Goal: Information Seeking & Learning: Learn about a topic

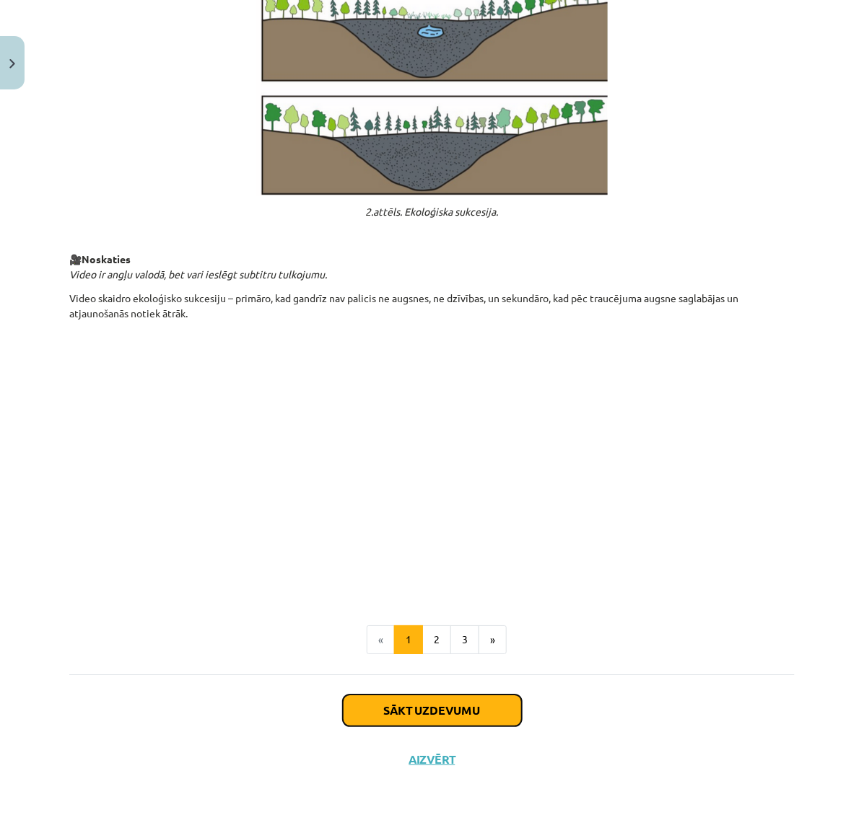
click at [478, 714] on button "Sākt uzdevumu" at bounding box center [432, 711] width 179 height 32
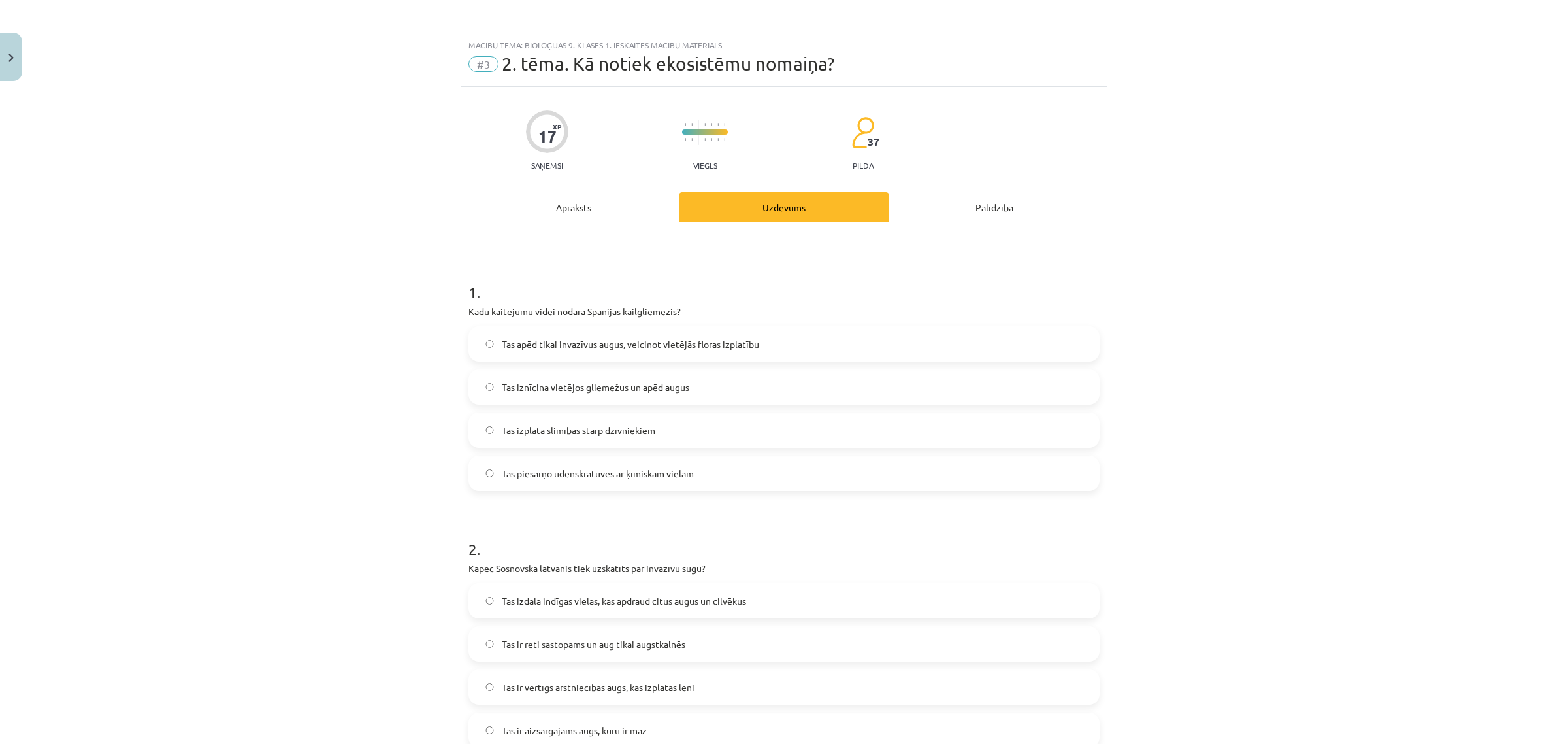
click at [487, 355] on label "Tas apēd tikai invazīvus augus, veicinot vietējās floras izplatību" at bounding box center [784, 343] width 629 height 33
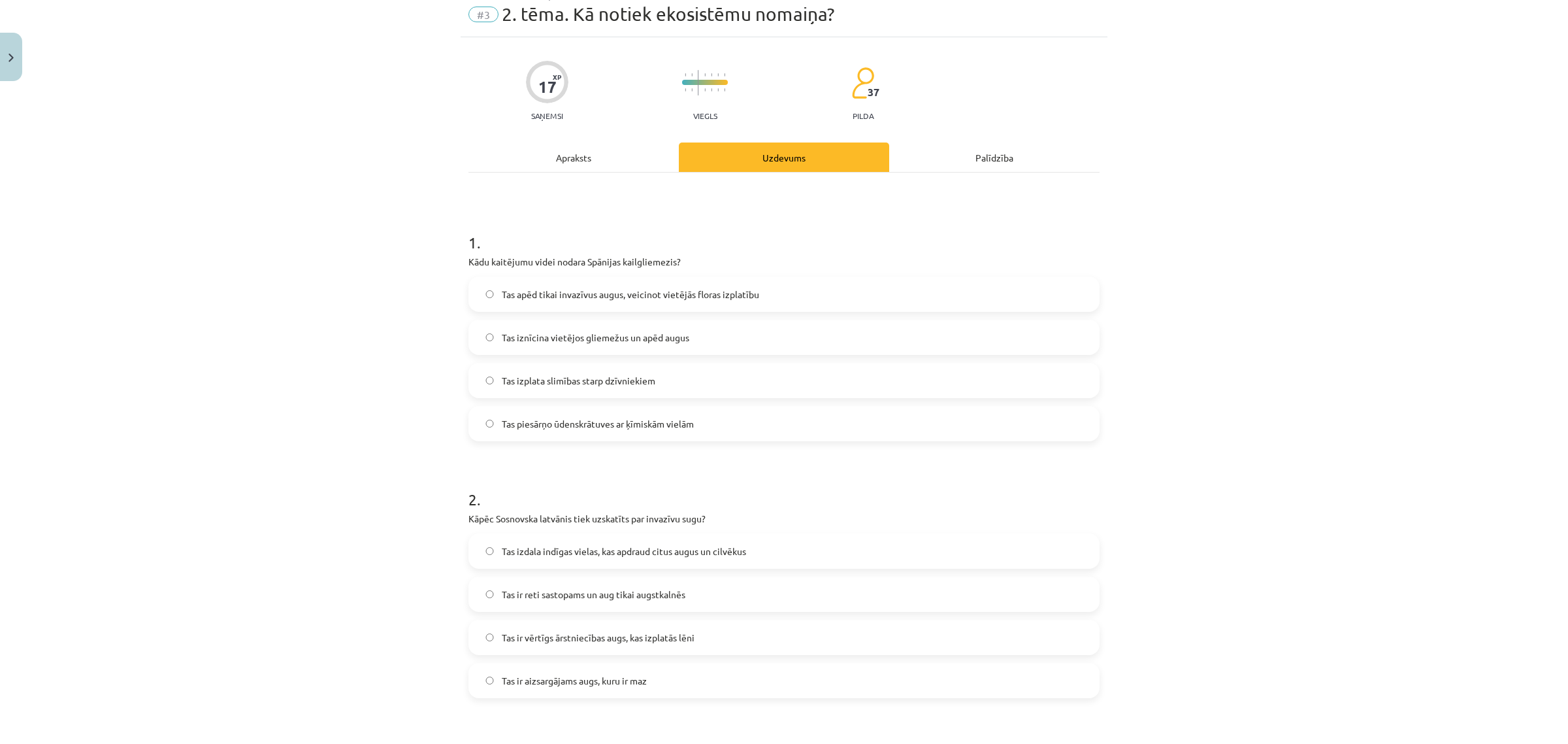
scroll to position [217, 0]
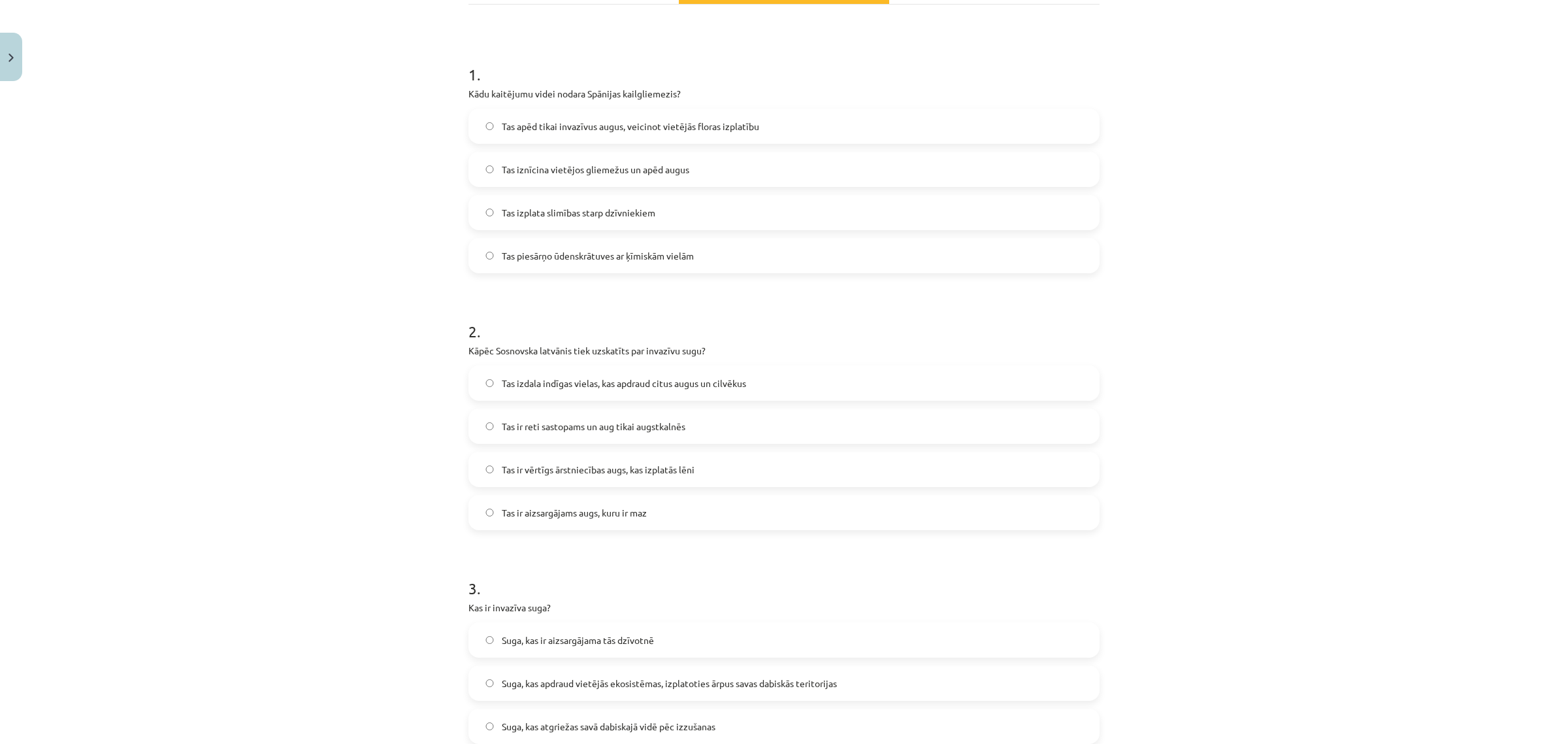
click at [510, 449] on div "Tas izdala indīgas vielas, kas apdraud citus augus un cilvēkus Tas ir reti sast…" at bounding box center [784, 448] width 631 height 165
click at [510, 438] on label "Tas ir reti sastopams un aug tikai augstkalnēs" at bounding box center [784, 426] width 629 height 33
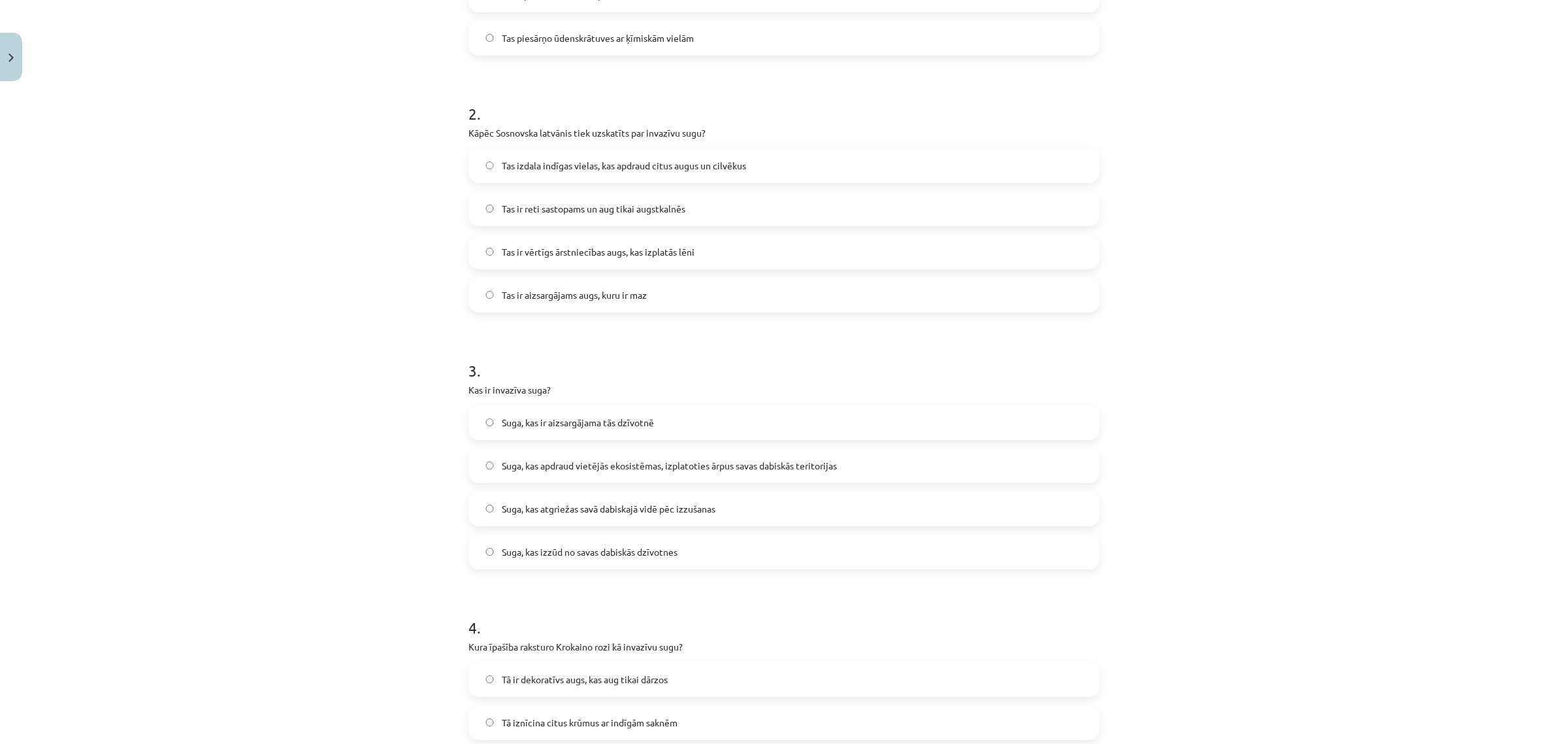
click at [517, 500] on label "Suga, kas atgriežas savā dabiskajā vidē pēc izzušanas" at bounding box center [784, 508] width 629 height 33
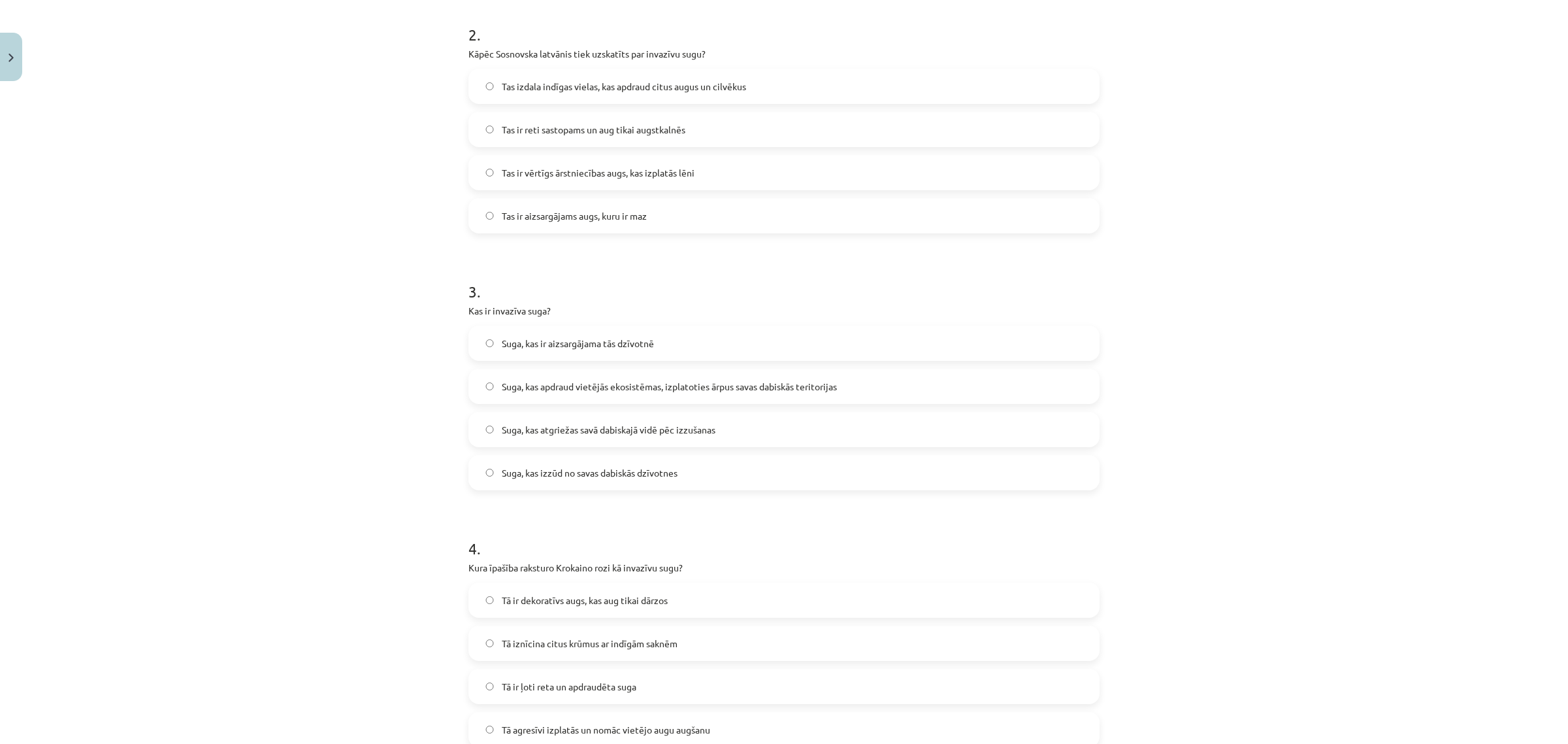
scroll to position [872, 0]
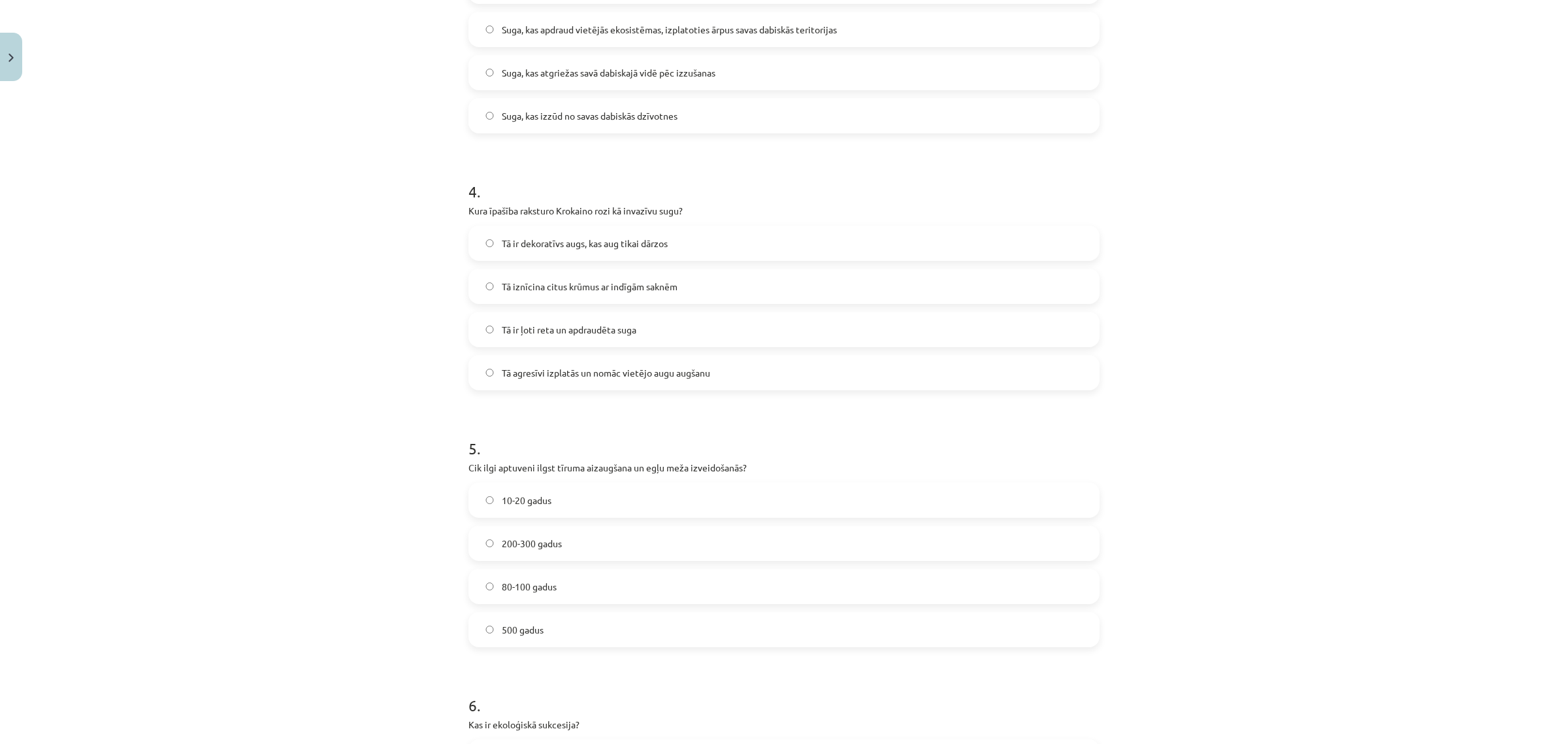
click at [510, 315] on label "Tā ir ļoti reta un apdraudēta suga" at bounding box center [784, 330] width 629 height 33
click at [517, 514] on label "10-20 gadus" at bounding box center [784, 500] width 629 height 33
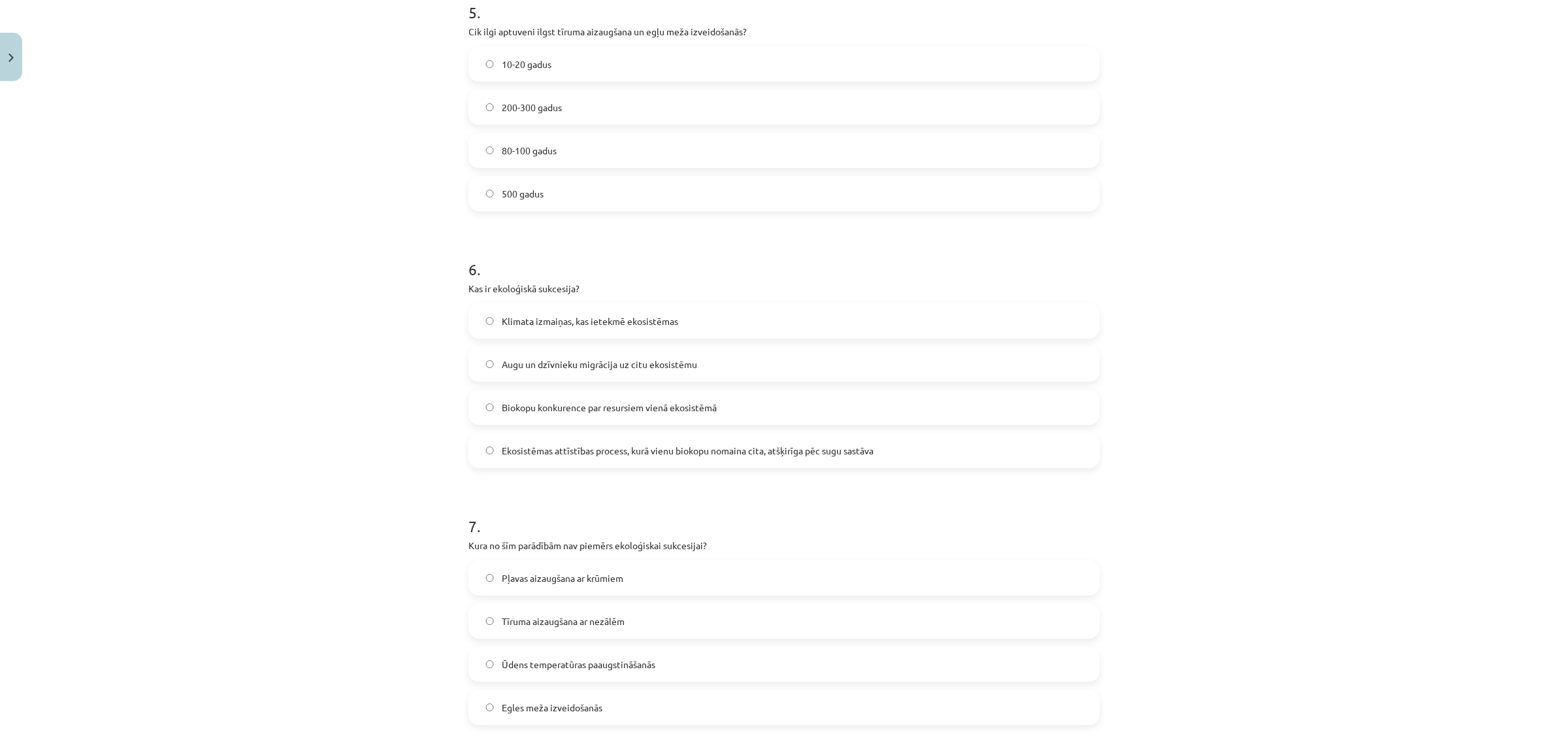
click at [524, 387] on div "Klimata izmaiņas, kas ietekmē ekosistēmas Augu un dzīvnieku migrācija uz citu e…" at bounding box center [784, 386] width 631 height 165
click at [527, 391] on label "Biokopu konkurence par resursiem vienā ekosistēmā" at bounding box center [784, 407] width 629 height 33
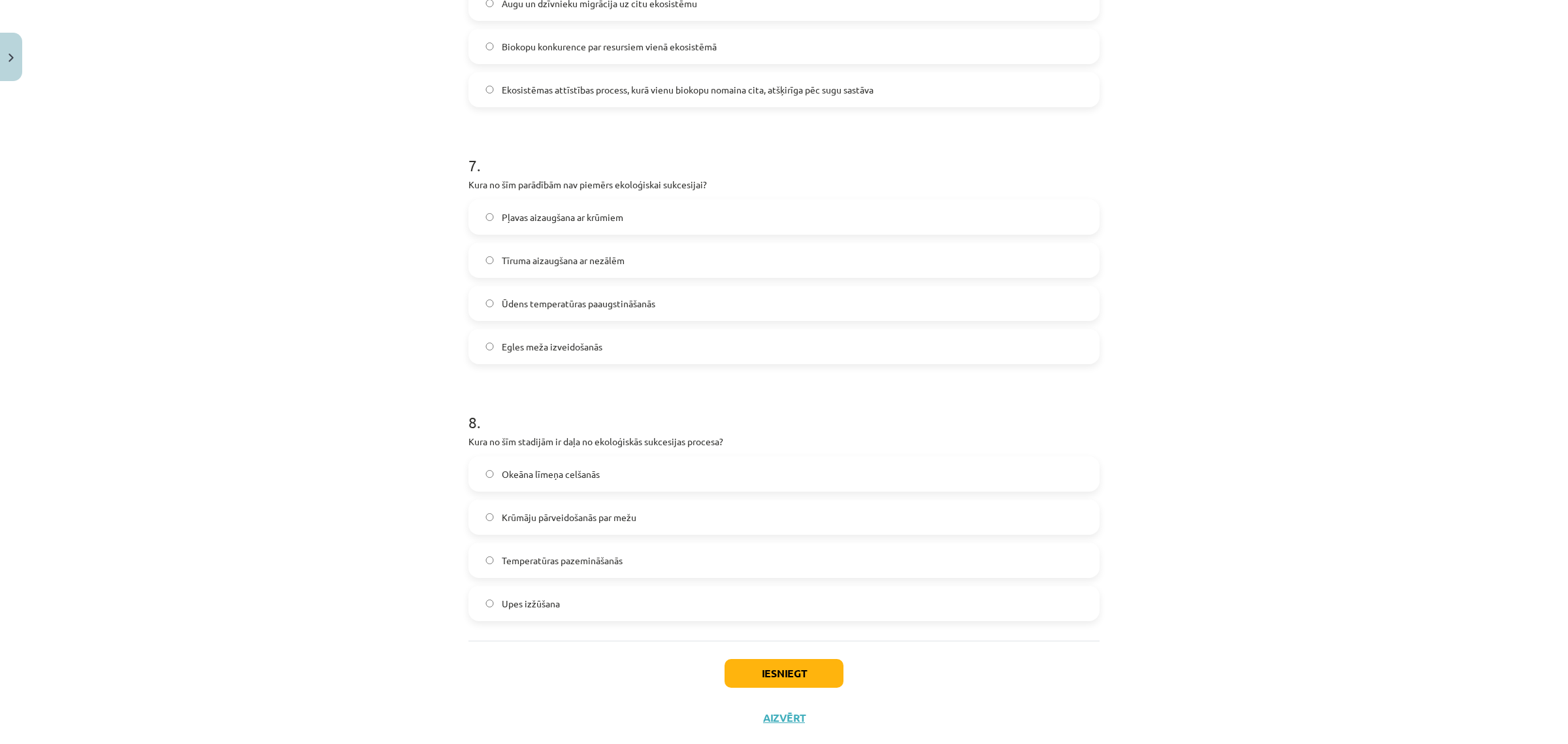
scroll to position [1696, 0]
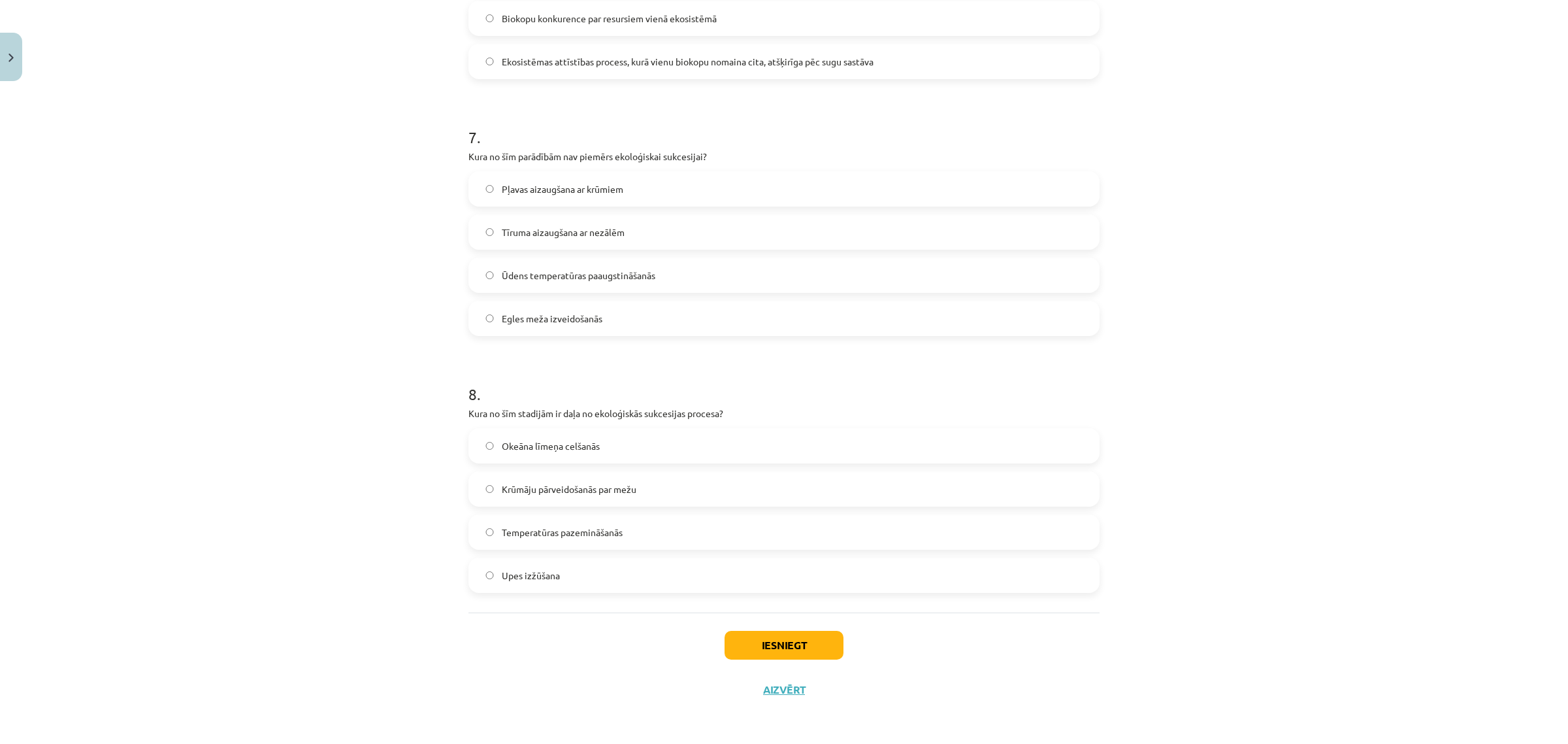
click at [528, 318] on span "Egles meža izveidošanās" at bounding box center [552, 318] width 101 height 14
click at [543, 526] on span "Temperatūras pazemināšanās" at bounding box center [562, 532] width 120 height 14
click at [768, 641] on button "Iesniegt" at bounding box center [784, 645] width 119 height 29
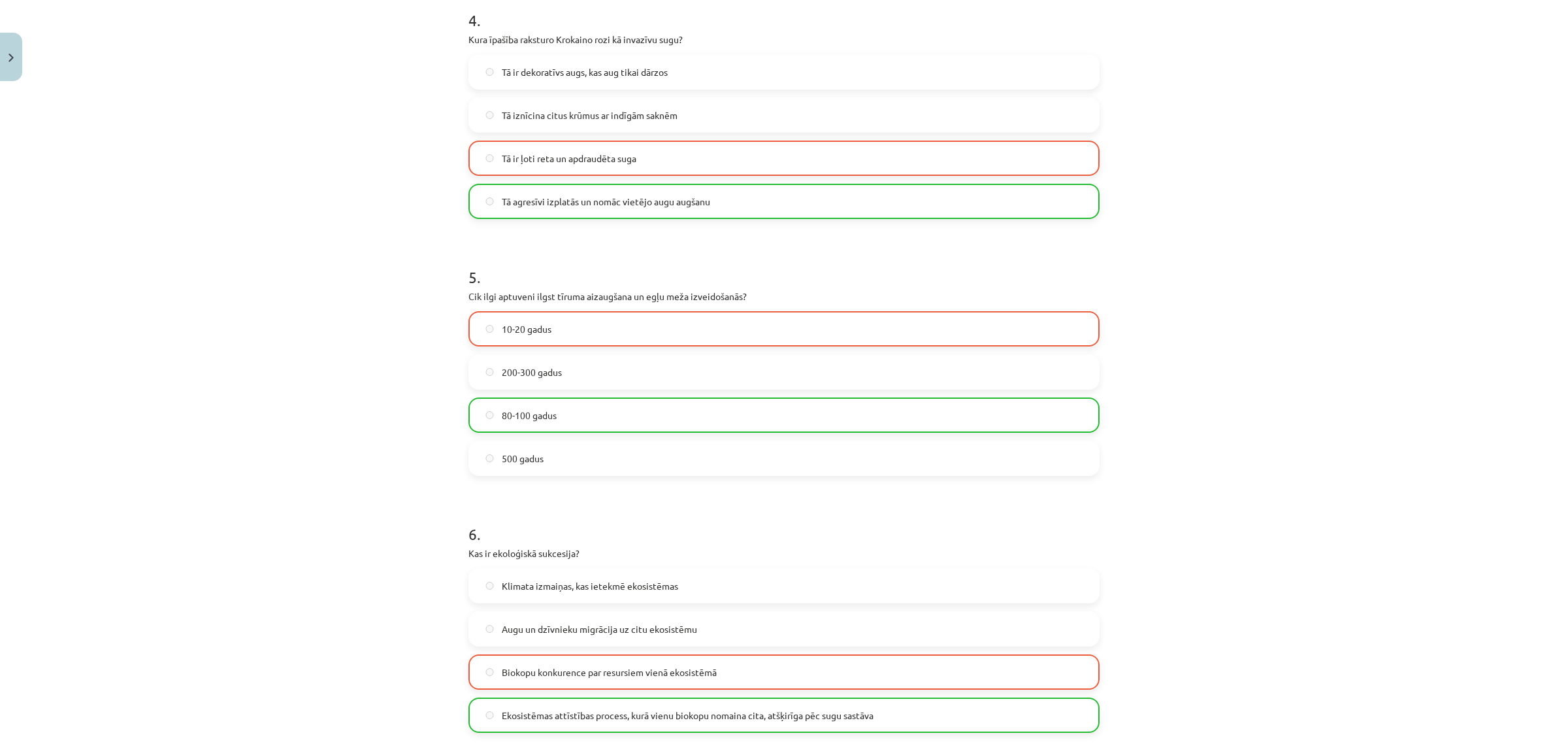
scroll to position [1738, 0]
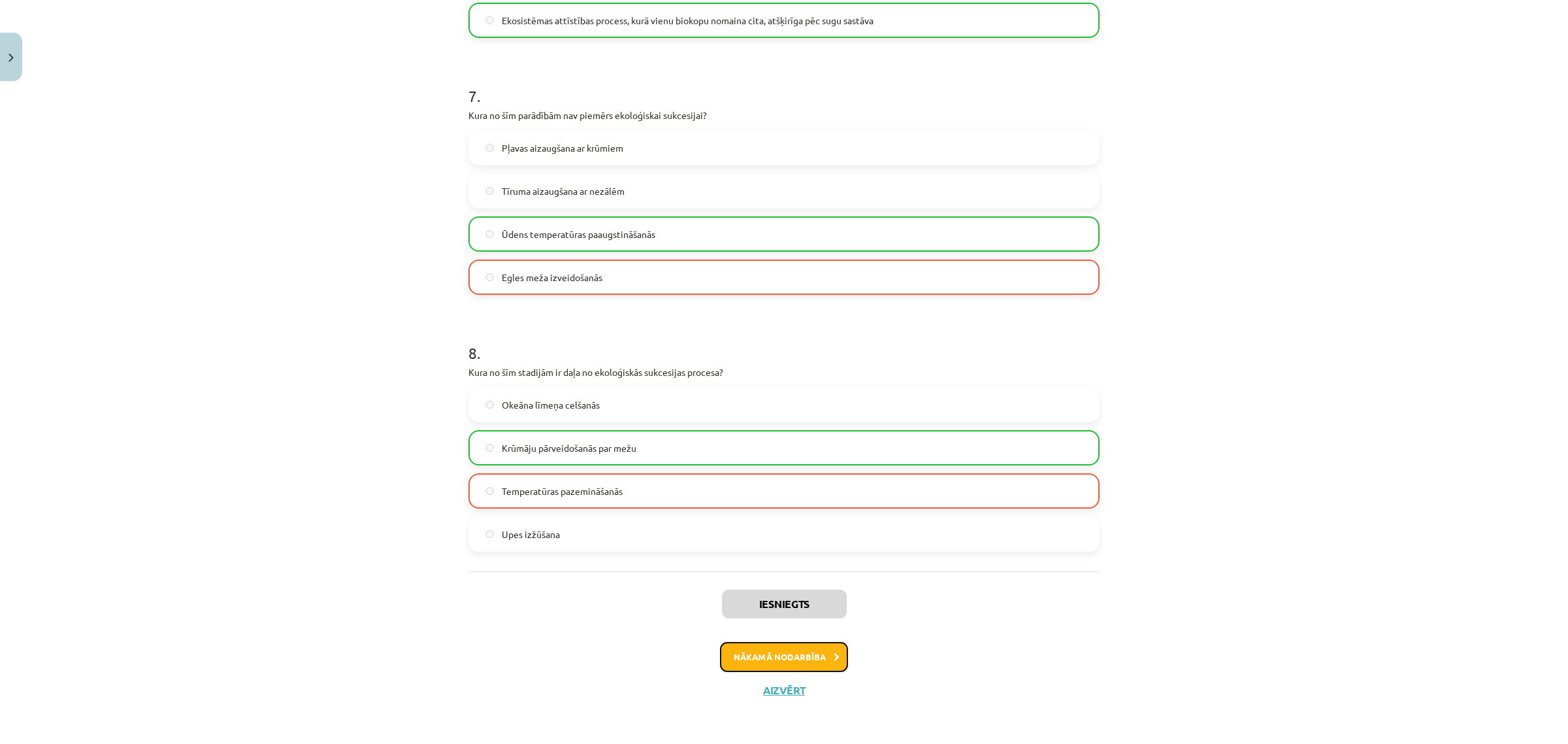
click at [780, 658] on button "Nākamā nodarbība" at bounding box center [784, 656] width 128 height 30
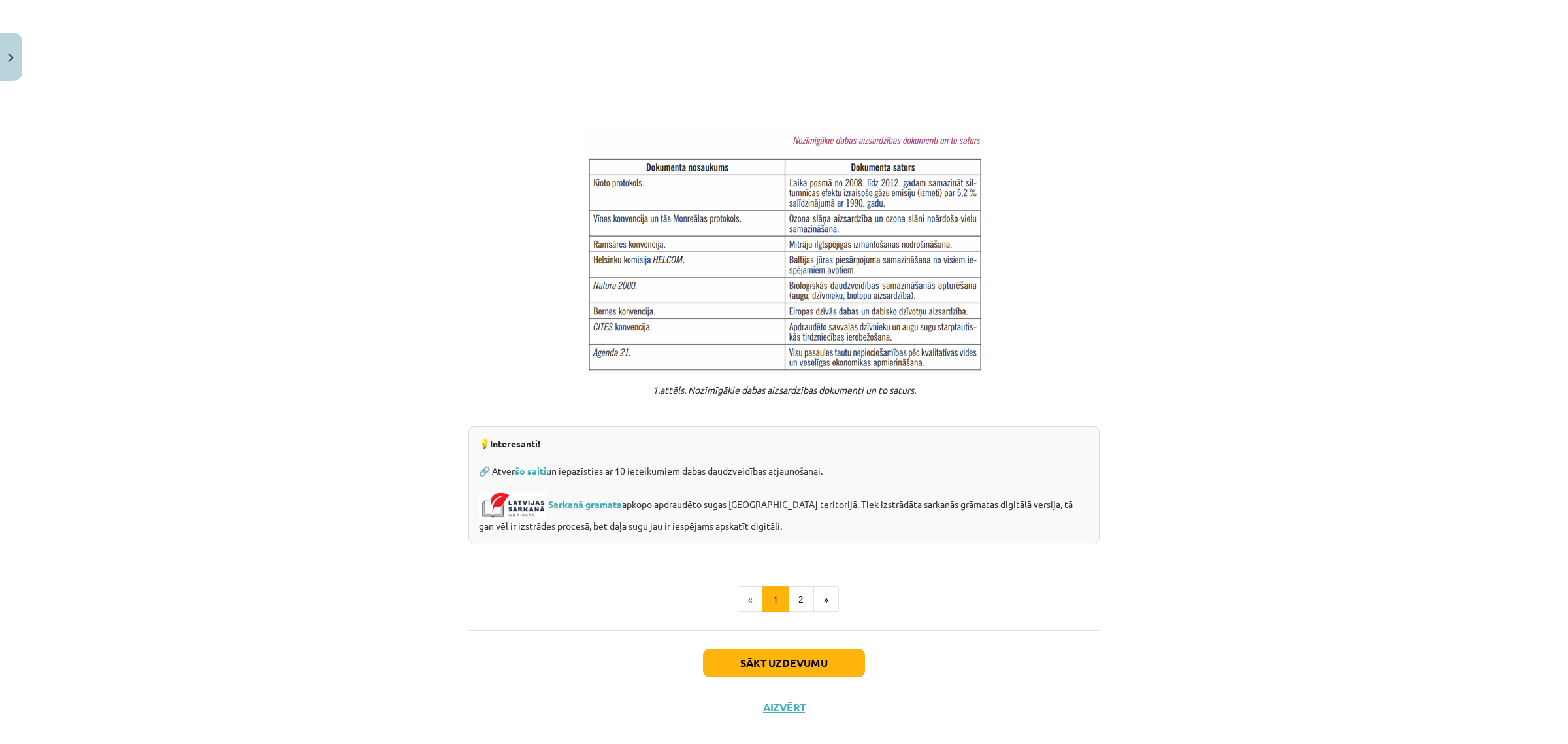
scroll to position [792, 0]
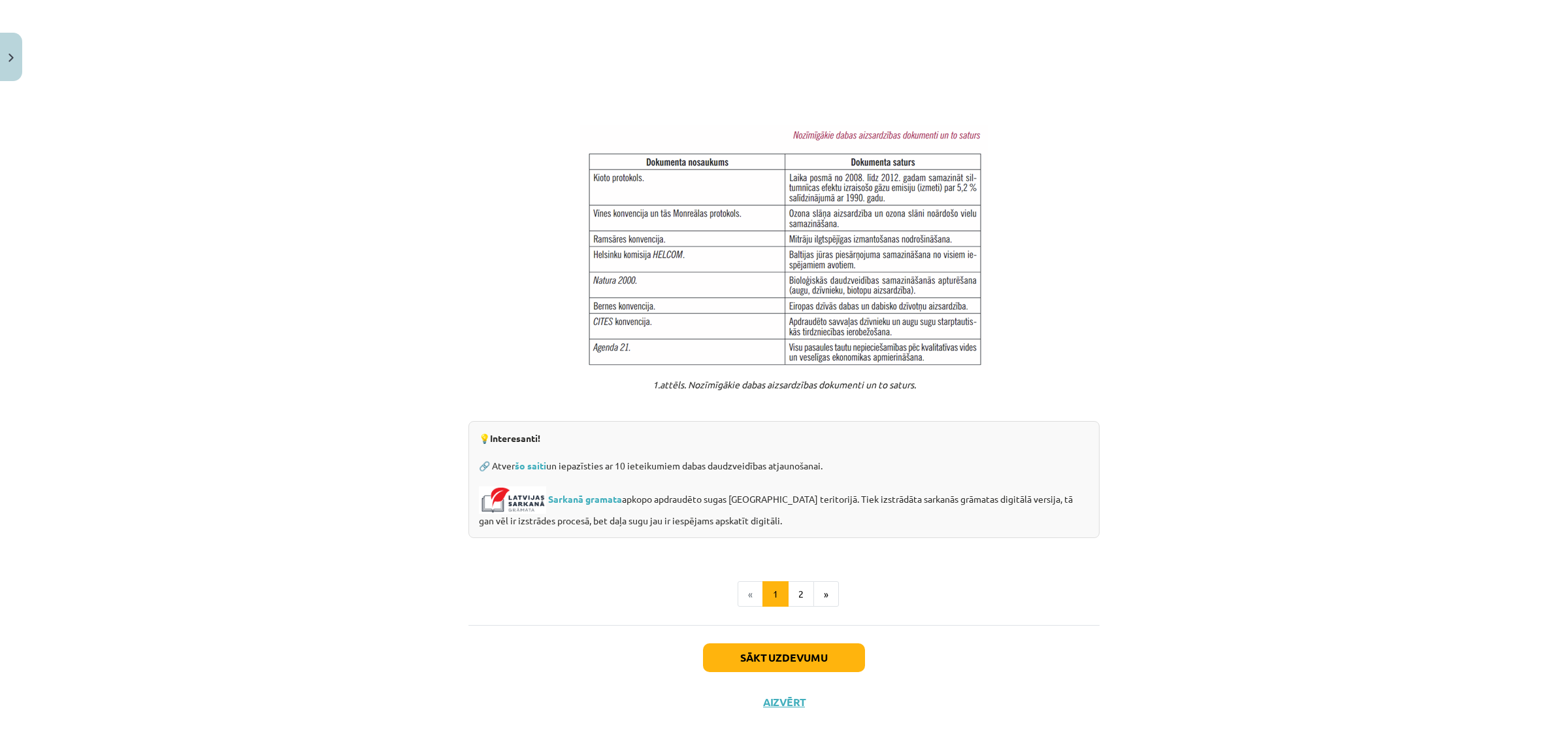
click at [747, 581] on li "«" at bounding box center [750, 594] width 25 height 26
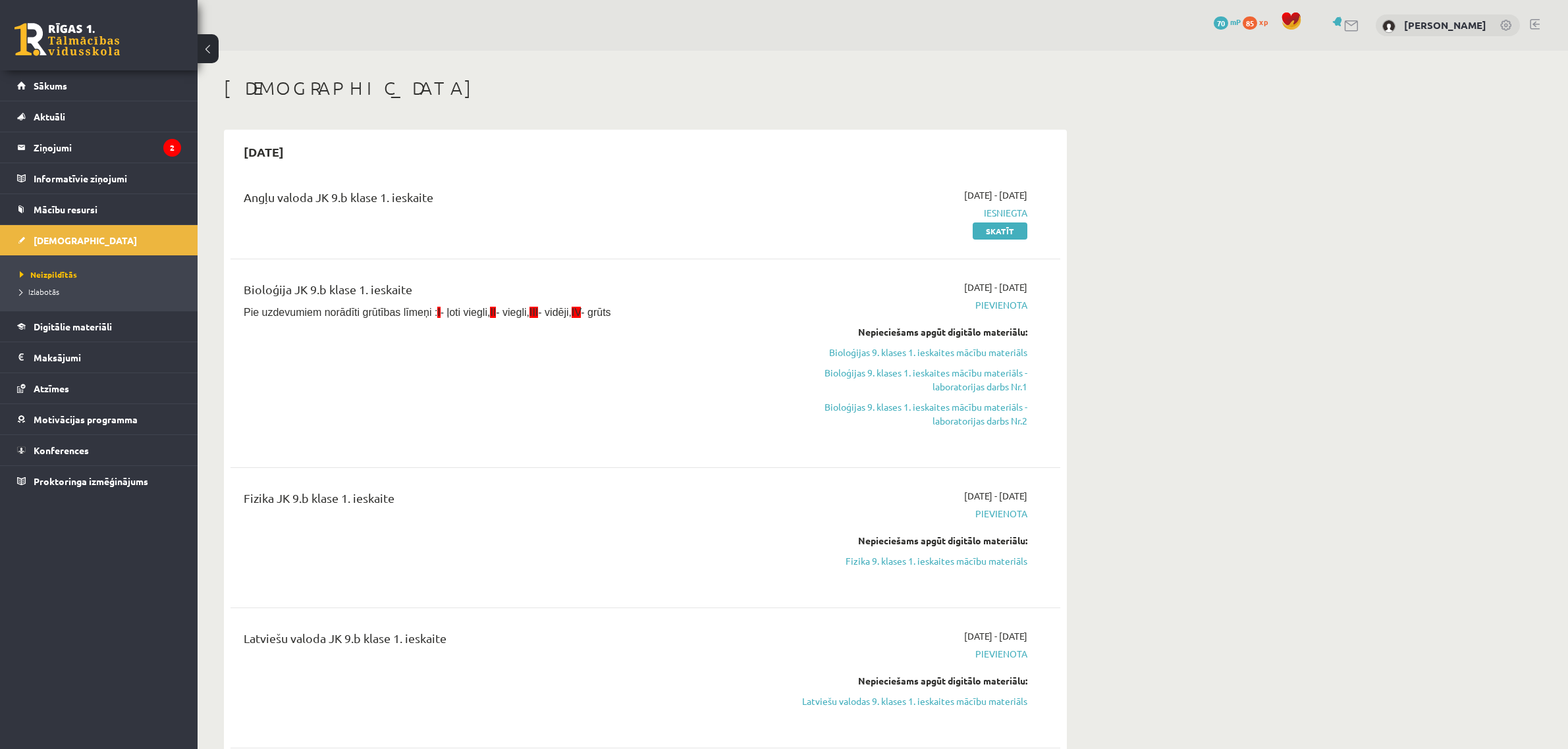
scroll to position [109, 0]
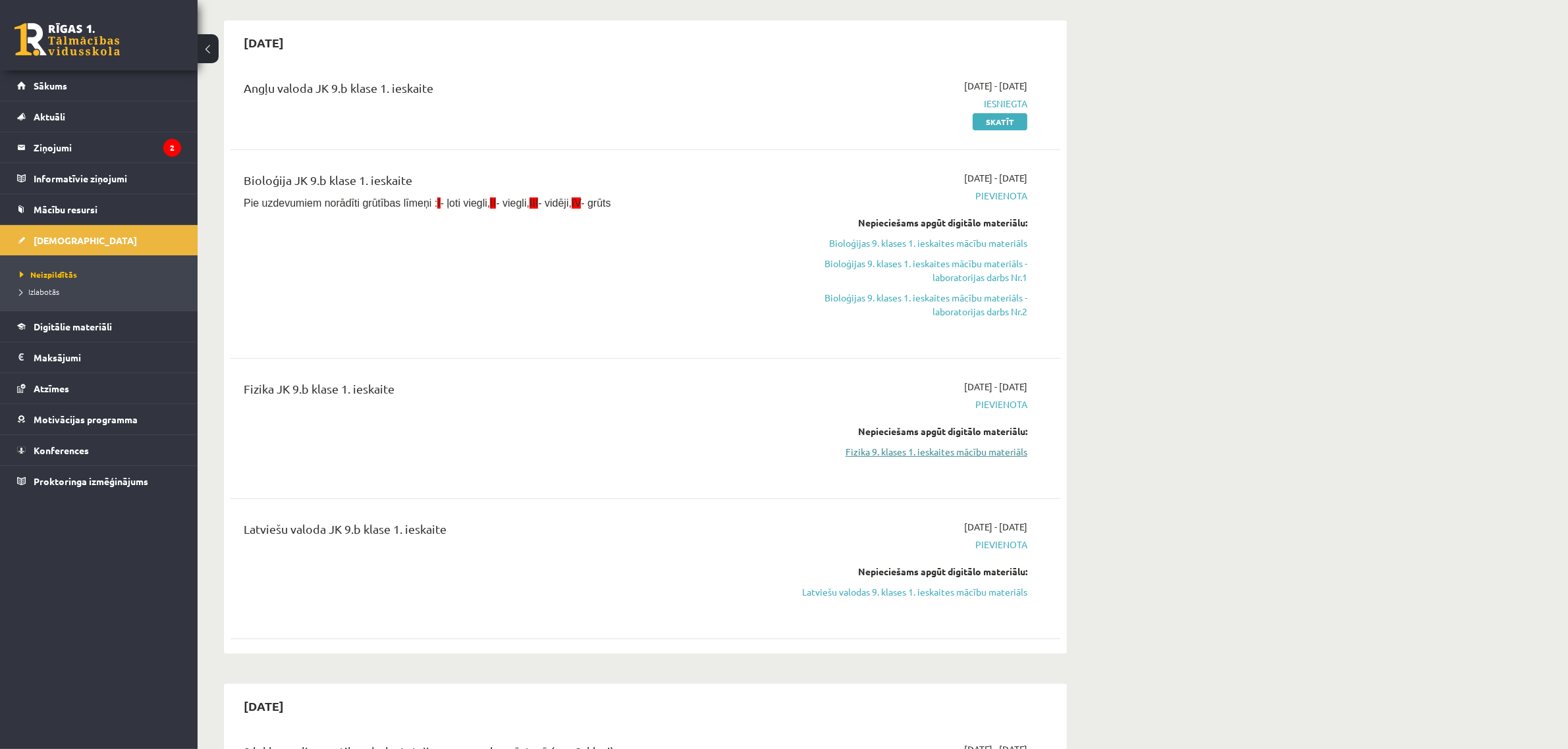
click at [983, 450] on link "Fizika 9. klases 1. ieskaites mācību materiāls" at bounding box center [903, 452] width 248 height 14
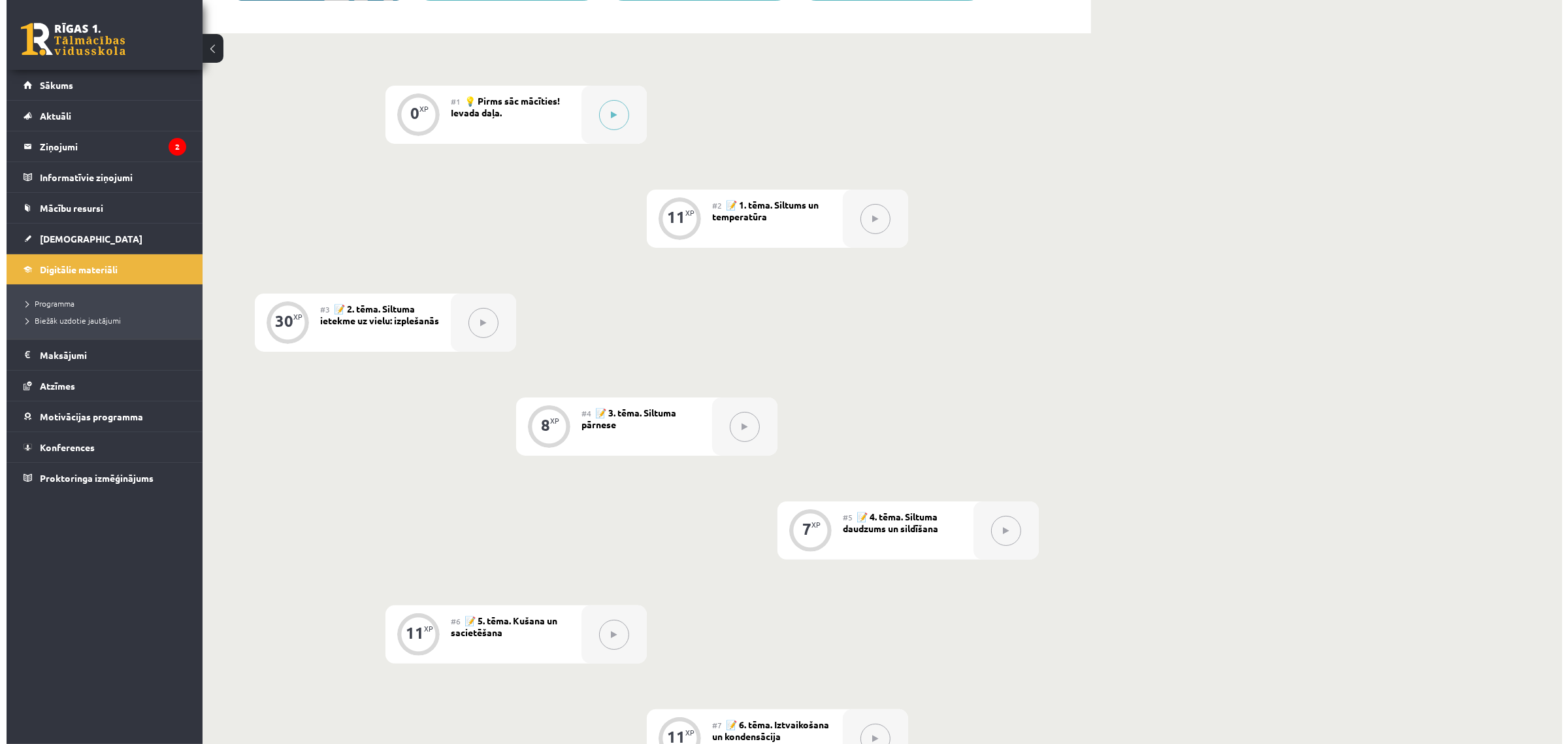
scroll to position [177, 0]
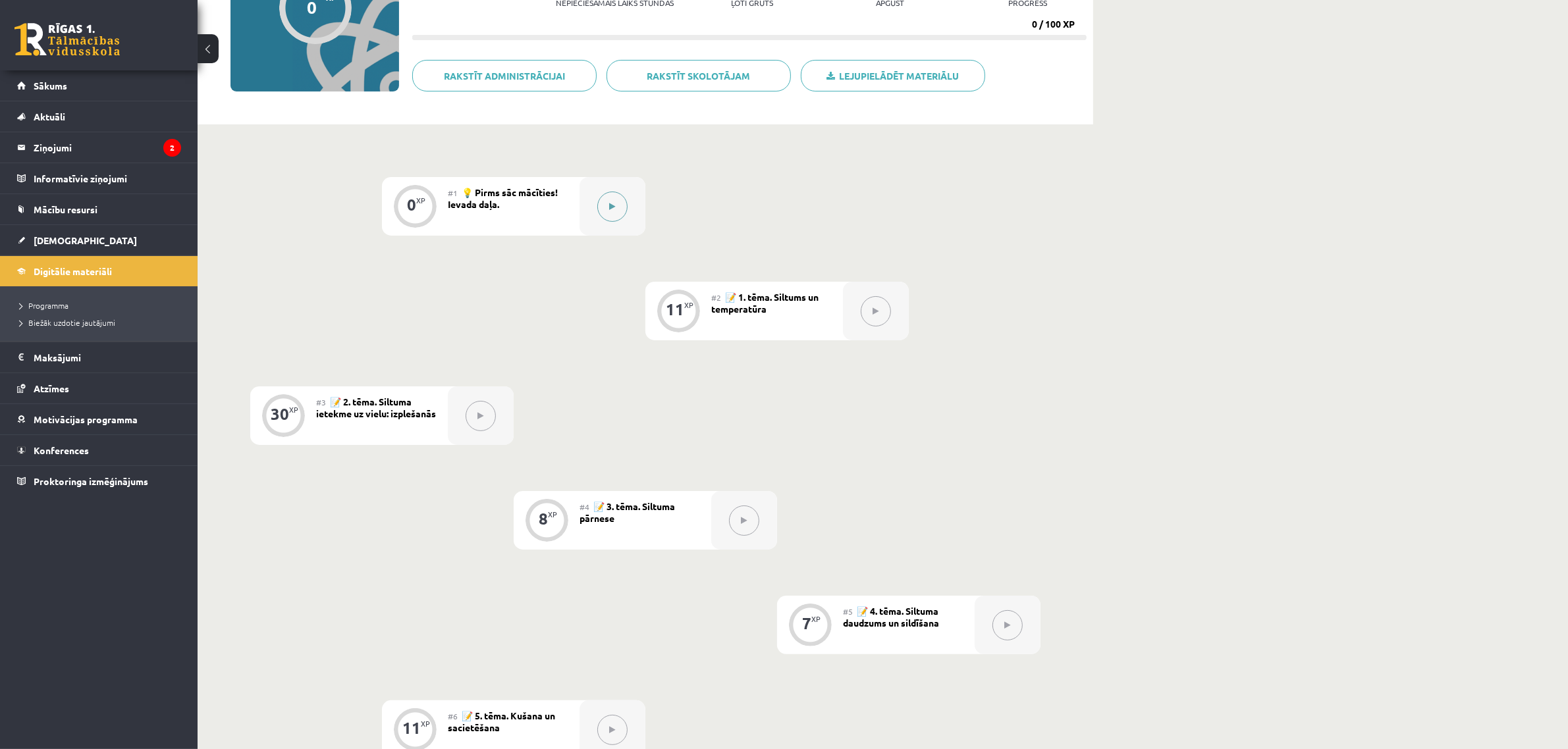
click at [613, 223] on div at bounding box center [612, 206] width 66 height 58
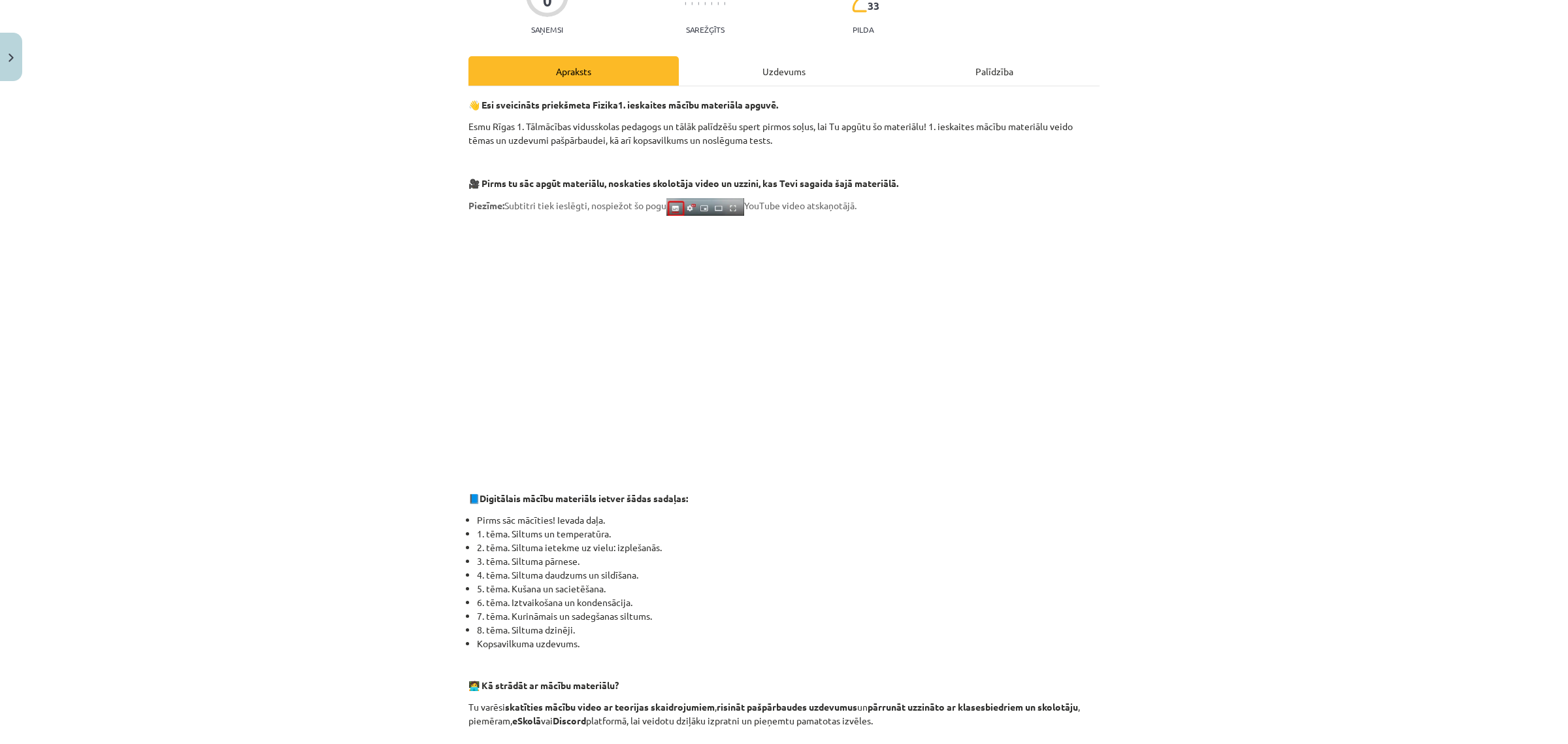
scroll to position [621, 0]
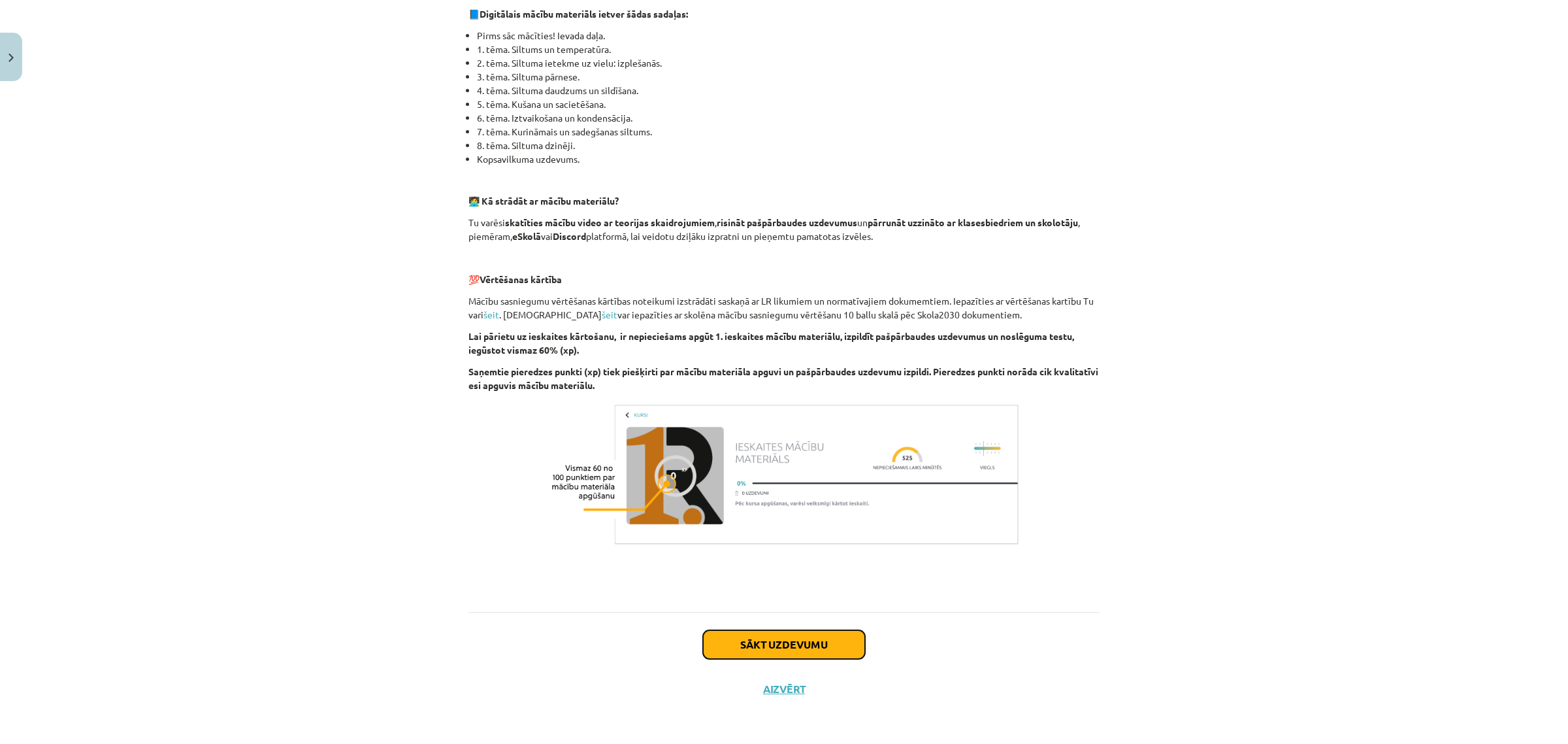
click at [819, 633] on button "Sākt uzdevumu" at bounding box center [784, 644] width 162 height 29
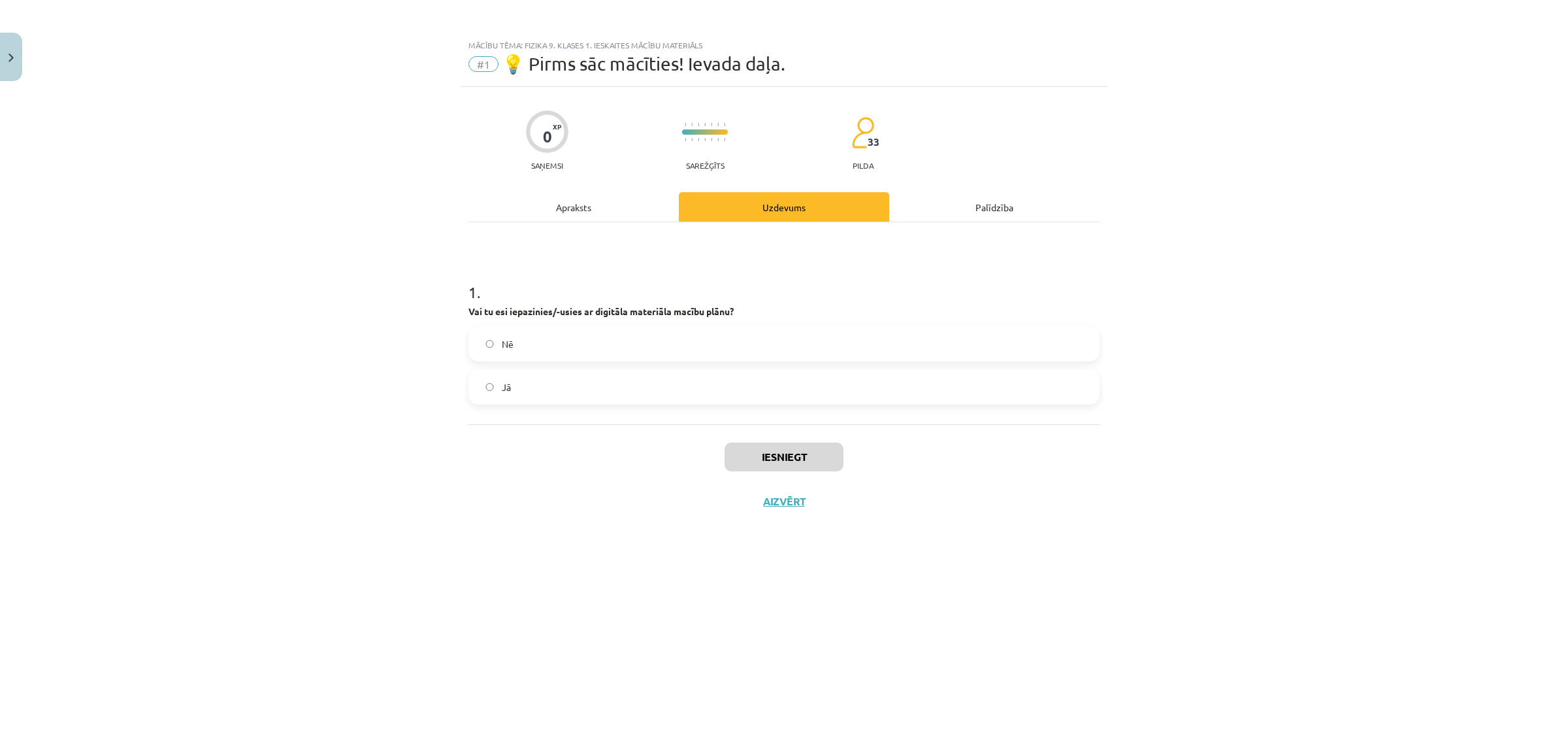
click at [600, 386] on label "Jā" at bounding box center [784, 387] width 629 height 33
click at [792, 459] on button "Iesniegt" at bounding box center [784, 457] width 119 height 29
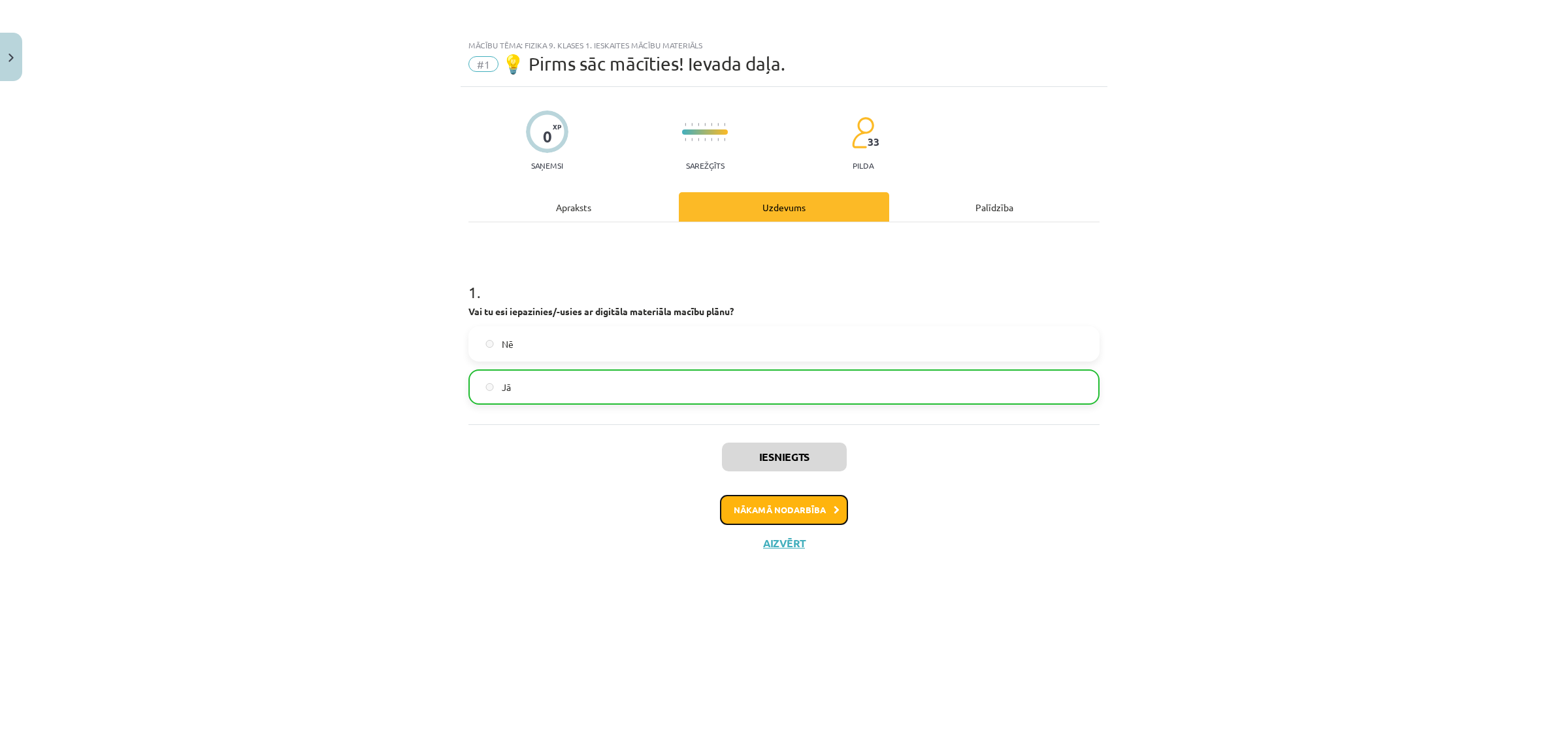
click at [822, 515] on button "Nākamā nodarbība" at bounding box center [784, 509] width 128 height 30
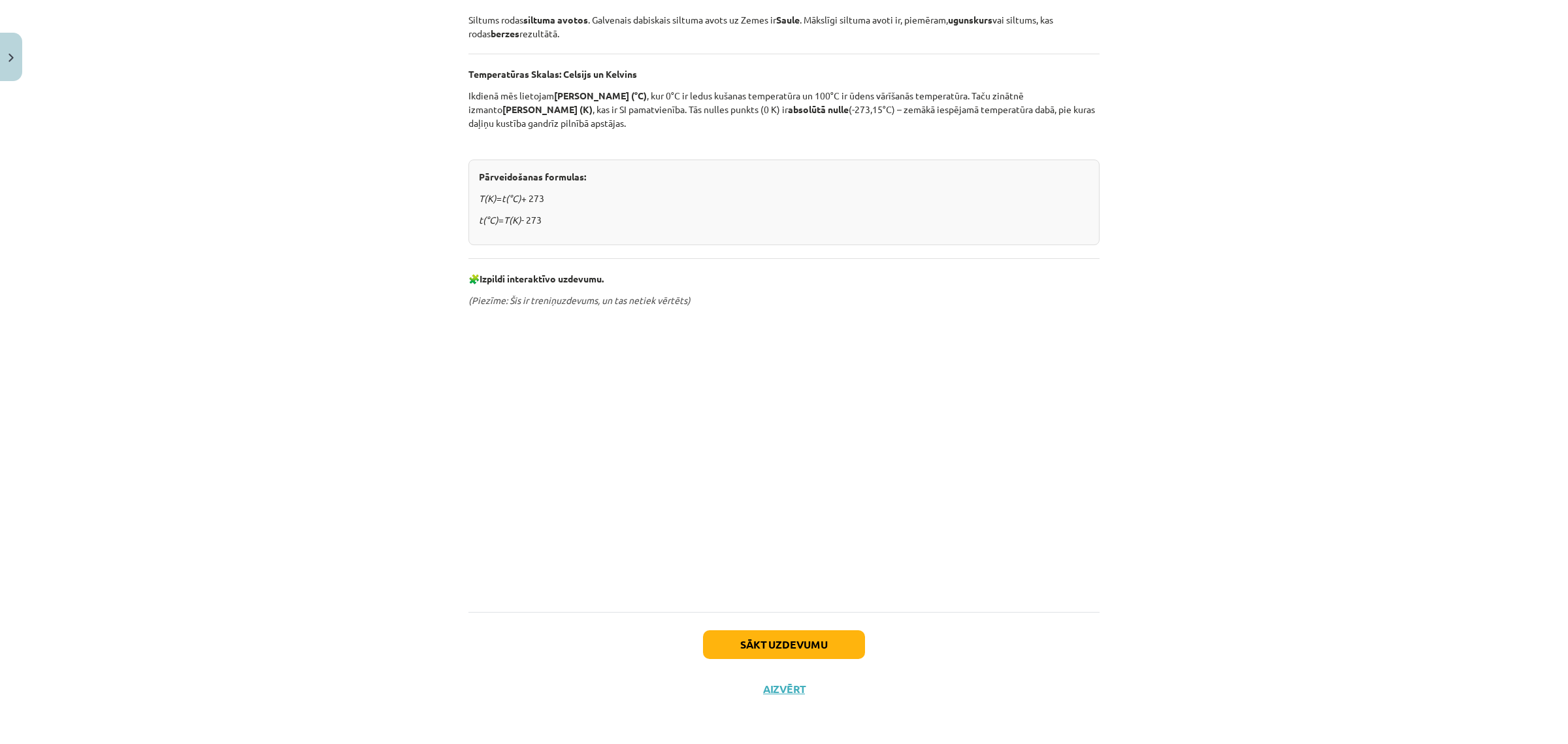
scroll to position [459, 0]
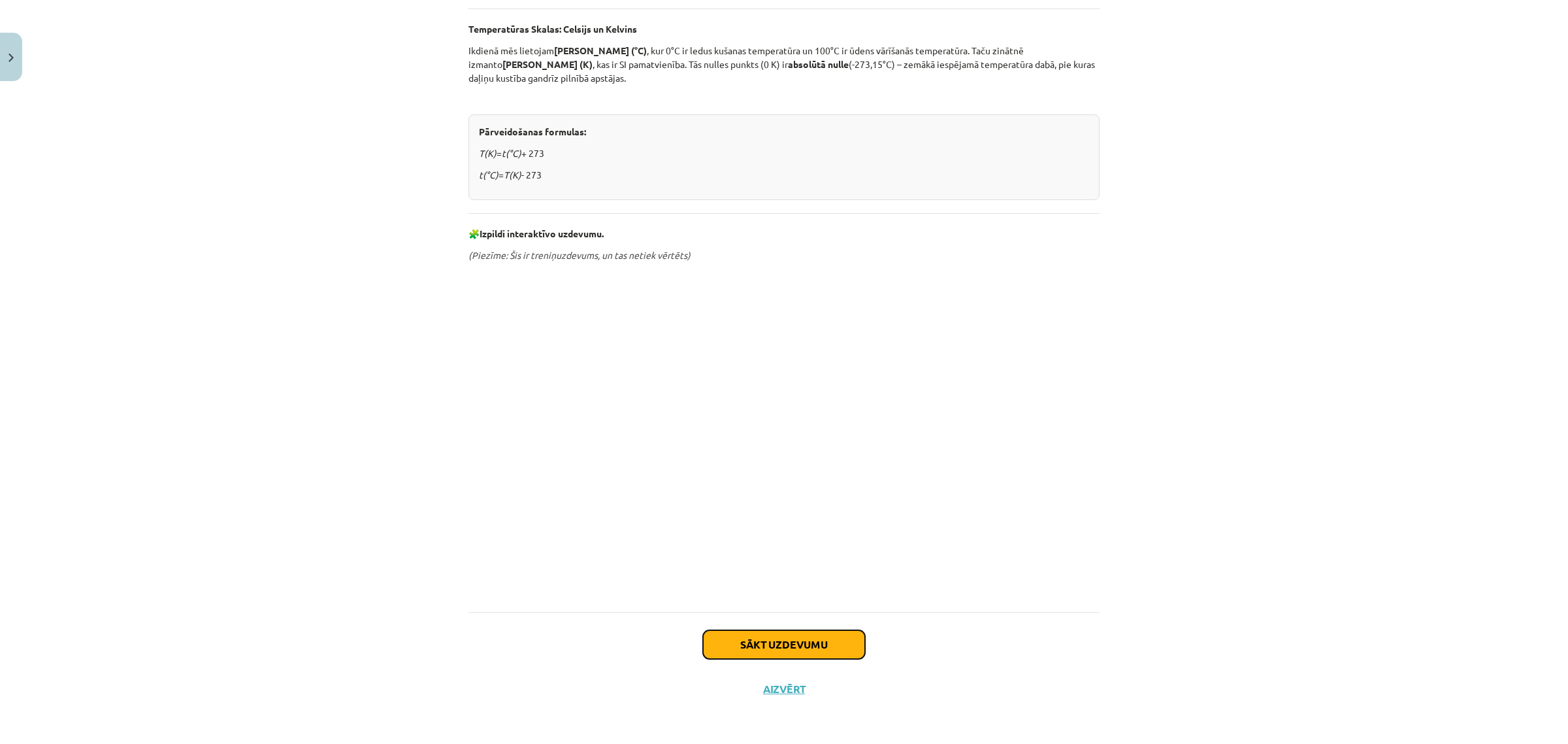
click at [803, 634] on button "Sākt uzdevumu" at bounding box center [784, 644] width 162 height 29
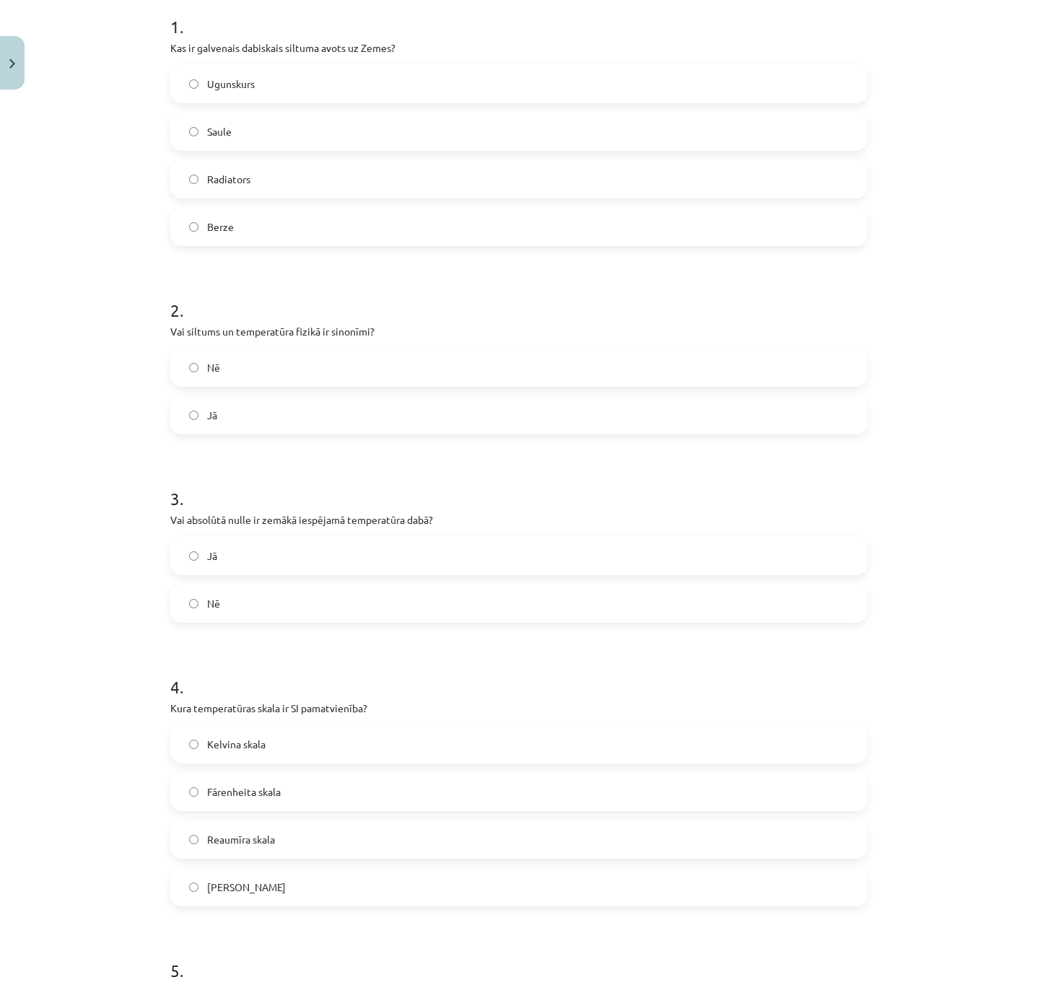
scroll to position [297, 0]
click at [122, 457] on div "Mācību tēma: Fizika 9. klases 1. ieskaites mācību materiāls #2 📝 1. tēma. Siltu…" at bounding box center [518, 492] width 1037 height 985
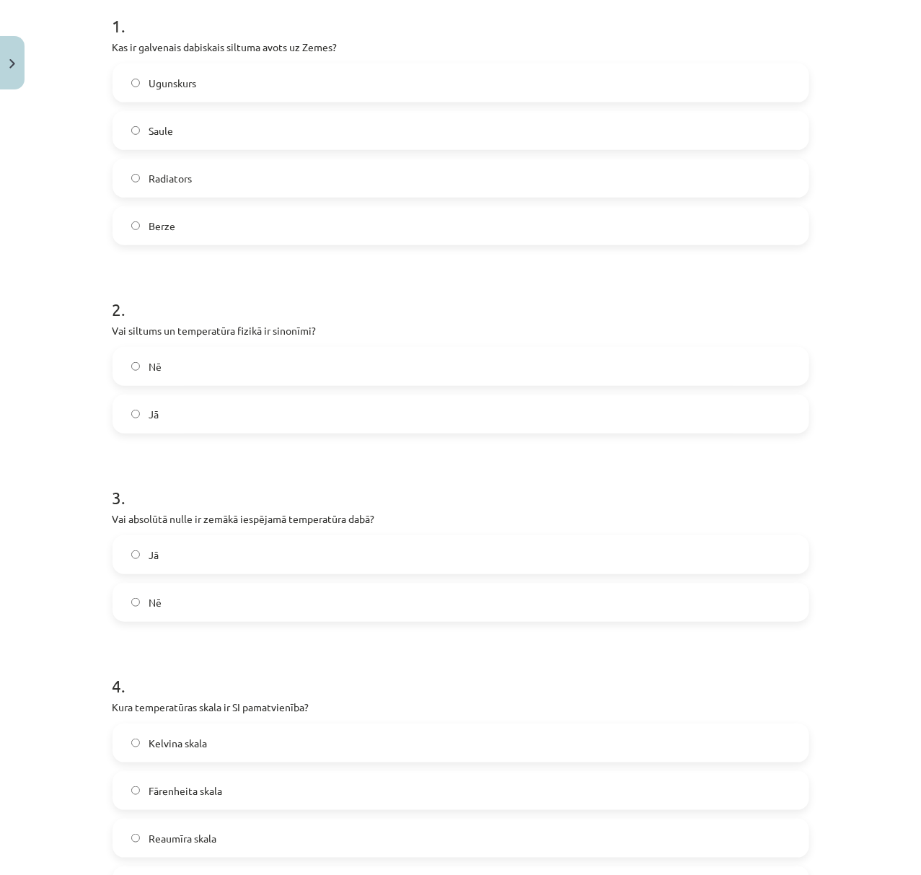
scroll to position [296, 0]
click at [146, 147] on label "Saule" at bounding box center [461, 131] width 694 height 36
click at [167, 373] on label "Nē" at bounding box center [461, 367] width 694 height 36
click at [174, 561] on label "Jā" at bounding box center [461, 555] width 694 height 36
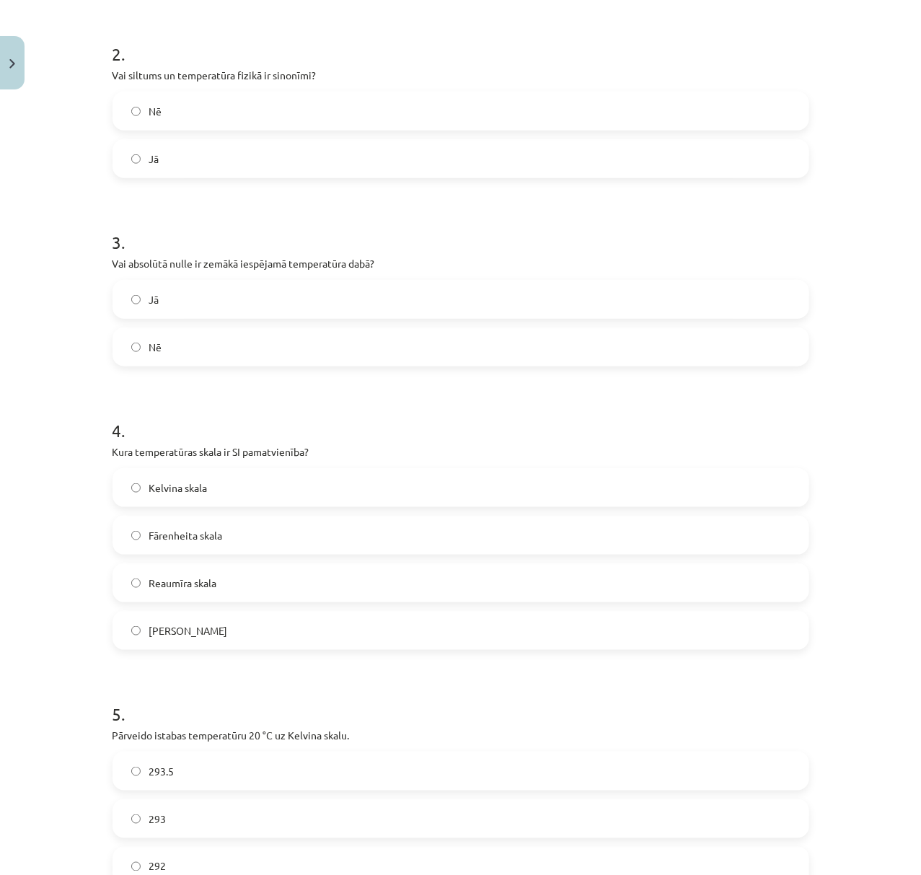
click at [226, 495] on label "Kelvina skala" at bounding box center [461, 488] width 694 height 36
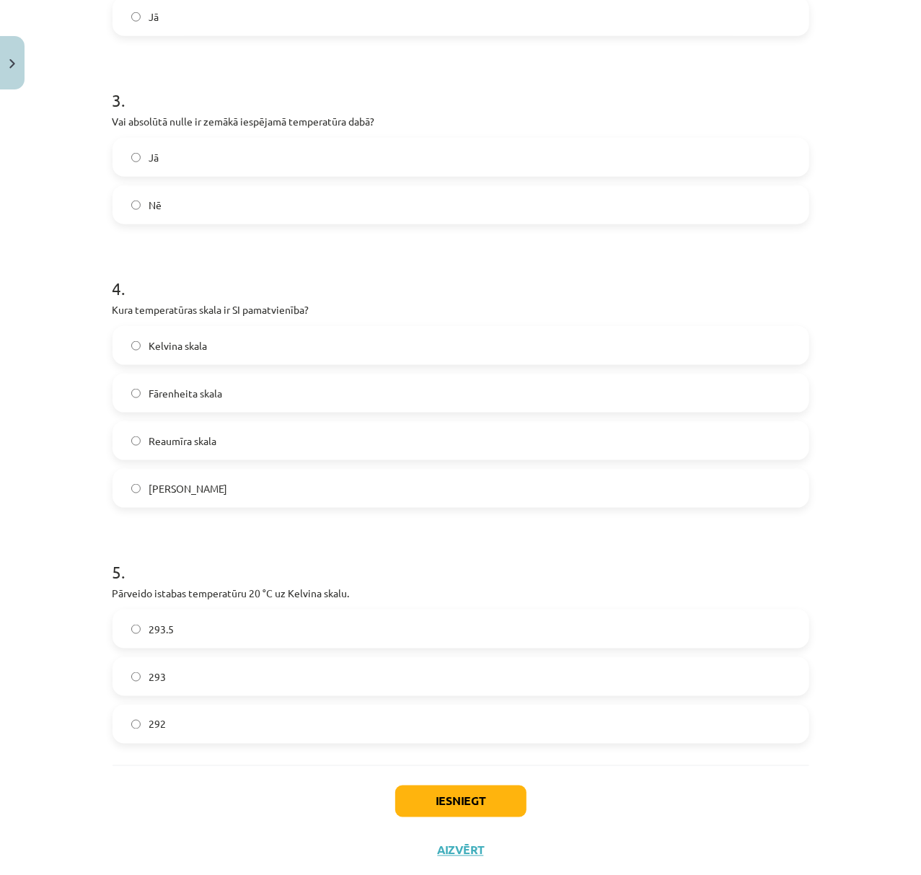
scroll to position [731, 0]
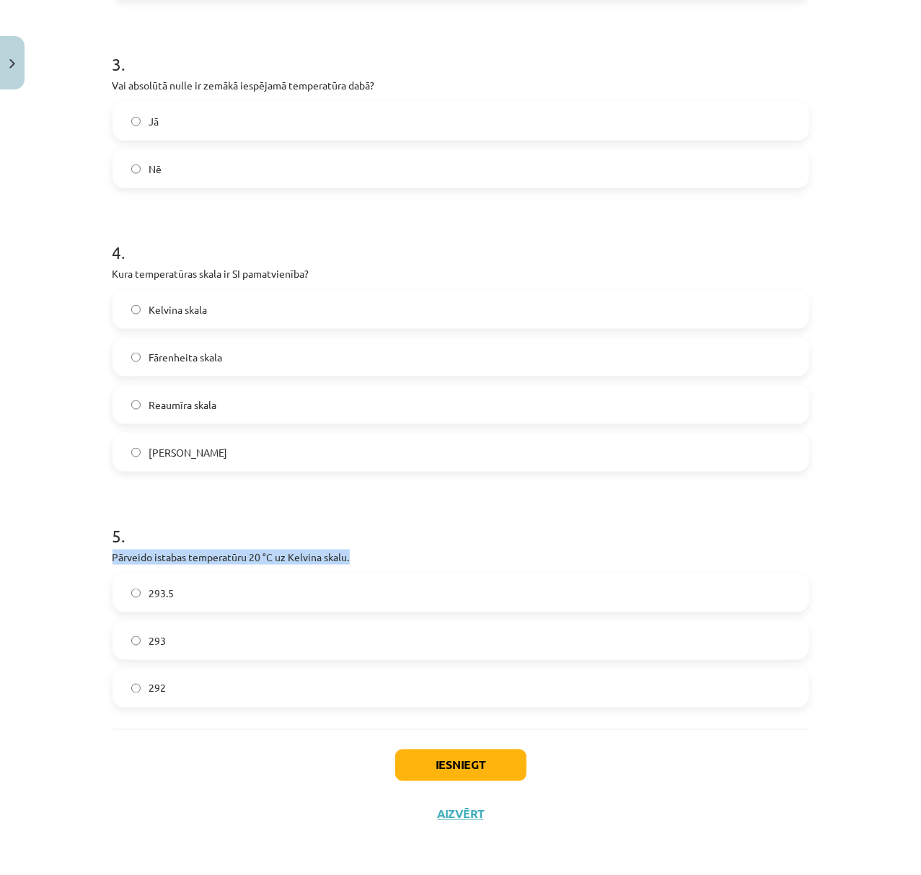
drag, startPoint x: 94, startPoint y: 551, endPoint x: 418, endPoint y: 555, distance: 324.7
click at [418, 555] on div "Mācību tēma: Fizika 9. klases 1. ieskaites mācību materiāls #2 📝 1. tēma. Siltu…" at bounding box center [460, 437] width 921 height 875
copy p "Pārveido istabas temperatūru 20 °C uz Kelvina skalu."
click at [130, 592] on div "293.5 293 292" at bounding box center [461, 641] width 697 height 134
copy div "293.5 293 292"
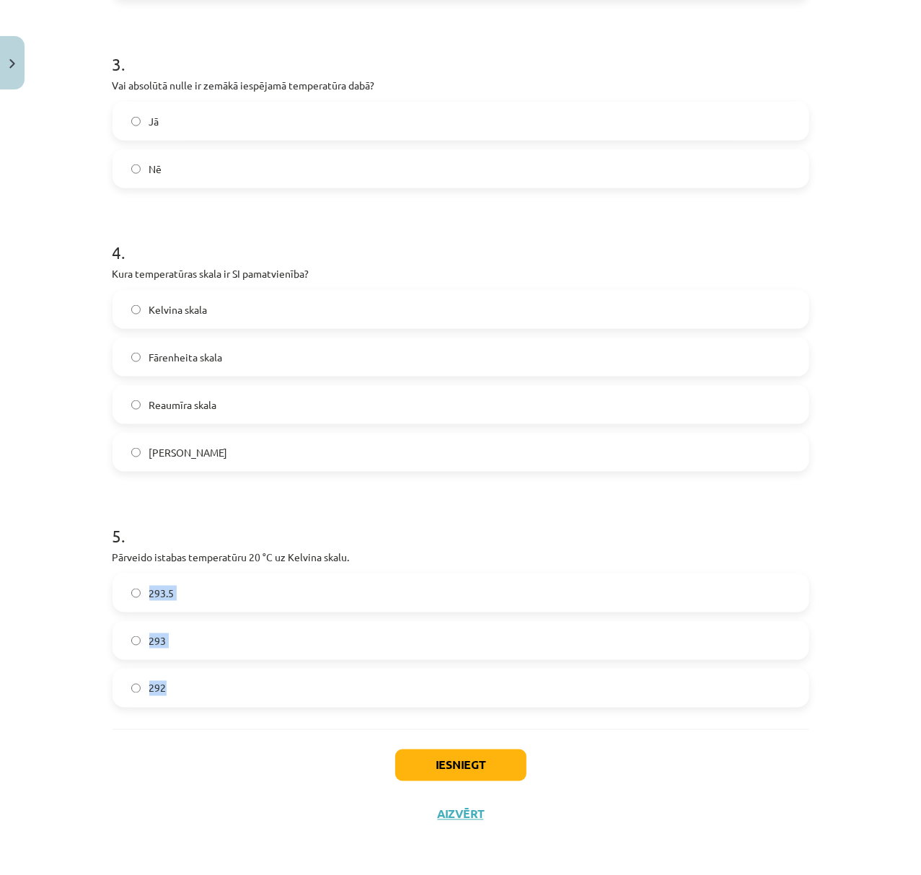
click at [214, 647] on label "293" at bounding box center [461, 641] width 694 height 36
click at [425, 781] on div "Iesniegt Aizvērt" at bounding box center [461, 779] width 697 height 101
click at [429, 769] on button "Iesniegt" at bounding box center [460, 766] width 131 height 32
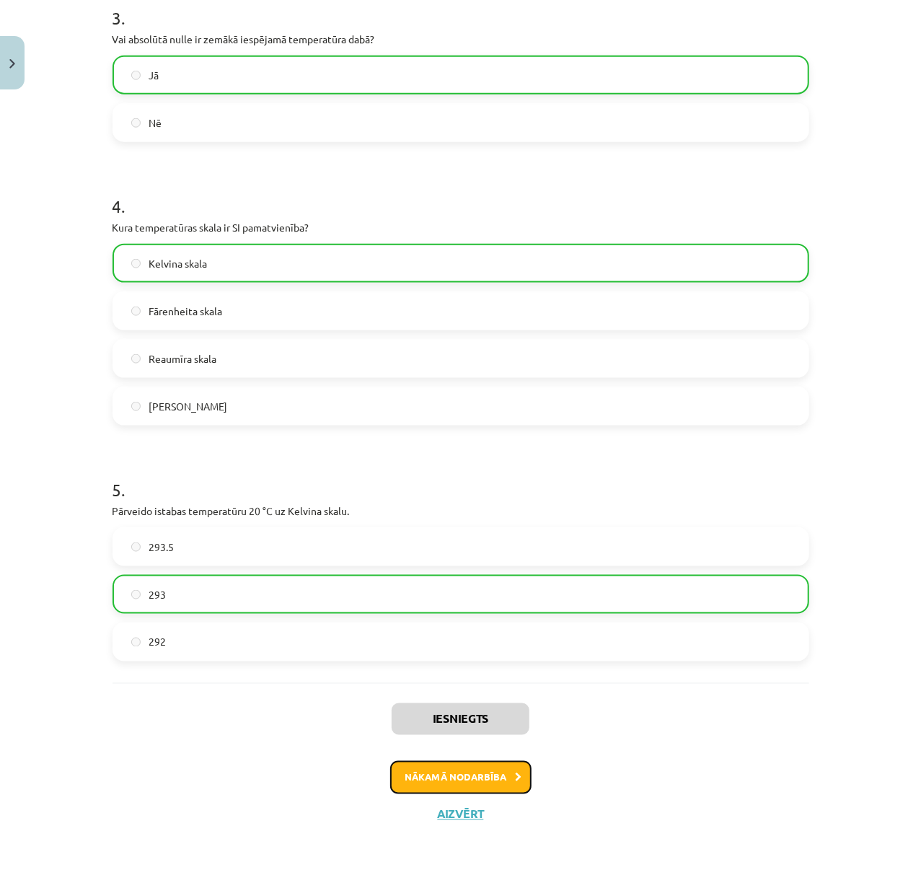
click at [466, 765] on button "Nākamā nodarbība" at bounding box center [460, 777] width 141 height 33
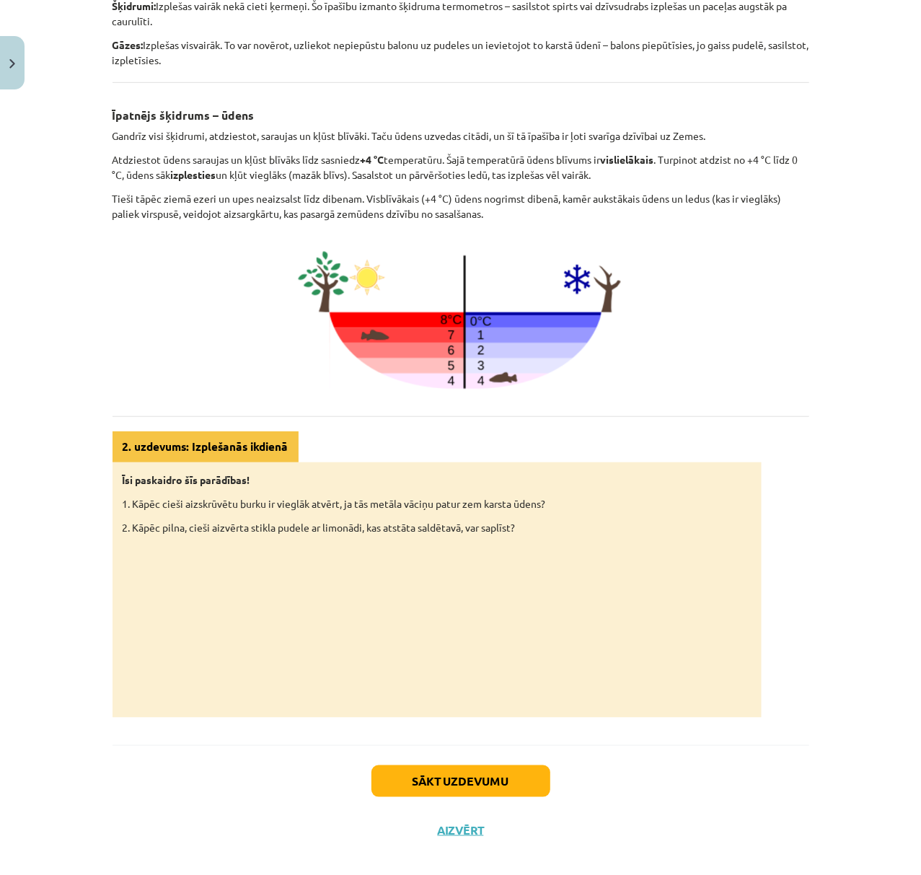
scroll to position [447, 0]
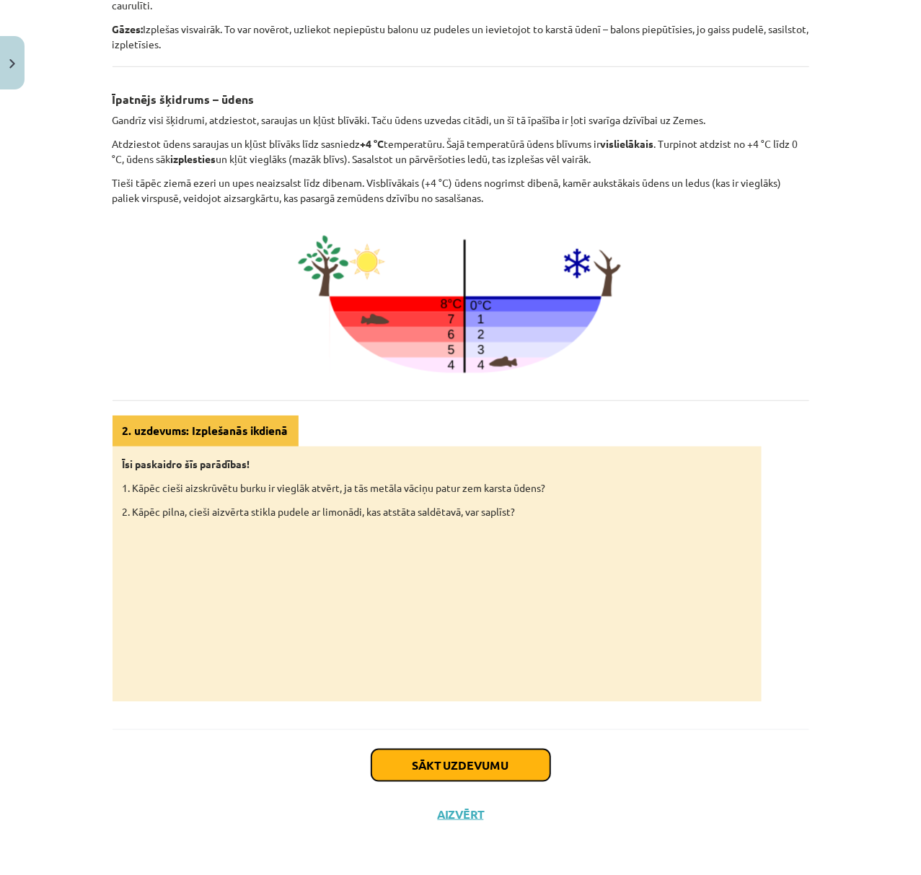
click at [453, 760] on button "Sākt uzdevumu" at bounding box center [461, 766] width 179 height 32
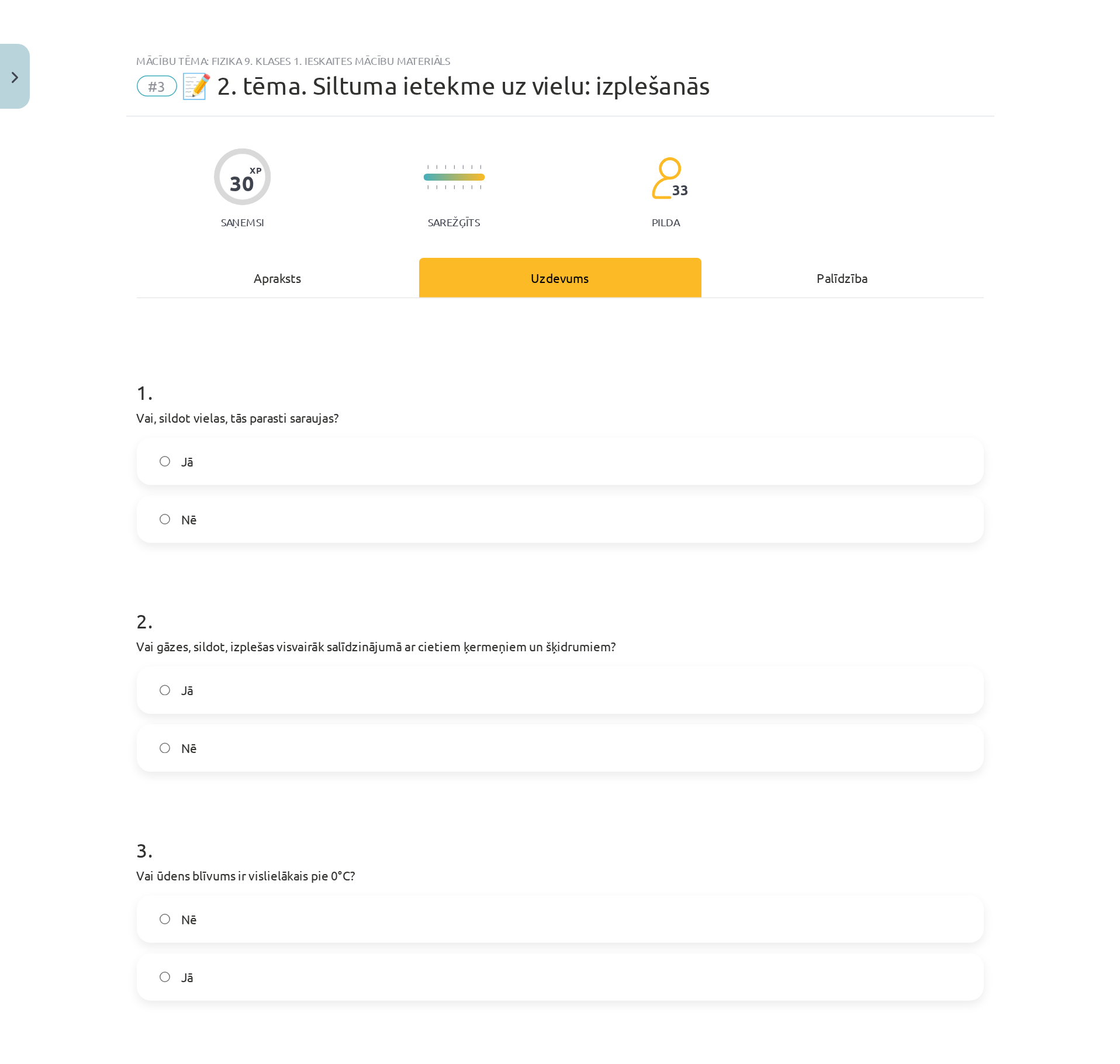
scroll to position [158, 0]
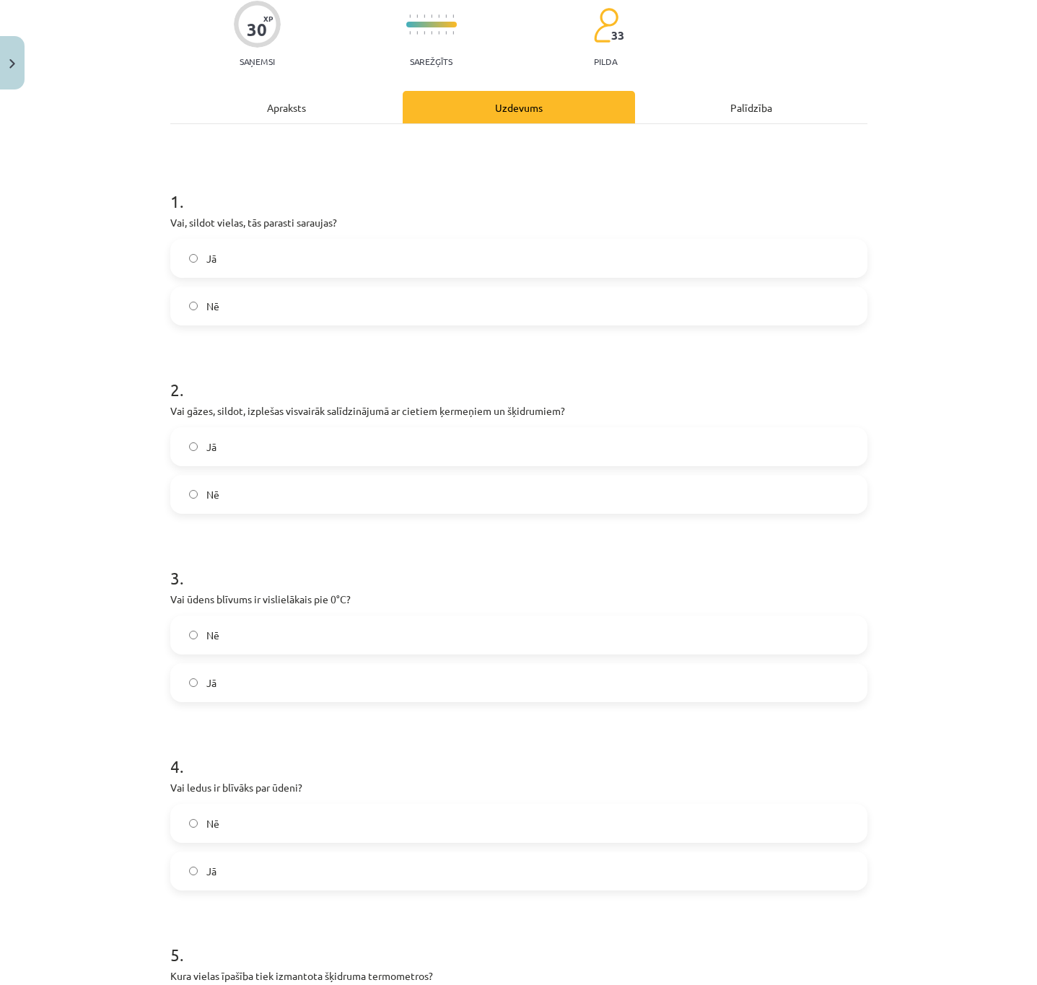
drag, startPoint x: 215, startPoint y: 561, endPoint x: 161, endPoint y: 421, distance: 150.7
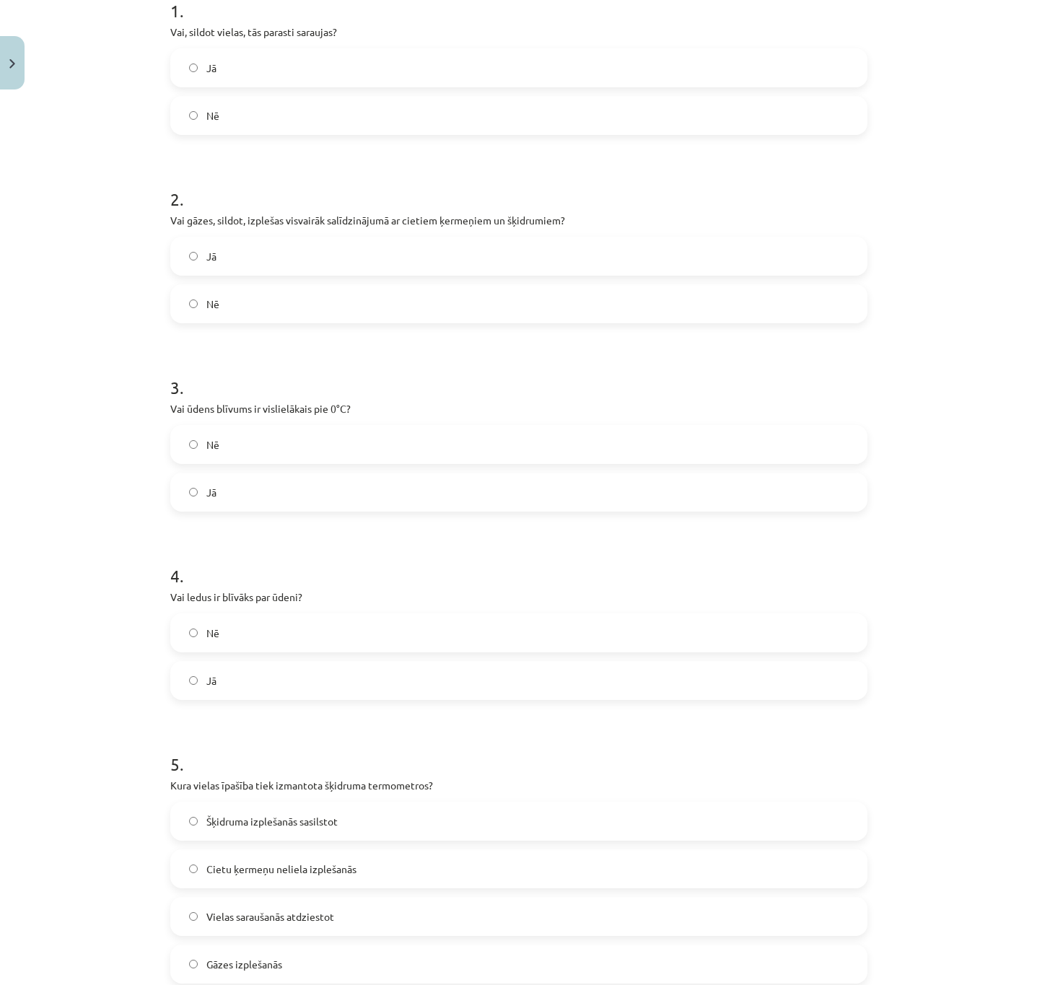
scroll to position [310, 0]
click at [223, 128] on label "Nē" at bounding box center [519, 117] width 694 height 36
click at [221, 253] on label "Jā" at bounding box center [519, 258] width 694 height 36
click at [247, 452] on label "Nē" at bounding box center [519, 446] width 694 height 36
click at [236, 636] on label "Nē" at bounding box center [519, 634] width 694 height 36
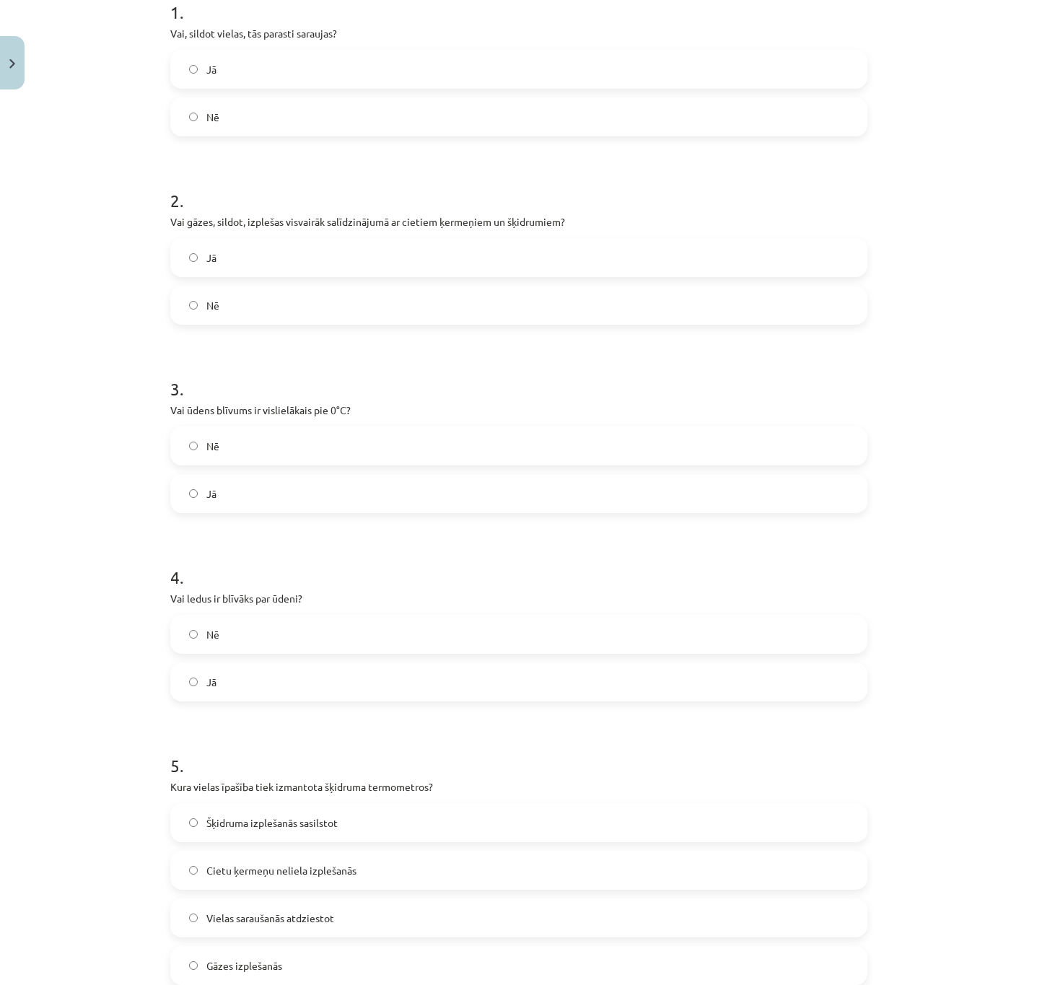
click at [263, 820] on span "Šķidruma izplešanās sasilstot" at bounding box center [271, 822] width 131 height 15
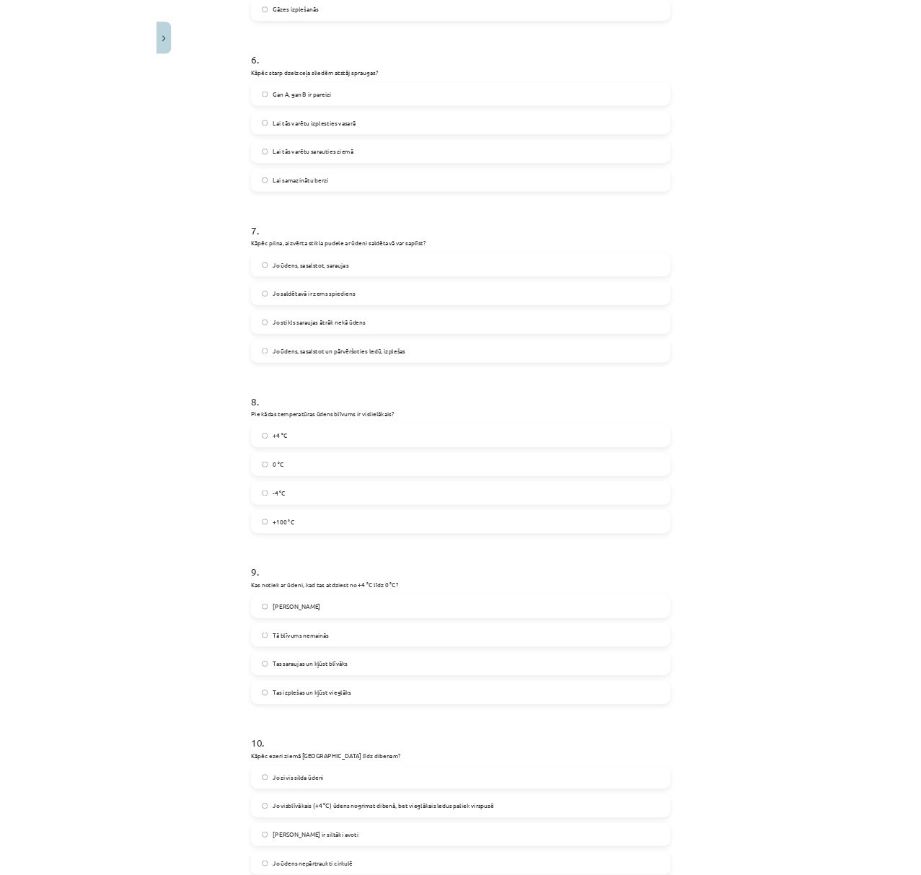
scroll to position [1316, 0]
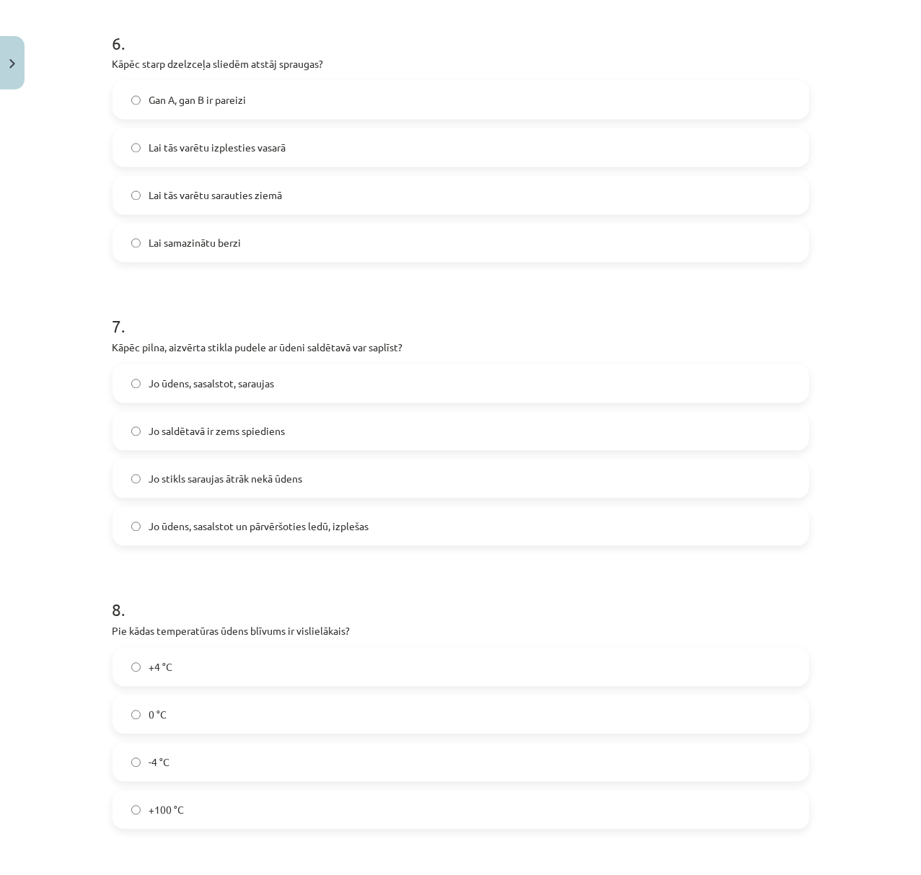
click at [201, 162] on label "Lai tās varētu izplesties vasarā" at bounding box center [461, 148] width 694 height 36
click at [243, 527] on span "Jo ūdens, sasalstot un pārvēršoties ledū, izplešas" at bounding box center [259, 526] width 220 height 15
click at [244, 537] on label "Jo ūdens, sasalstot un pārvēršoties ledū, izplešas" at bounding box center [461, 527] width 694 height 36
click at [203, 563] on form "1 . Vai, sildot vielas, tās parasti saraujas? Jā Nē 2 . Vai gāzes, sildot, izpl…" at bounding box center [461, 183] width 697 height 2425
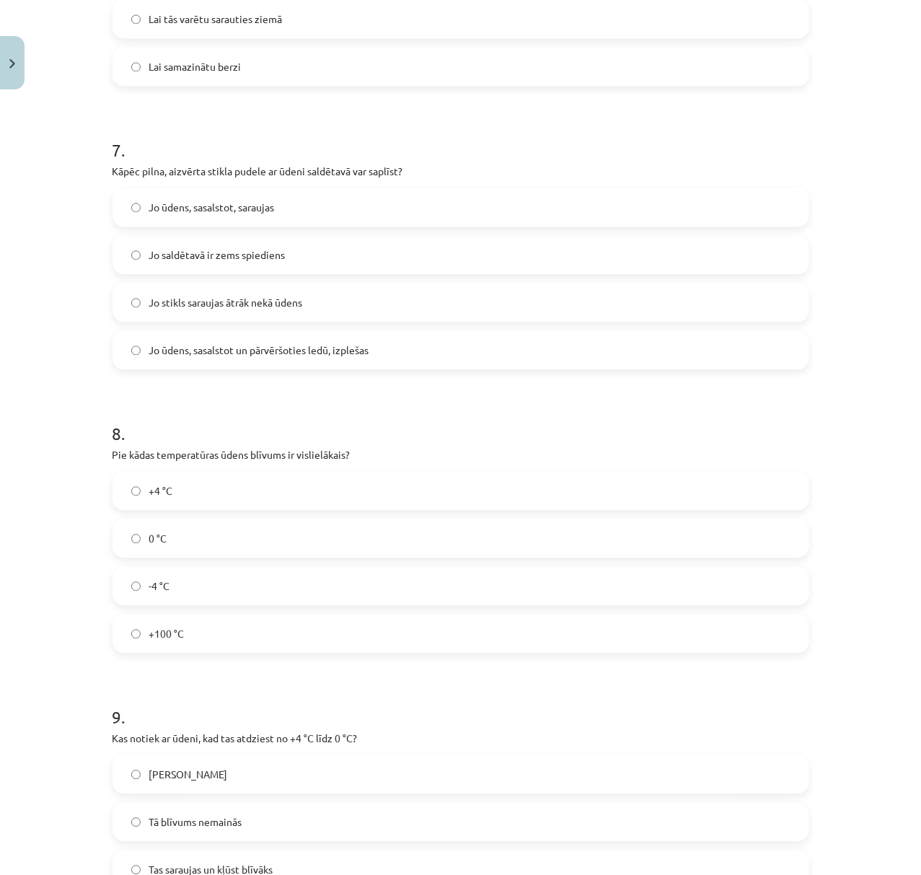
scroll to position [1573, 0]
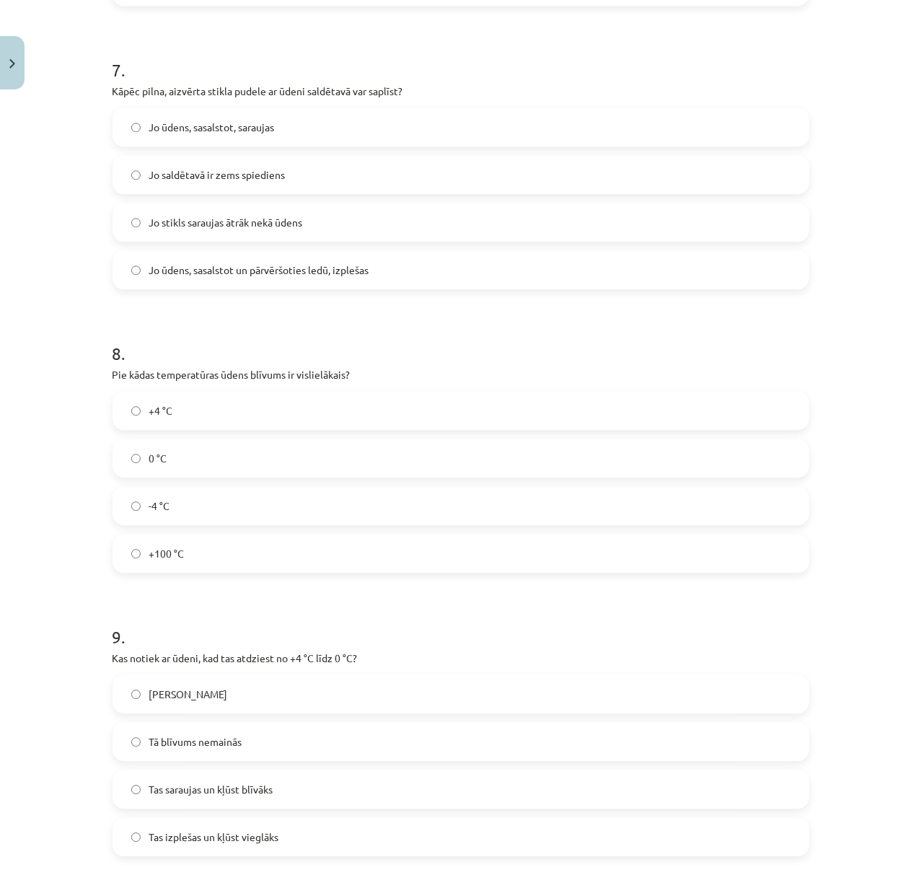
click at [180, 514] on label "-4 °C" at bounding box center [461, 506] width 694 height 36
click at [175, 431] on div "+4 °C 0 °C -4 °C +100 °C" at bounding box center [461, 482] width 697 height 182
click at [175, 429] on label "+4 °C" at bounding box center [461, 410] width 694 height 36
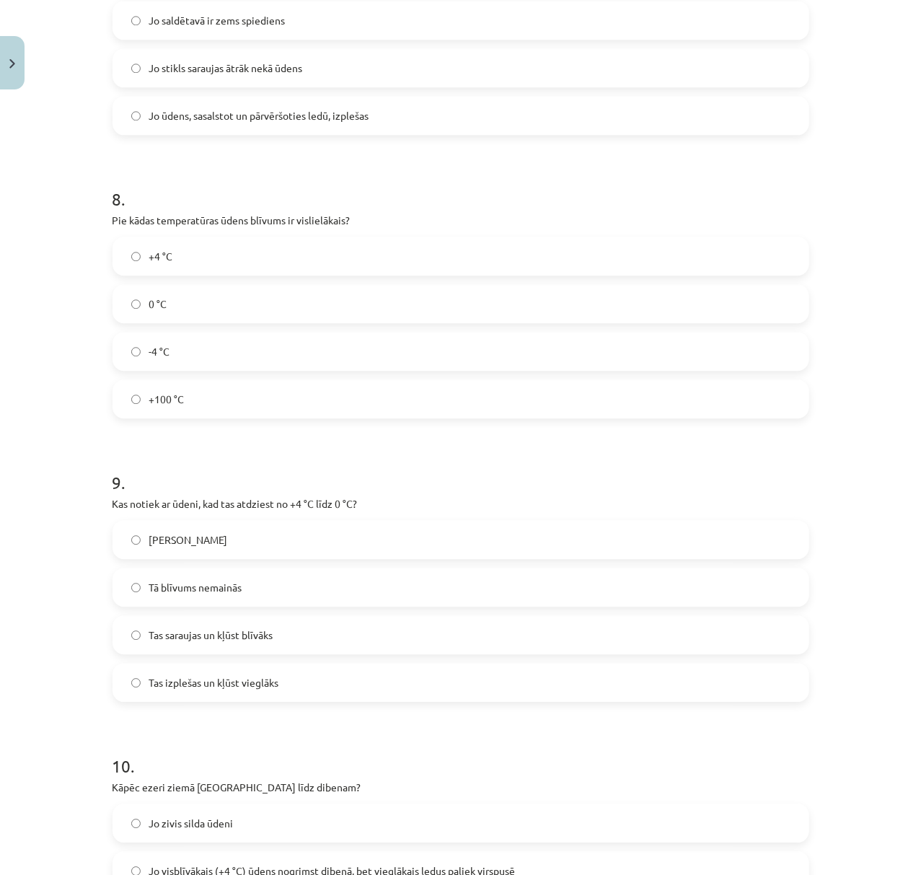
scroll to position [1828, 0]
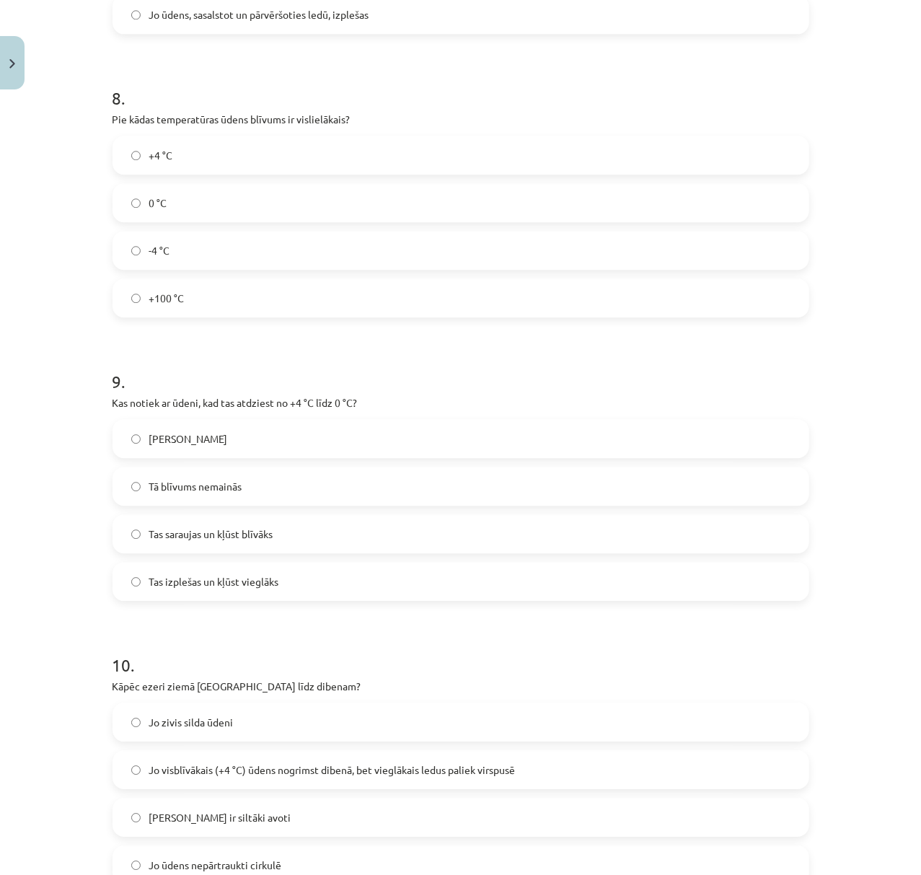
click at [229, 579] on span "Tas izplešas un kļūst vieglāks" at bounding box center [214, 581] width 130 height 15
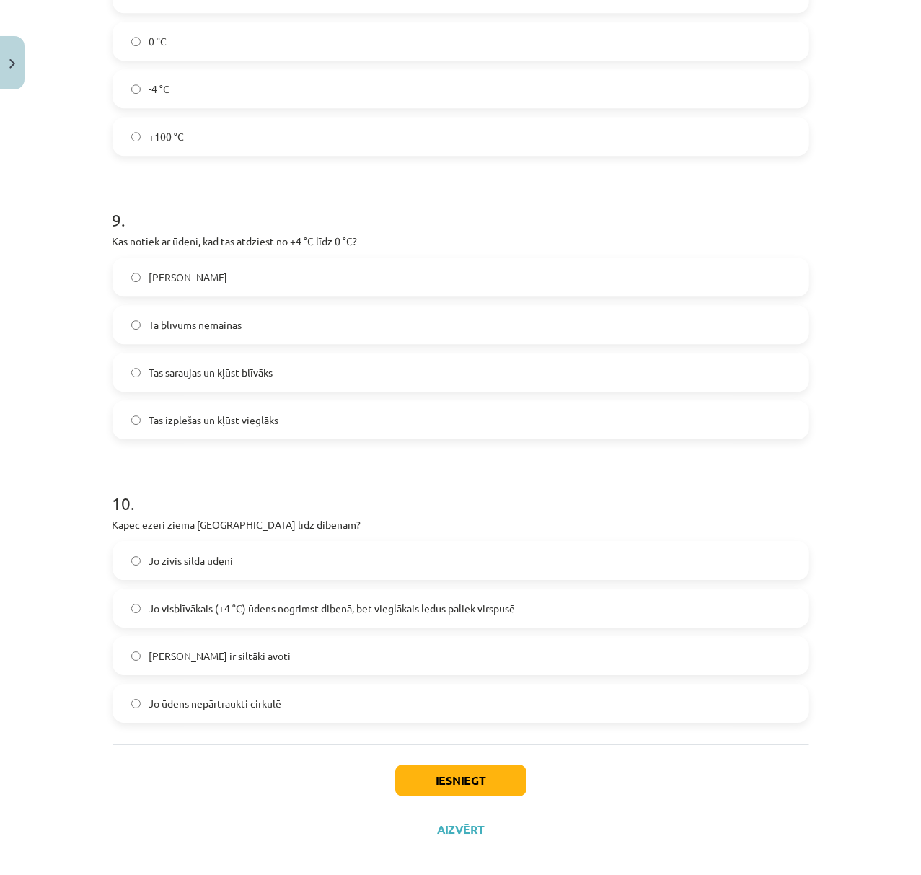
scroll to position [2006, 0]
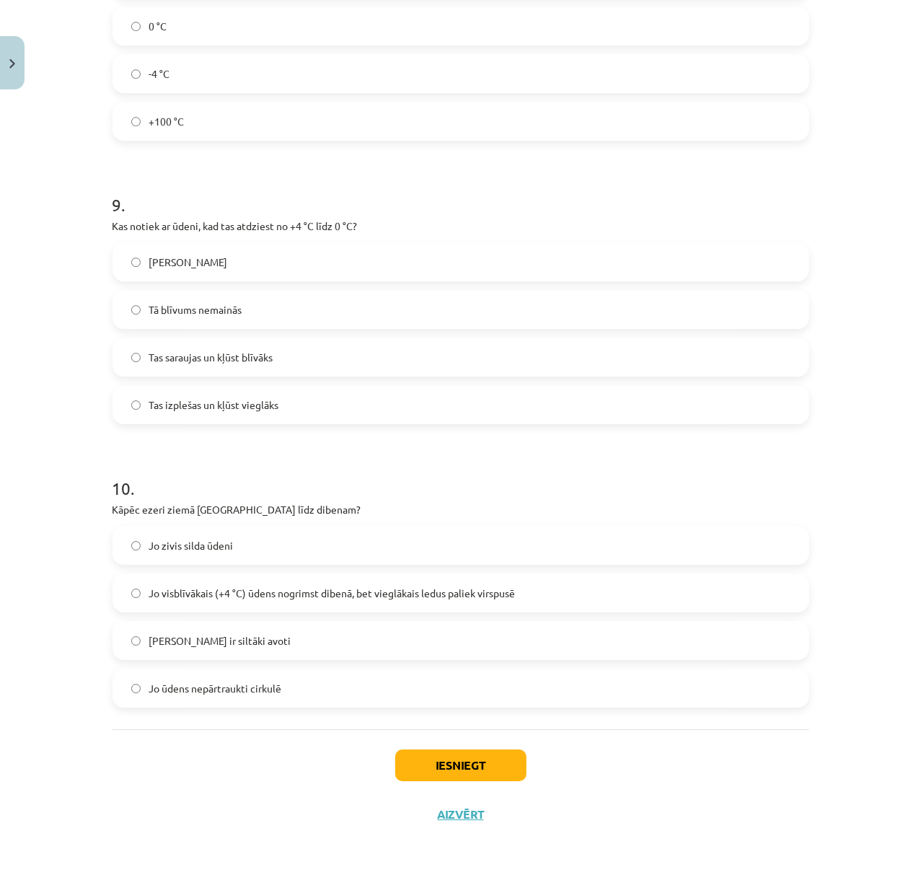
click at [277, 589] on span "Jo visblīvākais (+4 °C) ūdens nogrimst dibenā, bet vieglākais ledus paliek virs…" at bounding box center [332, 593] width 366 height 15
click at [424, 768] on button "Iesniegt" at bounding box center [460, 766] width 131 height 32
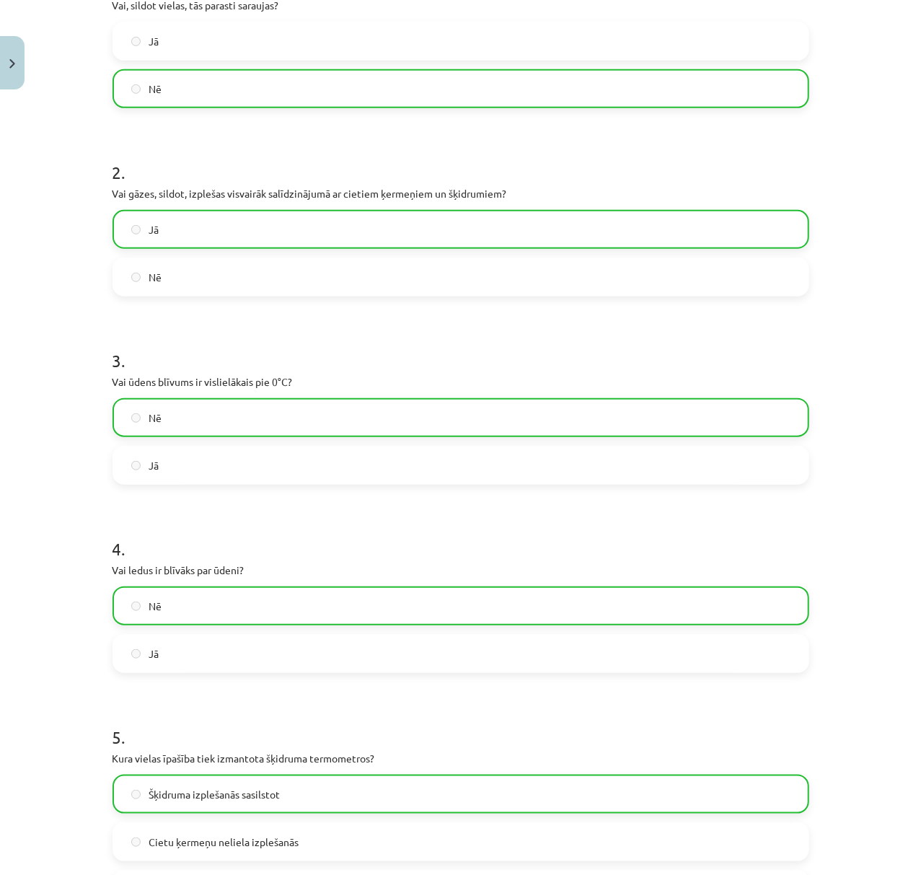
scroll to position [0, 0]
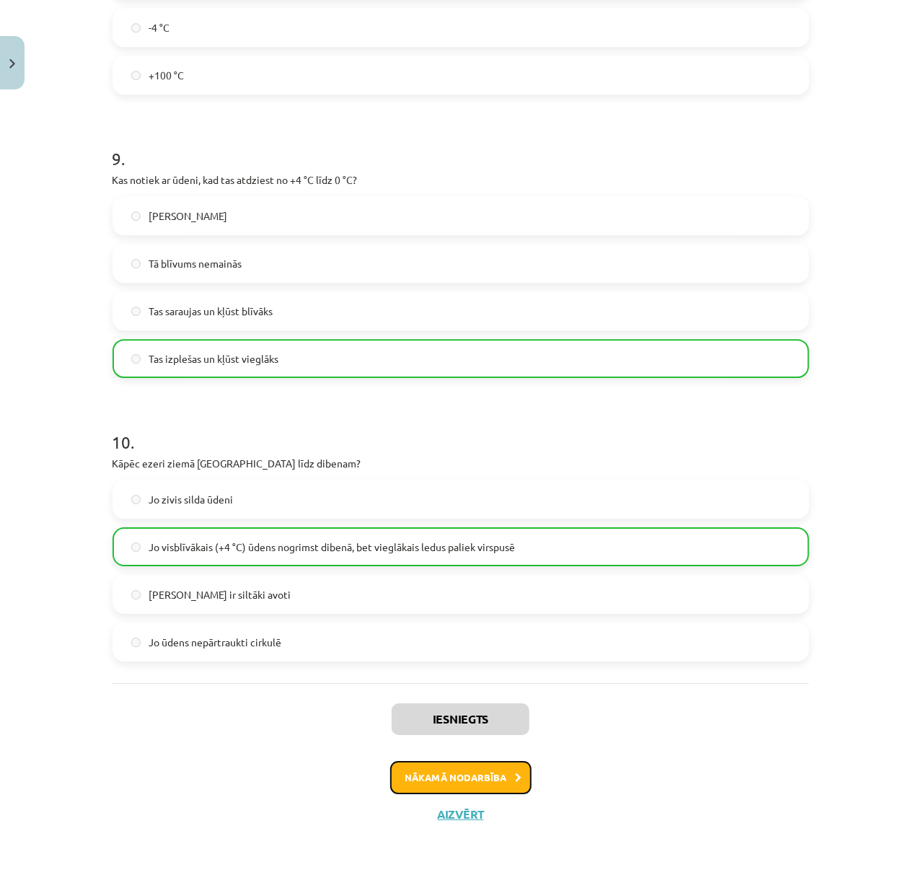
click at [443, 778] on button "Nākamā nodarbība" at bounding box center [460, 777] width 141 height 33
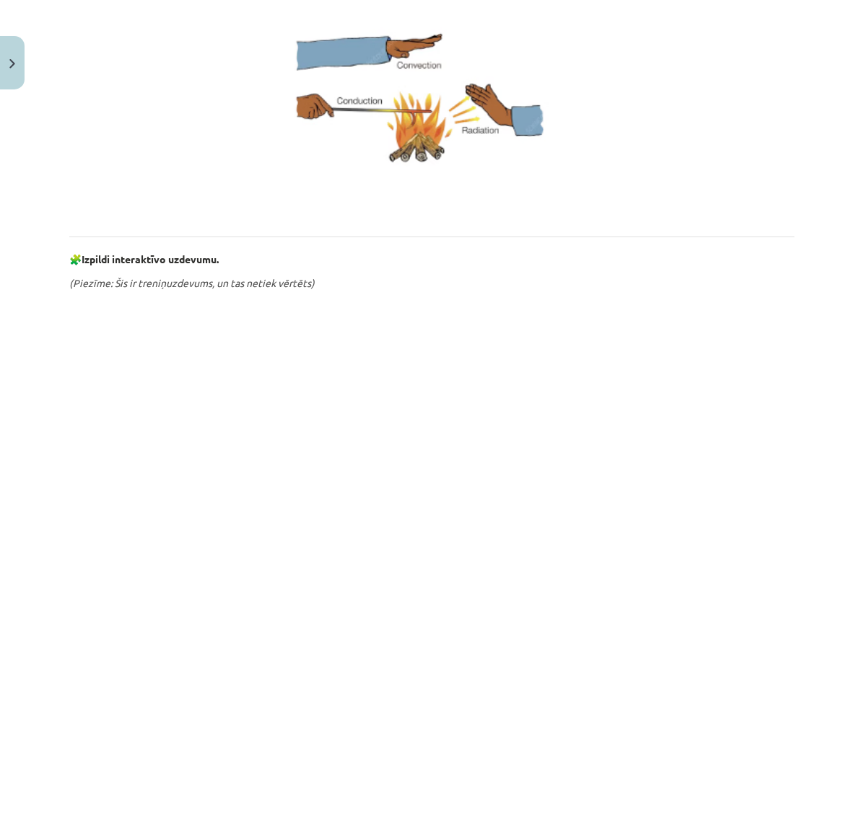
scroll to position [604, 0]
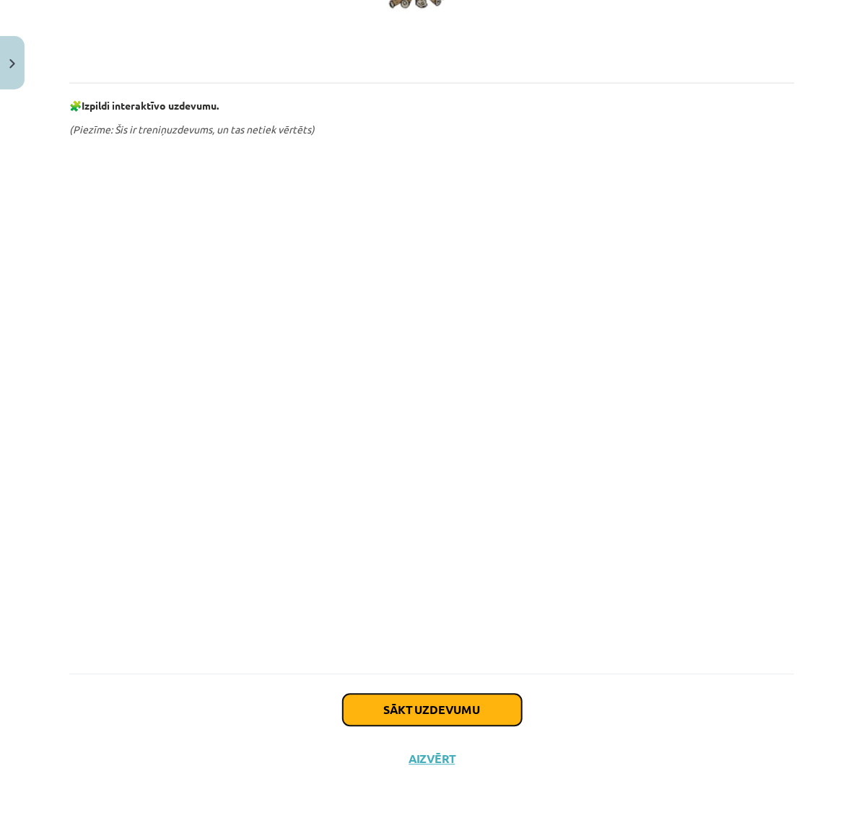
click at [408, 704] on button "Sākt uzdevumu" at bounding box center [432, 711] width 179 height 32
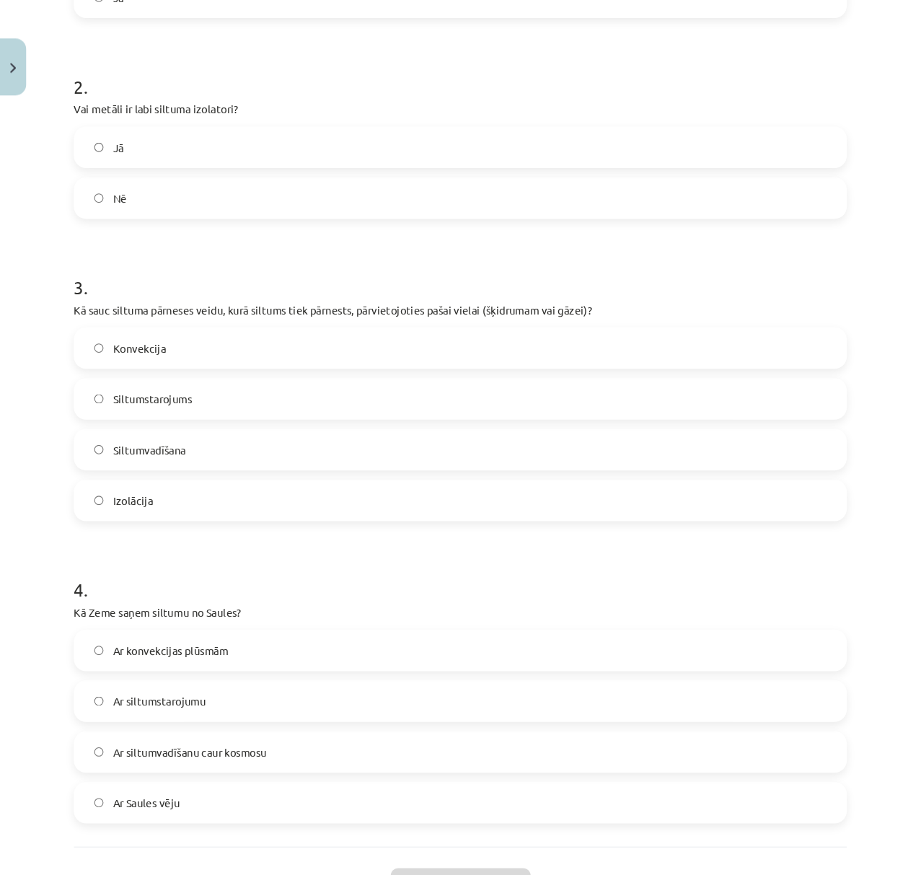
scroll to position [429, 0]
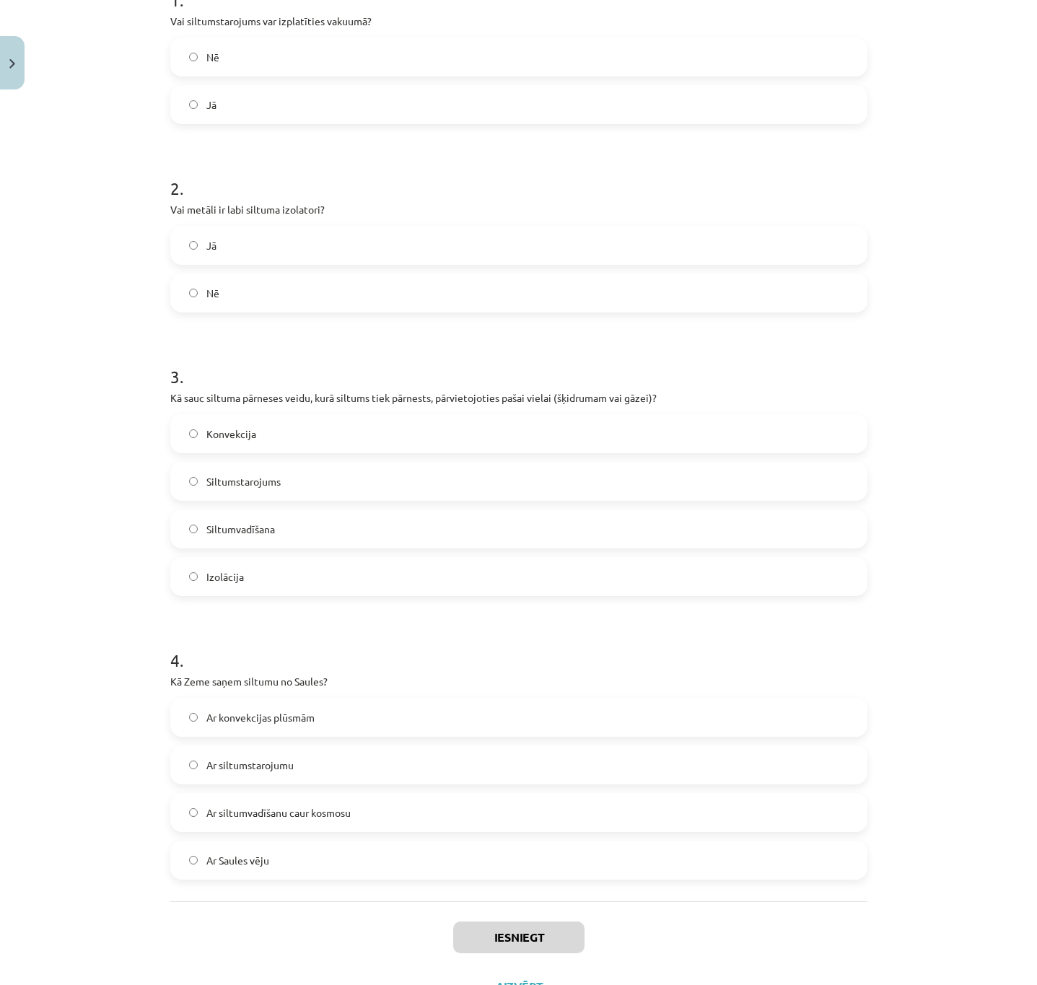
drag, startPoint x: 52, startPoint y: 388, endPoint x: 58, endPoint y: 437, distance: 49.5
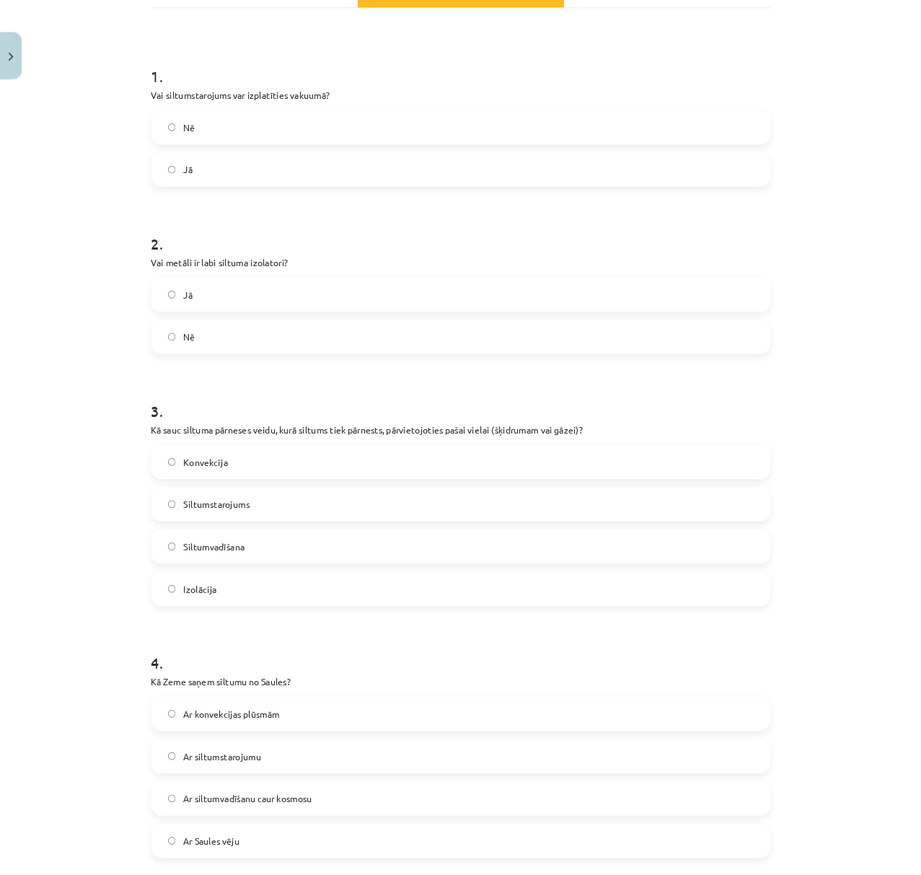
scroll to position [230, 0]
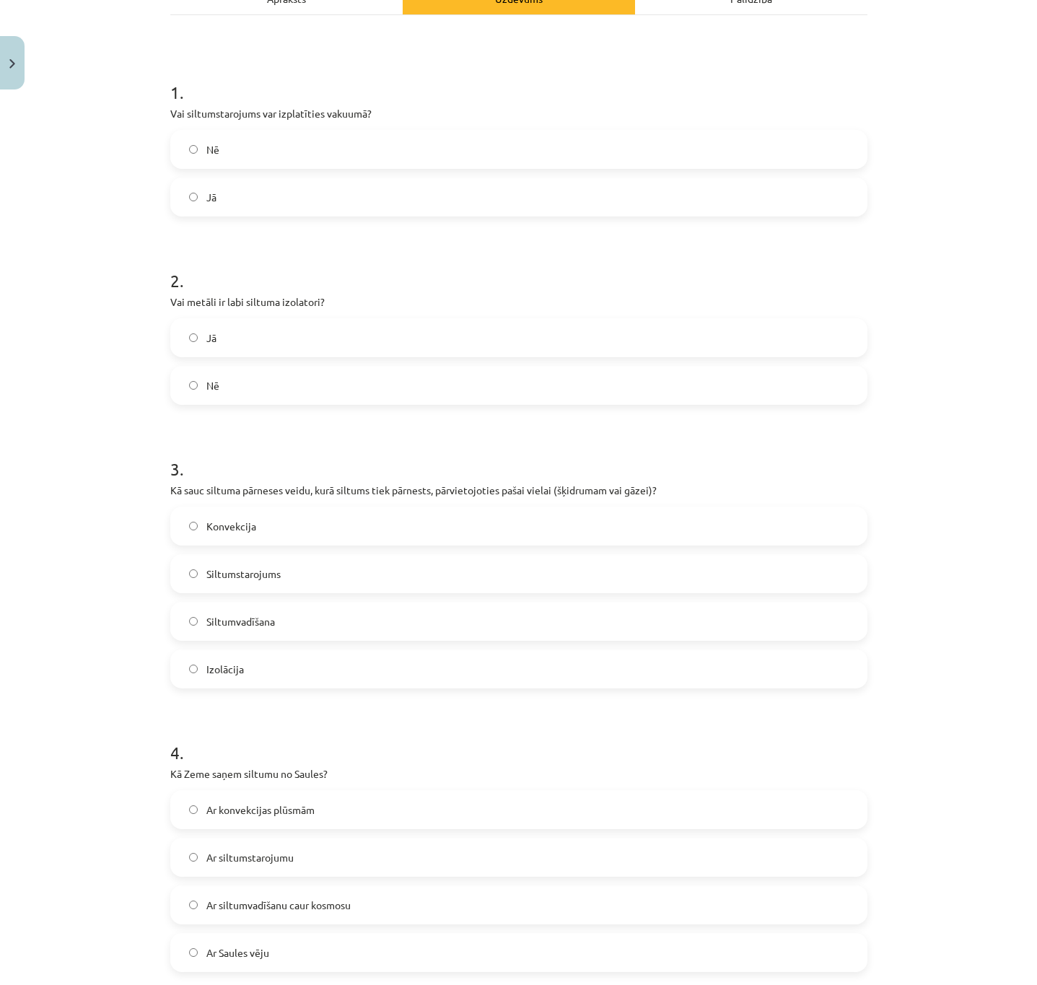
click at [74, 565] on div "Mācību tēma: Fizika 9. klases 1. ieskaites mācību materiāls #4 📝 3. tēma. Siltu…" at bounding box center [518, 492] width 1037 height 985
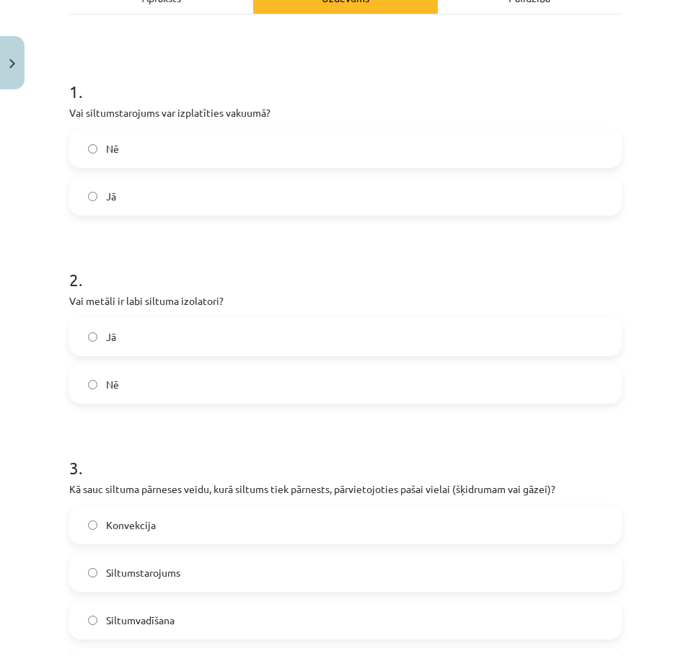
scroll to position [231, 0]
drag, startPoint x: 116, startPoint y: 204, endPoint x: 121, endPoint y: 225, distance: 21.5
click at [116, 204] on label "Jā" at bounding box center [346, 196] width 550 height 36
click at [129, 382] on label "Nē" at bounding box center [346, 384] width 550 height 36
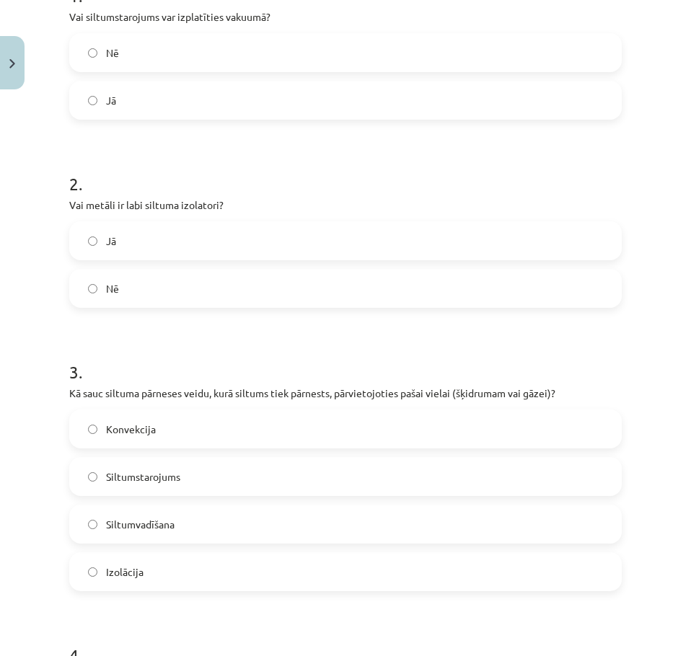
click at [164, 441] on label "Konvekcija" at bounding box center [346, 429] width 550 height 36
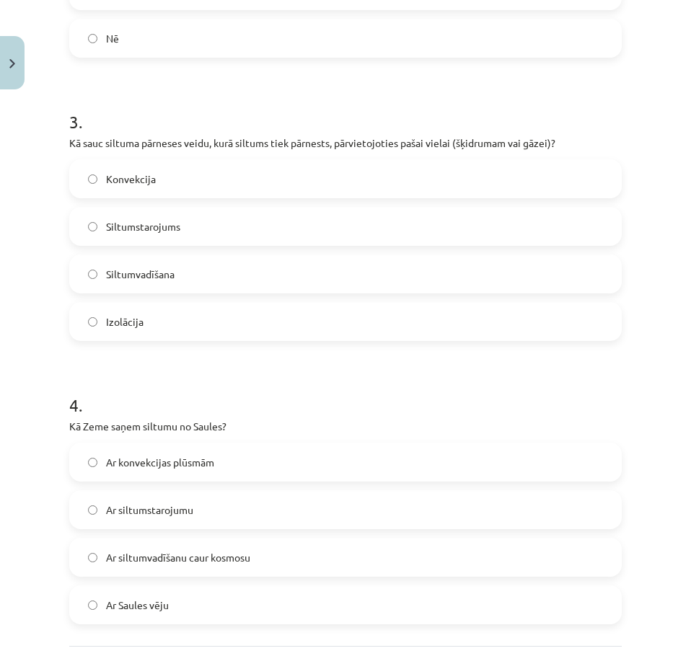
scroll to position [615, 0]
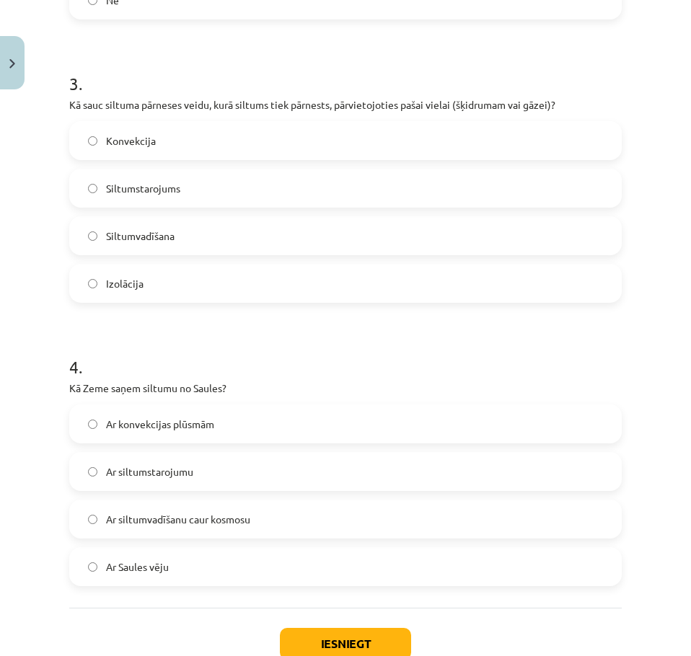
click at [166, 476] on span "Ar siltumstarojumu" at bounding box center [149, 472] width 87 height 15
click at [299, 639] on button "Iesniegt" at bounding box center [345, 644] width 131 height 32
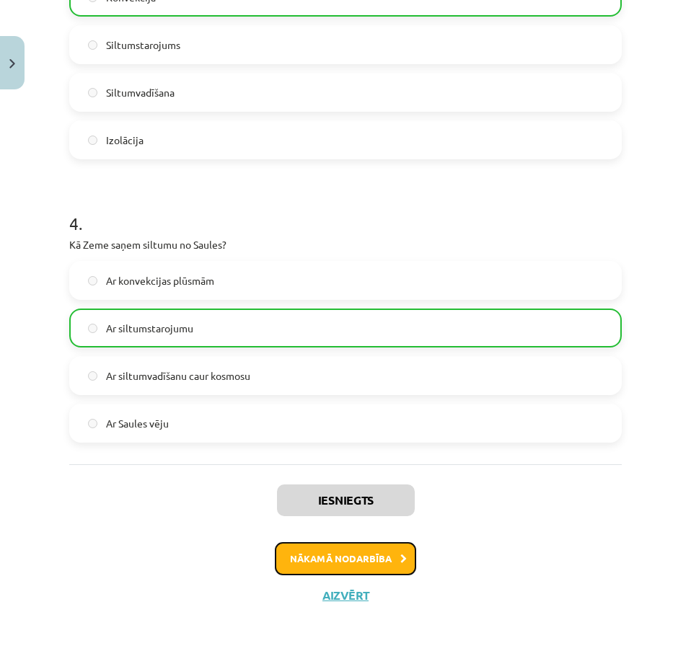
click at [367, 553] on button "Nākamā nodarbība" at bounding box center [345, 559] width 141 height 33
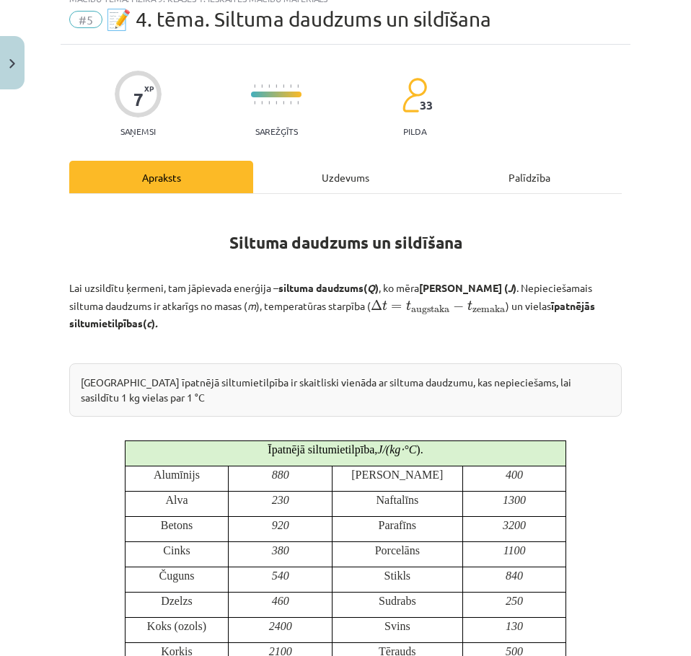
scroll to position [36, 0]
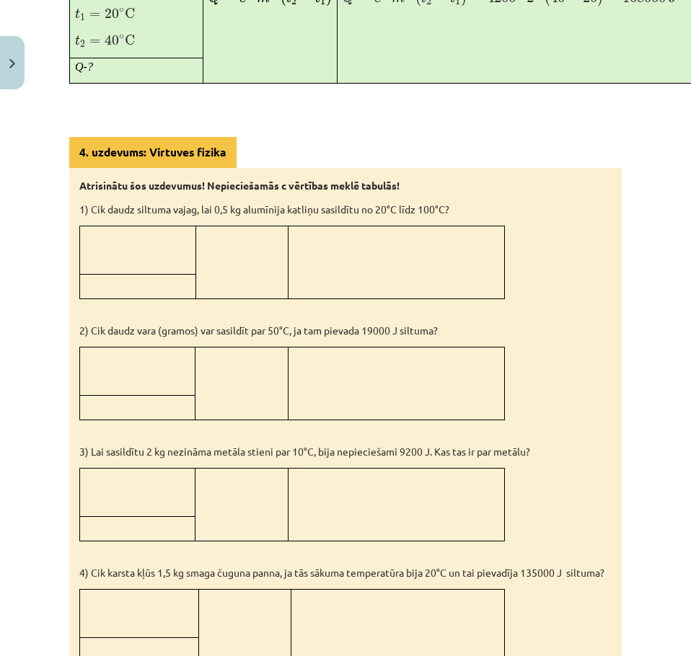
click at [124, 274] on td at bounding box center [138, 250] width 116 height 48
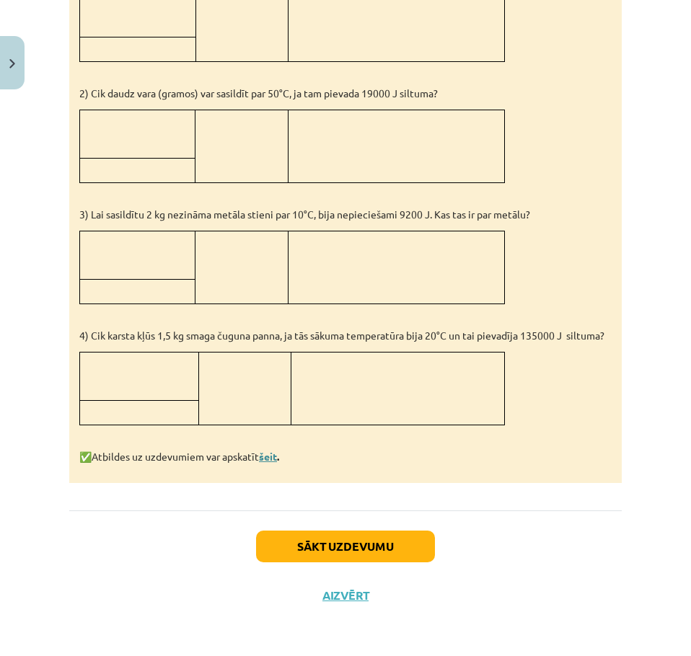
scroll to position [1371, 0]
click at [319, 537] on button "Sākt uzdevumu" at bounding box center [345, 547] width 179 height 32
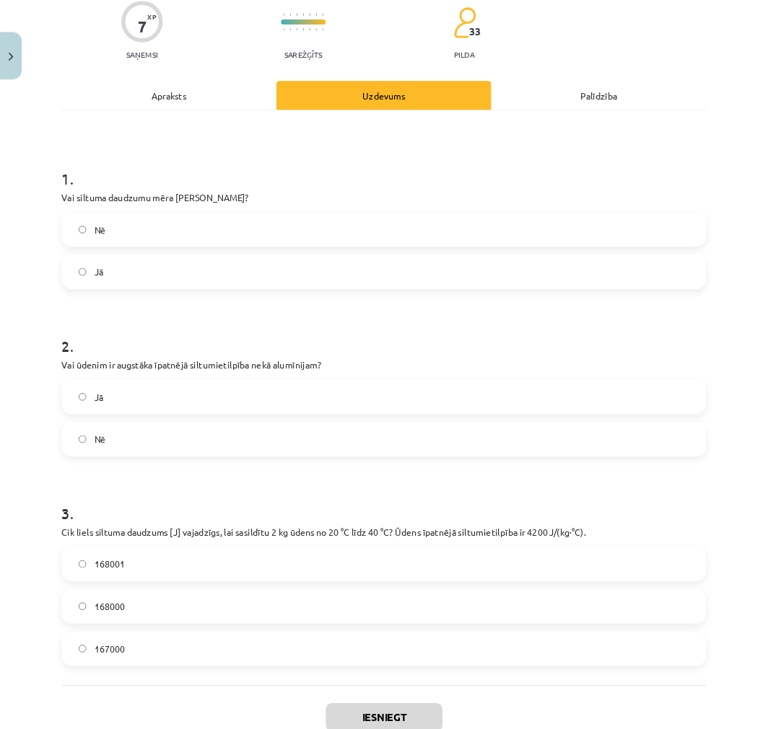
scroll to position [96, 0]
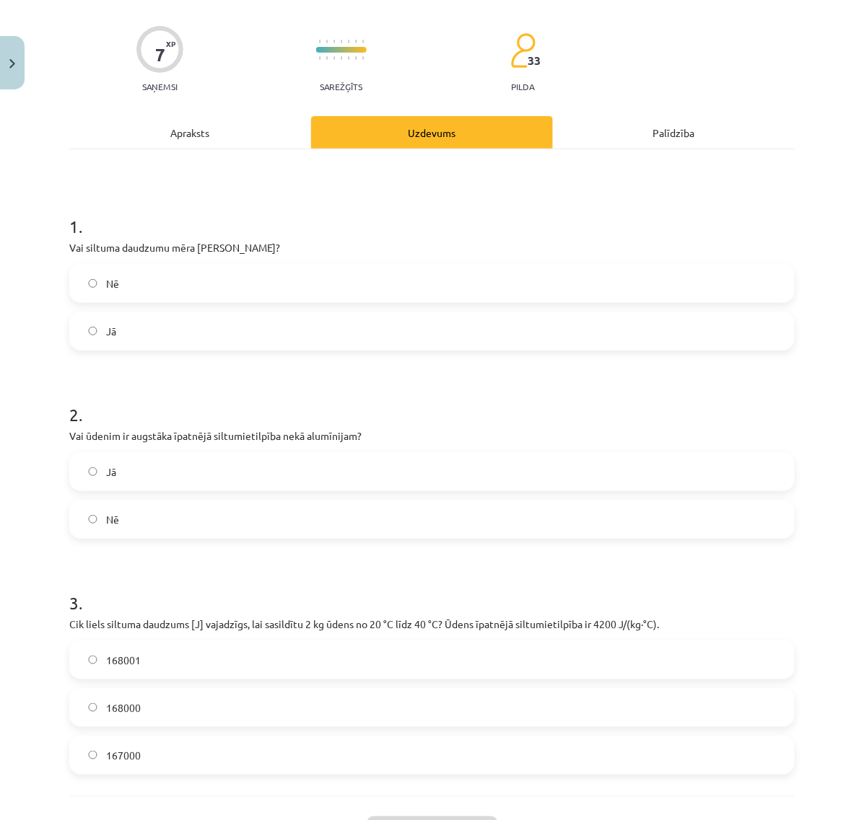
click at [462, 485] on label "Jā" at bounding box center [432, 472] width 722 height 36
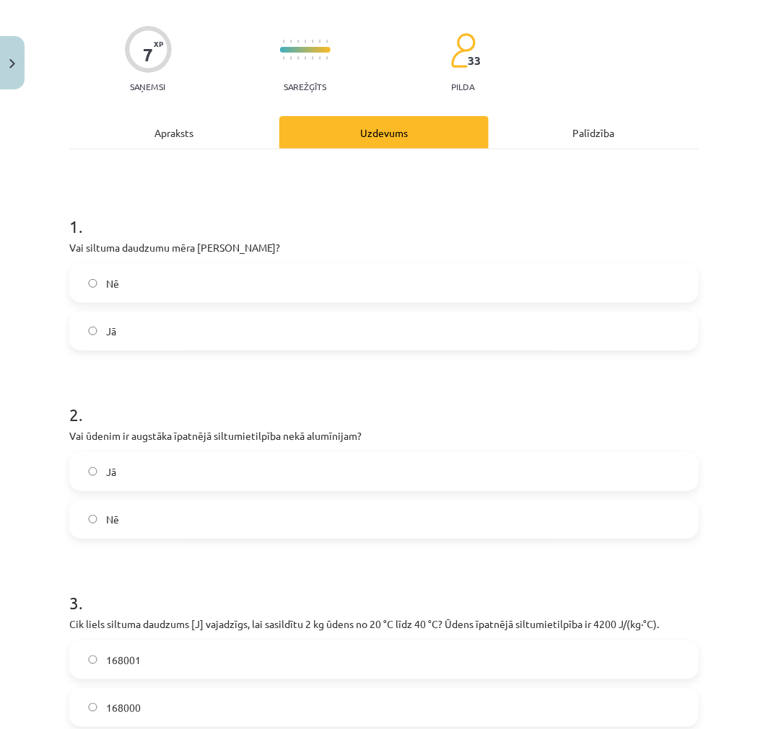
click at [116, 283] on span "Nē" at bounding box center [112, 283] width 13 height 15
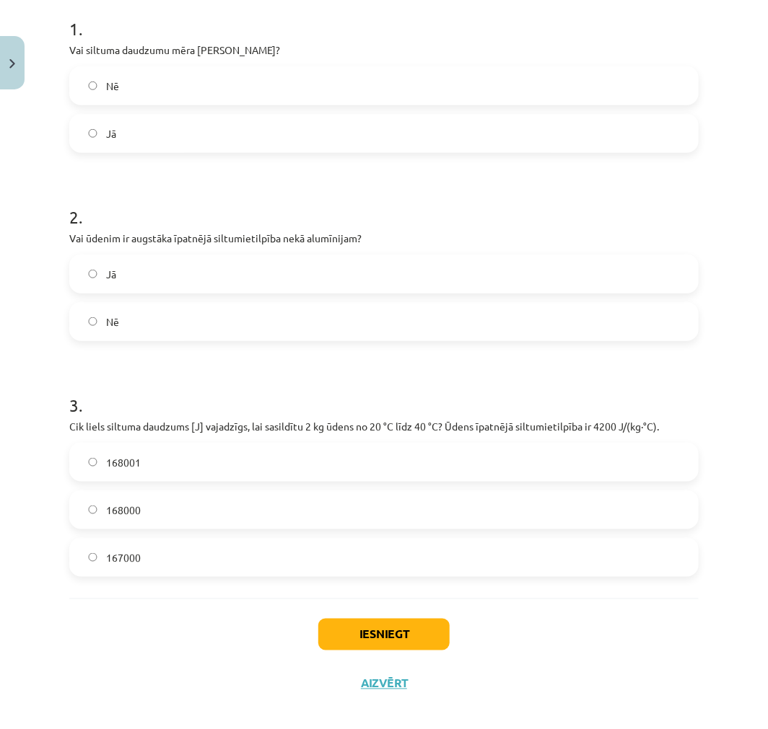
scroll to position [308, 0]
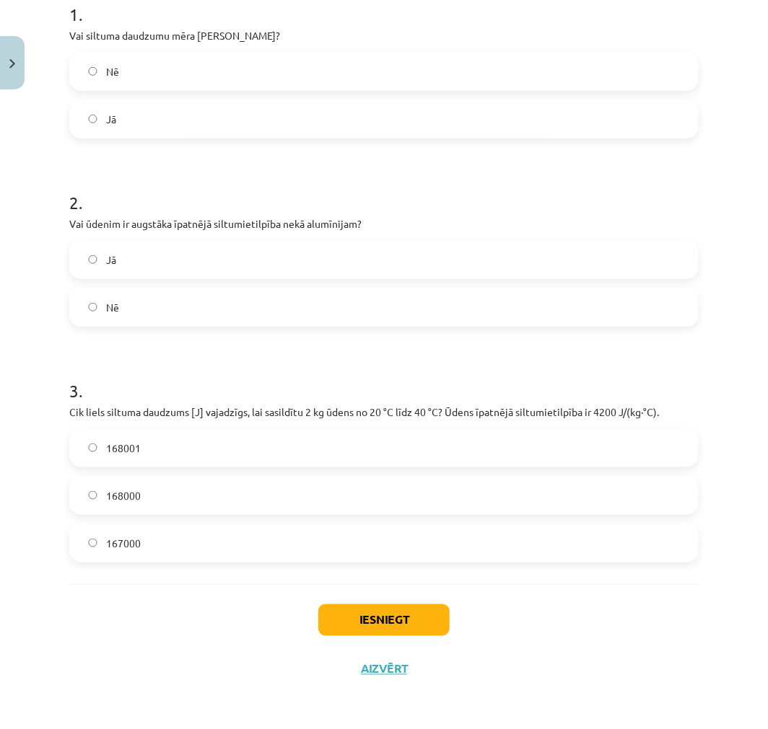
click at [174, 493] on label "168000" at bounding box center [384, 496] width 626 height 36
click at [361, 613] on button "Iesniegt" at bounding box center [383, 621] width 131 height 32
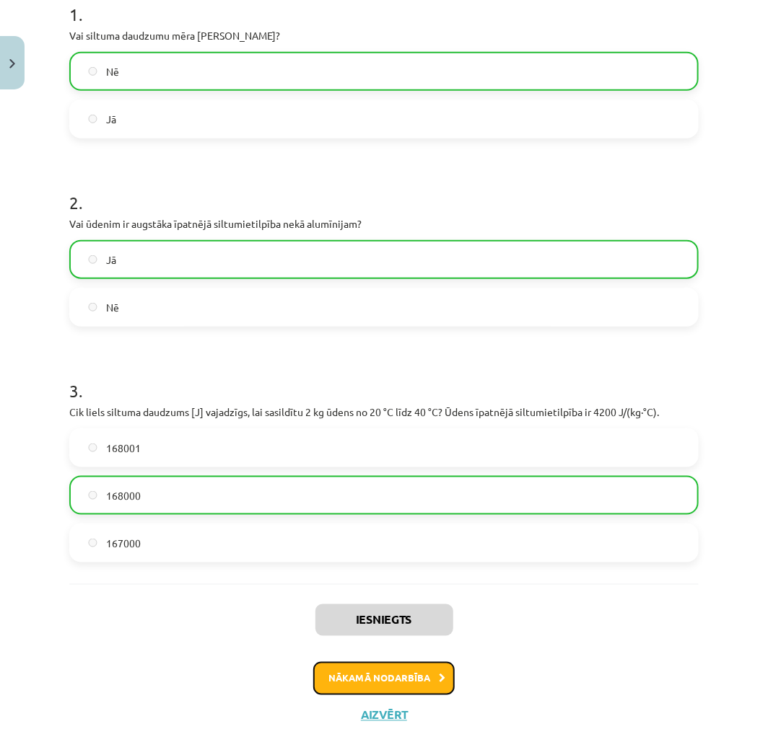
click at [383, 672] on button "Nākamā nodarbība" at bounding box center [383, 678] width 141 height 33
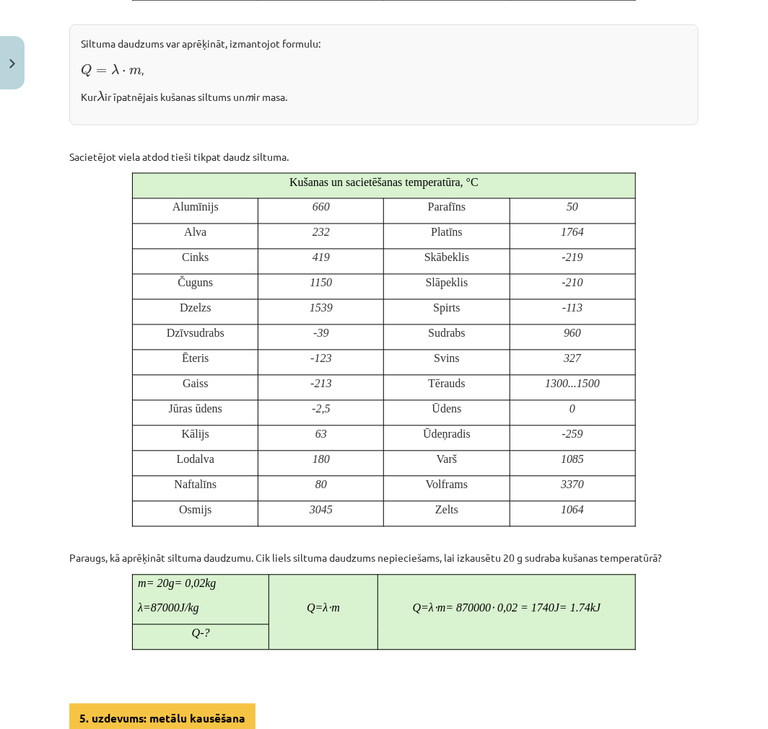
scroll to position [1176, 0]
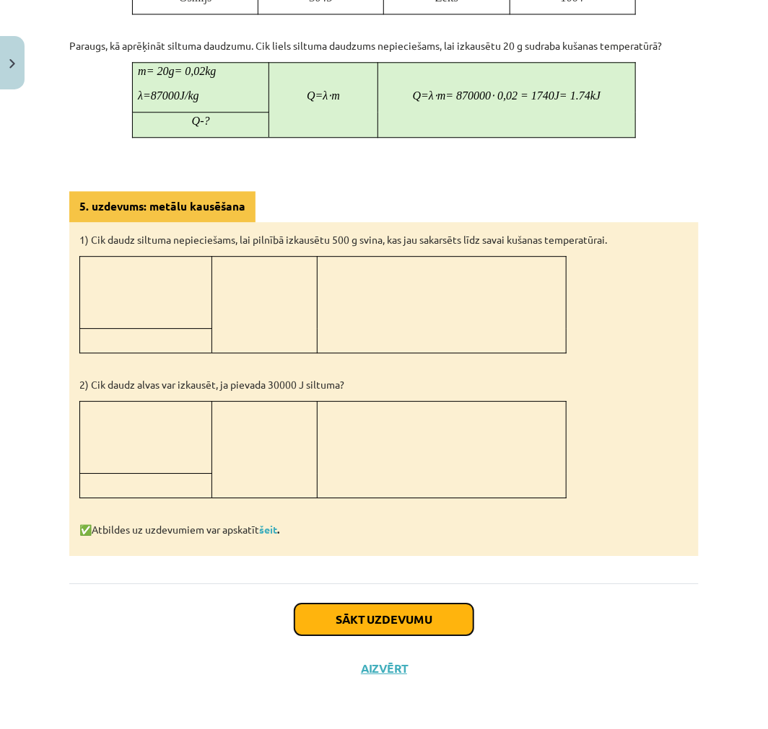
click at [377, 614] on button "Sākt uzdevumu" at bounding box center [383, 620] width 179 height 32
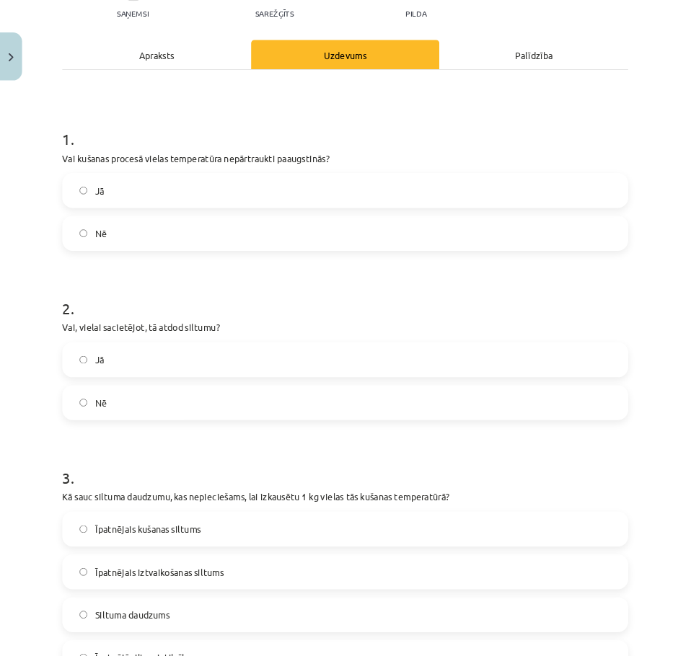
scroll to position [167, 0]
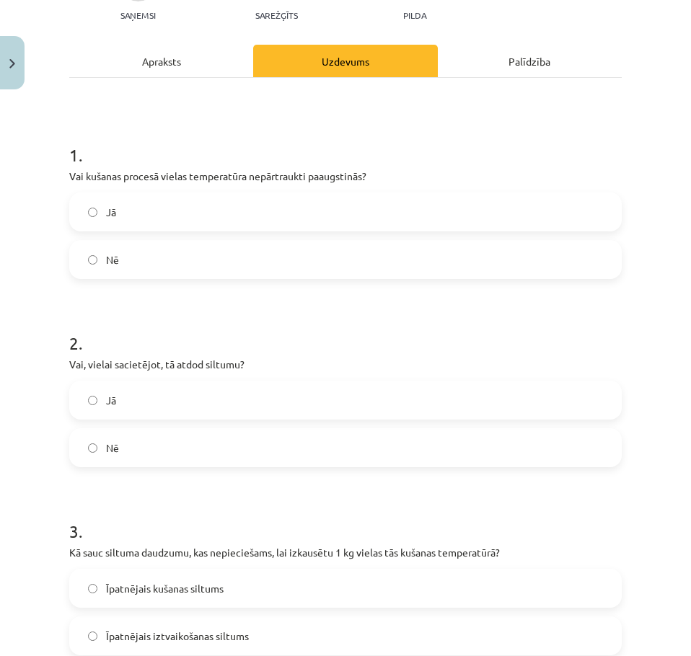
click at [130, 128] on h1 "1 ." at bounding box center [345, 142] width 553 height 45
click at [121, 266] on label "Nē" at bounding box center [346, 260] width 550 height 36
click at [152, 405] on label "Jā" at bounding box center [346, 400] width 550 height 36
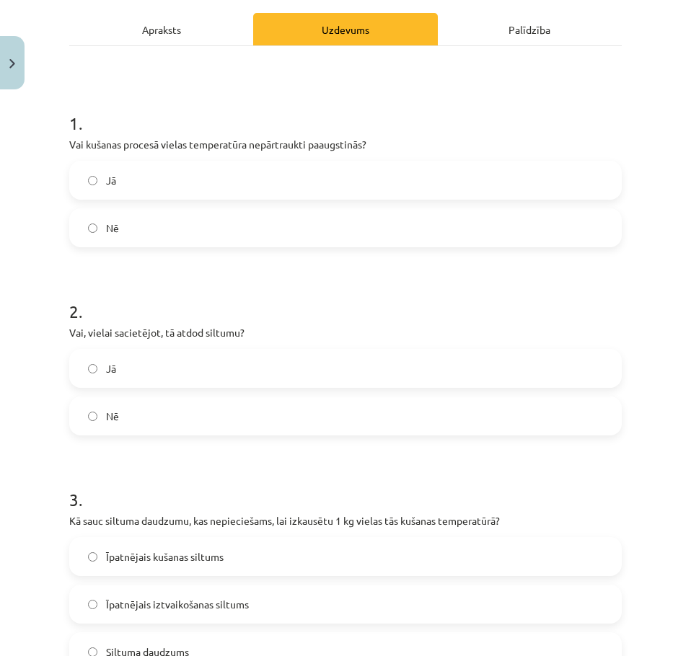
scroll to position [360, 0]
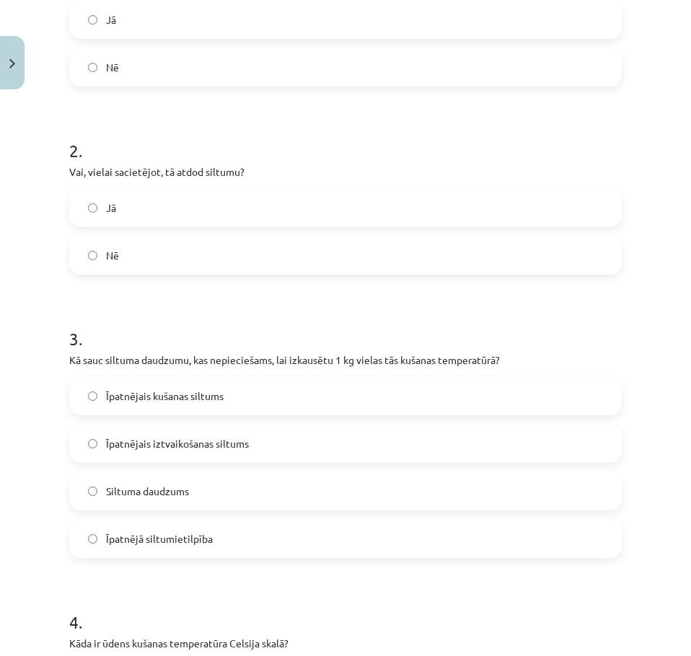
click at [180, 405] on label "Īpatnējais kušanas siltums" at bounding box center [346, 396] width 550 height 36
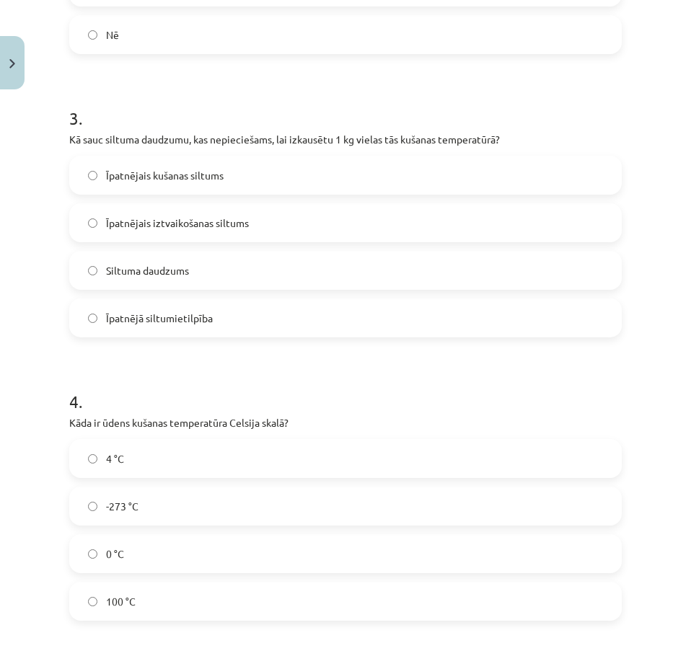
scroll to position [745, 0]
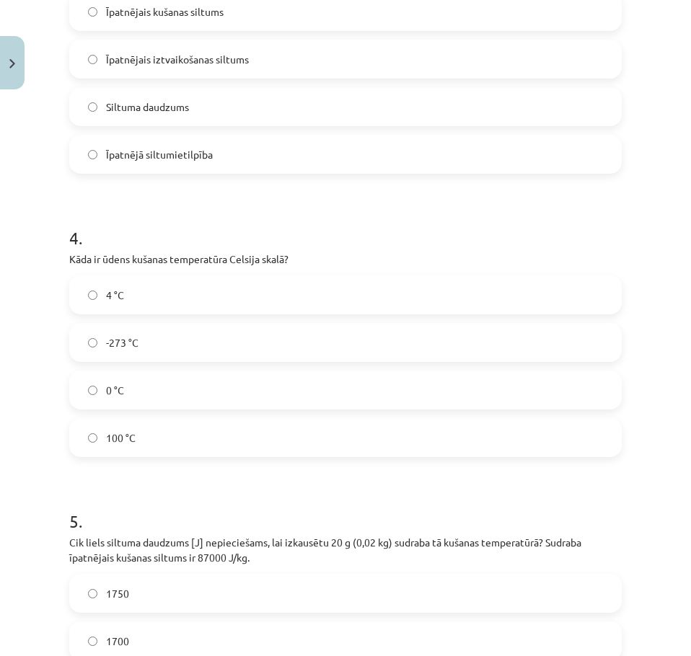
click at [151, 395] on label "0 °C" at bounding box center [346, 390] width 550 height 36
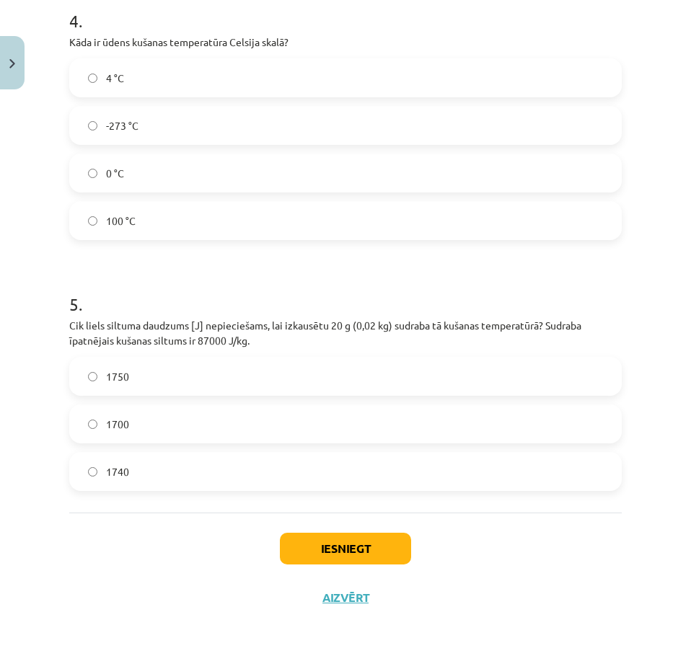
scroll to position [964, 0]
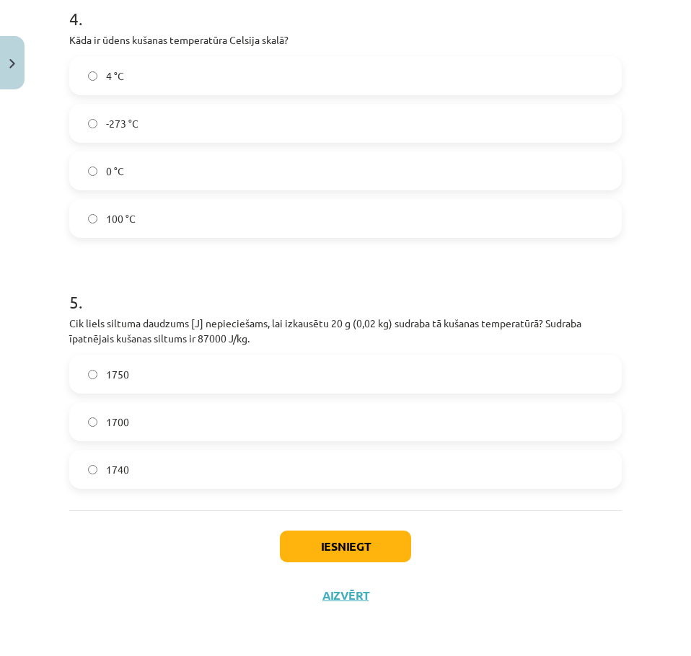
click at [112, 420] on span "1700" at bounding box center [117, 422] width 23 height 15
click at [334, 533] on button "Iesniegt" at bounding box center [345, 547] width 131 height 32
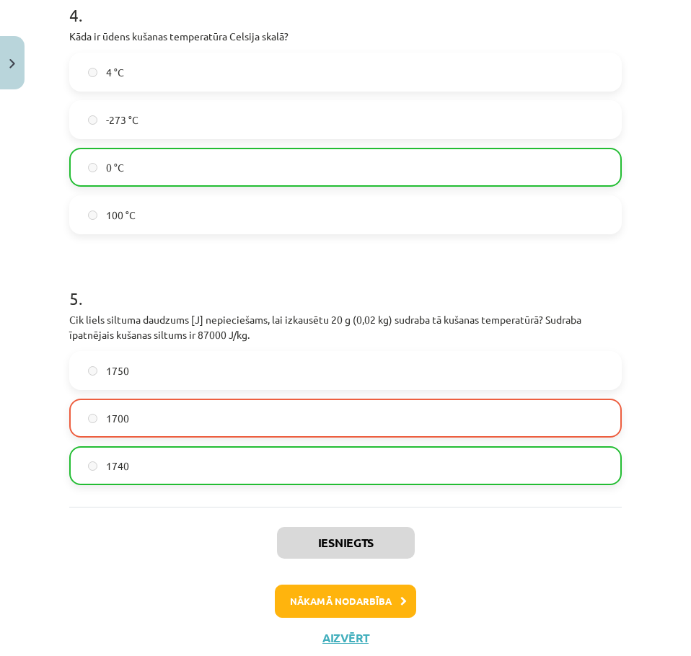
scroll to position [1010, 0]
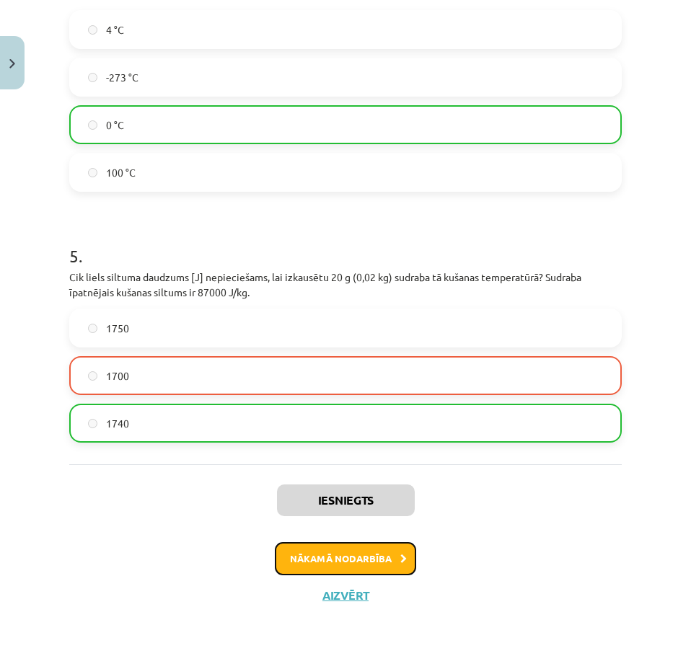
click at [331, 548] on button "Nākamā nodarbība" at bounding box center [345, 559] width 141 height 33
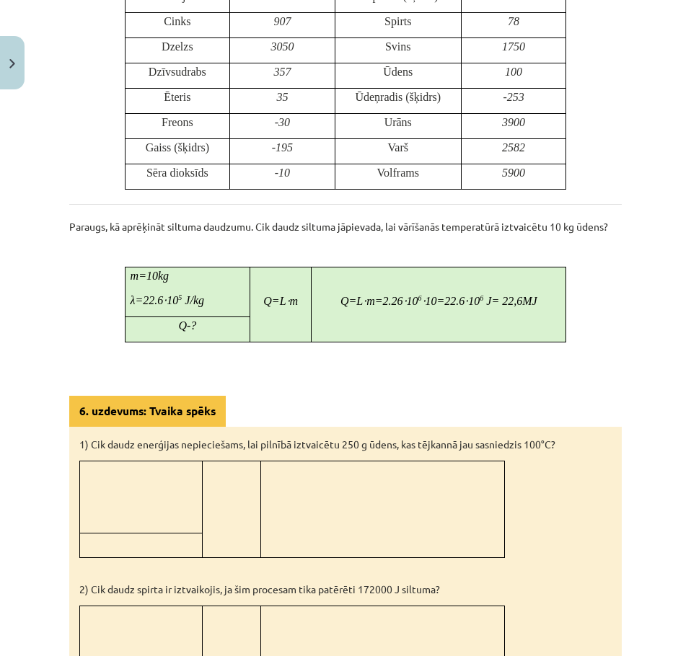
scroll to position [1098, 0]
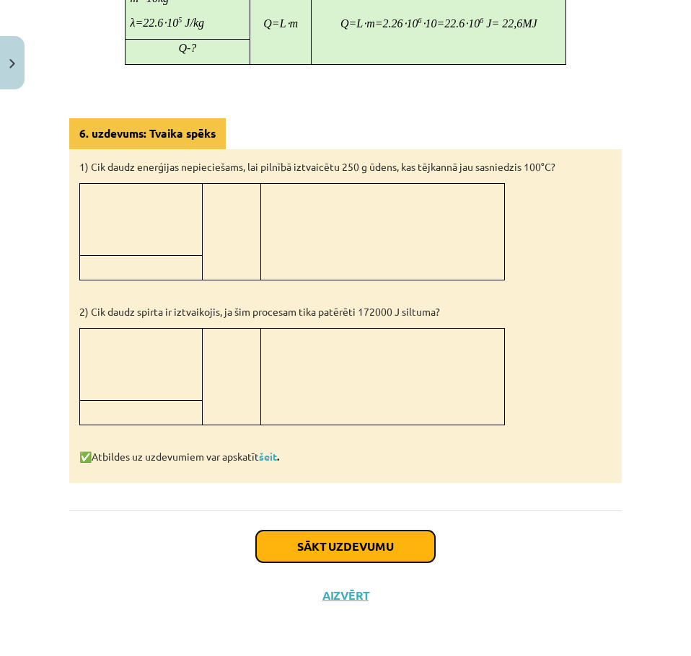
click at [306, 534] on button "Sākt uzdevumu" at bounding box center [345, 547] width 179 height 32
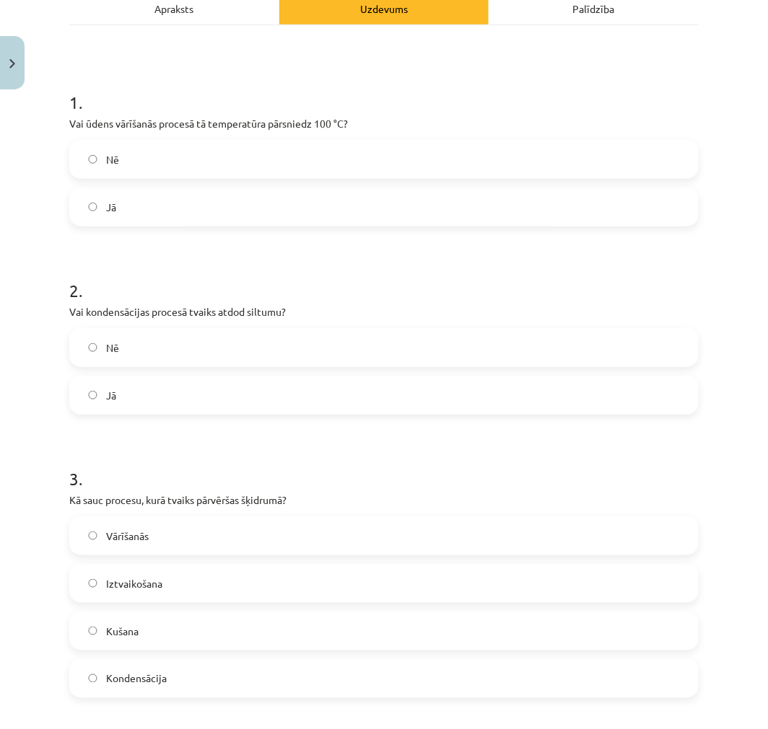
scroll to position [206, 0]
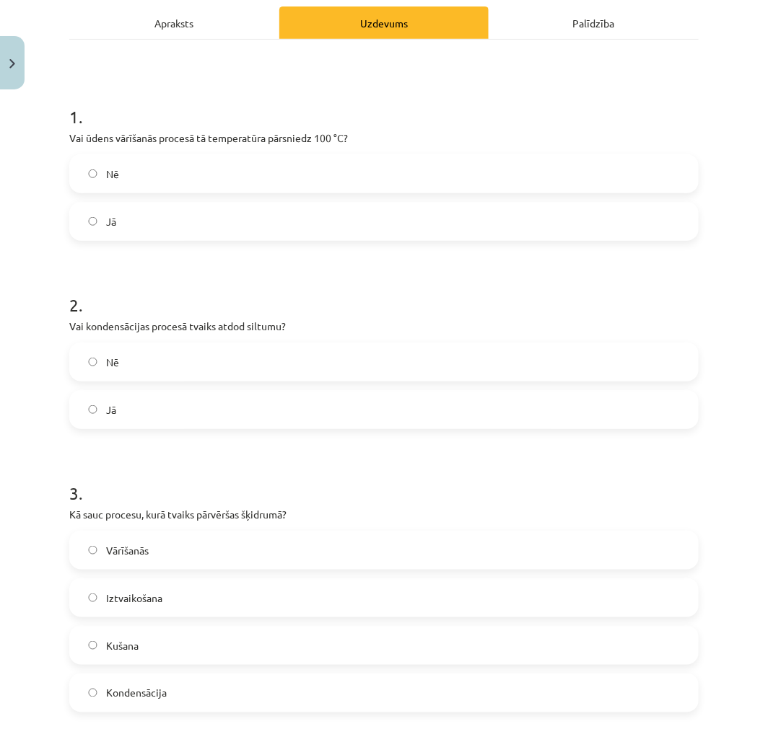
click at [128, 183] on label "Nē" at bounding box center [384, 174] width 626 height 36
click at [190, 412] on label "Jā" at bounding box center [384, 410] width 626 height 36
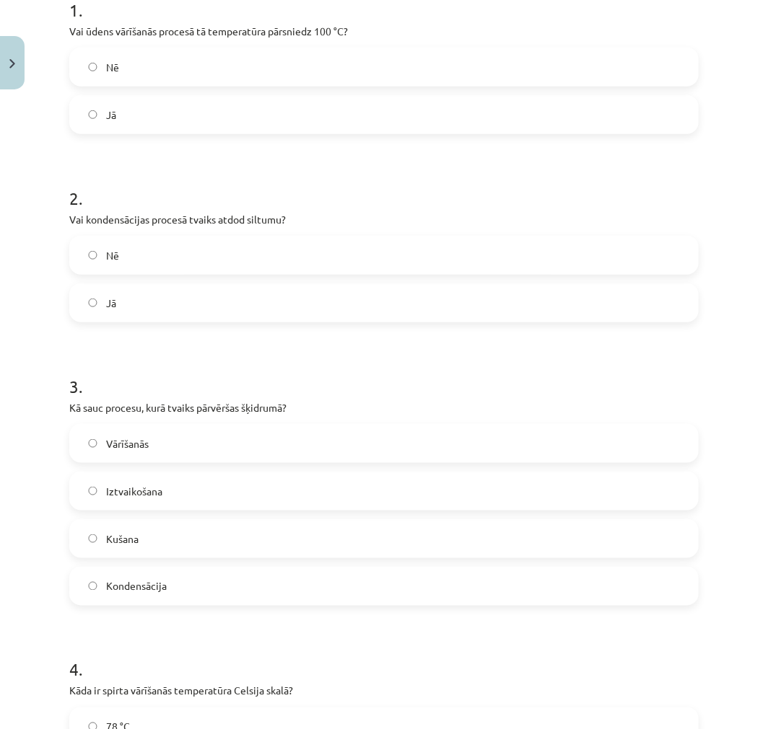
click at [196, 586] on label "Kondensācija" at bounding box center [384, 586] width 626 height 36
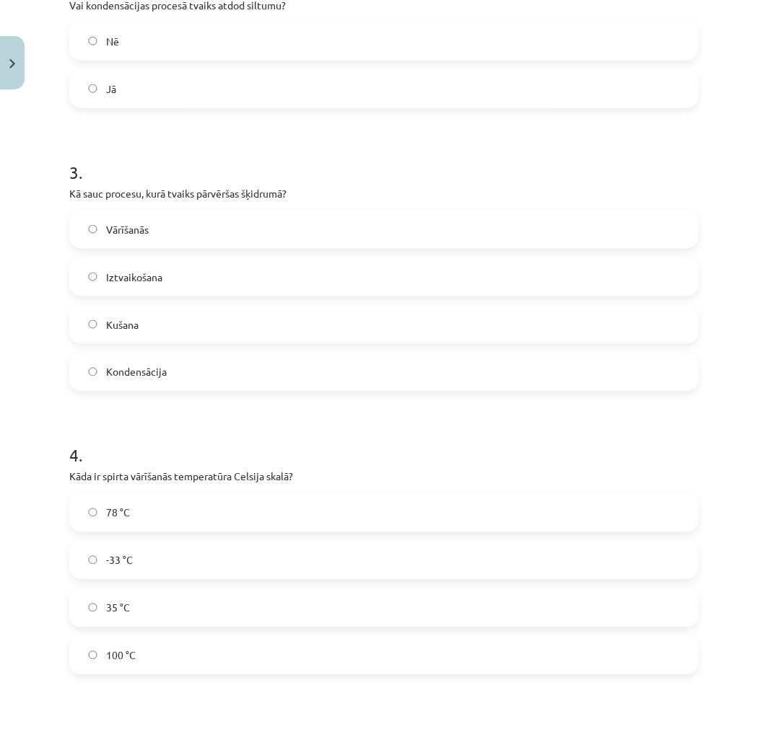
scroll to position [633, 0]
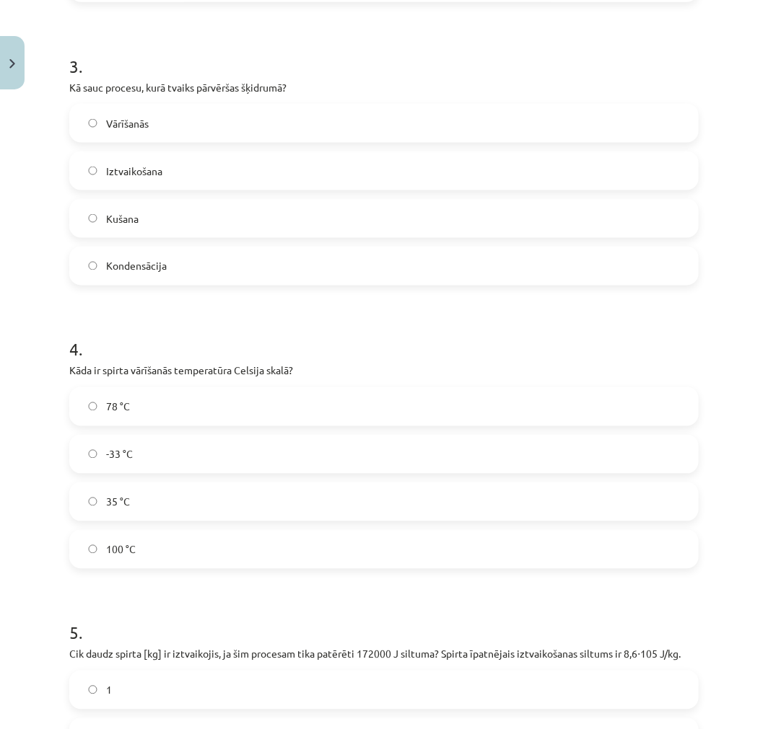
click at [147, 414] on label "78 °C" at bounding box center [384, 407] width 626 height 36
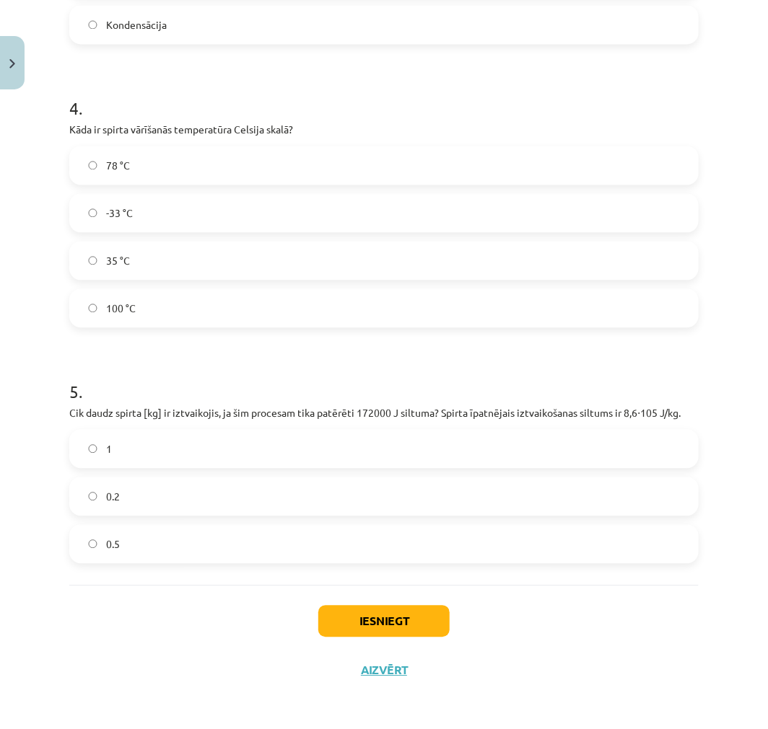
scroll to position [875, 0]
click at [136, 506] on label "0.2" at bounding box center [384, 496] width 626 height 36
click at [364, 618] on button "Iesniegt" at bounding box center [383, 621] width 131 height 32
click at [71, 603] on div "Iesniegt Aizvērt" at bounding box center [383, 634] width 629 height 101
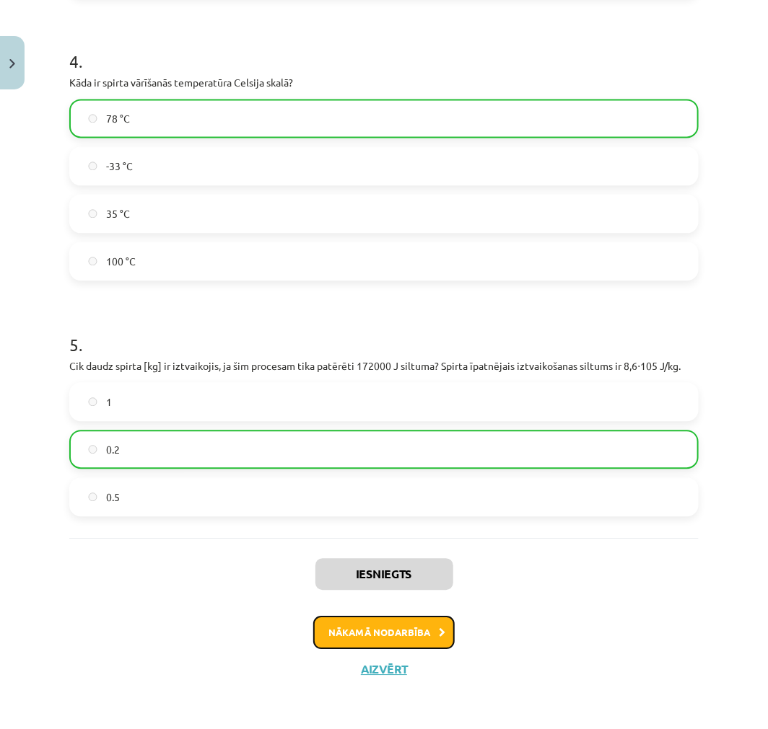
click at [361, 625] on button "Nākamā nodarbība" at bounding box center [383, 632] width 141 height 33
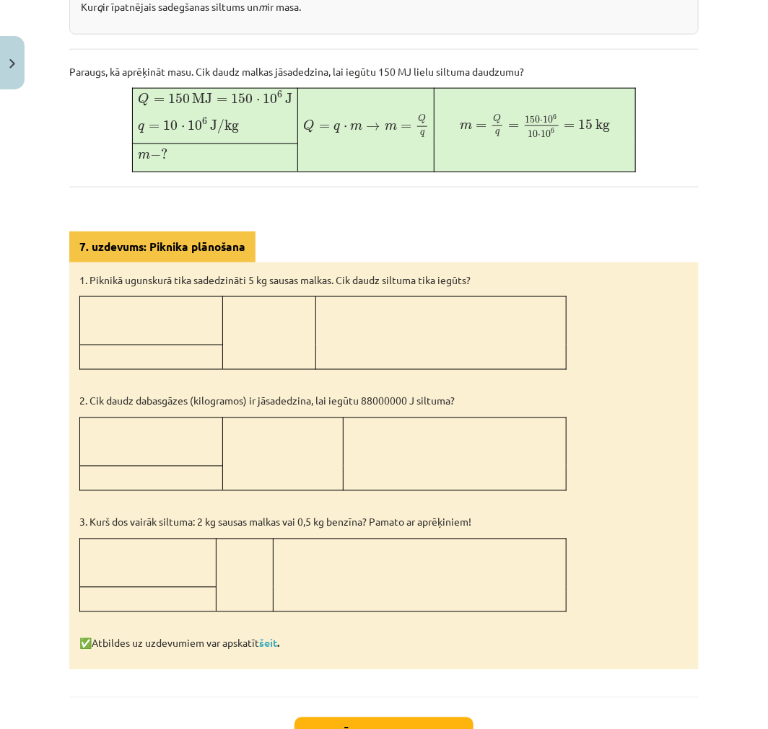
scroll to position [629, 0]
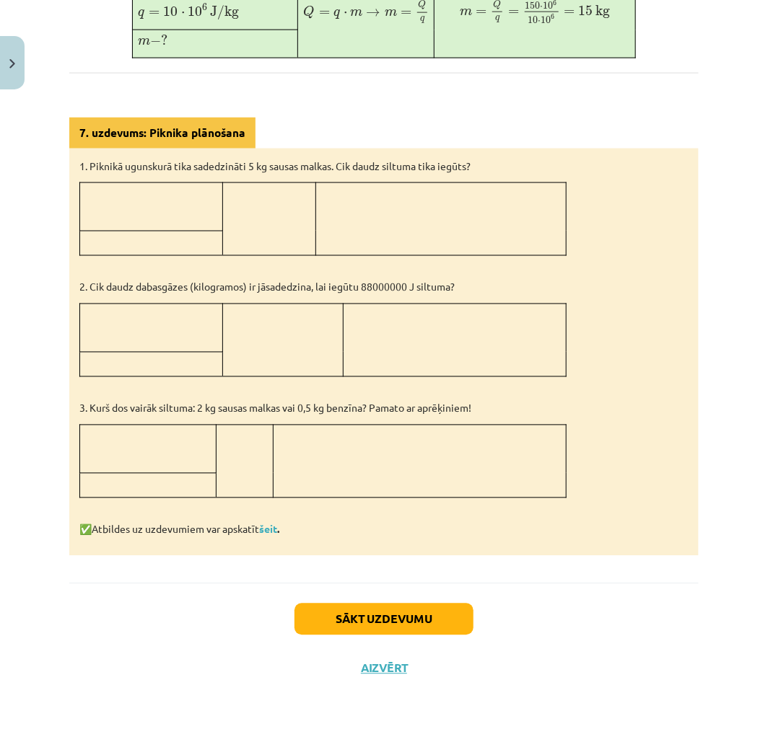
drag, startPoint x: 268, startPoint y: 525, endPoint x: 275, endPoint y: 544, distance: 20.1
click at [322, 610] on button "Sākt uzdevumu" at bounding box center [383, 620] width 179 height 32
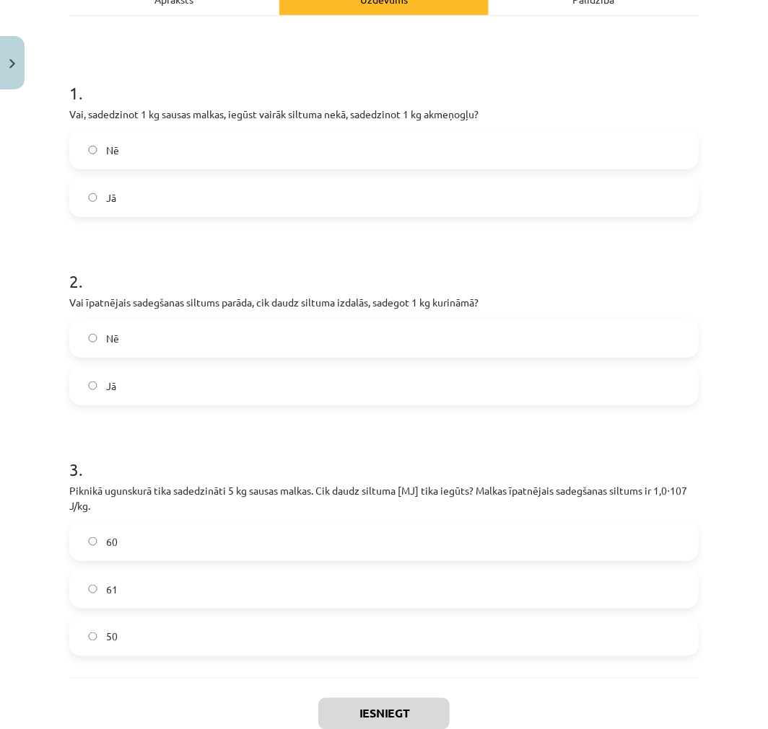
scroll to position [217, 0]
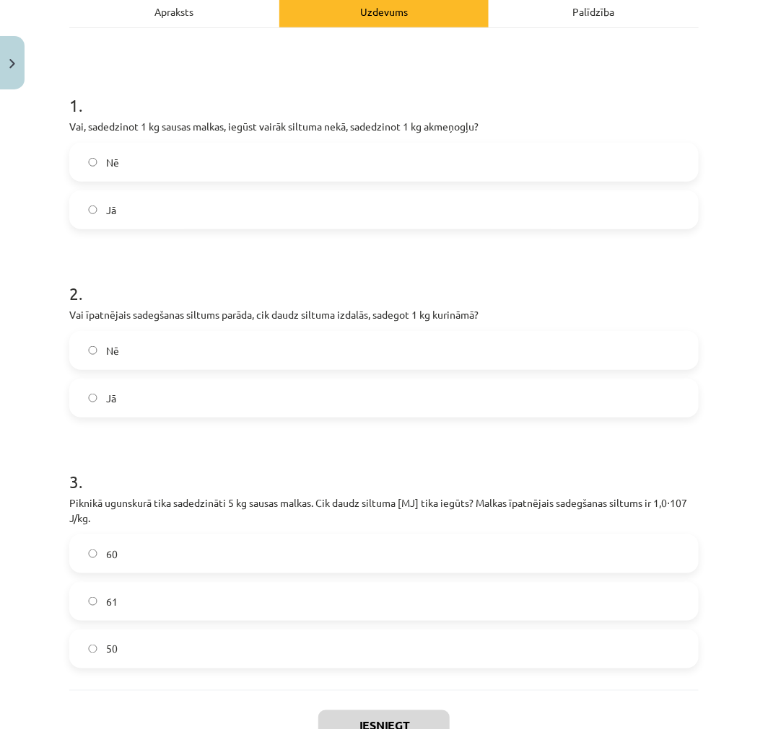
click at [144, 167] on label "Nē" at bounding box center [384, 162] width 626 height 36
click at [133, 408] on label "Jā" at bounding box center [384, 398] width 626 height 36
click at [146, 649] on label "50" at bounding box center [384, 649] width 626 height 36
click at [371, 719] on button "Iesniegt" at bounding box center [383, 727] width 131 height 32
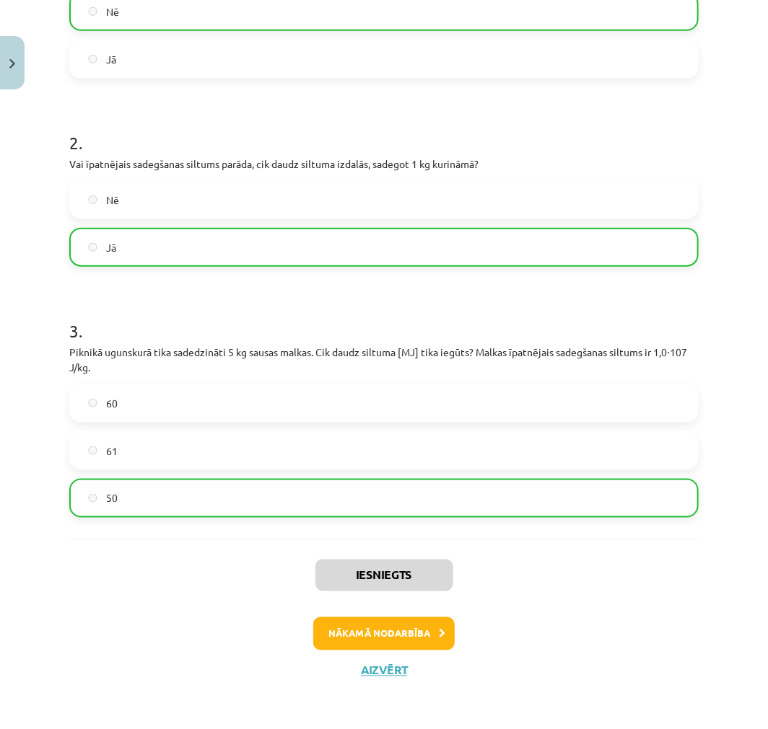
scroll to position [369, 0]
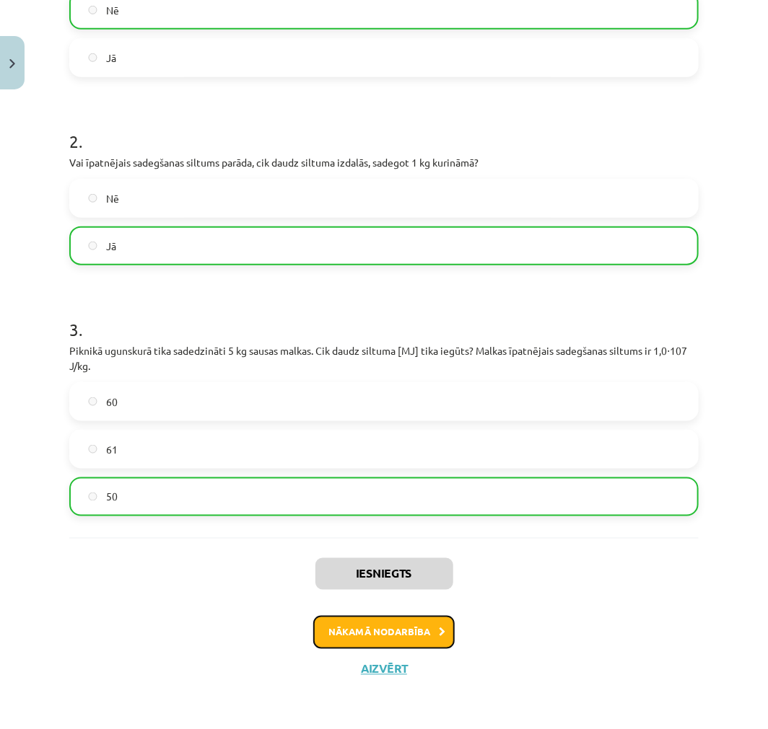
click at [371, 630] on button "Nākamā nodarbība" at bounding box center [383, 632] width 141 height 33
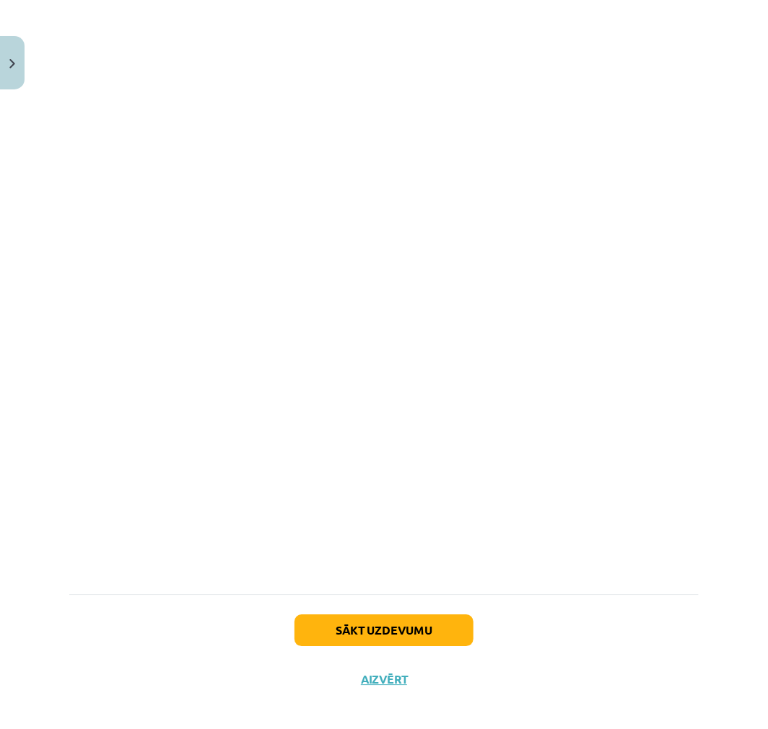
scroll to position [912, 0]
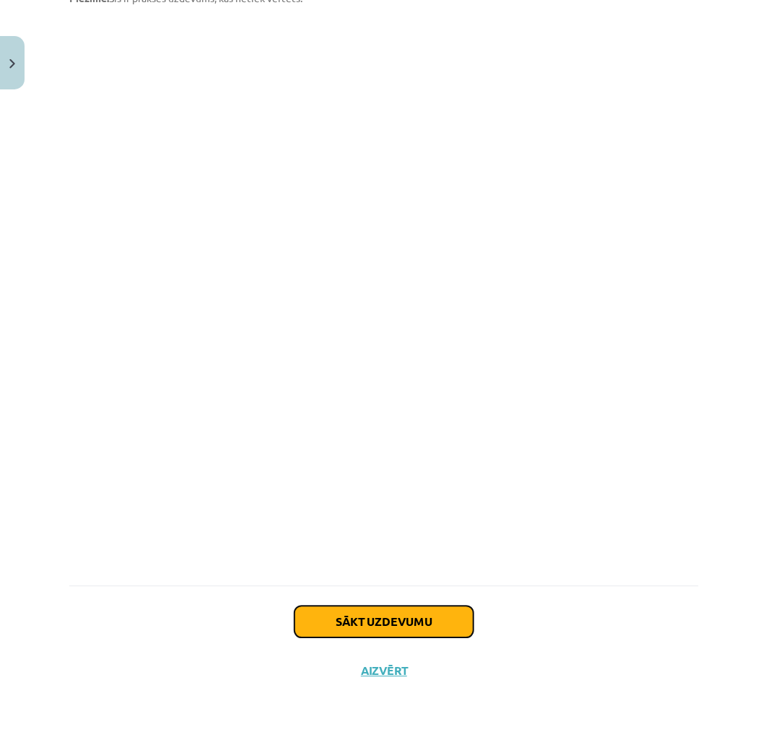
click at [335, 608] on button "Sākt uzdevumu" at bounding box center [383, 622] width 179 height 32
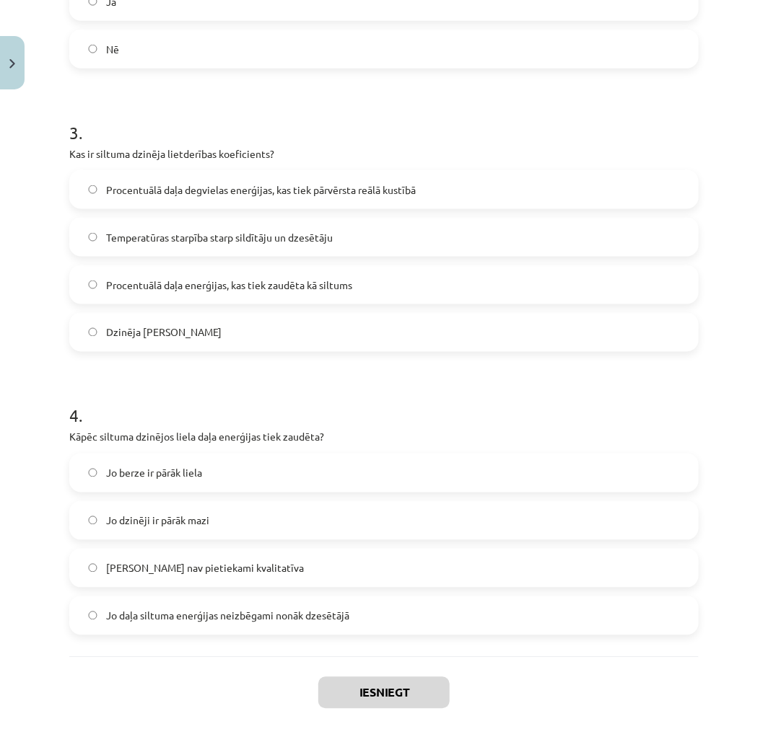
scroll to position [639, 0]
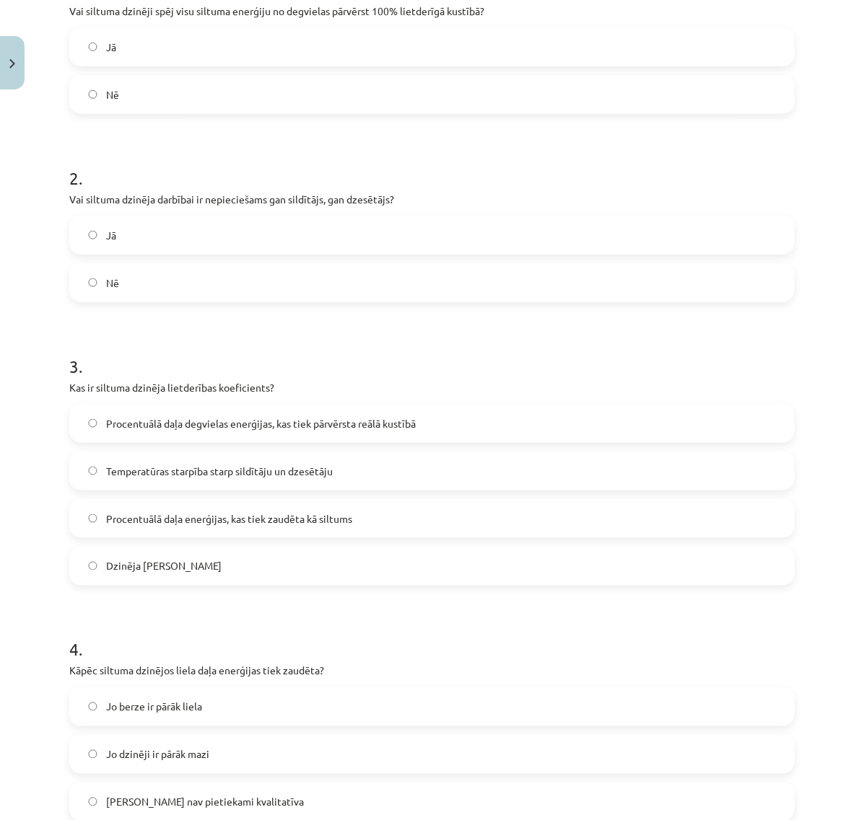
drag, startPoint x: 53, startPoint y: 416, endPoint x: 59, endPoint y: 469, distance: 53.1
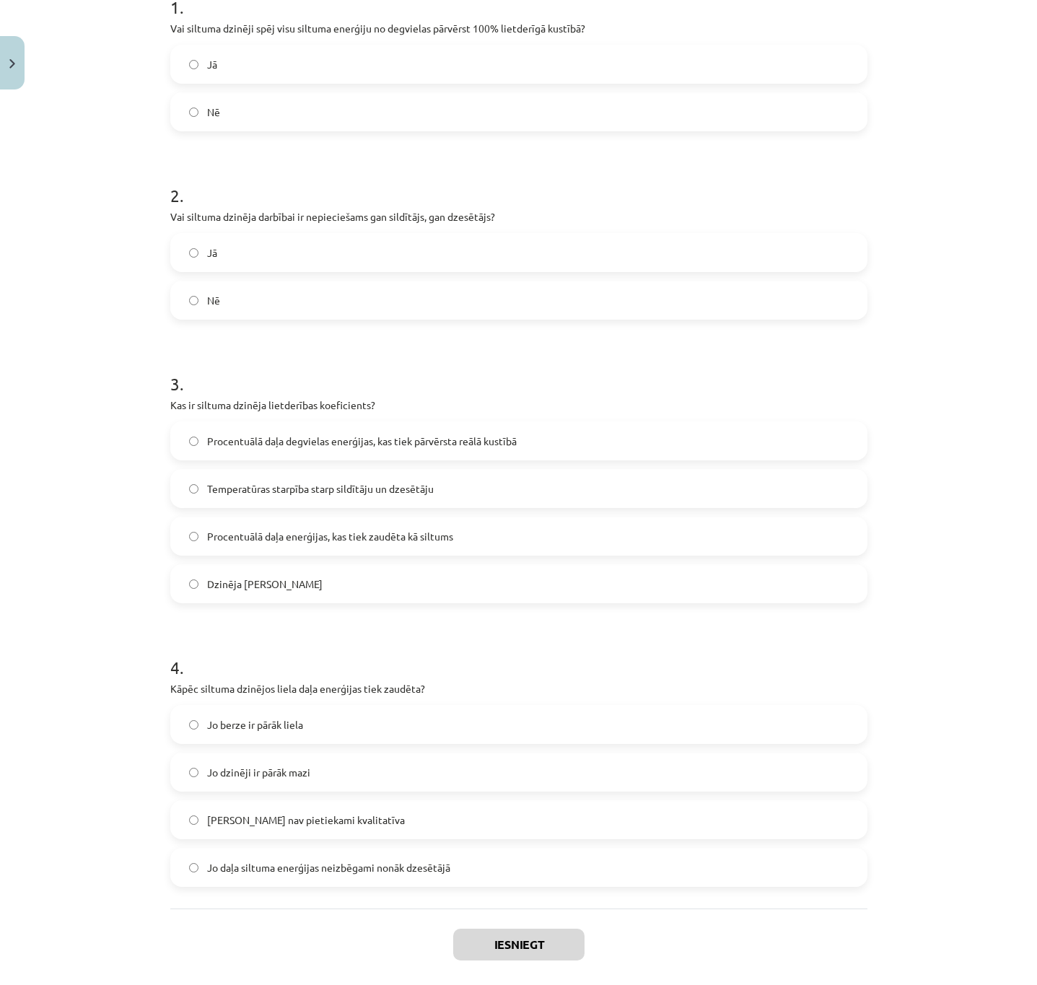
scroll to position [316, 0]
drag, startPoint x: 59, startPoint y: 452, endPoint x: 71, endPoint y: 543, distance: 91.7
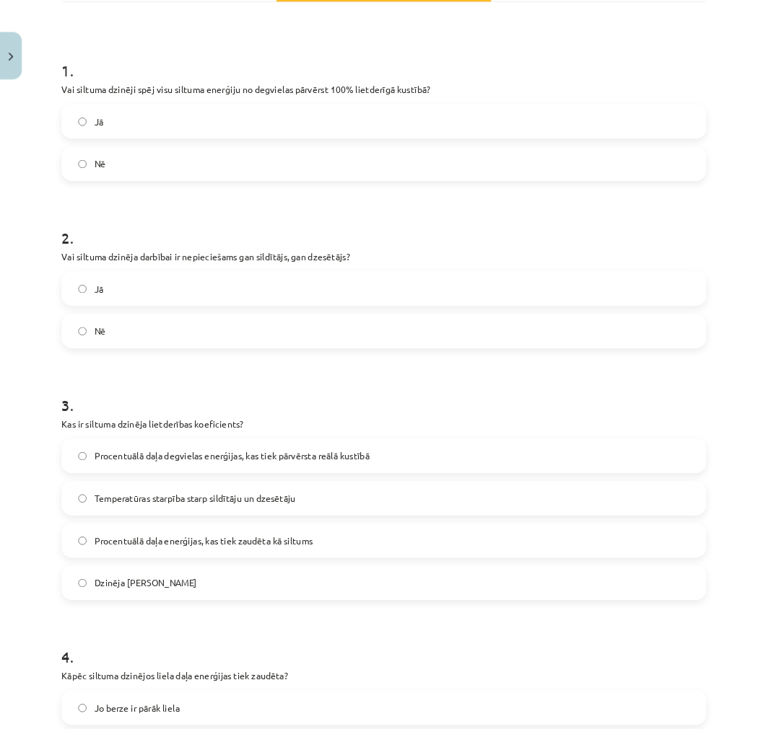
scroll to position [242, 0]
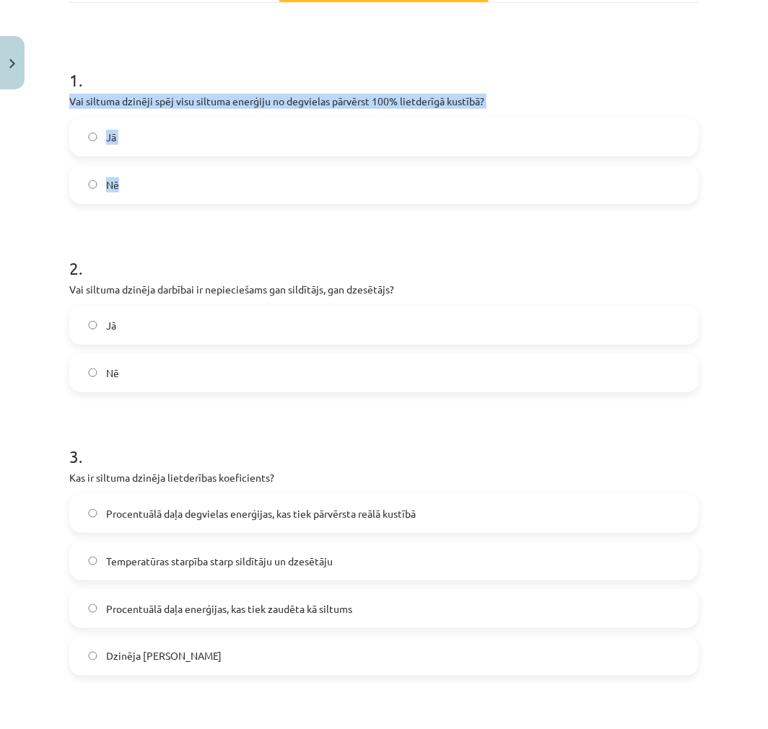
drag, startPoint x: 151, startPoint y: 188, endPoint x: 61, endPoint y: 98, distance: 127.5
click at [61, 98] on div "8 XP Saņemsi Sarežģīts 33 pilda Apraksts Uzdevums Palīdzība 1 . Vai siltuma dzi…" at bounding box center [384, 472] width 646 height 1237
copy div "Vai siltuma dzinēji spēj visu siltuma enerģiju no degvielas pārvērst 100% lietd…"
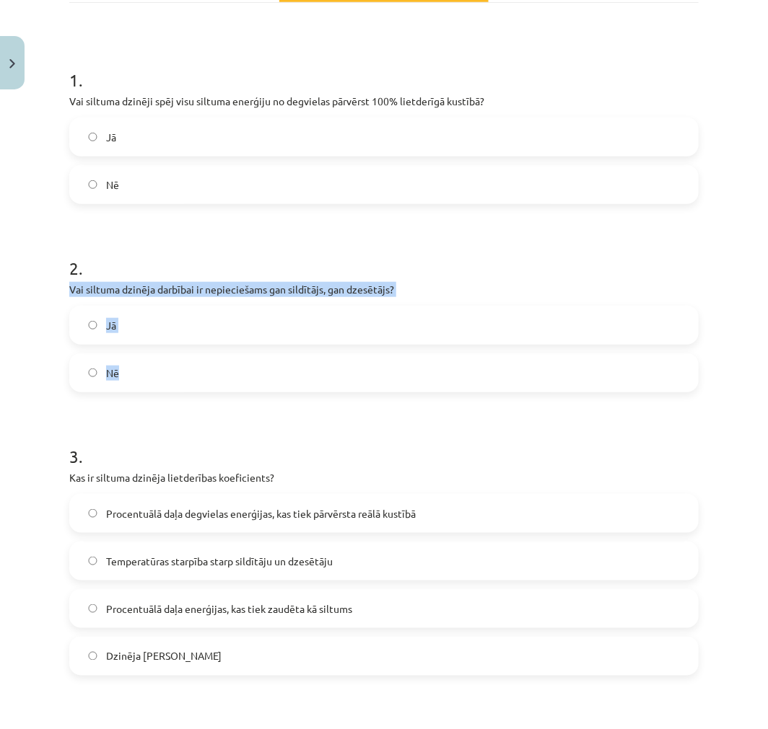
drag, startPoint x: 175, startPoint y: 376, endPoint x: 65, endPoint y: 286, distance: 142.0
click at [65, 286] on div "8 XP Saņemsi Sarežģīts 33 pilda Apraksts Uzdevums Palīdzība 1 . Vai siltuma dzi…" at bounding box center [384, 472] width 646 height 1237
copy div "Vai siltuma dzinēja darbībai ir nepieciešams gan sildītājs, gan dzesētājs? Jā Nē"
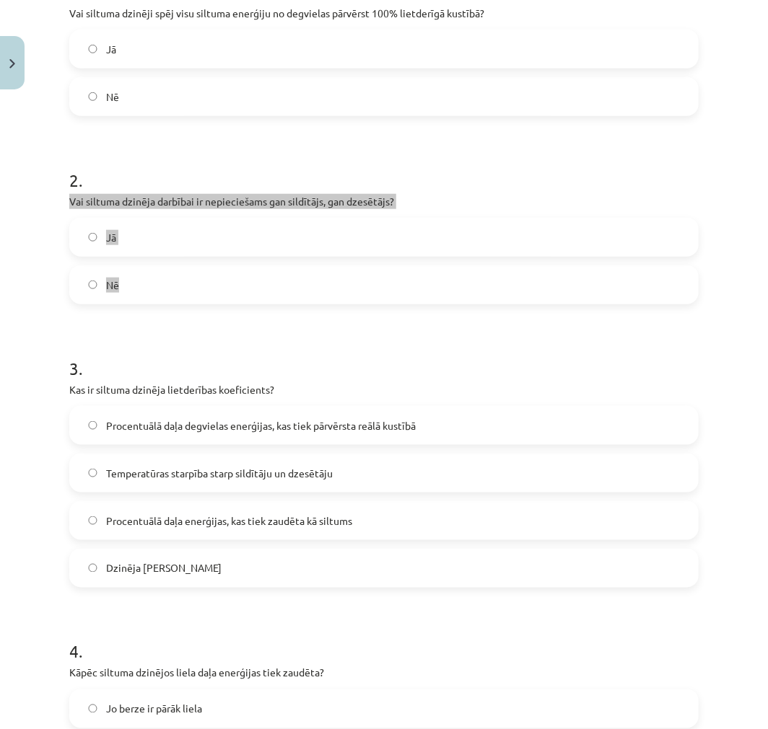
scroll to position [350, 0]
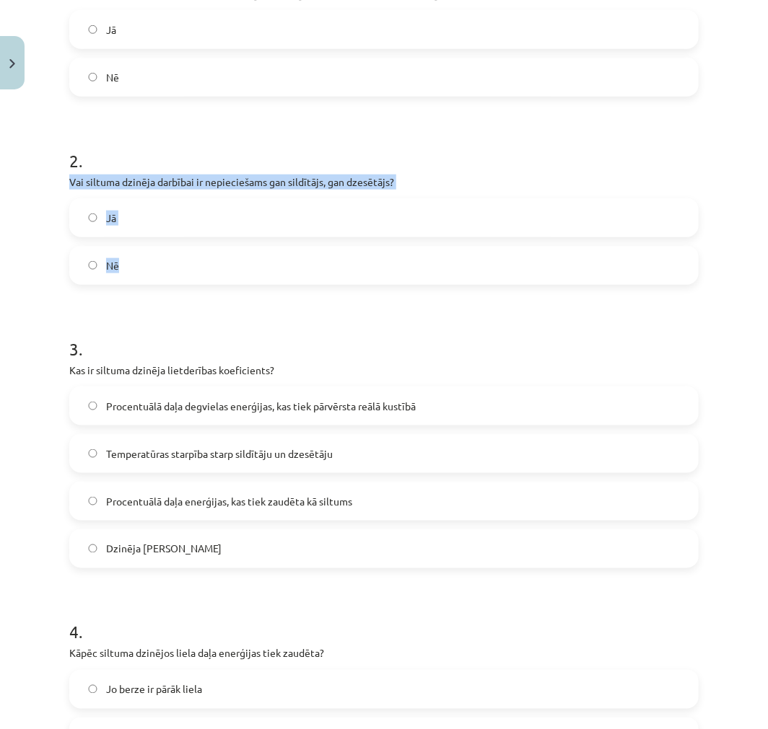
drag, startPoint x: 251, startPoint y: 544, endPoint x: 61, endPoint y: 366, distance: 260.8
click at [61, 366] on div "8 XP Saņemsi Sarežģīts 33 pilda Apraksts Uzdevums Palīdzība 1 . Vai siltuma dzi…" at bounding box center [384, 364] width 646 height 1237
copy div "Kas ir siltuma dzinēja lietderības koeficients? Procentuālā daļa degvielas ener…"
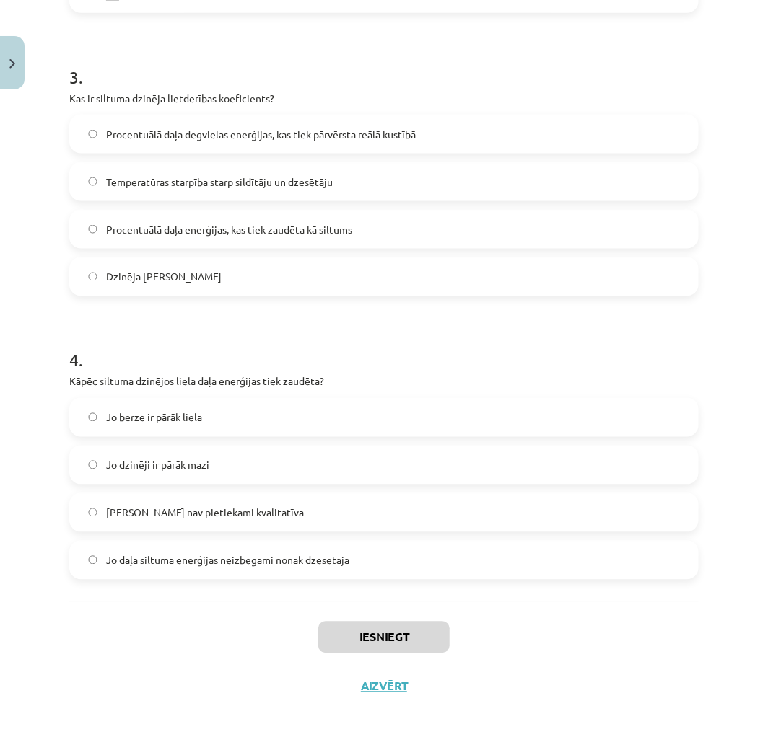
scroll to position [639, 0]
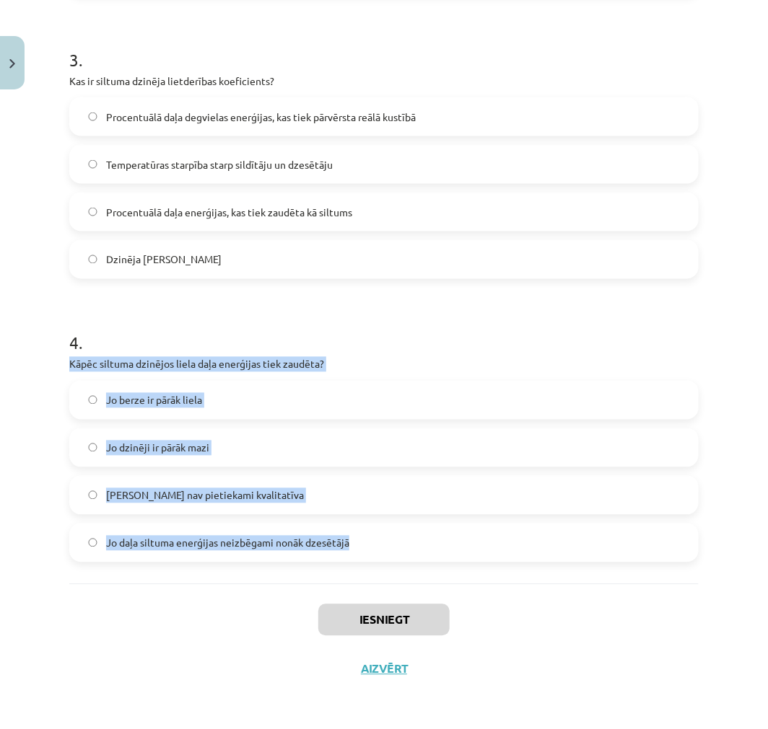
drag, startPoint x: 374, startPoint y: 551, endPoint x: 62, endPoint y: 369, distance: 360.8
click at [62, 369] on div "8 XP Saņemsi Sarežģīts 33 pilda Apraksts Uzdevums Palīdzība 1 . Vai siltuma dzi…" at bounding box center [384, 75] width 646 height 1237
copy div "Kāpēc siltuma dzinējos liela daļa enerģijas tiek zaudēta? Jo berze ir pārāk lie…"
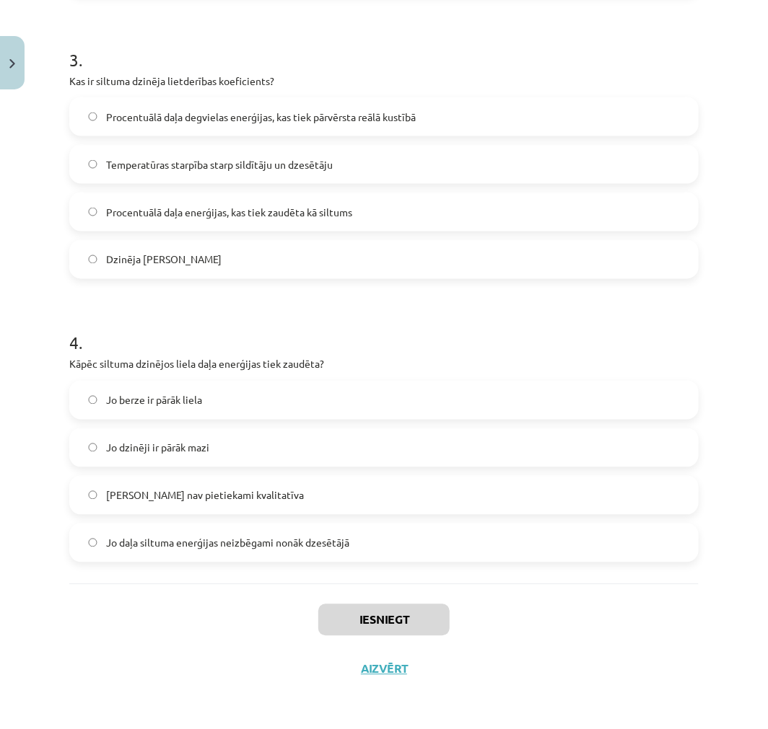
click at [61, 342] on div "8 XP Saņemsi Sarežģīts 33 pilda Apraksts Uzdevums Palīdzība 1 . Vai siltuma dzi…" at bounding box center [384, 75] width 646 height 1237
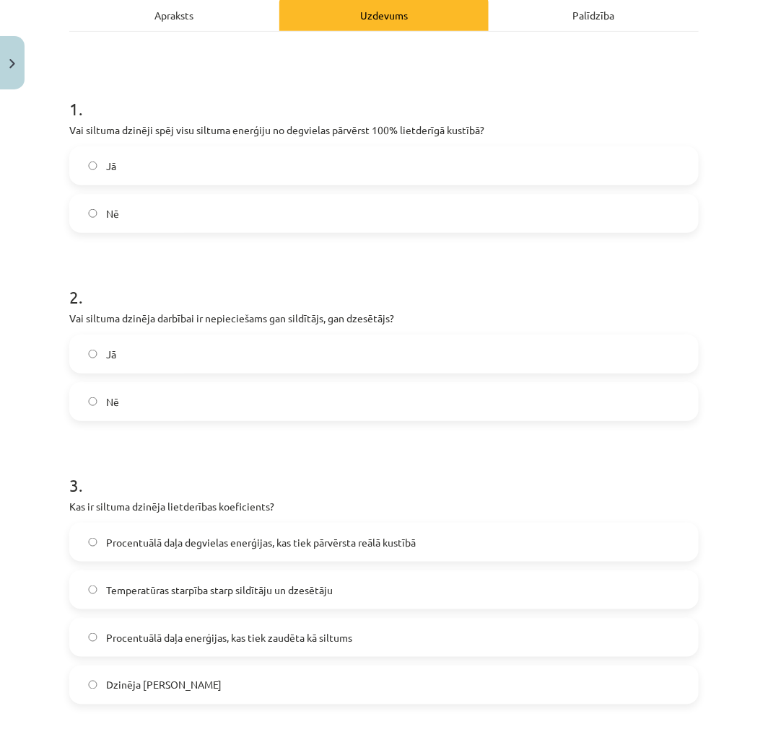
scroll to position [212, 0]
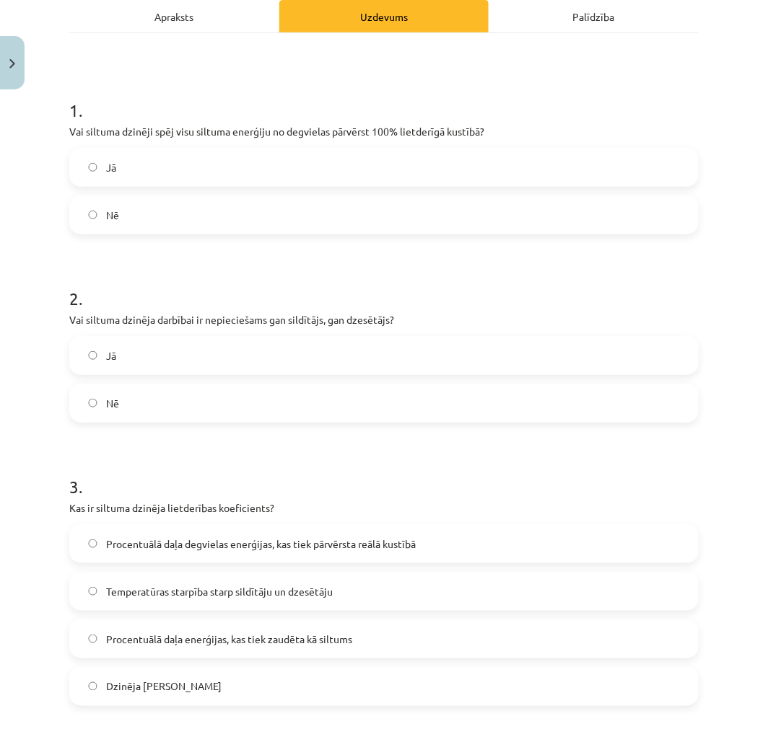
click at [115, 229] on label "Nē" at bounding box center [384, 215] width 626 height 36
click at [149, 355] on label "Jā" at bounding box center [384, 356] width 626 height 36
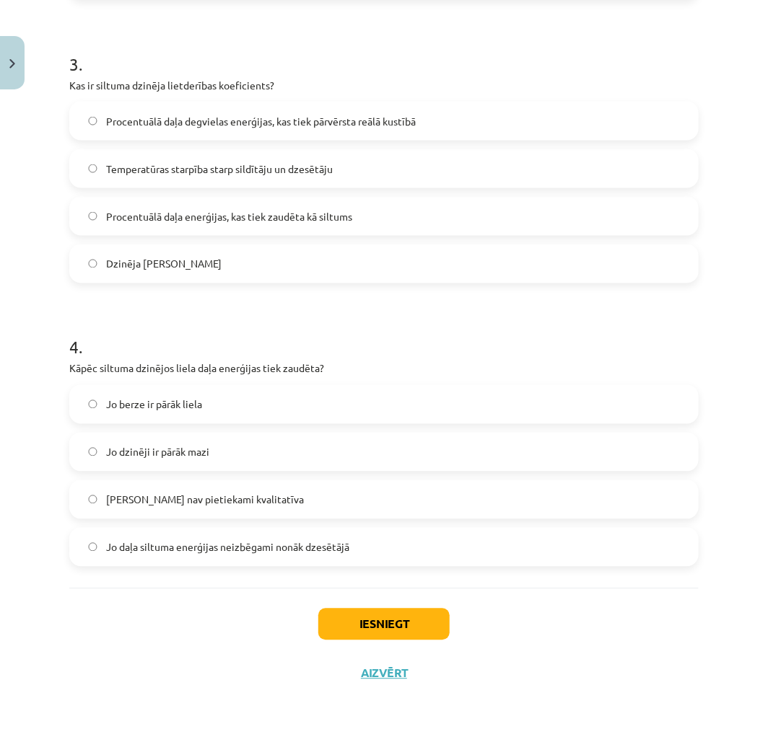
scroll to position [639, 0]
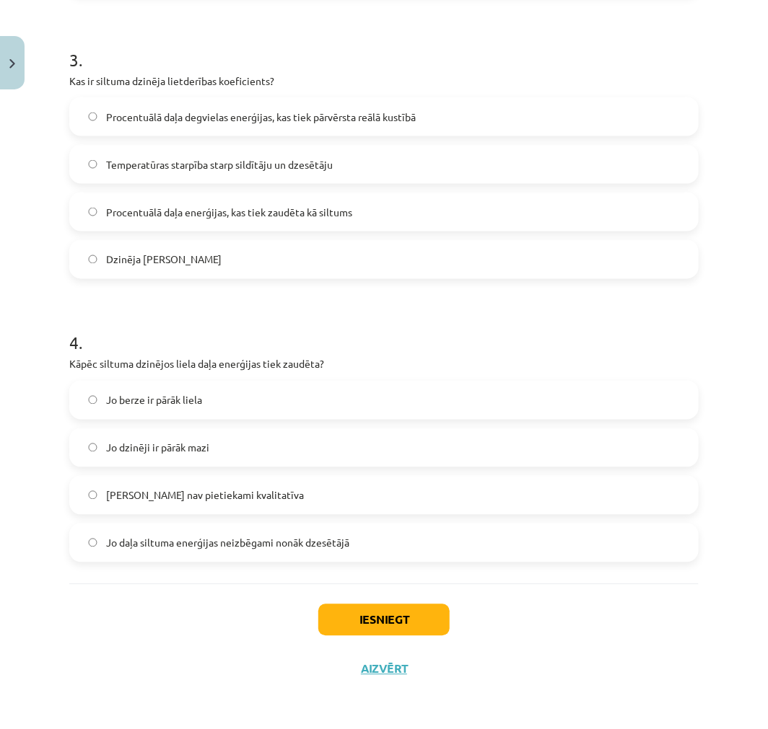
click at [167, 116] on span "Procentuālā daļa degvielas enerģijas, kas tiek pārvērsta reālā kustībā" at bounding box center [260, 117] width 309 height 15
click at [175, 545] on span "Jo daļa siltuma enerģijas neizbēgami nonāk dzesētājā" at bounding box center [227, 543] width 243 height 15
click at [372, 620] on button "Iesniegt" at bounding box center [383, 621] width 131 height 32
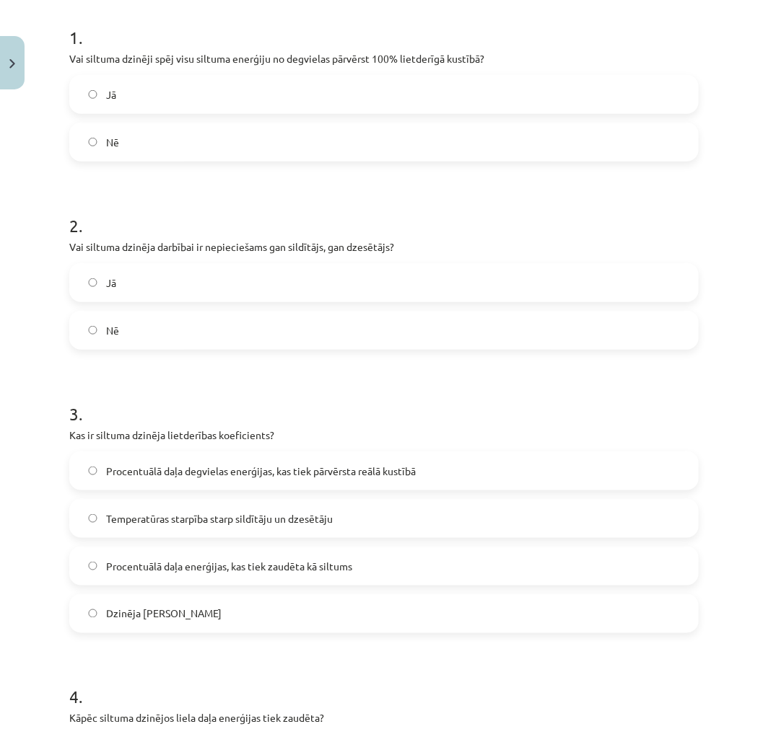
scroll to position [212, 0]
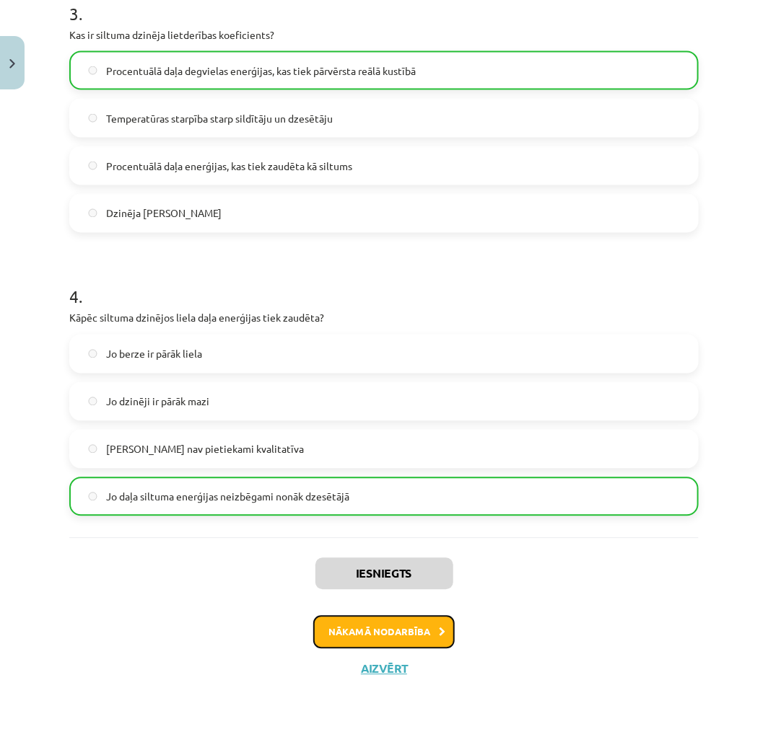
click at [393, 631] on button "Nākamā nodarbība" at bounding box center [383, 632] width 141 height 33
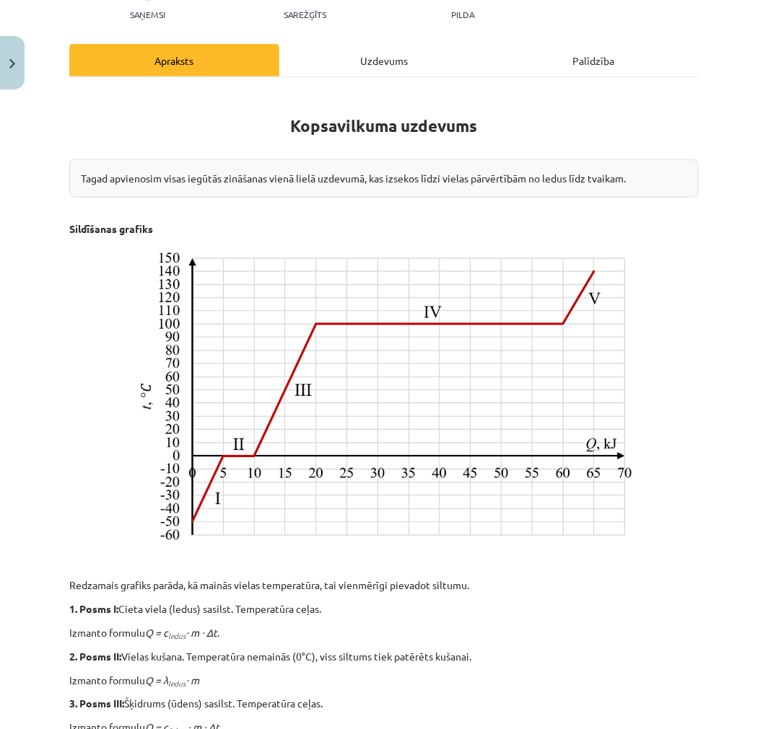
scroll to position [496, 0]
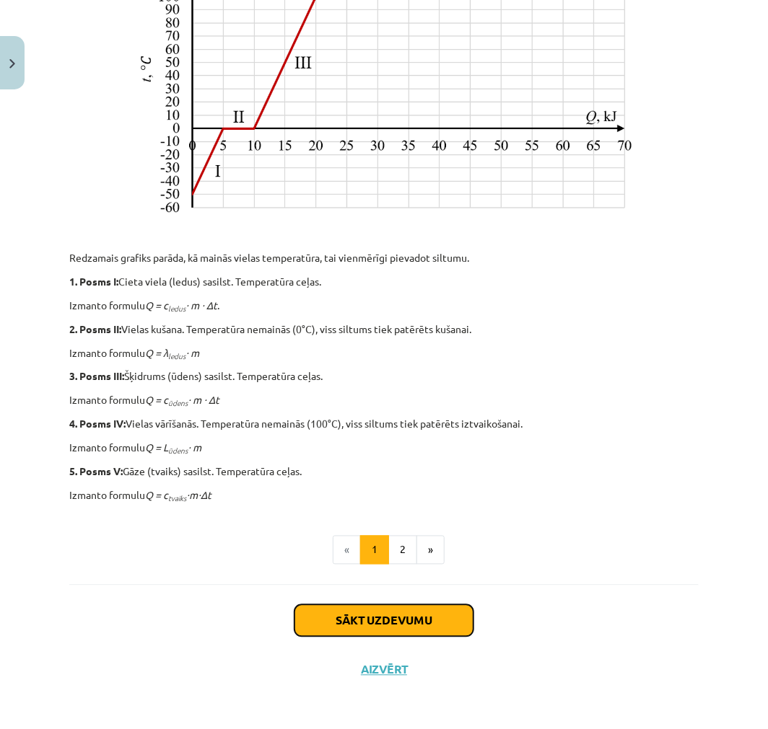
click at [416, 615] on button "Sākt uzdevumu" at bounding box center [383, 621] width 179 height 32
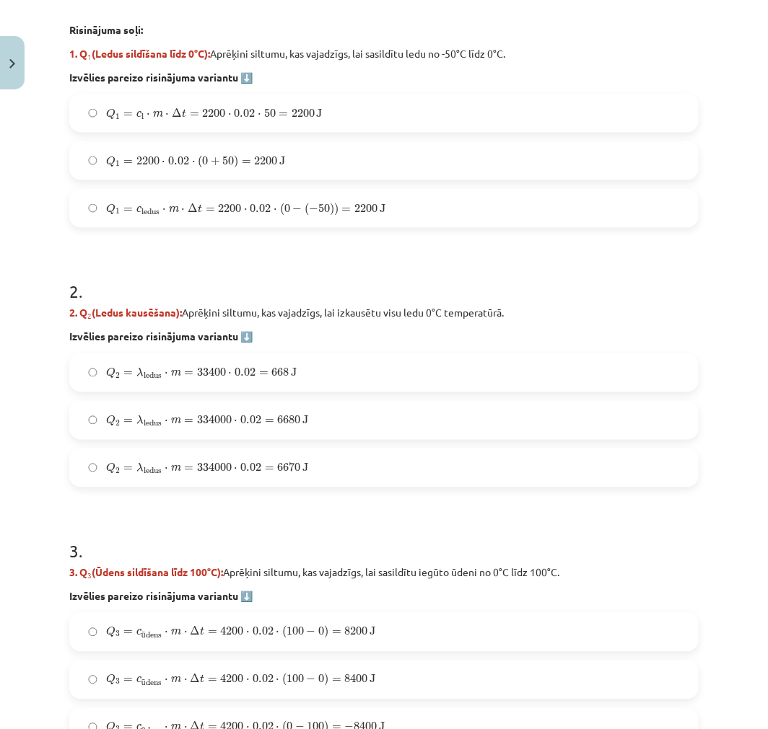
scroll to position [641, 0]
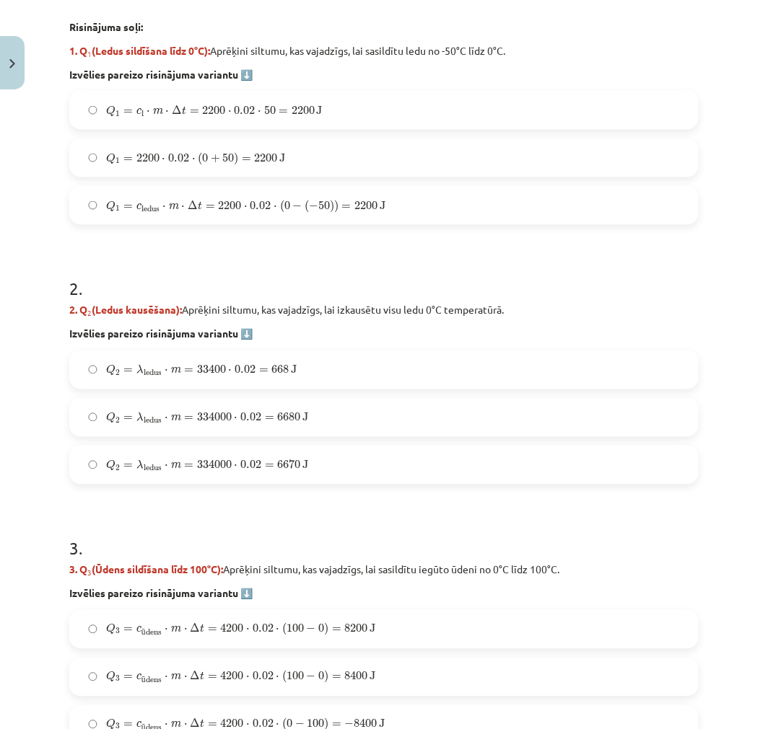
click at [206, 422] on span "334000" at bounding box center [214, 417] width 35 height 9
click at [110, 193] on label "Q 1 = c ledus ⋅ m ⋅ Δ t = 2200 ⋅ 0.02 ⋅ ( 0 − ( − 50 ) ) = 2200 J Q 1 = c ledus…" at bounding box center [384, 206] width 626 height 36
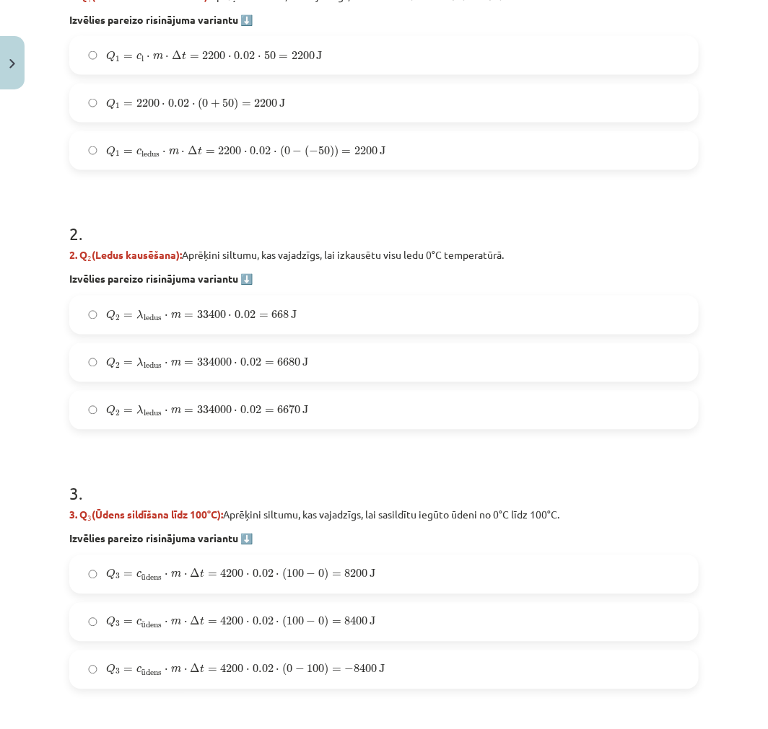
scroll to position [962, 0]
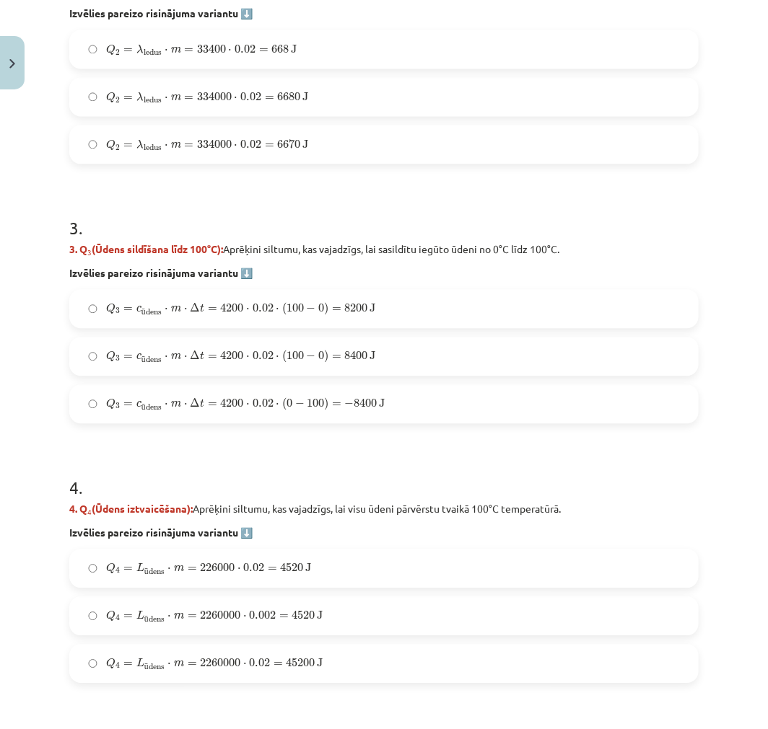
click at [167, 346] on label "Q 3 = c ū dens ⋅ m ⋅ Δ t = 4200 ⋅ 0.02 ⋅ ( 100 − 0 ) = 8400 J Q 3 = c ūdens ⋅ m…" at bounding box center [384, 356] width 626 height 36
click at [140, 299] on label "Q 3 = c ū dens ⋅ m ⋅ Δ t = 4200 ⋅ 0.02 ⋅ ( 100 − 0 ) = 8200 J Q 3 = c ūdens ⋅ m…" at bounding box center [384, 309] width 626 height 36
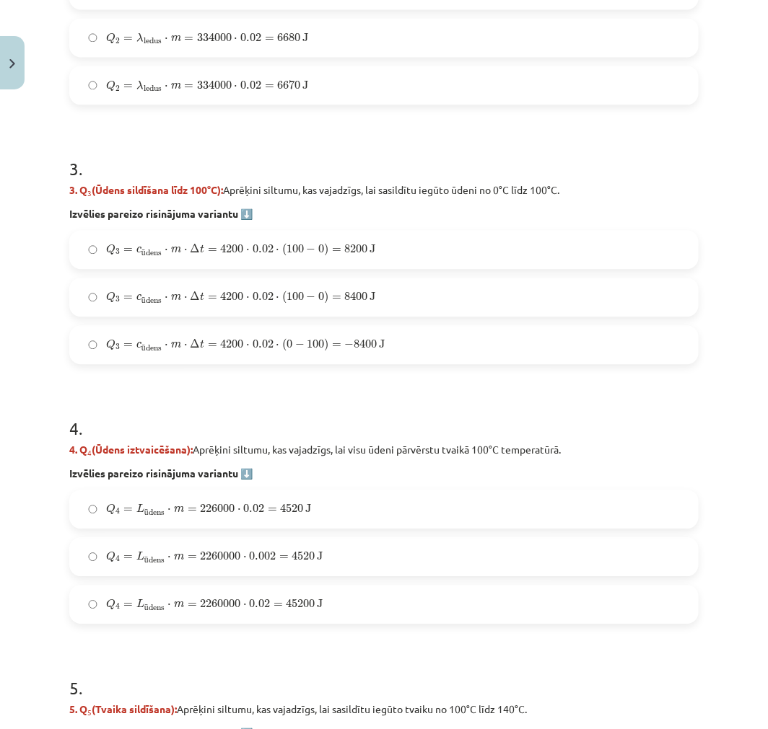
scroll to position [1282, 0]
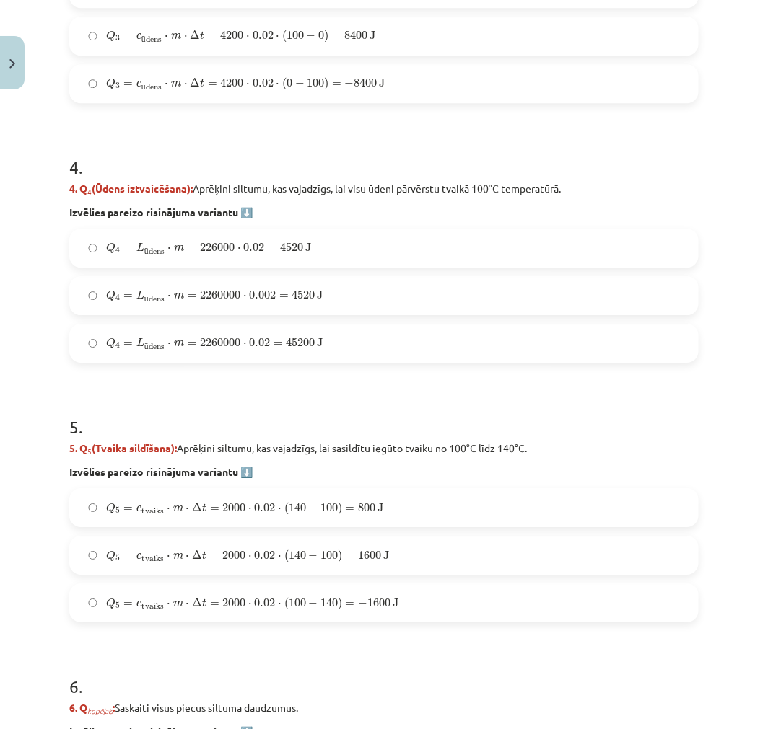
click at [154, 290] on span "L ū dens" at bounding box center [150, 297] width 29 height 14
click at [164, 520] on label "Q 5 = c tvaiks ⋅ m ⋅ Δ t = 2000 ⋅ 0.02 ⋅ ( 140 − 100 ) = 800 J Q 5 = c tvaiks ⋅…" at bounding box center [384, 508] width 626 height 36
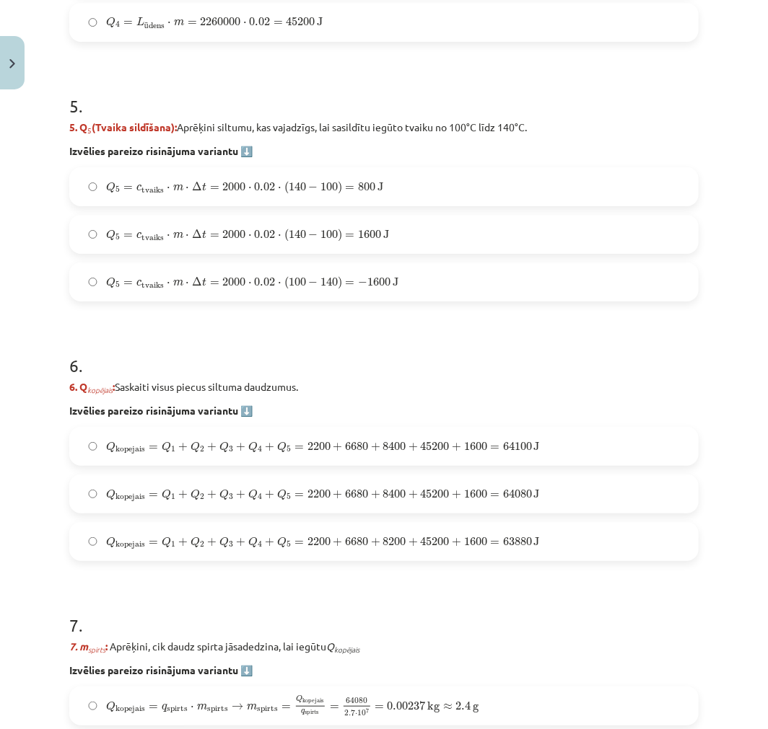
click at [182, 485] on label "Q kopejais = Q 1 + Q 2 + Q 3 + Q 4 + Q 5 = 2200 + 6680 + 8400 + 45200 + 1600 = …" at bounding box center [384, 494] width 626 height 36
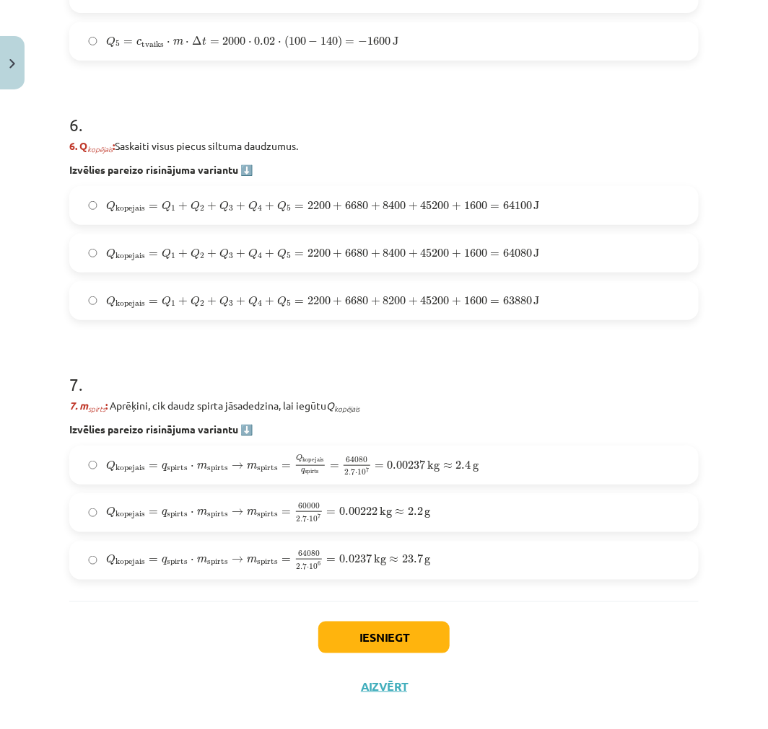
scroll to position [1862, 0]
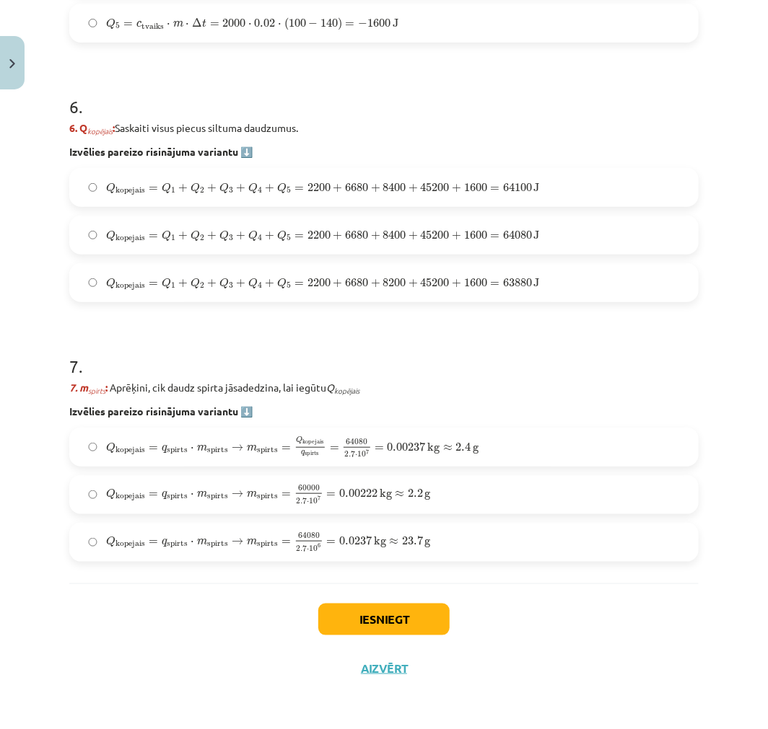
click at [178, 527] on label "Q kopejais = q spirts ⋅ m spirts → m spirts = 64080 2.7 ⋅ 10 6 = 0.0237 kg ≈ 23…" at bounding box center [384, 542] width 626 height 36
click at [369, 605] on button "Iesniegt" at bounding box center [383, 620] width 131 height 32
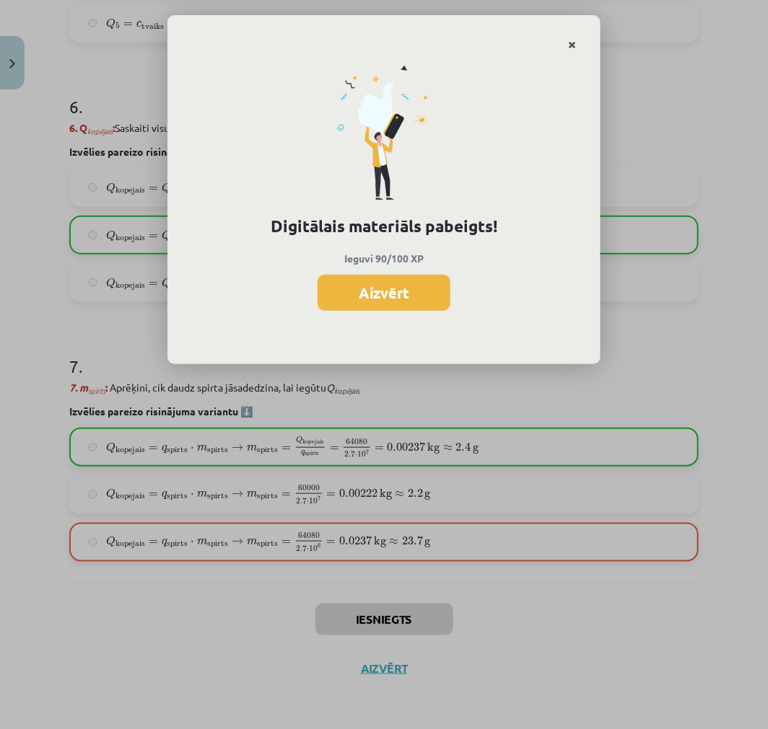
click at [578, 45] on link "Close" at bounding box center [571, 45] width 25 height 28
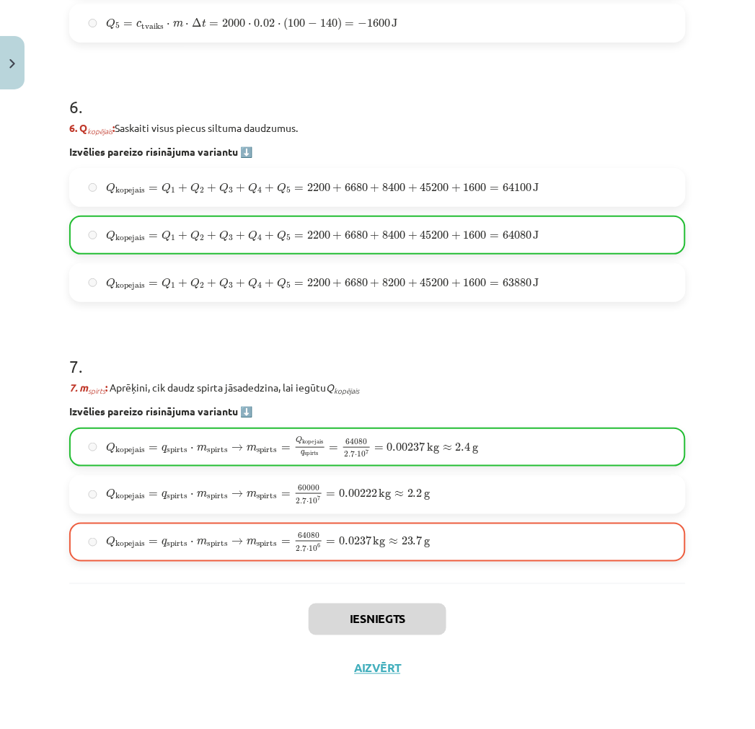
scroll to position [855, 0]
click at [380, 669] on button "Aizvērt" at bounding box center [378, 669] width 55 height 14
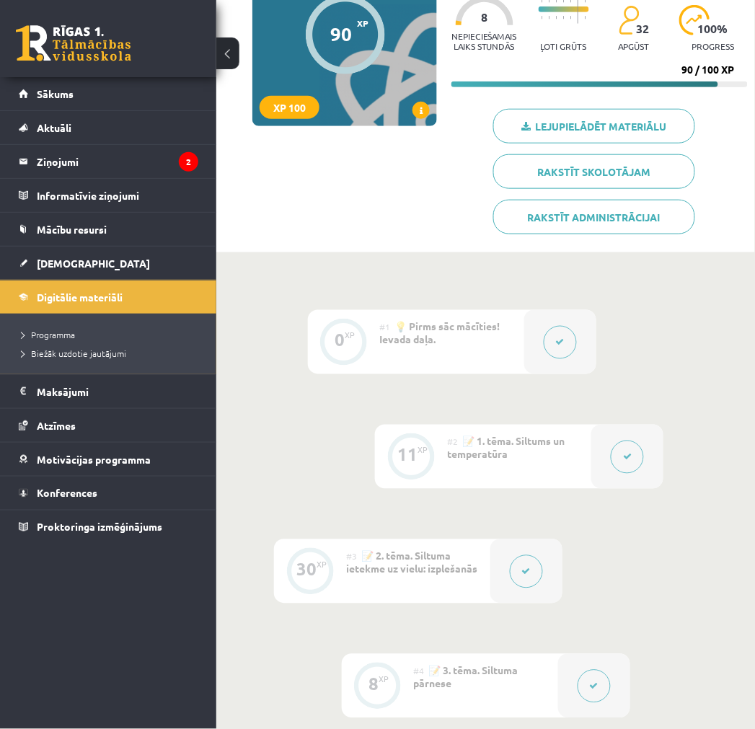
scroll to position [0, 0]
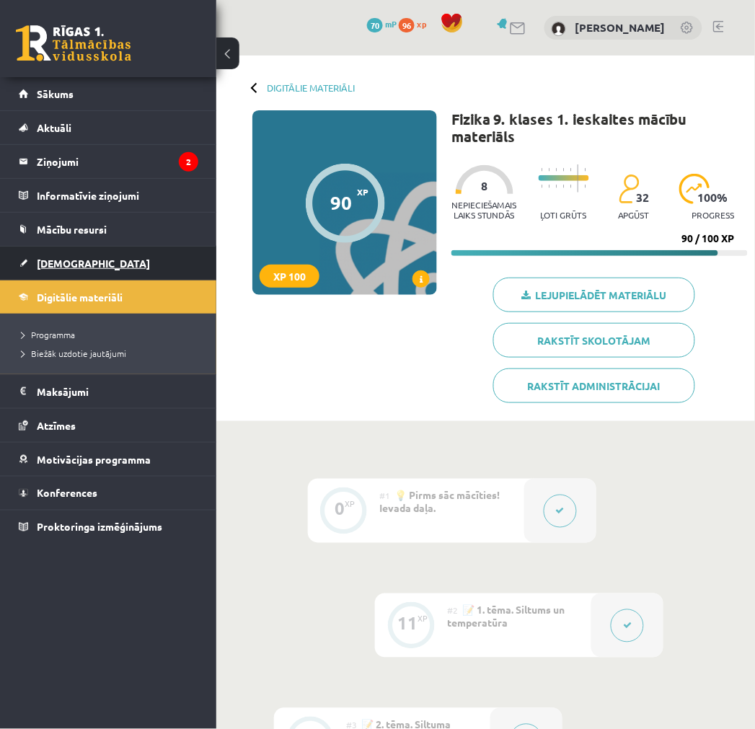
click at [75, 267] on span "[DEMOGRAPHIC_DATA]" at bounding box center [93, 263] width 113 height 13
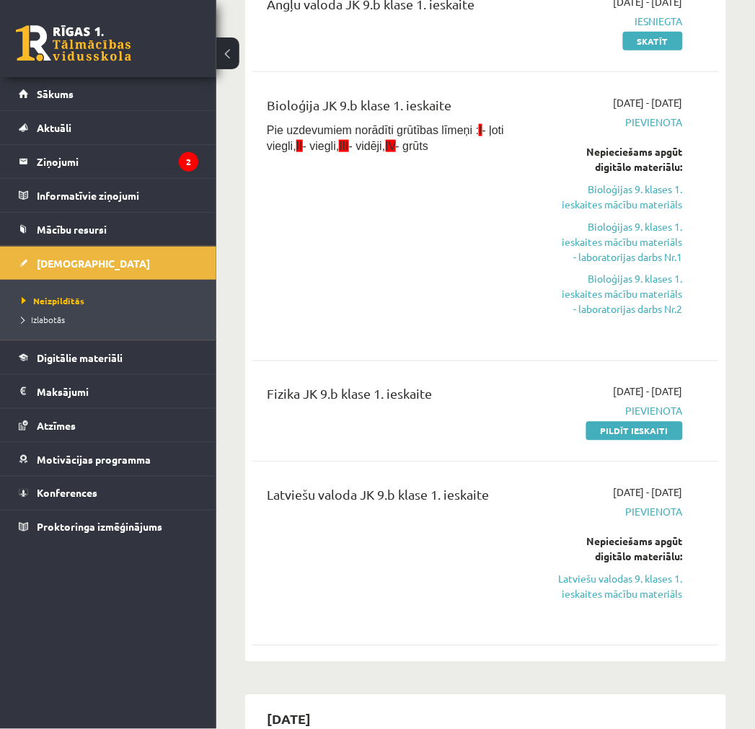
scroll to position [214, 0]
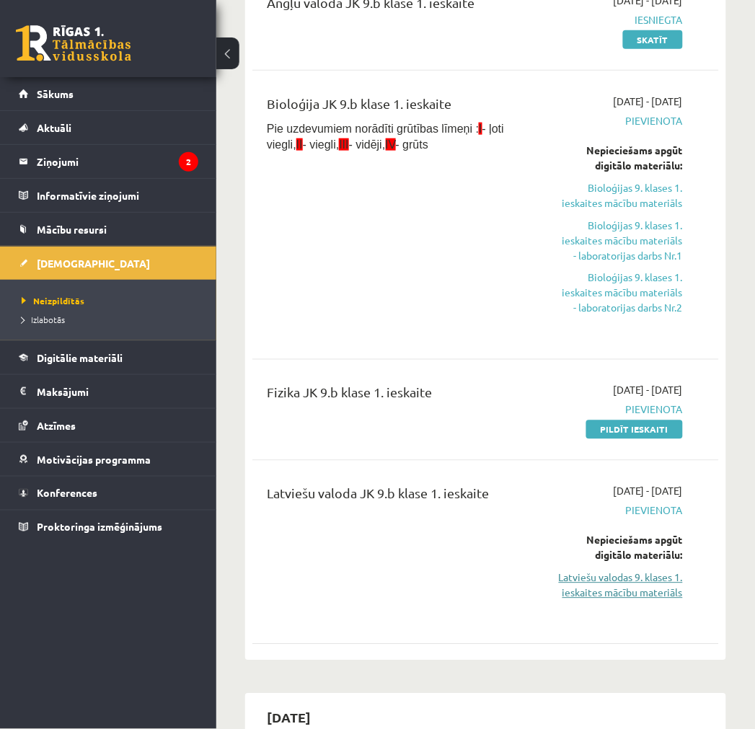
click at [648, 597] on link "Latviešu valodas 9. klases 1. ieskaites mācību materiāls" at bounding box center [621, 586] width 124 height 30
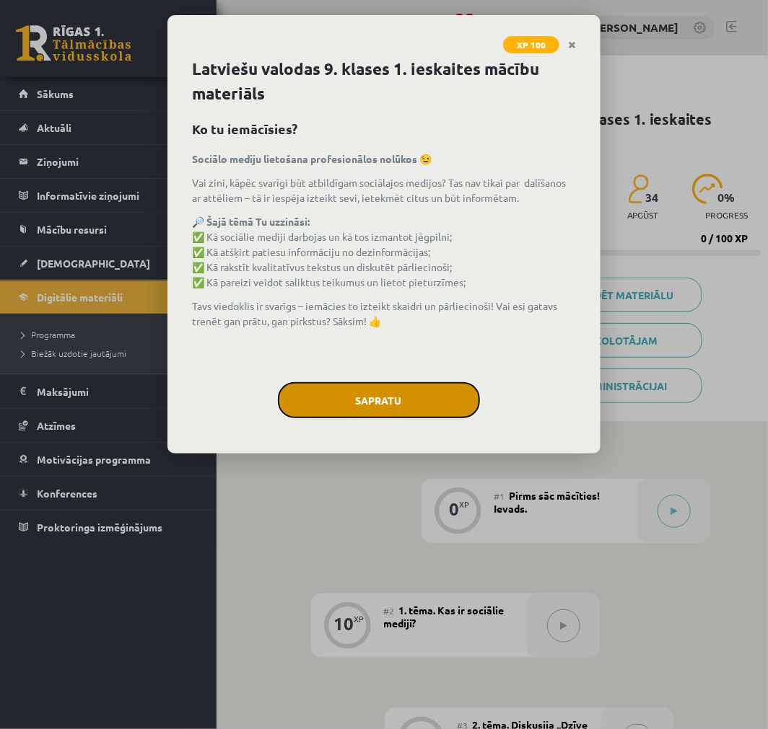
click at [405, 393] on button "Sapratu" at bounding box center [379, 400] width 202 height 36
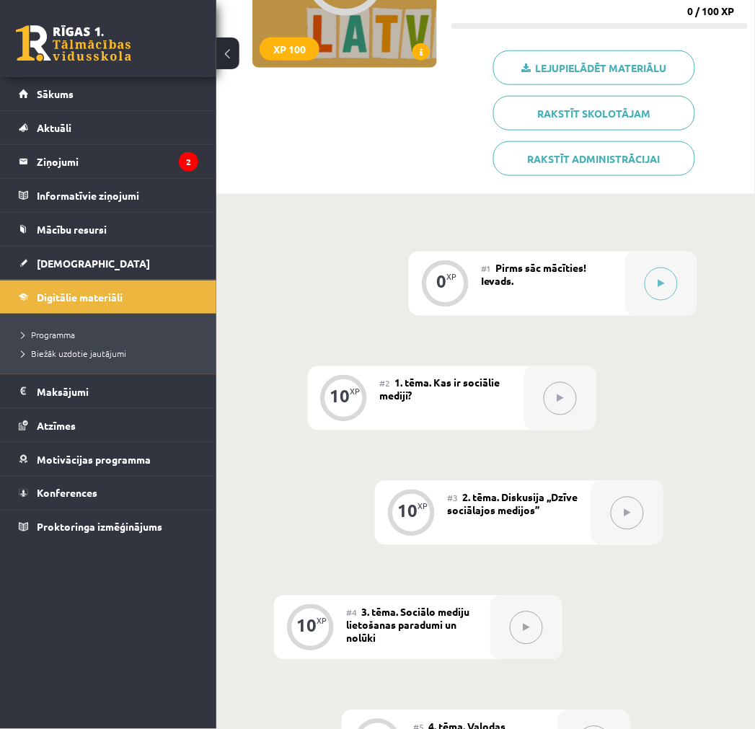
scroll to position [145, 0]
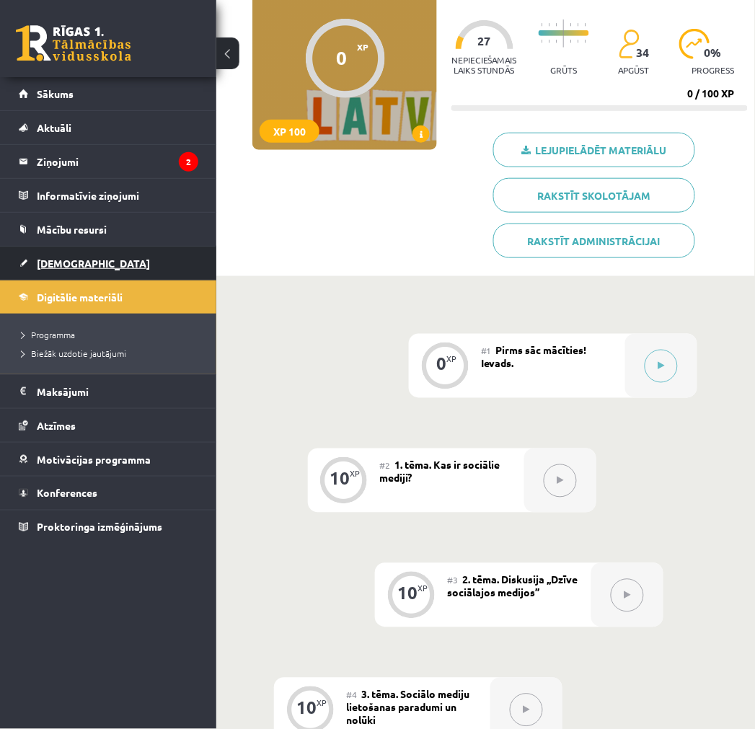
click at [117, 263] on link "[DEMOGRAPHIC_DATA]" at bounding box center [109, 263] width 180 height 33
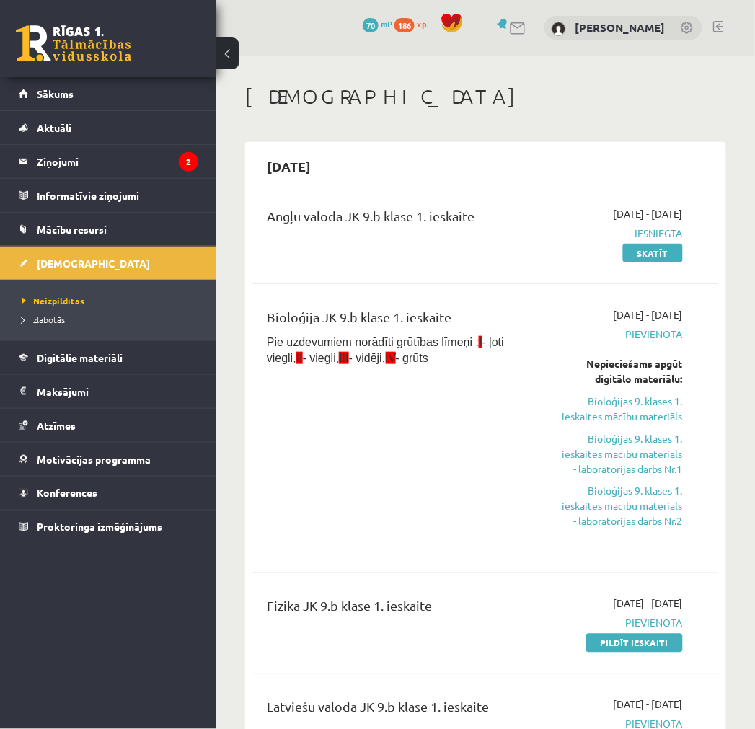
scroll to position [214, 0]
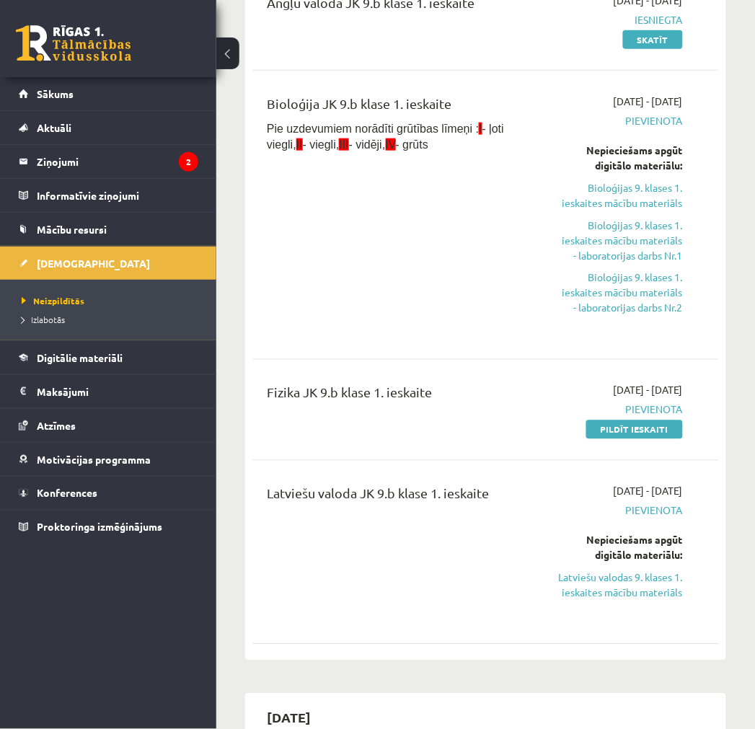
drag, startPoint x: 624, startPoint y: 426, endPoint x: 448, endPoint y: 59, distance: 406.6
click at [624, 426] on link "Pildīt ieskaiti" at bounding box center [635, 430] width 97 height 19
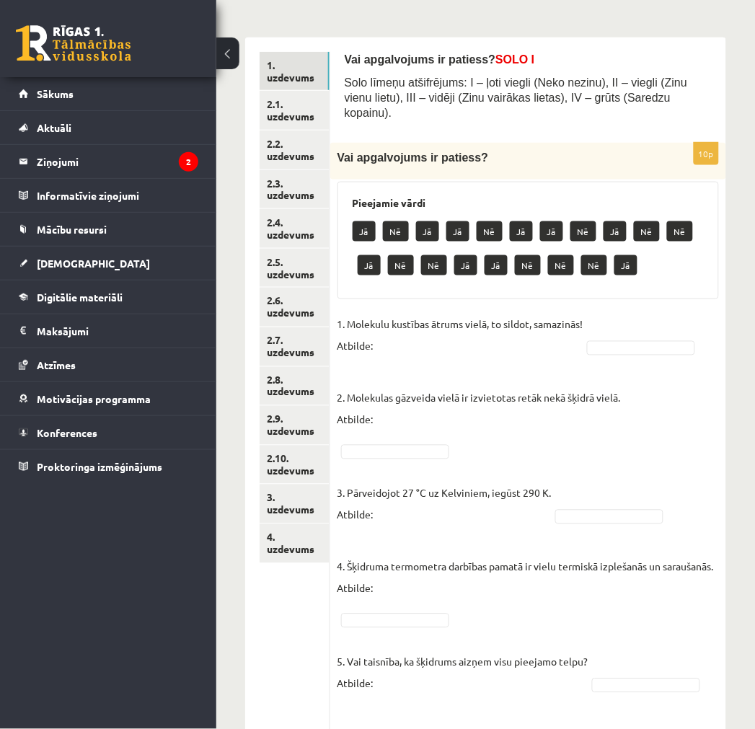
scroll to position [214, 0]
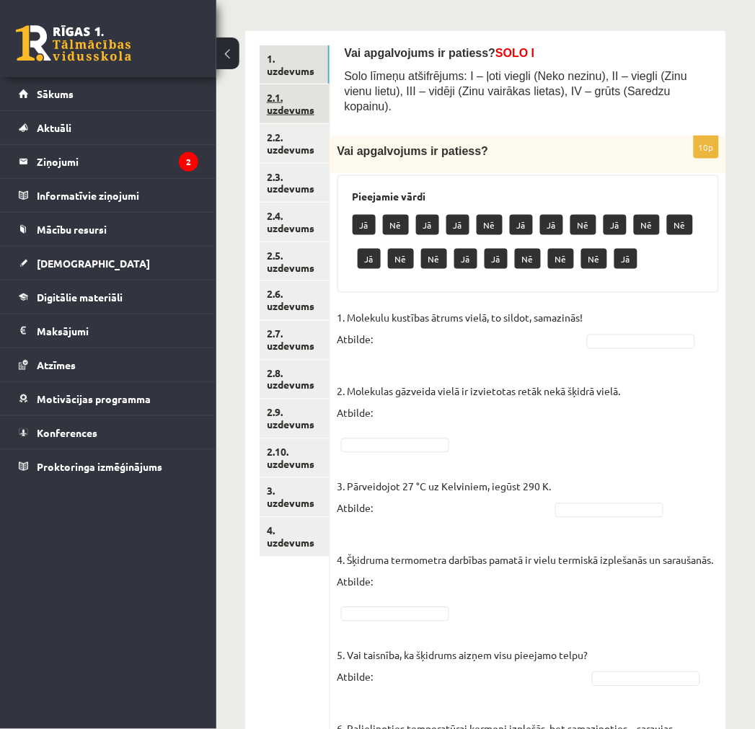
click at [286, 117] on link "2.1. uzdevums" at bounding box center [295, 103] width 70 height 39
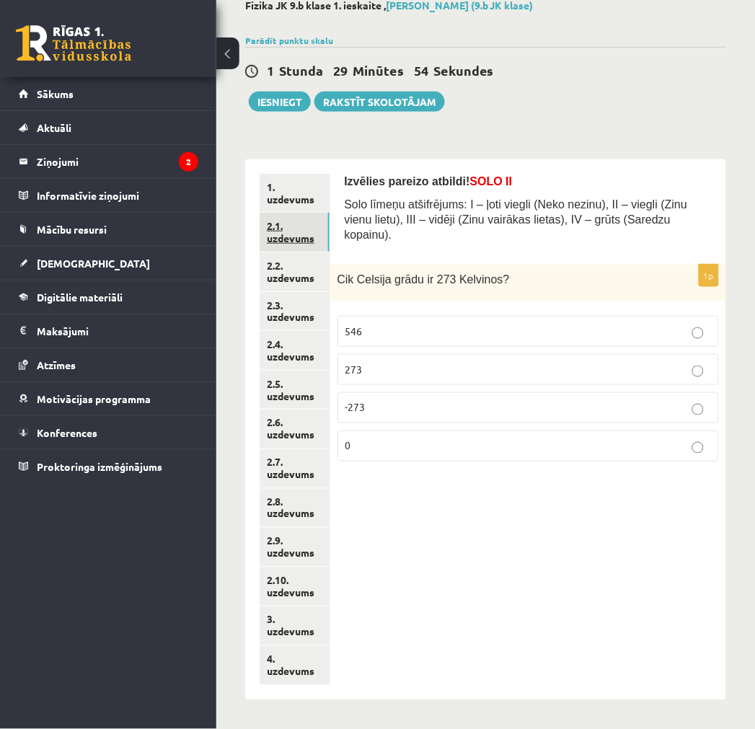
scroll to position [84, 0]
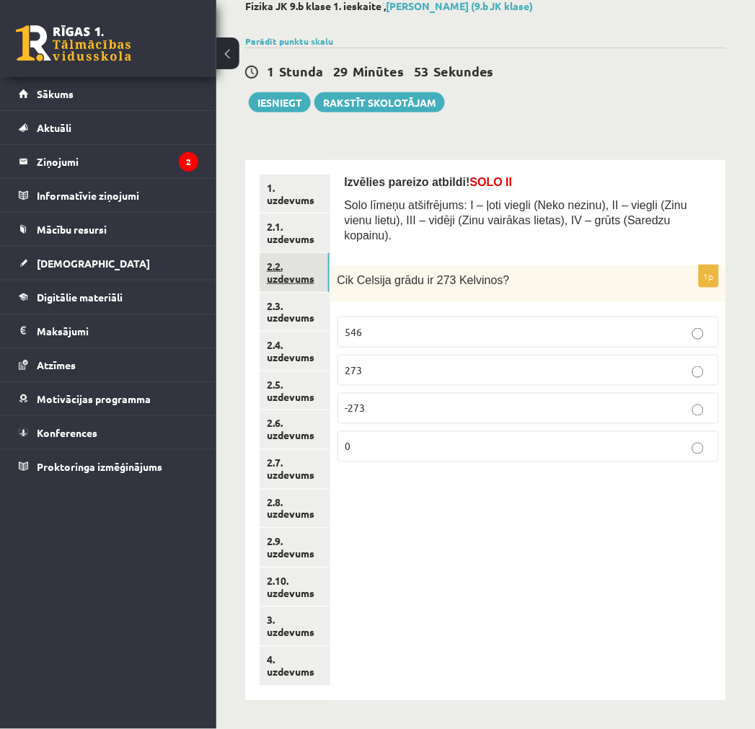
click at [290, 258] on link "2.2. uzdevums" at bounding box center [295, 272] width 70 height 39
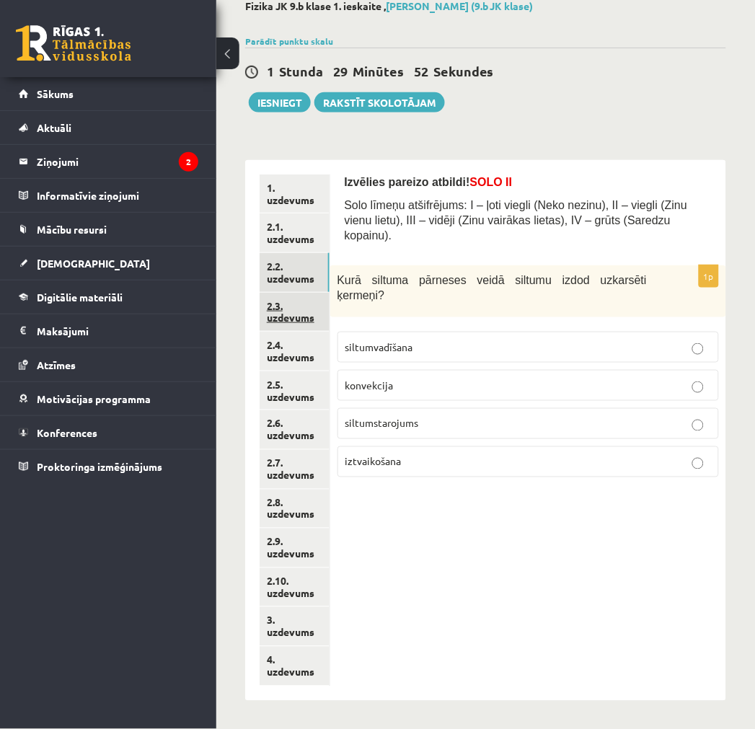
click at [282, 307] on link "2.3. uzdevums" at bounding box center [295, 312] width 70 height 39
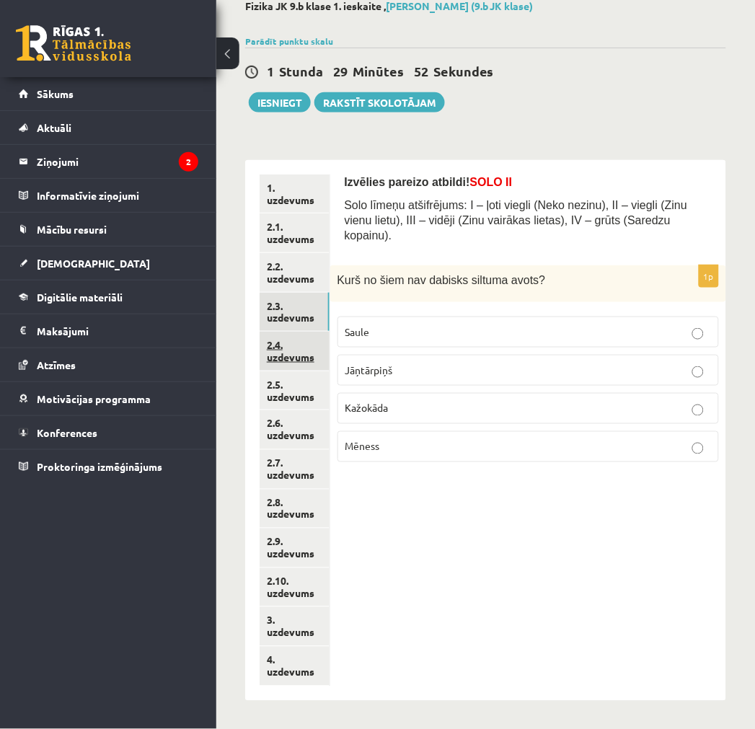
click at [283, 358] on link "2.4. uzdevums" at bounding box center [295, 351] width 70 height 39
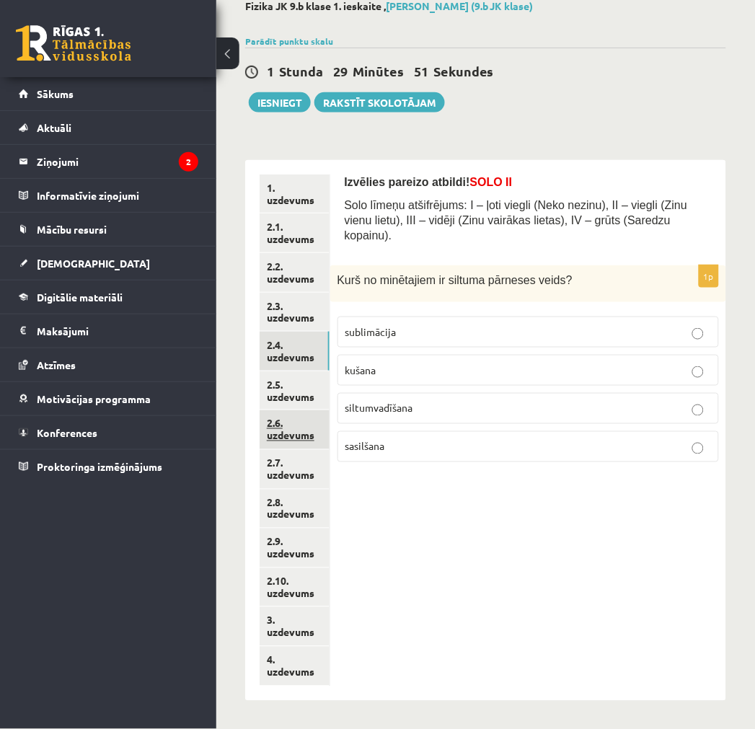
click at [287, 410] on link "2.6. uzdevums" at bounding box center [295, 429] width 70 height 39
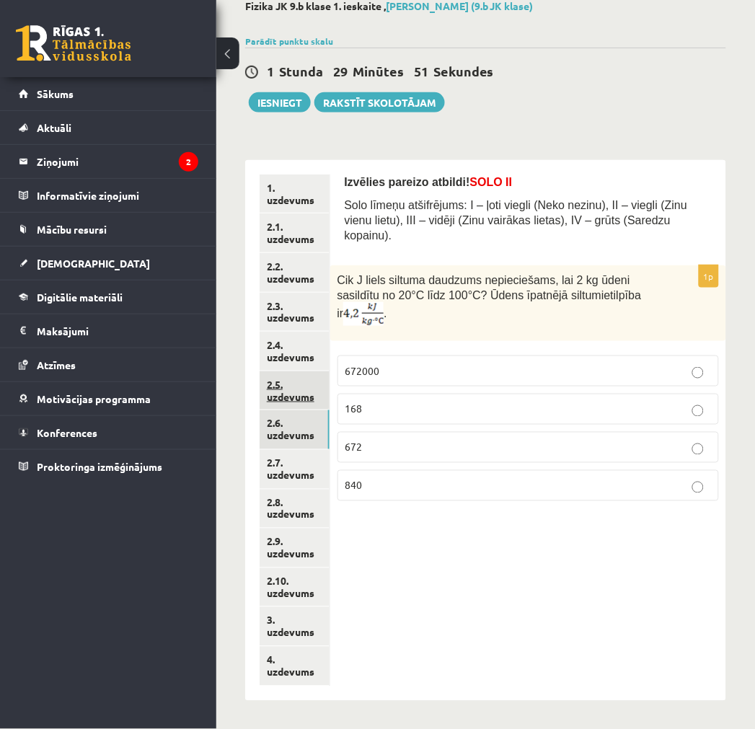
click at [287, 397] on link "2.5. uzdevums" at bounding box center [295, 391] width 70 height 39
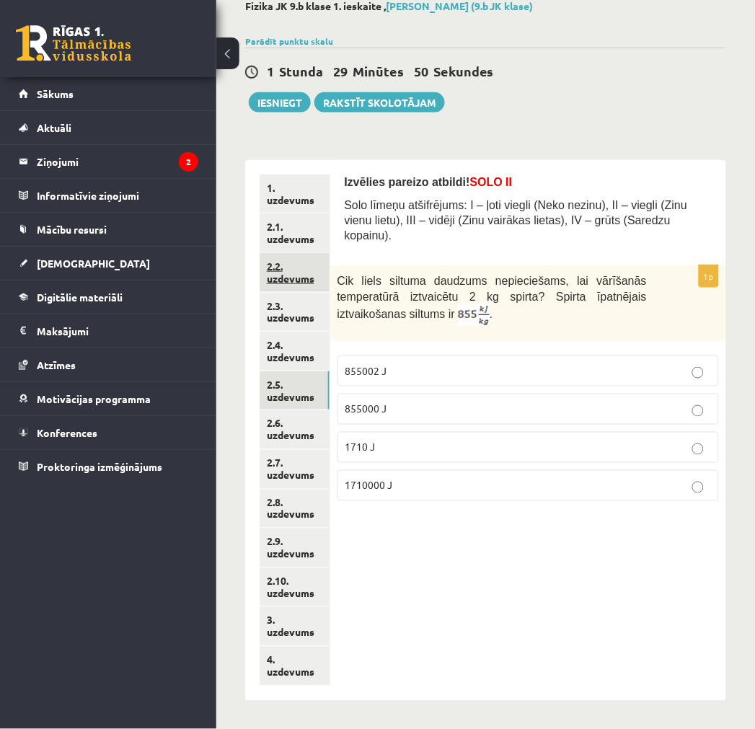
click at [292, 253] on link "2.2. uzdevums" at bounding box center [295, 272] width 70 height 39
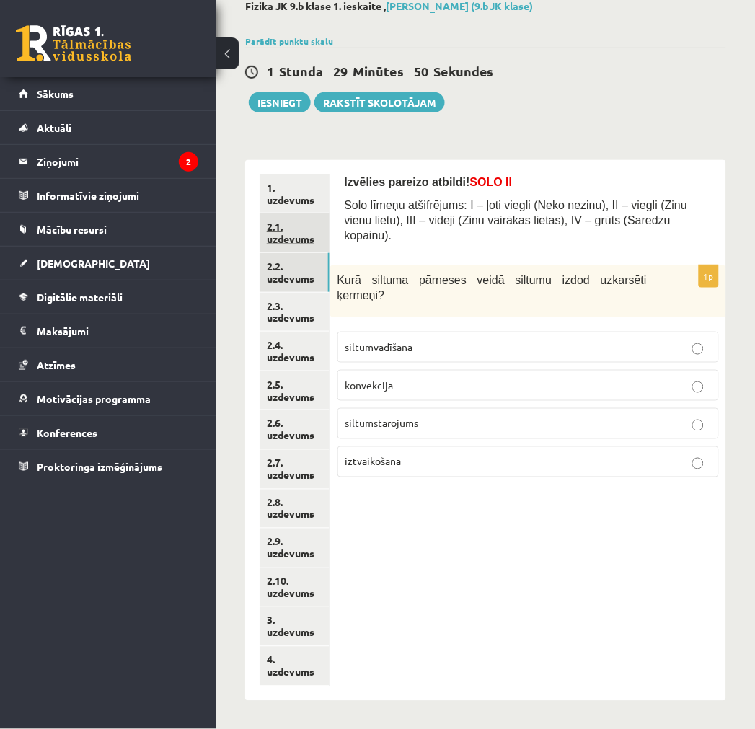
click at [294, 235] on link "2.1. uzdevums" at bounding box center [295, 233] width 70 height 39
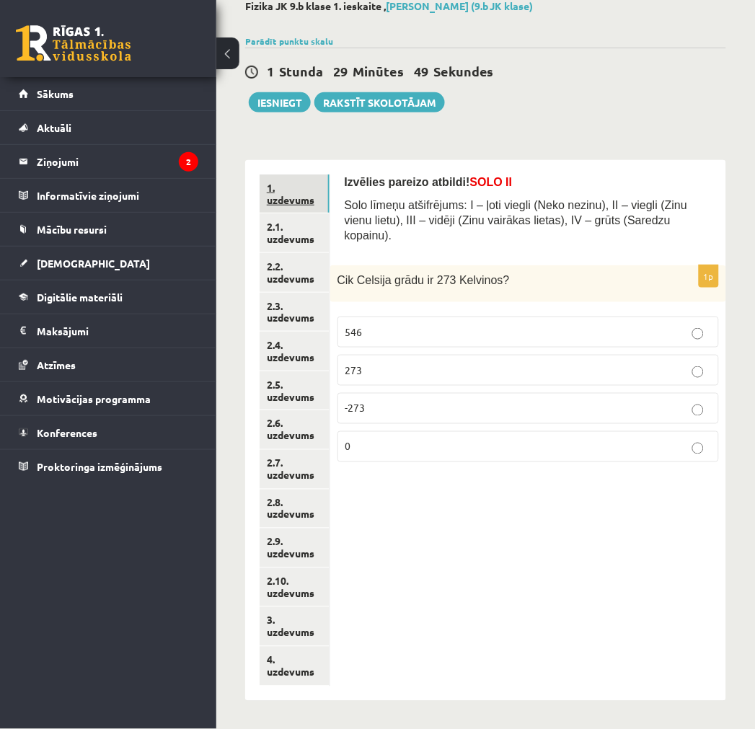
click at [297, 195] on link "1. uzdevums" at bounding box center [295, 194] width 70 height 39
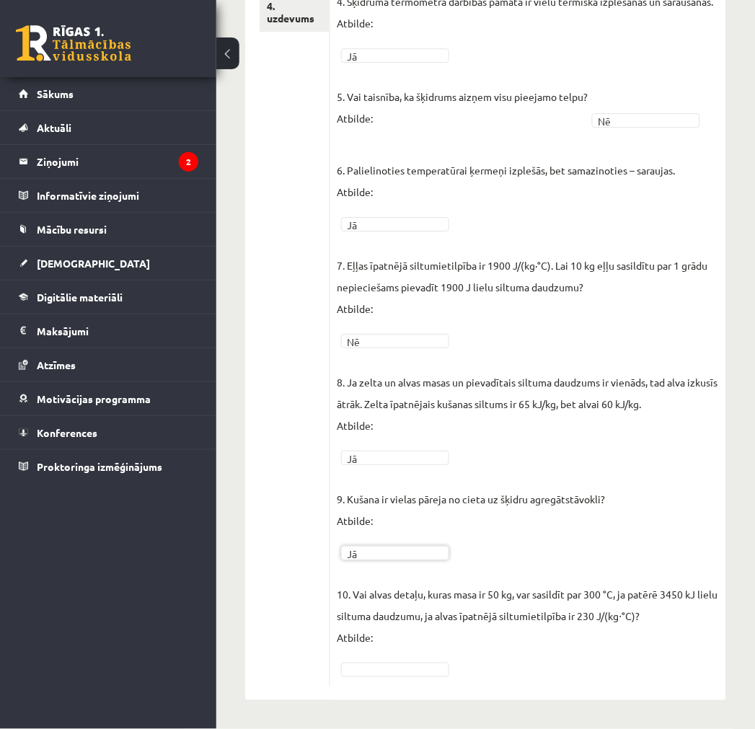
scroll to position [746, 0]
click at [386, 658] on fieldset "1. Molekulu kustības ātrums vielā, to sildot, samazinās! Atbilde: Nē ** 2. Mole…" at bounding box center [529, 213] width 382 height 931
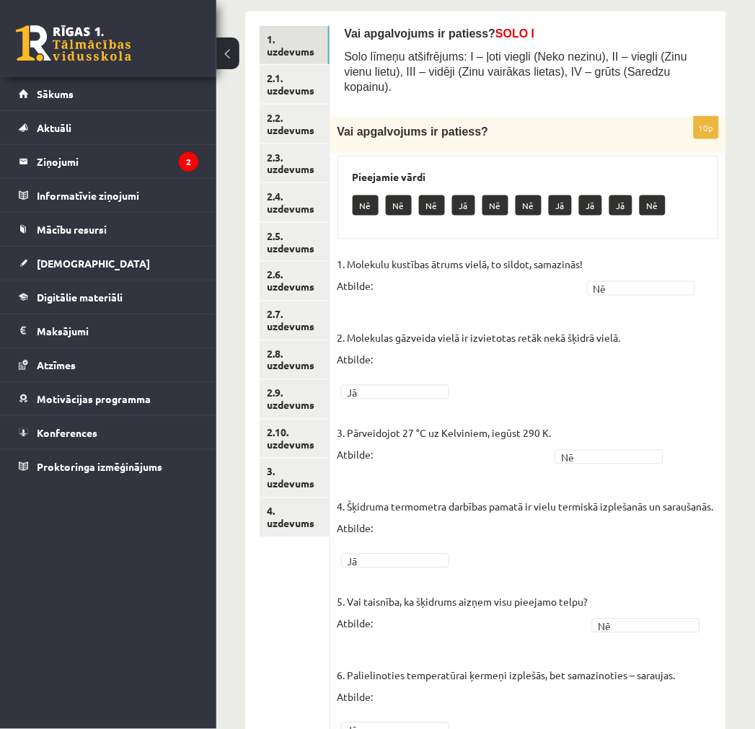
scroll to position [211, 0]
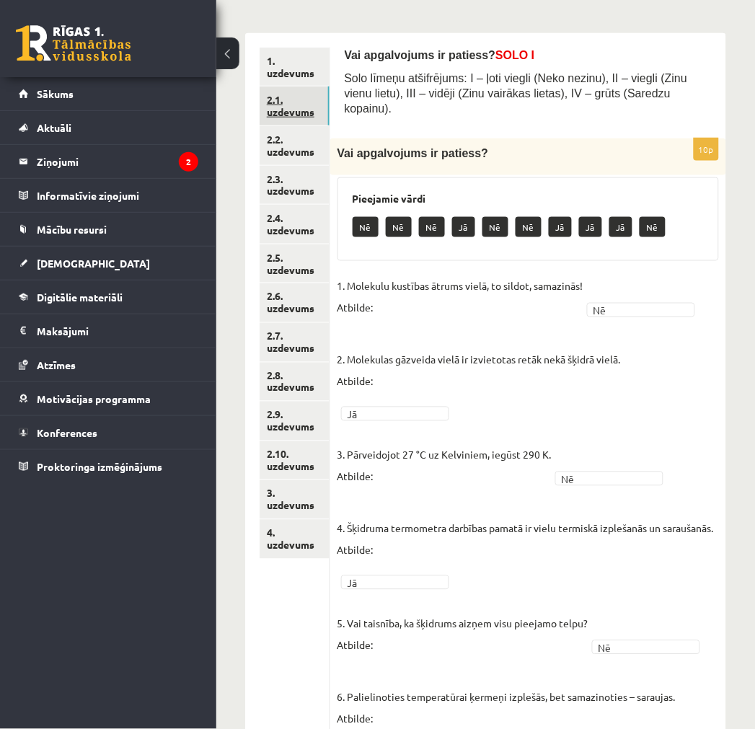
click at [286, 101] on link "2.1. uzdevums" at bounding box center [295, 106] width 70 height 39
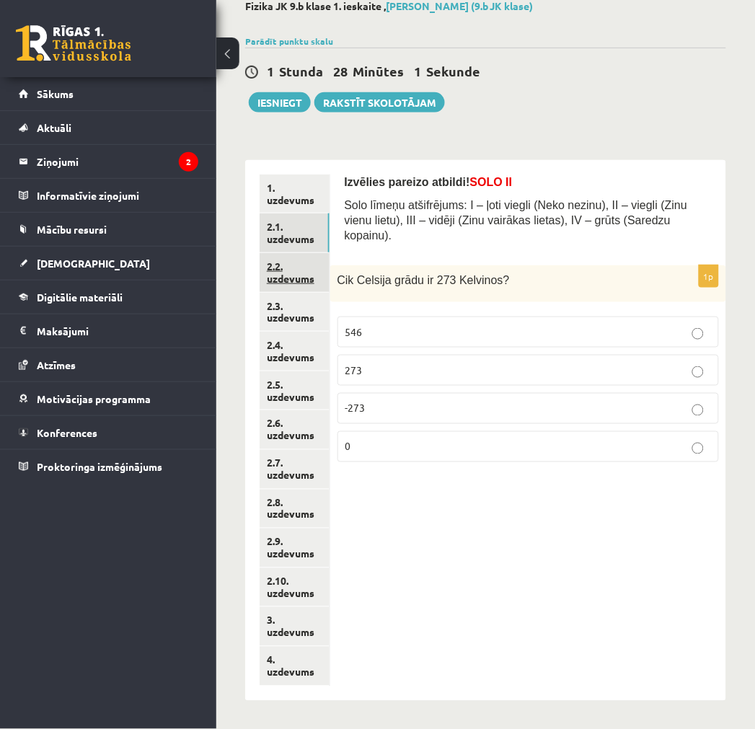
click at [291, 270] on link "2.2. uzdevums" at bounding box center [295, 272] width 70 height 39
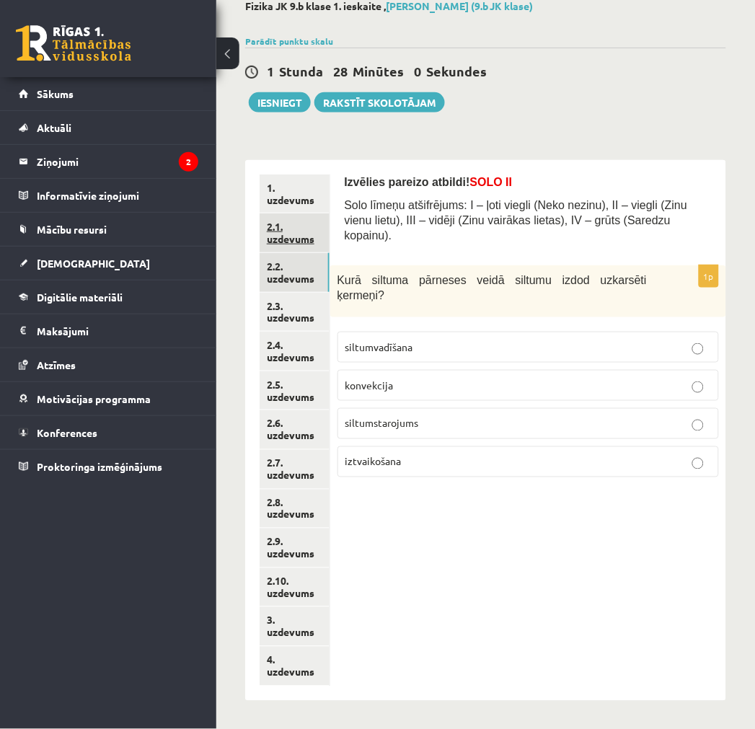
click at [287, 240] on link "2.1. uzdevums" at bounding box center [295, 233] width 70 height 39
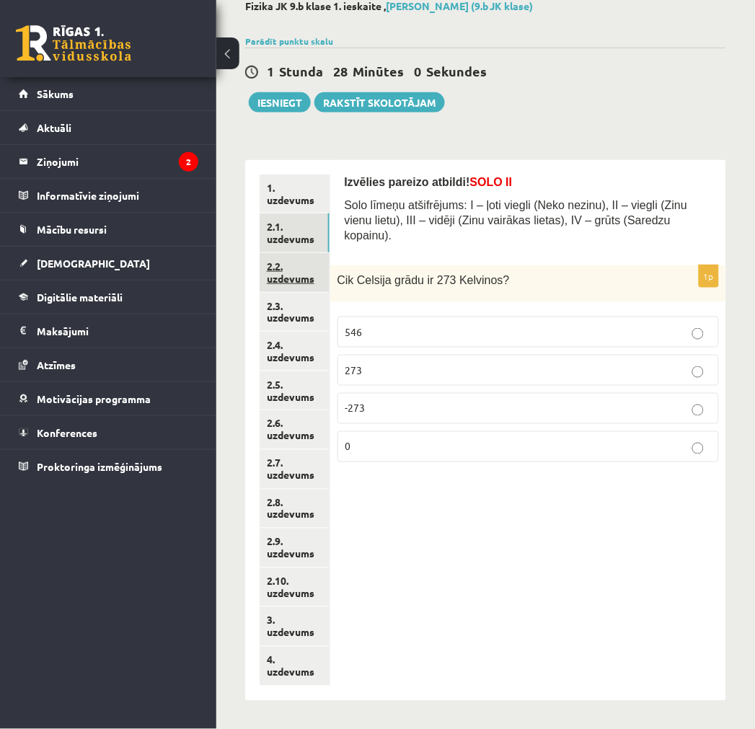
click at [289, 271] on link "2.2. uzdevums" at bounding box center [295, 272] width 70 height 39
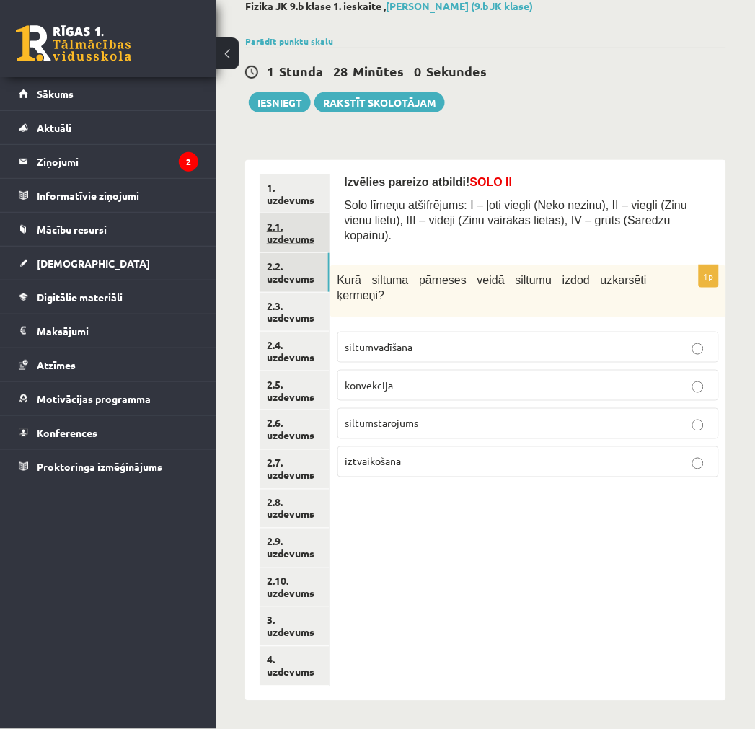
click at [289, 246] on link "2.1. uzdevums" at bounding box center [295, 233] width 70 height 39
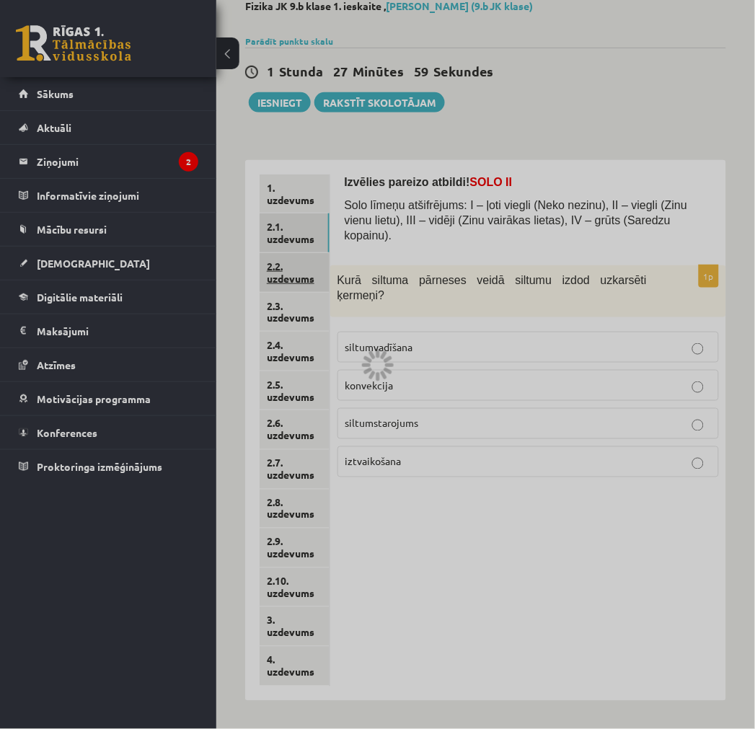
click at [289, 284] on link "2.2. uzdevums" at bounding box center [295, 272] width 70 height 39
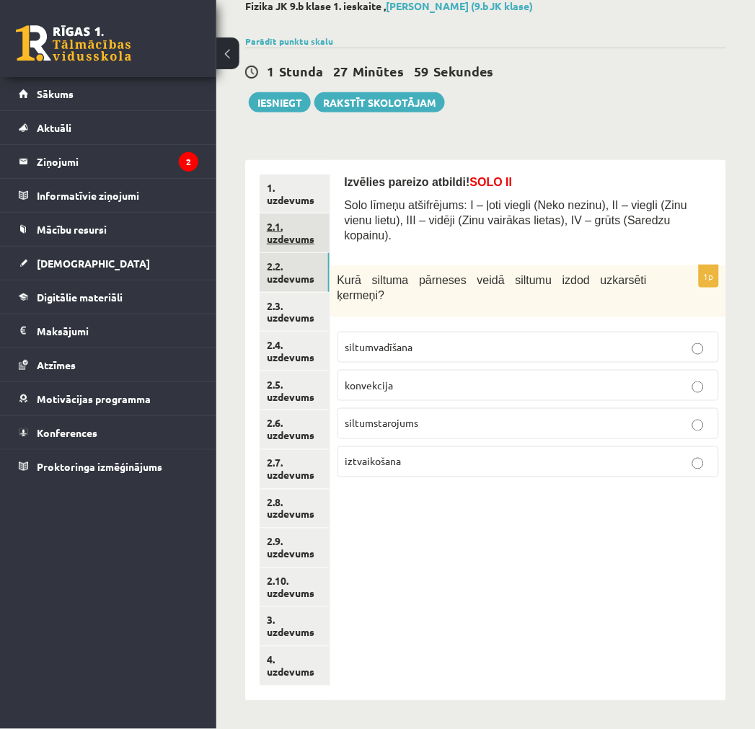
click at [289, 251] on link "2.1. uzdevums" at bounding box center [295, 233] width 70 height 39
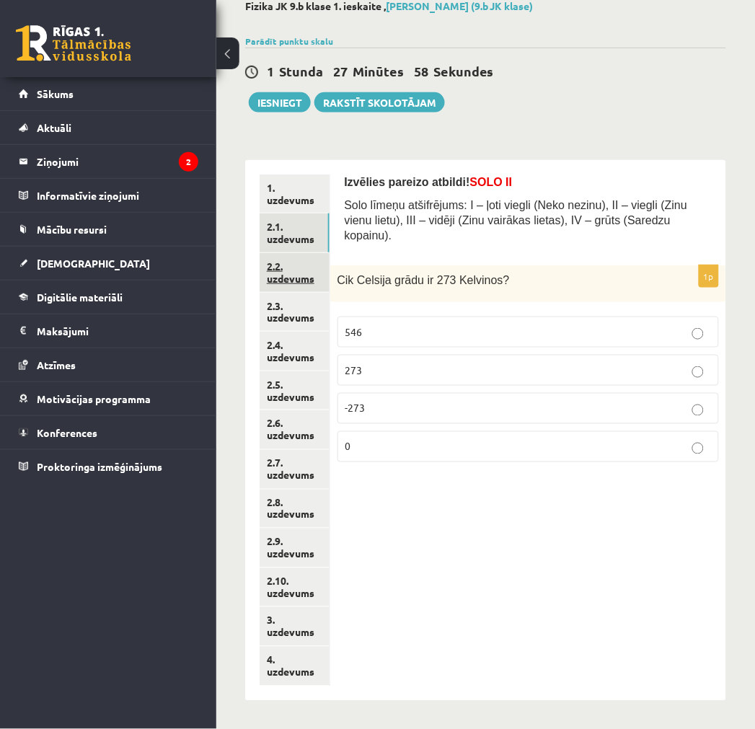
click at [289, 284] on link "2.2. uzdevums" at bounding box center [295, 272] width 70 height 39
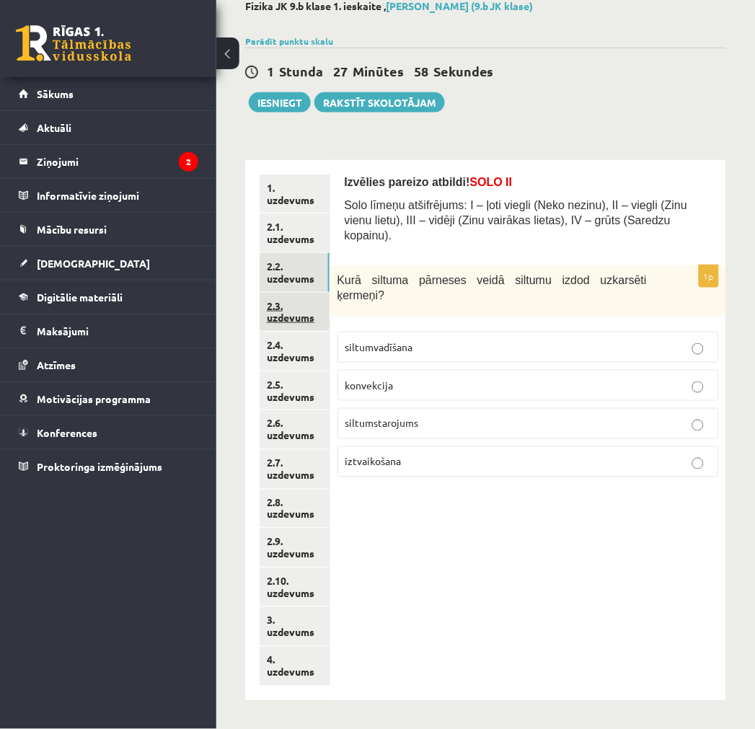
click at [294, 316] on link "2.3. uzdevums" at bounding box center [295, 312] width 70 height 39
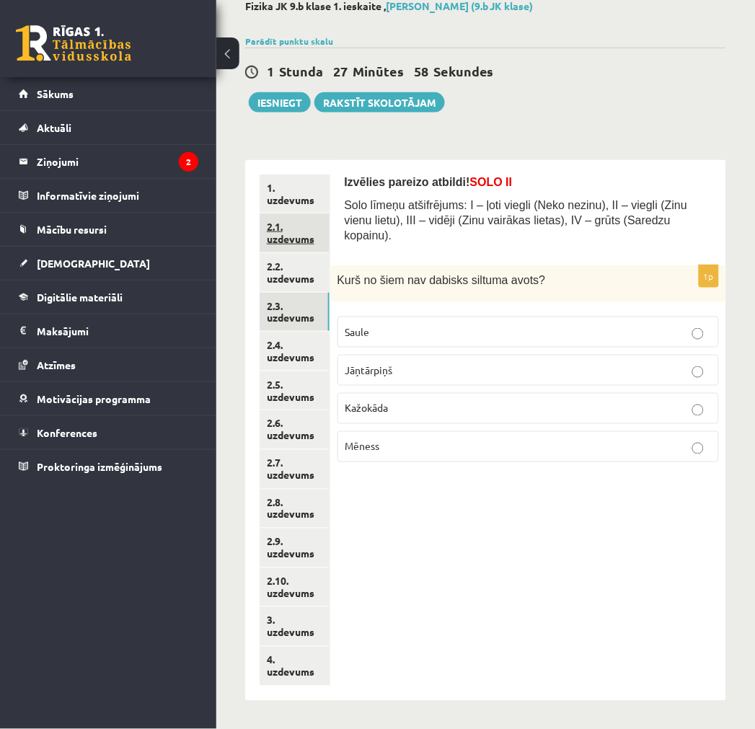
click at [285, 254] on link "2.2. uzdevums" at bounding box center [295, 272] width 70 height 39
click at [289, 243] on link "2.1. uzdevums" at bounding box center [295, 233] width 70 height 39
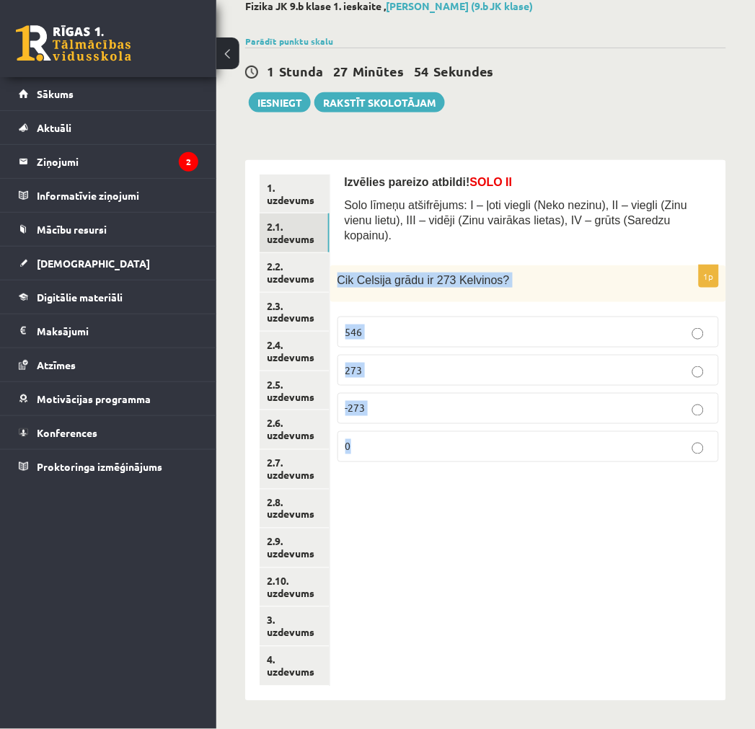
drag, startPoint x: 480, startPoint y: 434, endPoint x: 339, endPoint y: 271, distance: 215.3
click at [339, 271] on div "1p Cik Celsija grādu ir 273 Kelvinos? 546 273 -273 0" at bounding box center [528, 369] width 396 height 208
copy div "Cik Celsija grādu ir 273 Kelvinos? 546 273 -273 0"
click at [552, 563] on div "Izvēlies pareizo atbildi! SOLO II Solo līmeņu atšifrējums: I – ļoti viegli (Nek…" at bounding box center [528, 430] width 396 height 541
click at [423, 441] on label "0" at bounding box center [529, 446] width 382 height 31
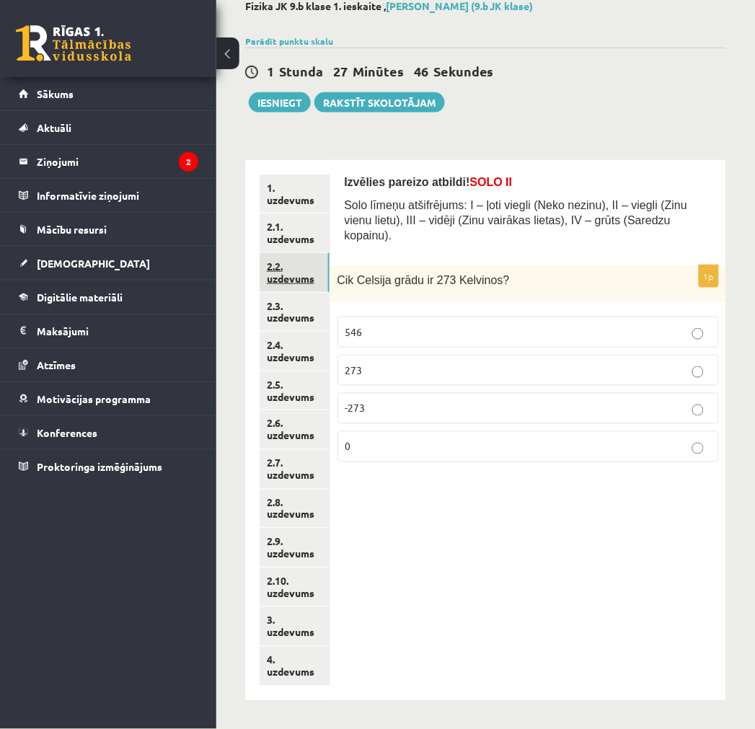
click at [292, 285] on link "2.2. uzdevums" at bounding box center [295, 272] width 70 height 39
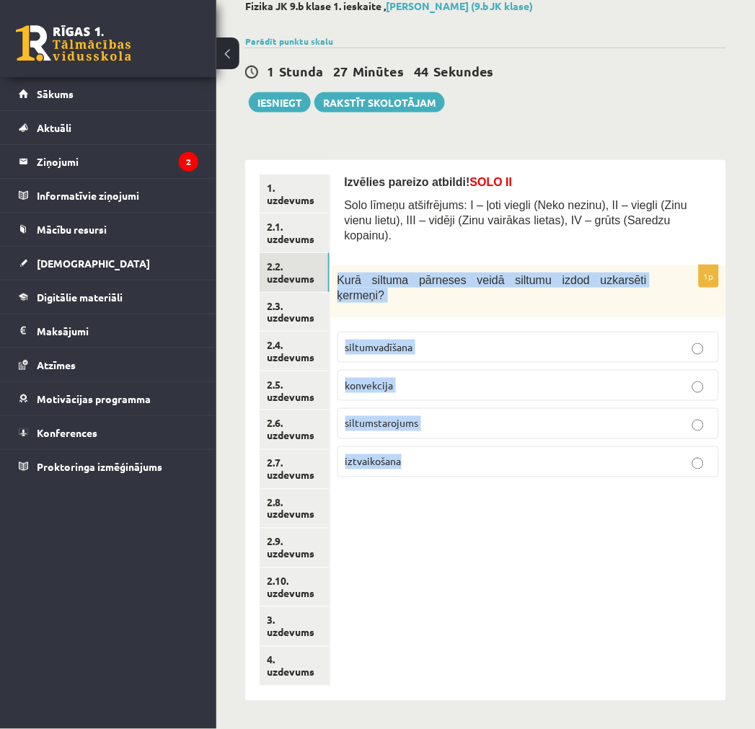
drag, startPoint x: 441, startPoint y: 423, endPoint x: 340, endPoint y: 268, distance: 185.1
click at [340, 268] on div "1p Kurā siltuma pārneses veidā siltumu izdod uzkarsēti ķermeņi? siltumvadīšana …" at bounding box center [528, 377] width 396 height 224
copy div "Kurā siltuma pārneses veidā siltumu izdod uzkarsēti ķermeņi? siltumvadīšana kon…"
click at [530, 493] on div "Izvēlies pareizo atbildi! SOLO II Solo līmeņu atšifrējums: I – ļoti viegli (Nek…" at bounding box center [528, 430] width 396 height 541
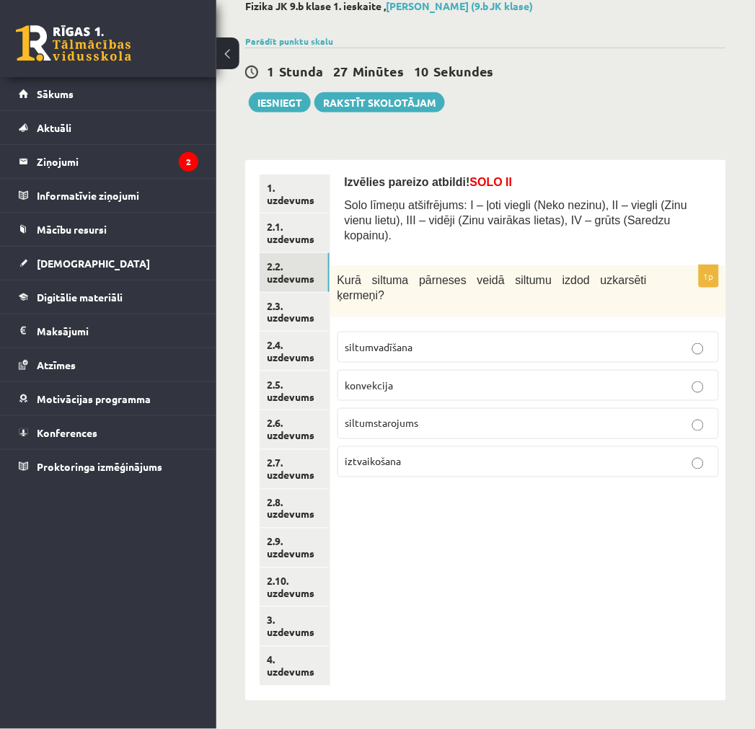
click at [418, 408] on label "siltumstarojums" at bounding box center [529, 423] width 382 height 31
click at [299, 311] on link "2.3. uzdevums" at bounding box center [295, 312] width 70 height 39
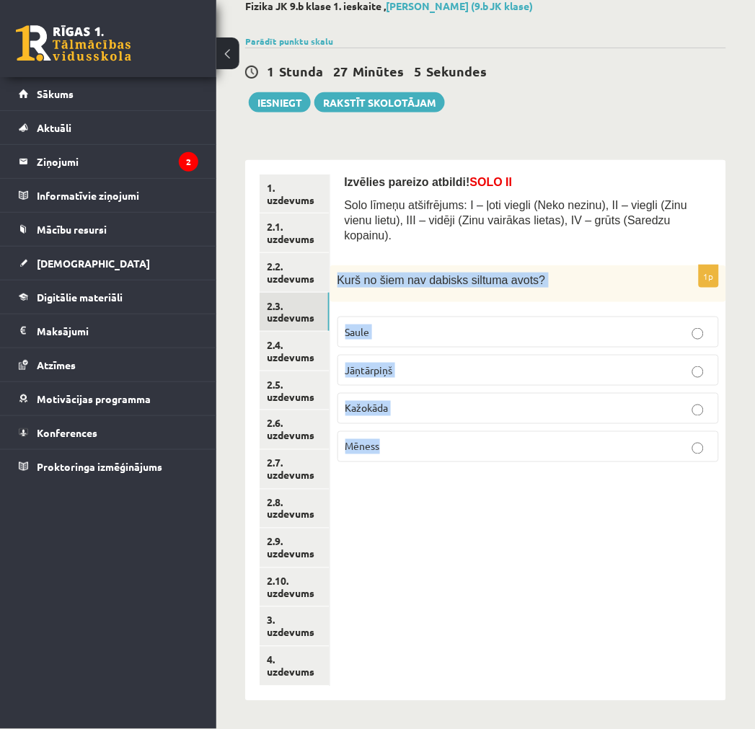
drag, startPoint x: 462, startPoint y: 437, endPoint x: 333, endPoint y: 269, distance: 212.4
click at [333, 269] on div "1p Kurš no šiem nav dabisks siltuma avots? Saule Jāņtārpiņš [GEOGRAPHIC_DATA] M…" at bounding box center [528, 369] width 396 height 208
copy div "Kurš no šiem nav dabisks siltuma avots? [PERSON_NAME] [PERSON_NAME]"
click at [400, 501] on div "Izvēlies pareizo atbildi! SOLO II Solo līmeņu atšifrējums: I – ļoti viegli (Nek…" at bounding box center [528, 430] width 396 height 541
click at [412, 506] on div "Izvēlies pareizo atbildi! SOLO II Solo līmeņu atšifrējums: I – ļoti viegli (Nek…" at bounding box center [528, 430] width 396 height 541
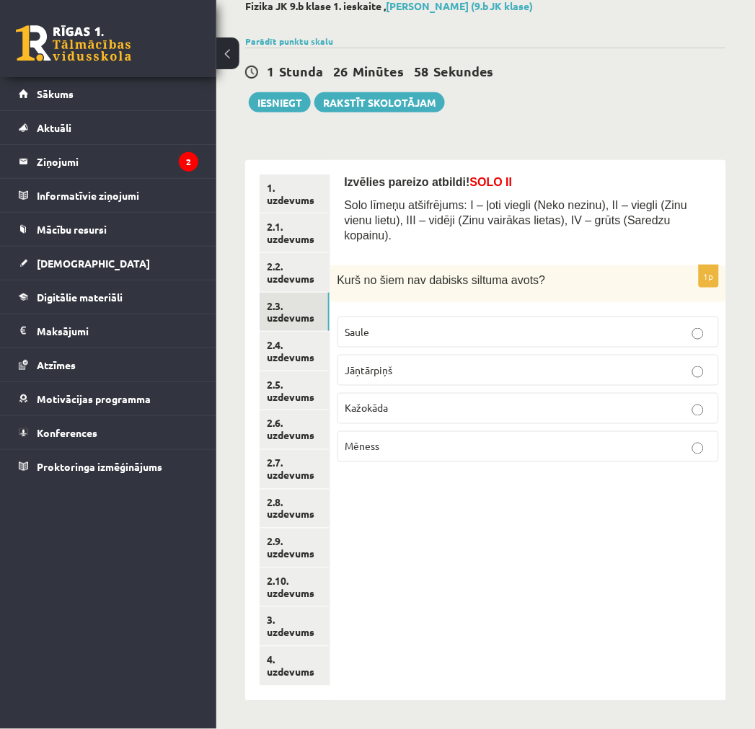
click at [395, 439] on p "Mēness" at bounding box center [529, 446] width 366 height 15
click at [299, 359] on link "2.4. uzdevums" at bounding box center [295, 351] width 70 height 39
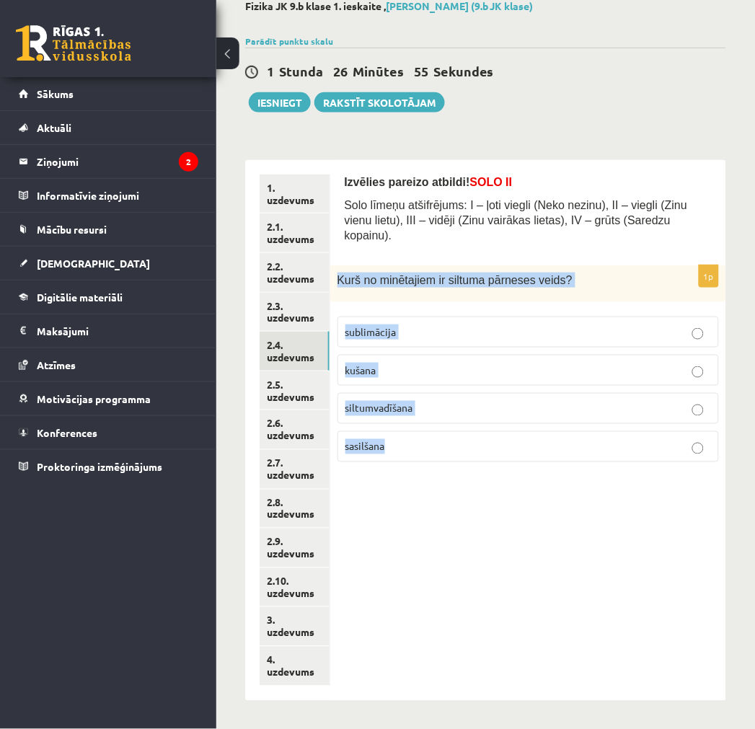
drag, startPoint x: 426, startPoint y: 435, endPoint x: 337, endPoint y: 273, distance: 185.0
click at [337, 273] on div "1p Kurš no minētajiem ir siltuma pārneses veids? sublimācija kušana siltumvadīš…" at bounding box center [528, 369] width 396 height 208
copy div "Kurš no minētajiem ir siltuma pārneses veids? sublimācija kušana siltumvadīšana…"
click at [501, 548] on div "Izvēlies pareizo atbildi! SOLO II Solo līmeņu atšifrējums: I – ļoti viegli (Nek…" at bounding box center [528, 430] width 396 height 541
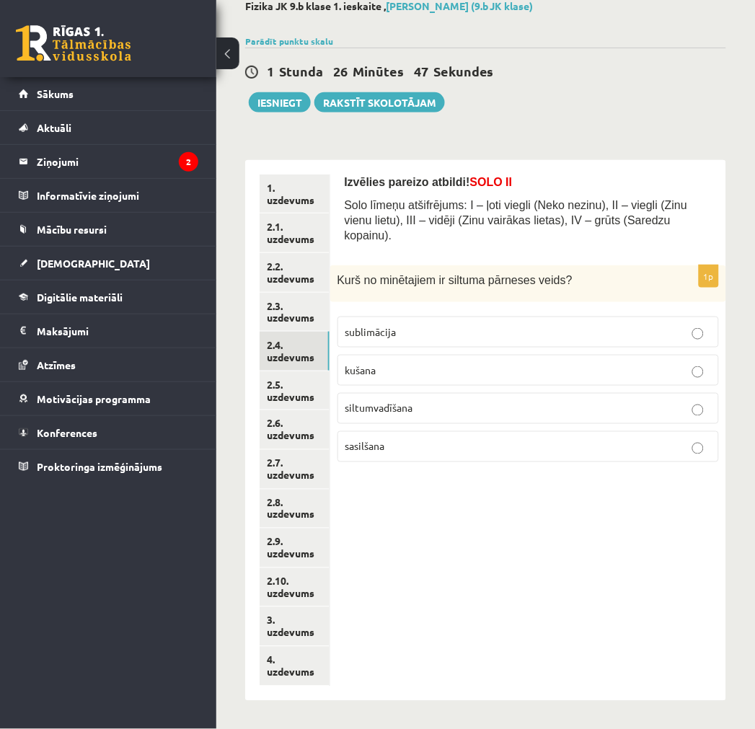
click at [462, 402] on label "siltumvadīšana" at bounding box center [529, 408] width 382 height 31
click at [276, 392] on link "2.5. uzdevums" at bounding box center [295, 391] width 70 height 39
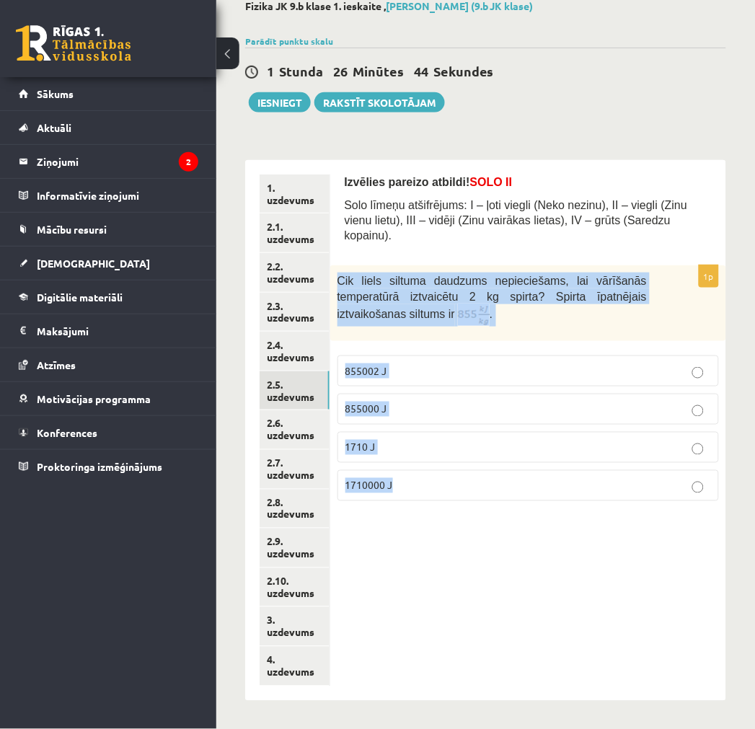
drag, startPoint x: 420, startPoint y: 472, endPoint x: 335, endPoint y: 271, distance: 217.6
click at [335, 271] on div "1p Cik liels siltuma daudzums nepieciešams, lai vārīšanās temperatūrā iztvaicēt…" at bounding box center [528, 388] width 396 height 247
copy div "Cik liels siltuma daudzums nepieciešams, lai vārīšanās temperatūrā iztvaicētu 2…"
click at [302, 436] on link "2.6. uzdevums" at bounding box center [295, 429] width 70 height 39
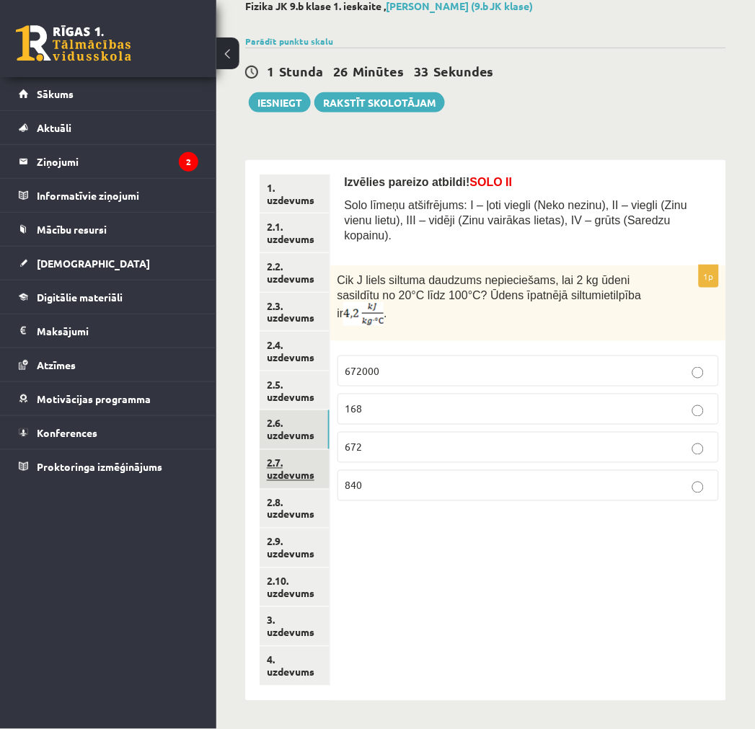
click at [301, 471] on link "2.7. uzdevums" at bounding box center [295, 469] width 70 height 39
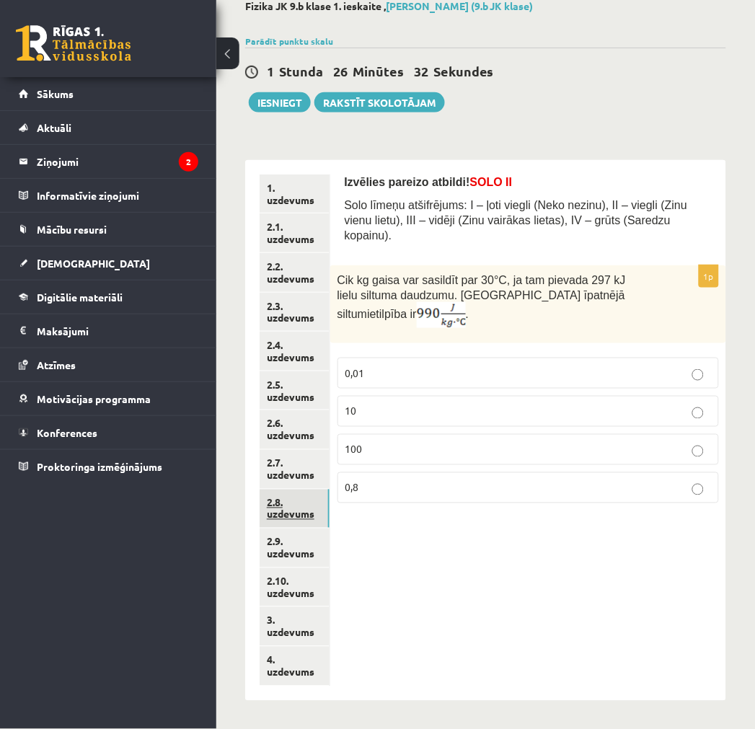
click at [298, 503] on link "2.8. uzdevums" at bounding box center [295, 509] width 70 height 39
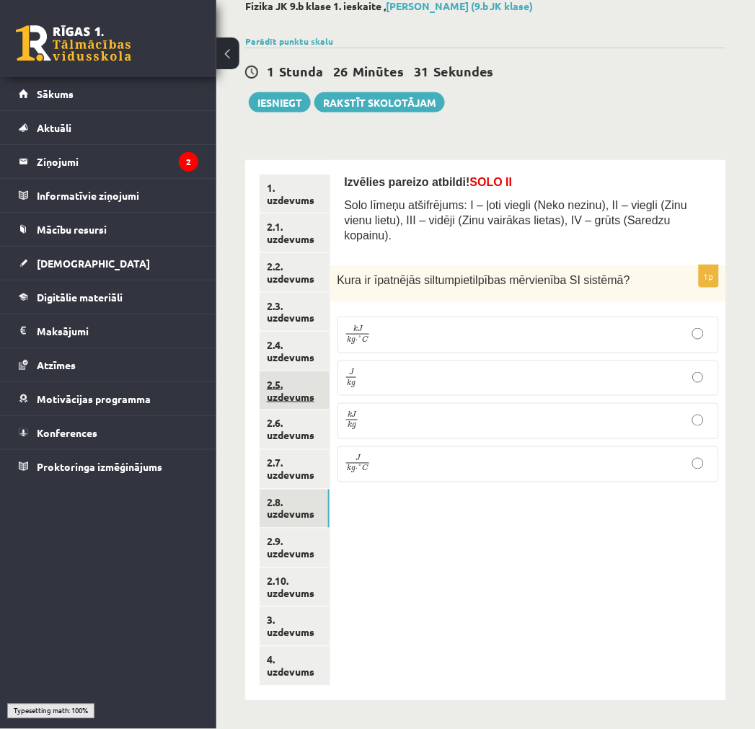
click at [282, 388] on link "2.5. uzdevums" at bounding box center [295, 391] width 70 height 39
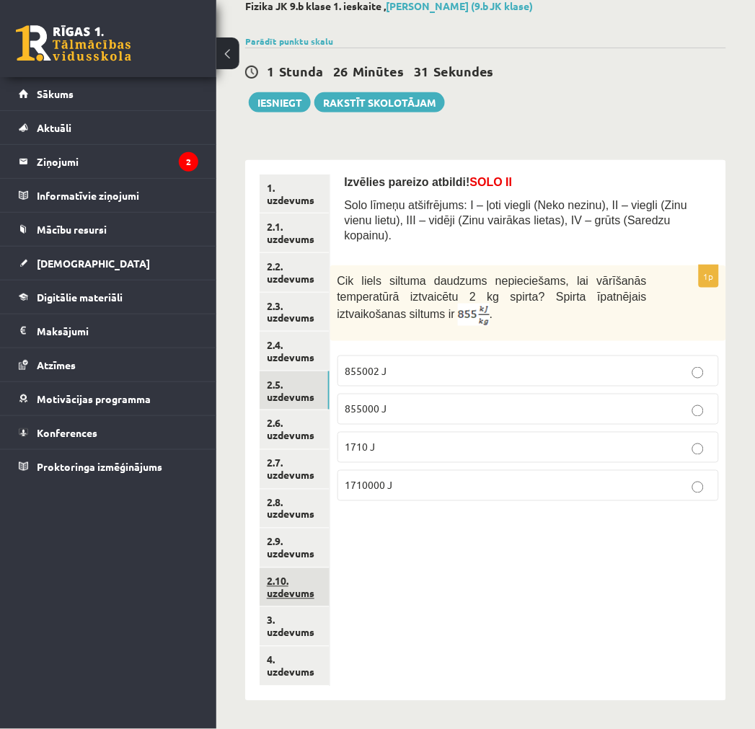
click at [284, 583] on link "2.10. uzdevums" at bounding box center [295, 587] width 70 height 39
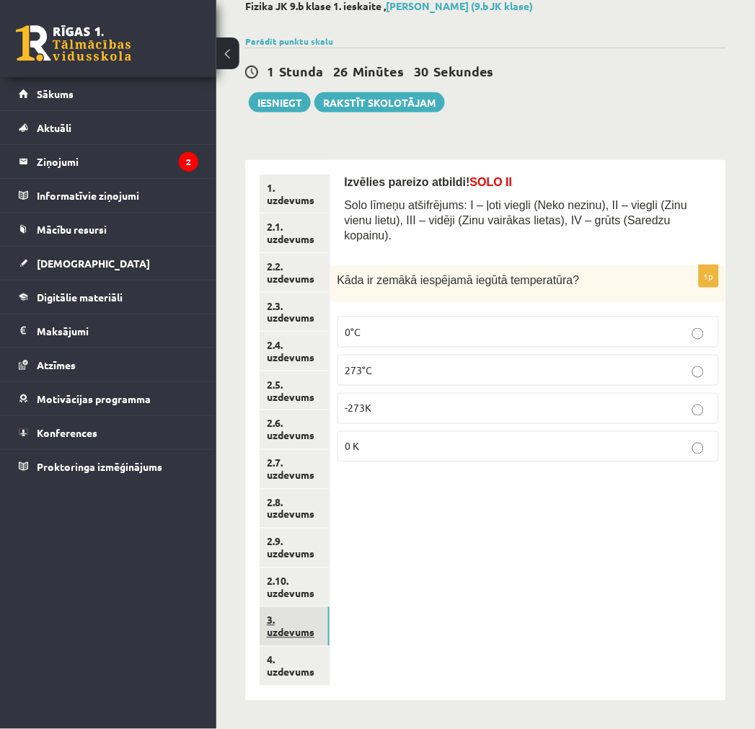
click at [283, 625] on link "3. uzdevums" at bounding box center [295, 626] width 70 height 39
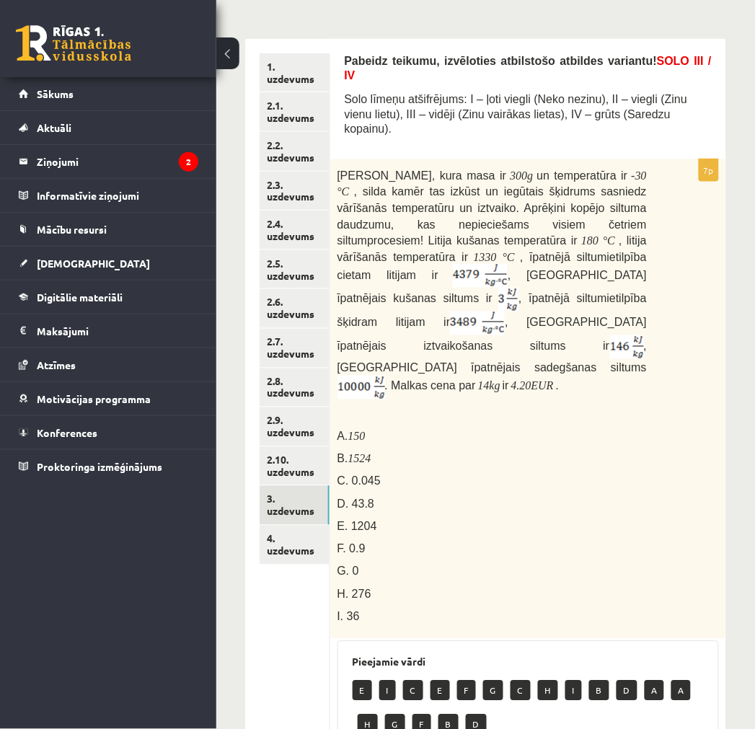
scroll to position [277, 0]
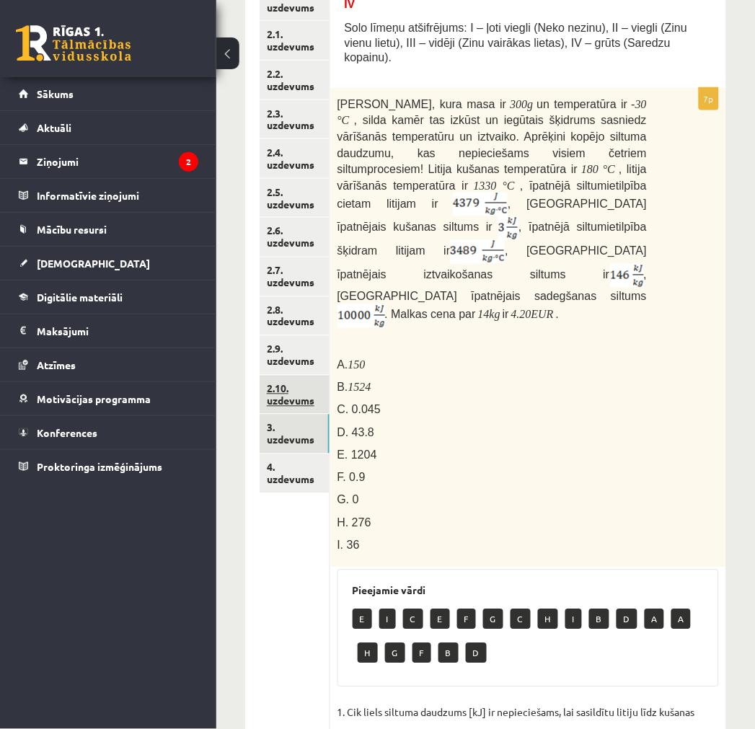
click at [282, 401] on link "2.10. uzdevums" at bounding box center [295, 395] width 70 height 39
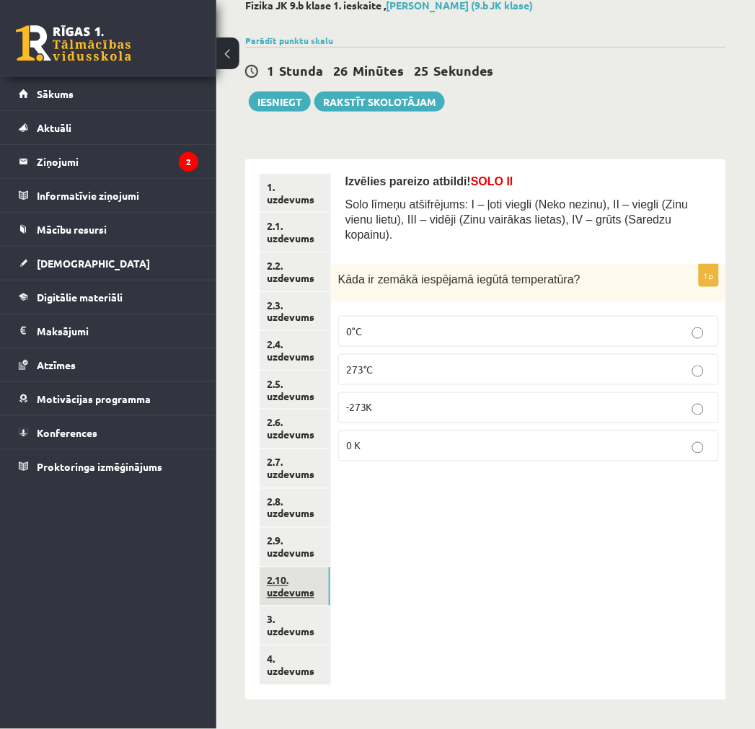
scroll to position [84, 0]
click at [299, 532] on link "2.9. uzdevums" at bounding box center [295, 548] width 71 height 39
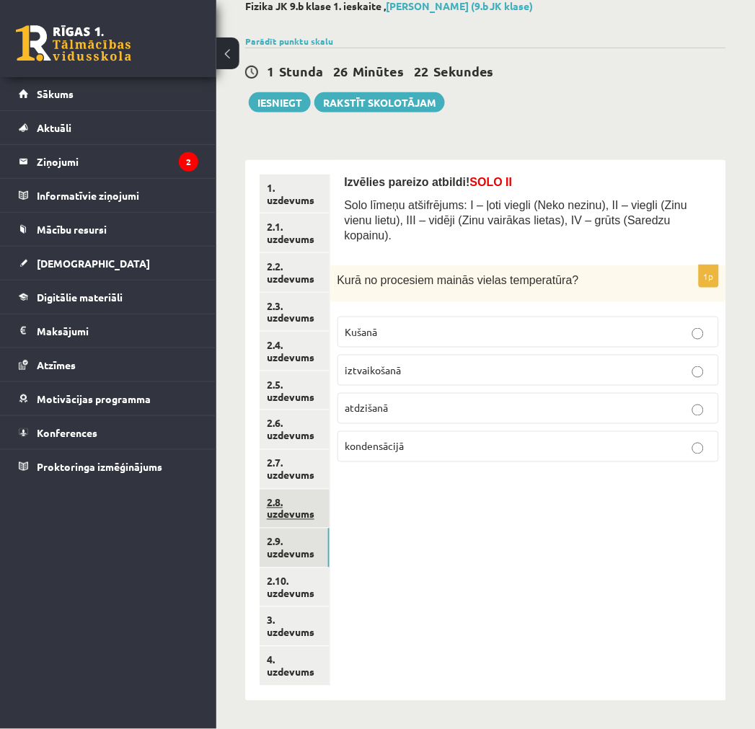
click at [291, 507] on link "2.8. uzdevums" at bounding box center [295, 509] width 70 height 39
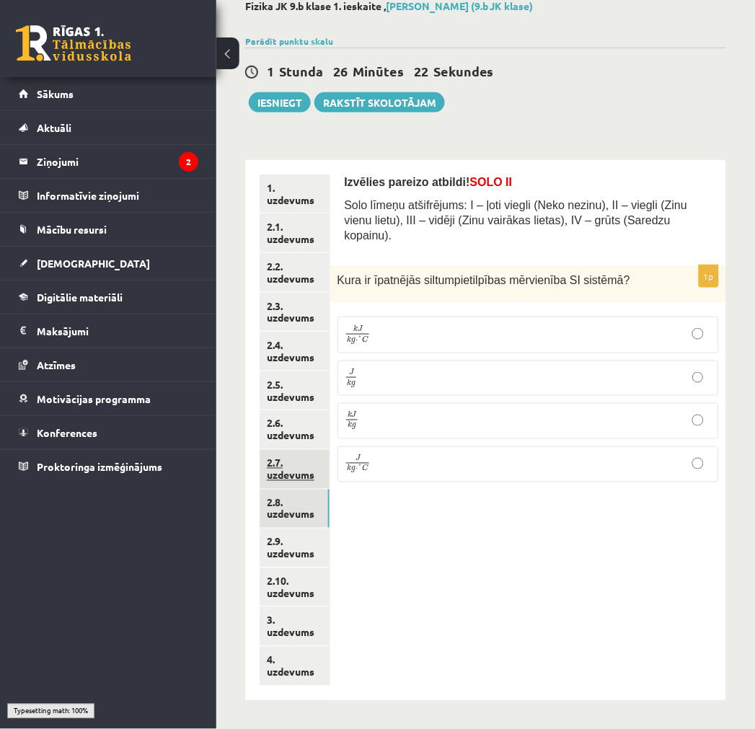
click at [291, 471] on link "2.7. uzdevums" at bounding box center [295, 469] width 70 height 39
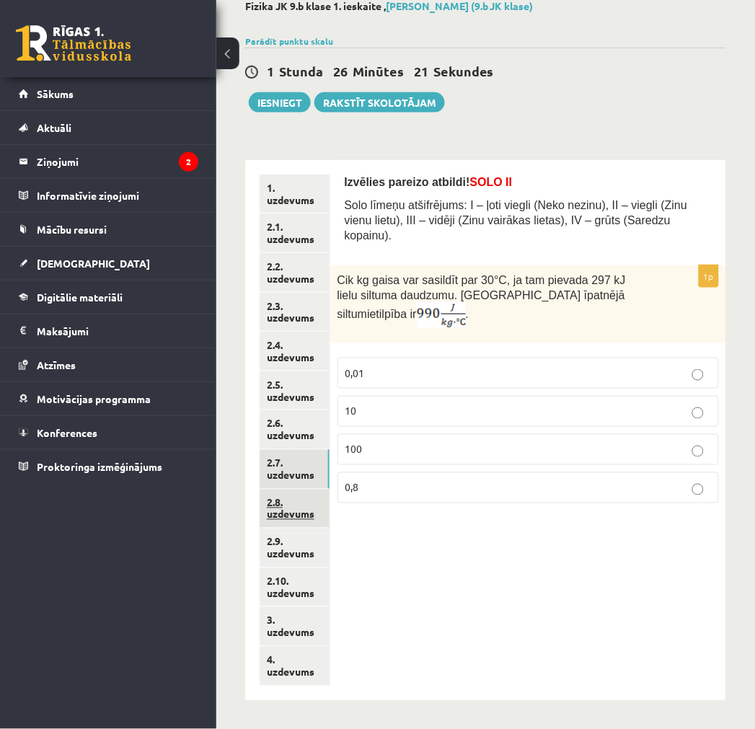
click at [286, 501] on link "2.8. uzdevums" at bounding box center [295, 509] width 70 height 39
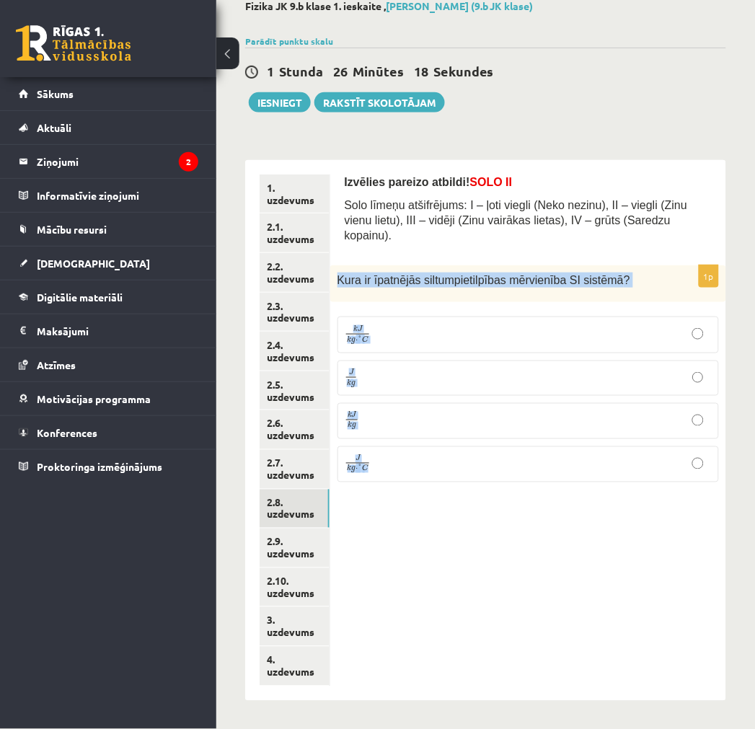
drag, startPoint x: 415, startPoint y: 456, endPoint x: 333, endPoint y: 274, distance: 199.2
click at [333, 274] on div "1p Kura ir īpatnējās siltumpietilpības mērvienība SI sistēmā ? k J k g ⋅ ° C k …" at bounding box center [528, 379] width 396 height 229
copy div "Kura ir īpatnējās siltumpietilpības mērvienība SI sistēmā ? k J k g ⋅ ° C k J k…"
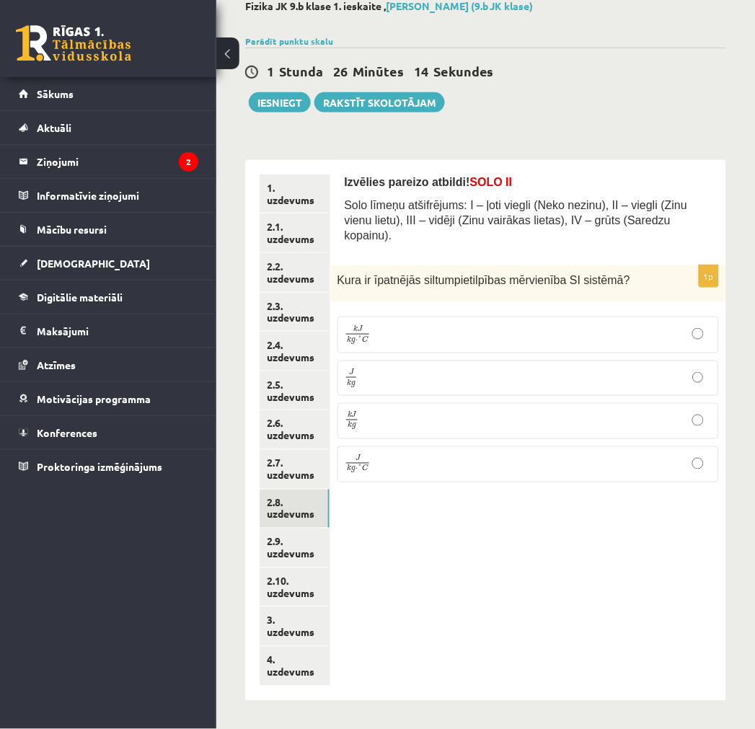
click at [462, 515] on div "Izvēlies pareizo atbildi! SOLO II Solo līmeņu atšifrējums: I – ļoti viegli (Nek…" at bounding box center [528, 430] width 396 height 541
click at [291, 478] on link "2.7. uzdevums" at bounding box center [295, 469] width 70 height 39
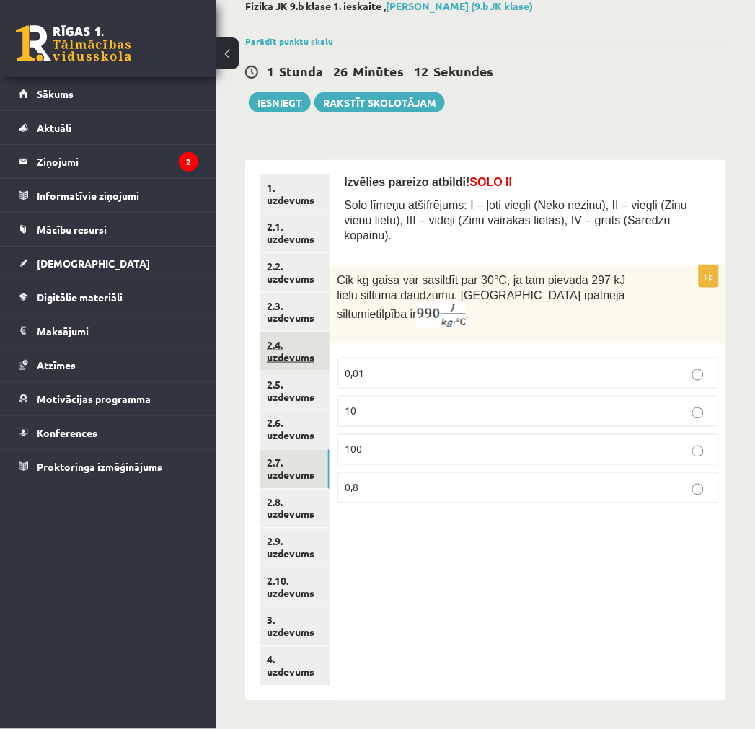
click at [283, 354] on link "2.4. uzdevums" at bounding box center [295, 351] width 70 height 39
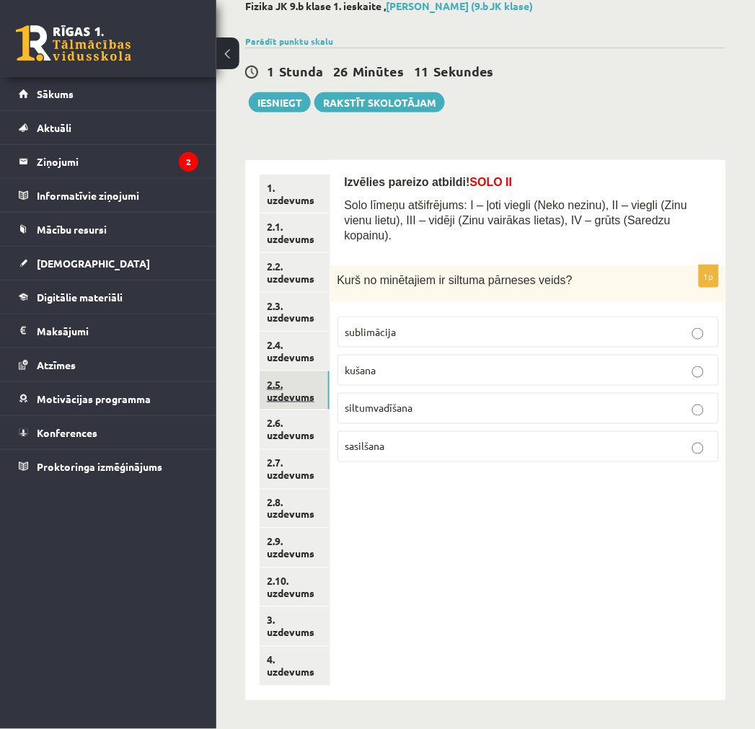
click at [292, 388] on link "2.5. uzdevums" at bounding box center [295, 391] width 70 height 39
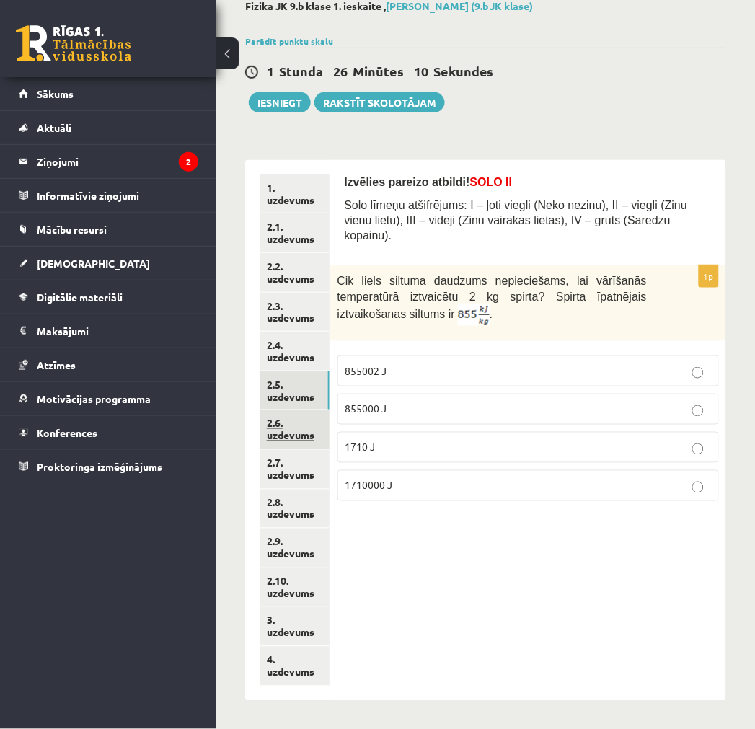
click at [294, 426] on link "2.6. uzdevums" at bounding box center [295, 429] width 70 height 39
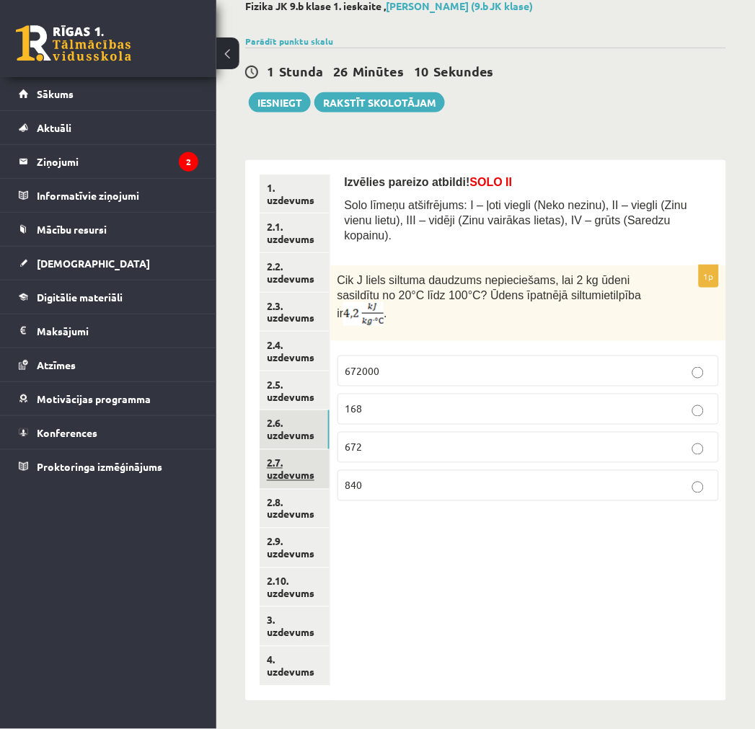
click at [297, 467] on link "2.7. uzdevums" at bounding box center [295, 469] width 70 height 39
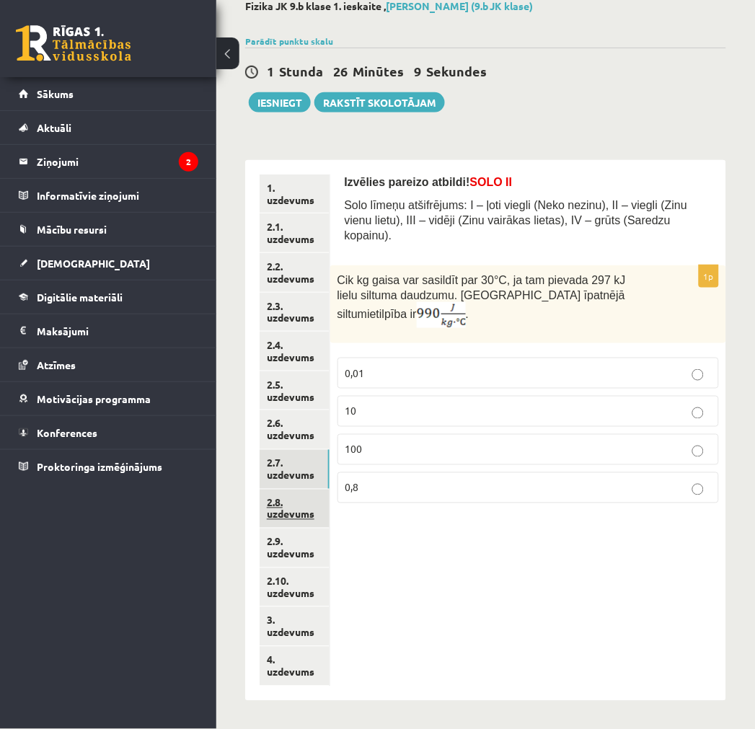
click at [300, 517] on link "2.8. uzdevums" at bounding box center [295, 509] width 70 height 39
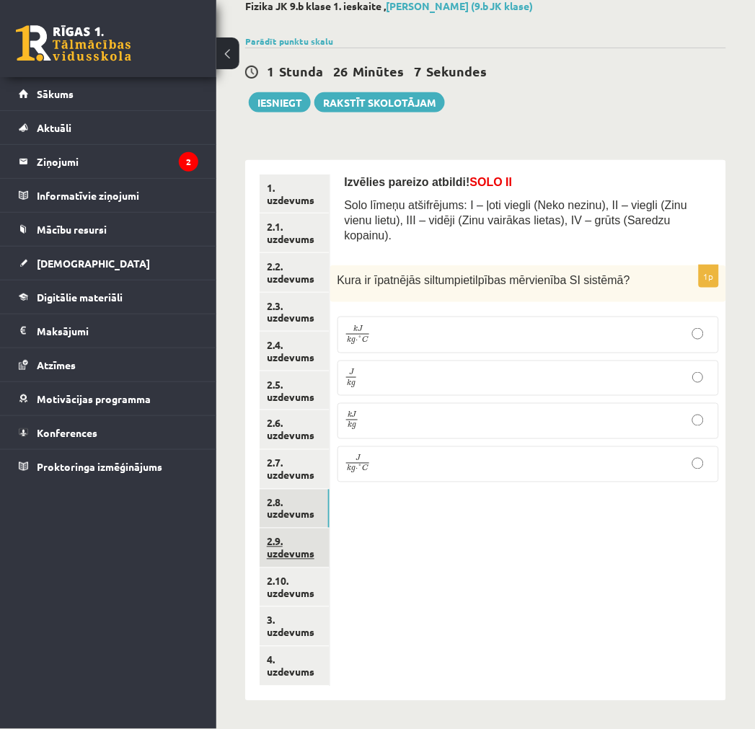
click at [294, 560] on link "2.9. uzdevums" at bounding box center [295, 548] width 70 height 39
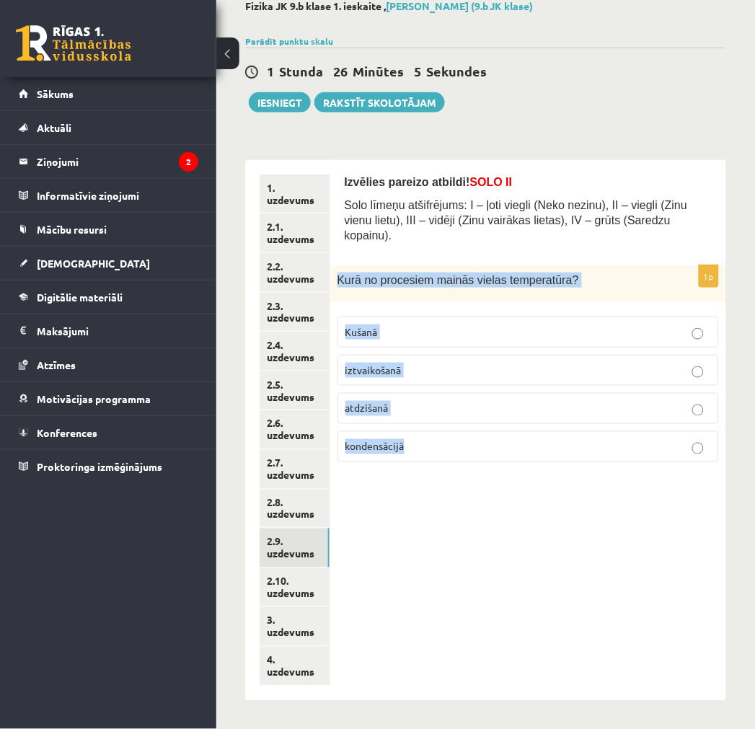
drag, startPoint x: 455, startPoint y: 440, endPoint x: 330, endPoint y: 265, distance: 214.6
click at [330, 265] on div "1p Kurā no procesiem mainās vielas temperatūra? Kušanā iztvaikošanā atdzišanā […" at bounding box center [528, 369] width 396 height 208
copy div "Kurā no procesiem mainās vielas temperatūra? Kušanā iztvaikošanā atdzišanā kond…"
click at [524, 574] on div "Izvēlies pareizo atbildi! SOLO II Solo līmeņu atšifrējums: I – ļoti viegli (Nek…" at bounding box center [528, 430] width 396 height 541
click at [514, 546] on div "Izvēlies pareizo atbildi! SOLO II Solo līmeņu atšifrējums: I – ļoti viegli (Nek…" at bounding box center [528, 430] width 396 height 541
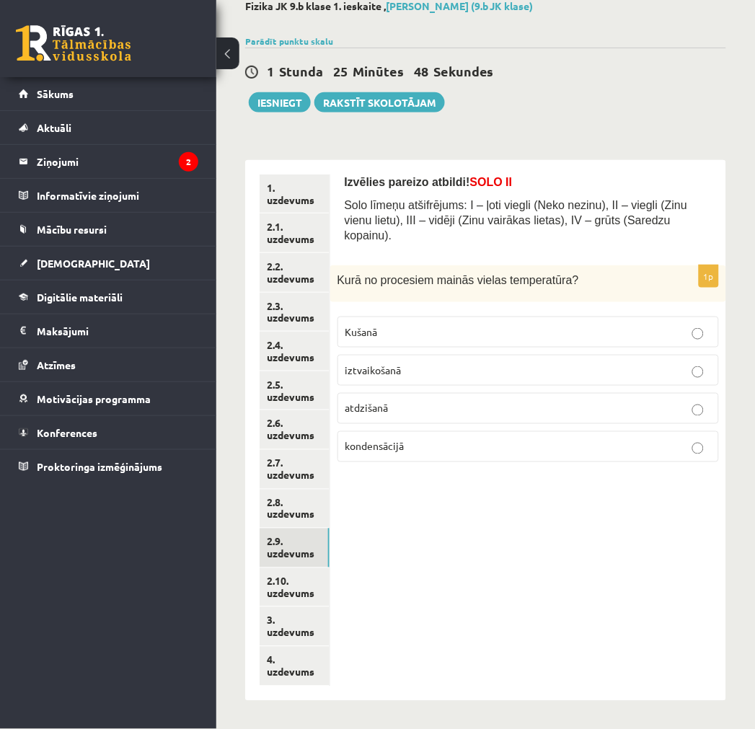
click at [407, 401] on p "atdzišanā" at bounding box center [529, 408] width 366 height 15
click at [292, 582] on link "2.10. uzdevums" at bounding box center [295, 587] width 70 height 39
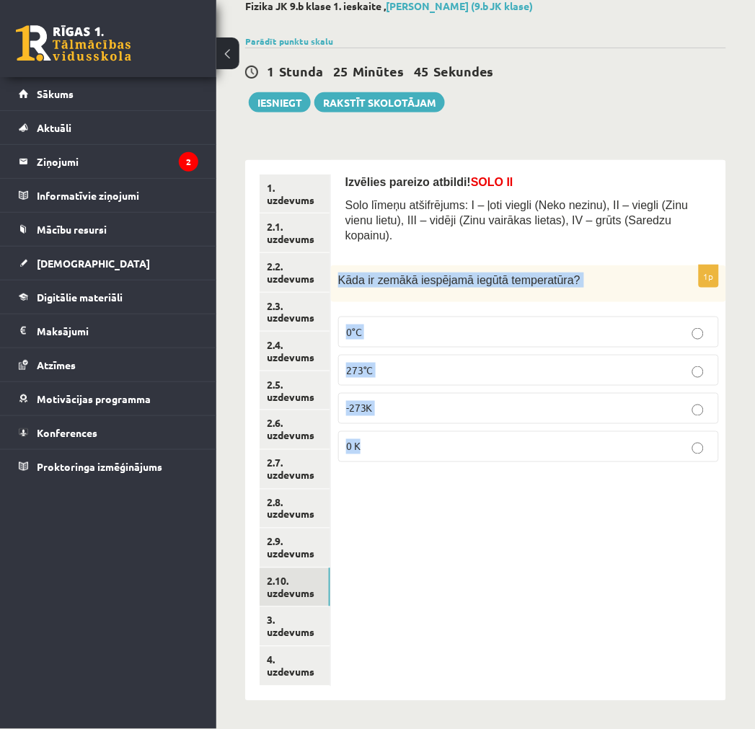
drag, startPoint x: 363, startPoint y: 414, endPoint x: 341, endPoint y: 273, distance: 143.0
click at [341, 273] on div "1p Kāda ir zemākā iespējamā iegūtā temperatūra? 0°C 273°C -273K 0 K" at bounding box center [528, 369] width 395 height 208
copy div "Kāda ir zemākā iespējamā iegūtā temperatūra? 0°C 273°C -273K 0 K"
click at [451, 439] on p "0 K" at bounding box center [528, 446] width 365 height 15
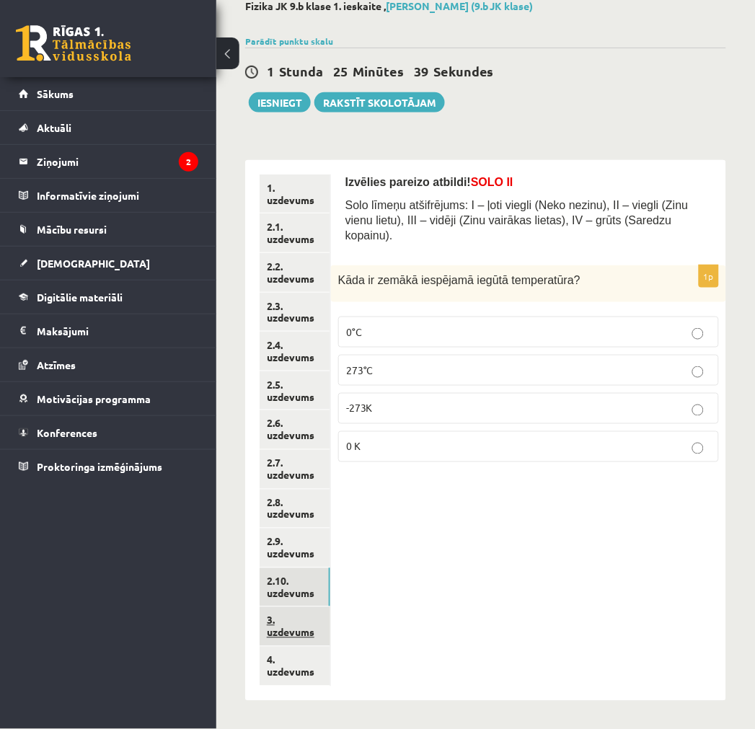
click at [297, 625] on link "3. uzdevums" at bounding box center [295, 626] width 71 height 39
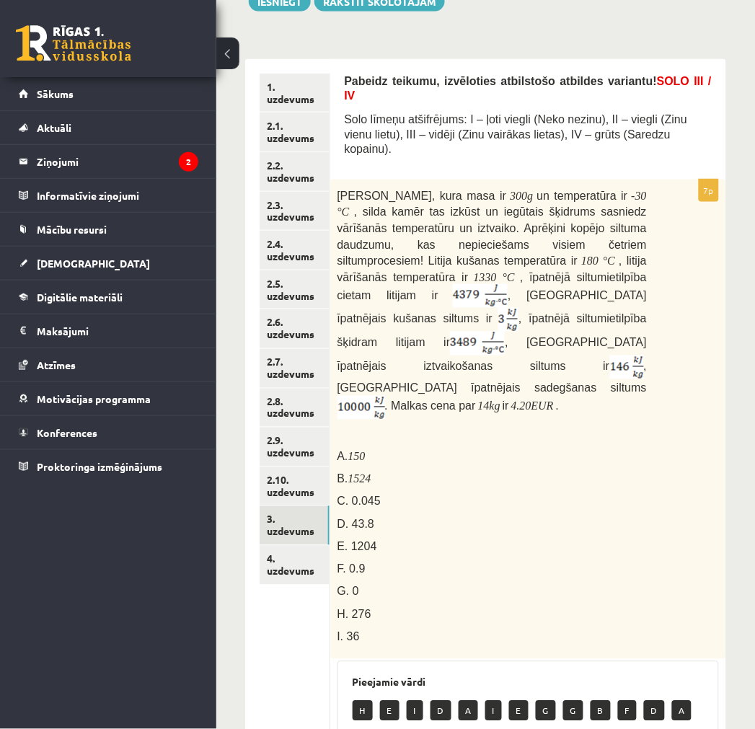
scroll to position [170, 0]
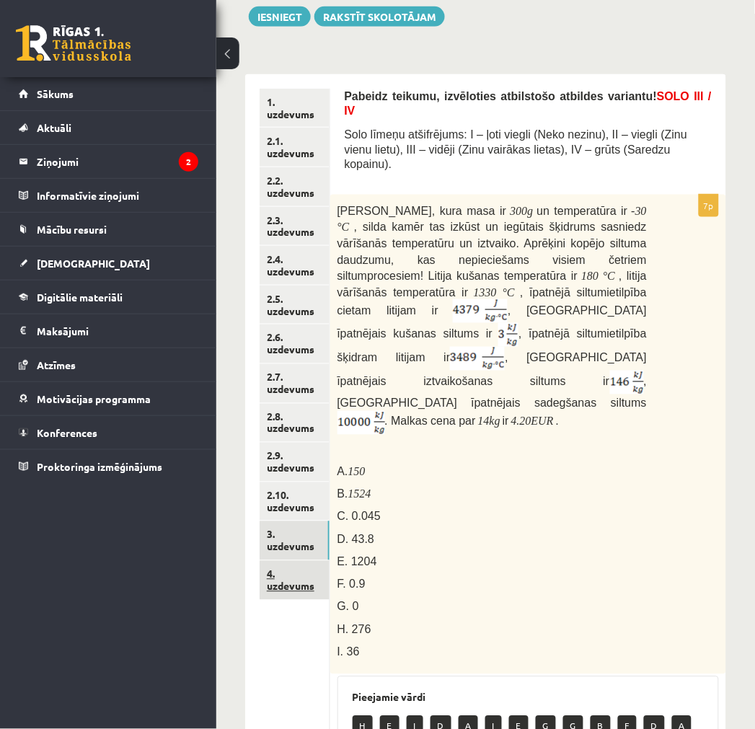
click at [285, 587] on link "4. uzdevums" at bounding box center [295, 580] width 70 height 39
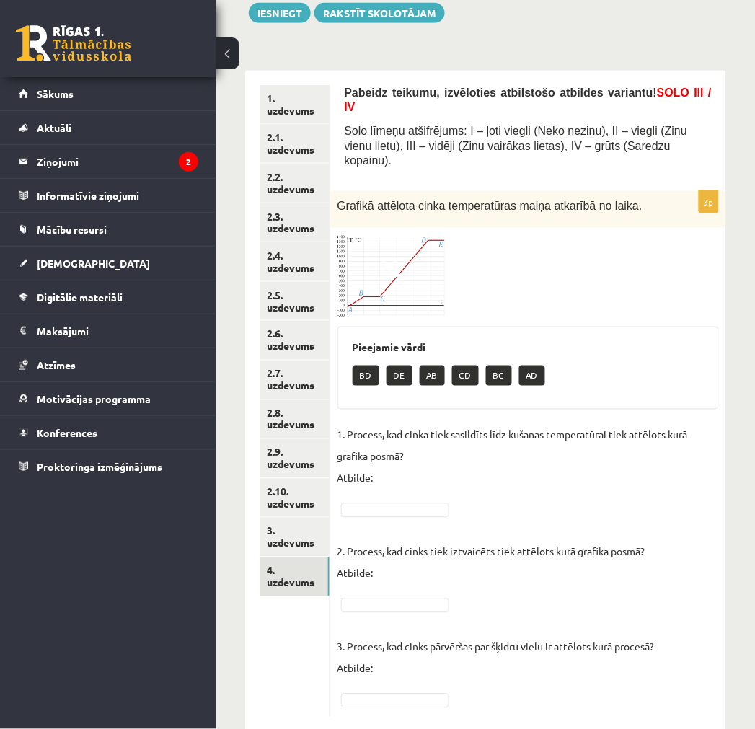
scroll to position [176, 0]
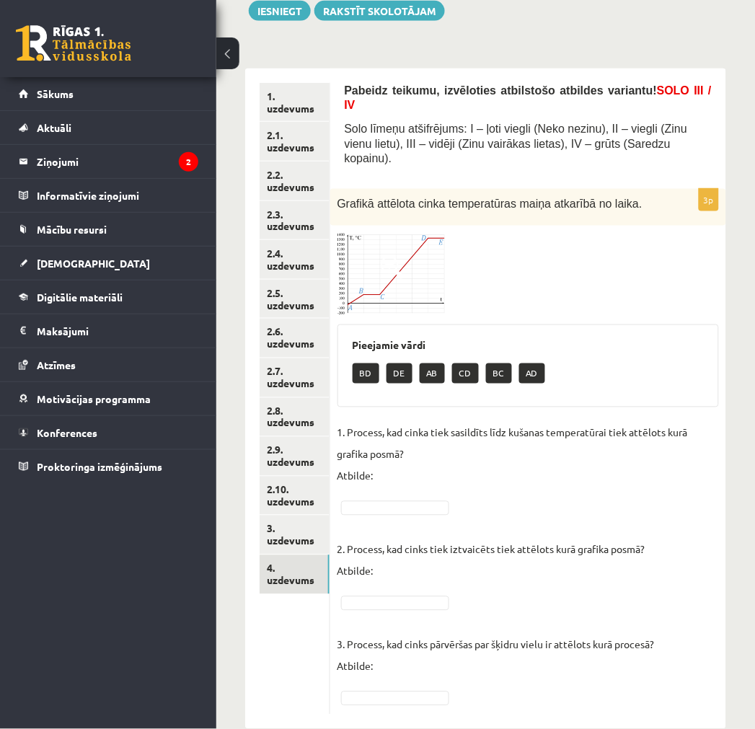
click at [398, 486] on fieldset "1. Process, kad cinka tiek sasildīts līdz kušanas temperatūrai tiek attēlots ku…" at bounding box center [529, 565] width 382 height 286
click at [385, 254] on img at bounding box center [392, 274] width 108 height 82
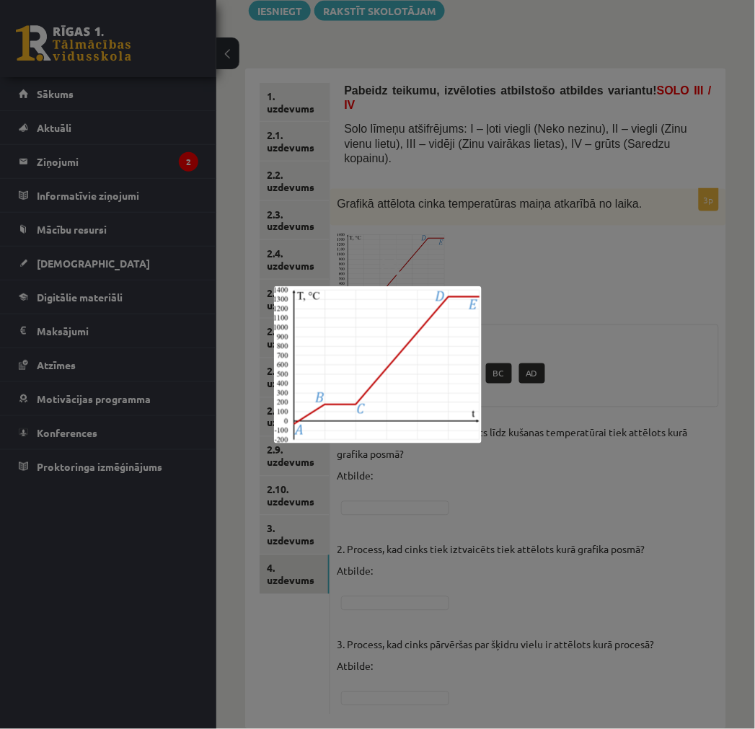
click at [477, 251] on div at bounding box center [377, 364] width 755 height 729
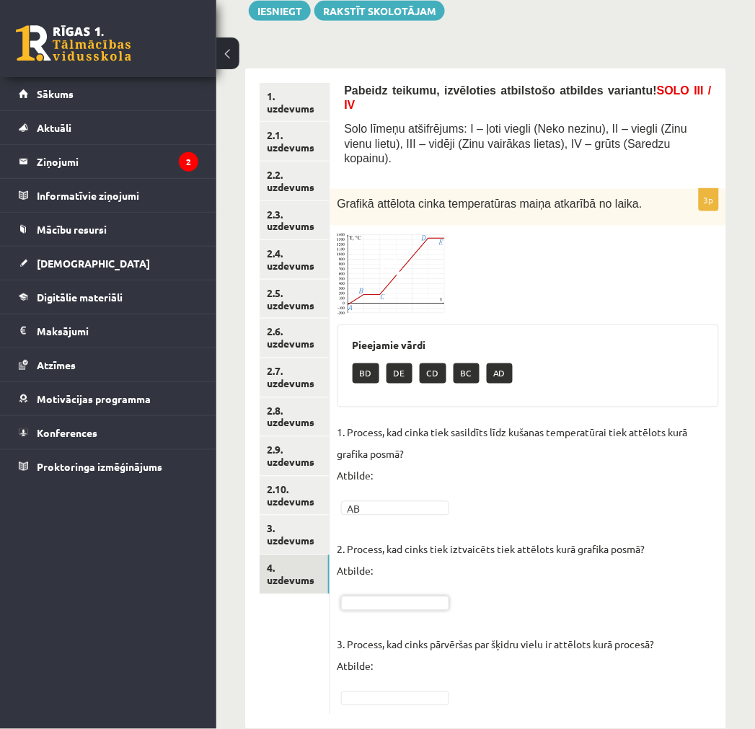
click at [387, 561] on fieldset "1. Process, kad cinka tiek sasildīts līdz kušanas temperatūrai tiek attēlots ku…" at bounding box center [529, 565] width 382 height 286
click at [386, 565] on fieldset "1. Process, kad cinka tiek sasildīts līdz kušanas temperatūrai tiek attēlots ku…" at bounding box center [529, 565] width 382 height 286
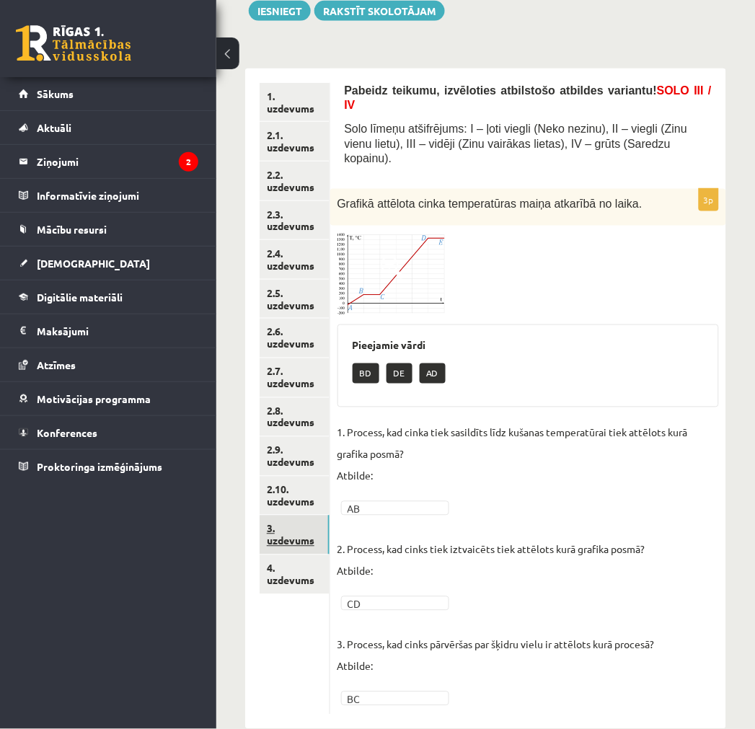
click at [294, 530] on link "3. uzdevums" at bounding box center [295, 535] width 70 height 39
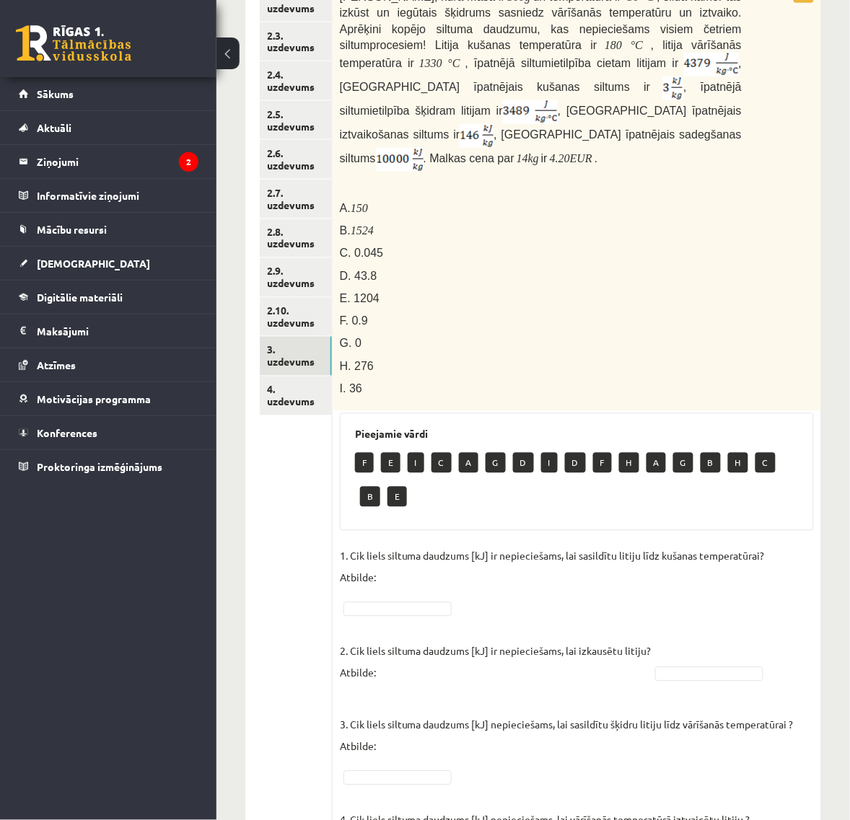
scroll to position [446, 0]
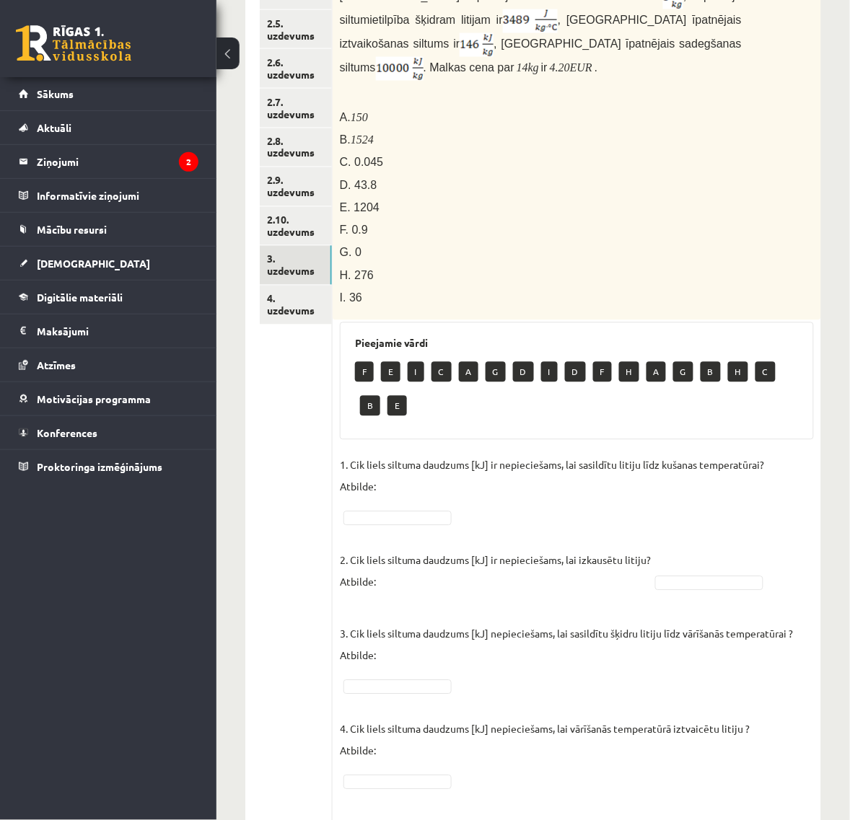
click at [312, 438] on ul "1. uzdevums 2.1. uzdevums 2.2. uzdevums 2.3. uzdevums 2.4. uzdevums 2.5. uzdevu…" at bounding box center [296, 427] width 73 height 1229
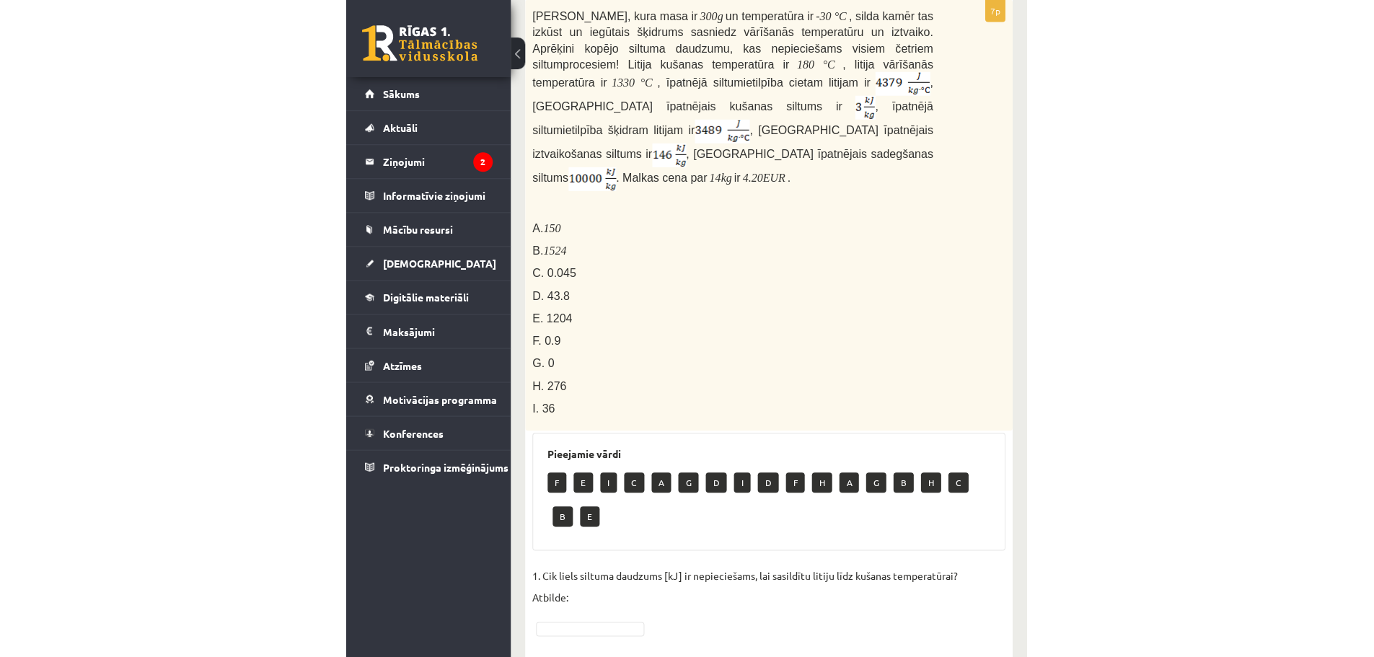
scroll to position [61, 0]
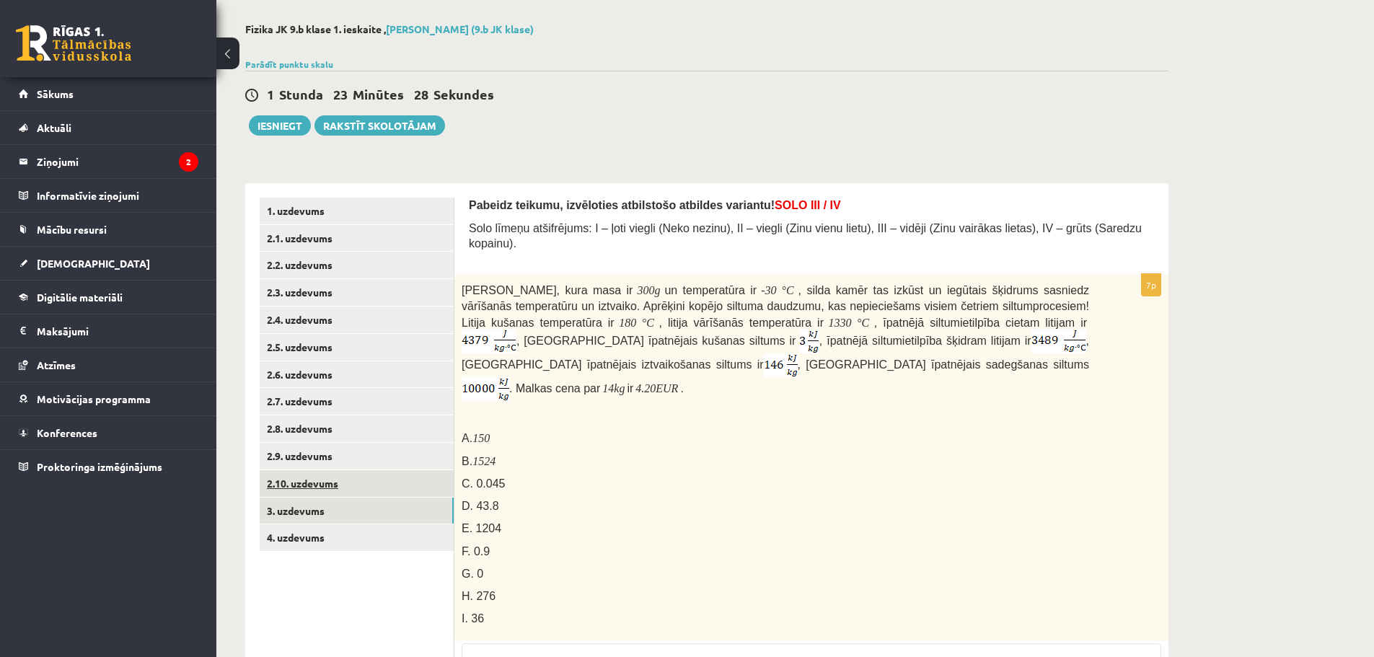
click at [310, 482] on link "2.10. uzdevums" at bounding box center [357, 483] width 194 height 27
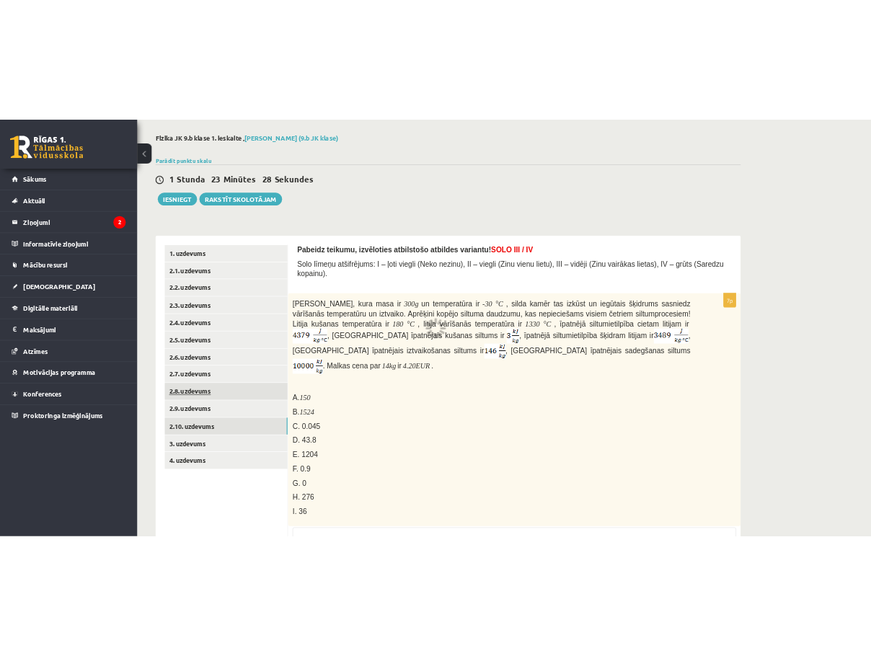
scroll to position [0, 0]
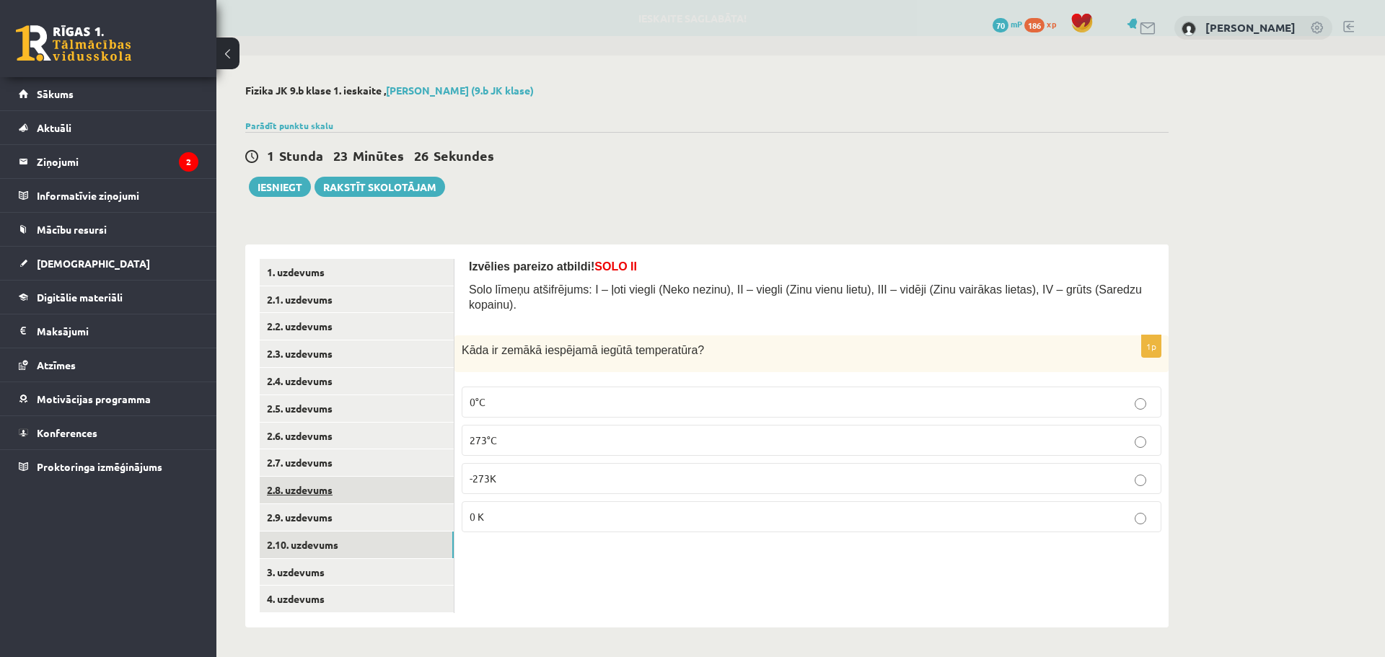
click at [336, 493] on link "2.8. uzdevums" at bounding box center [357, 490] width 194 height 27
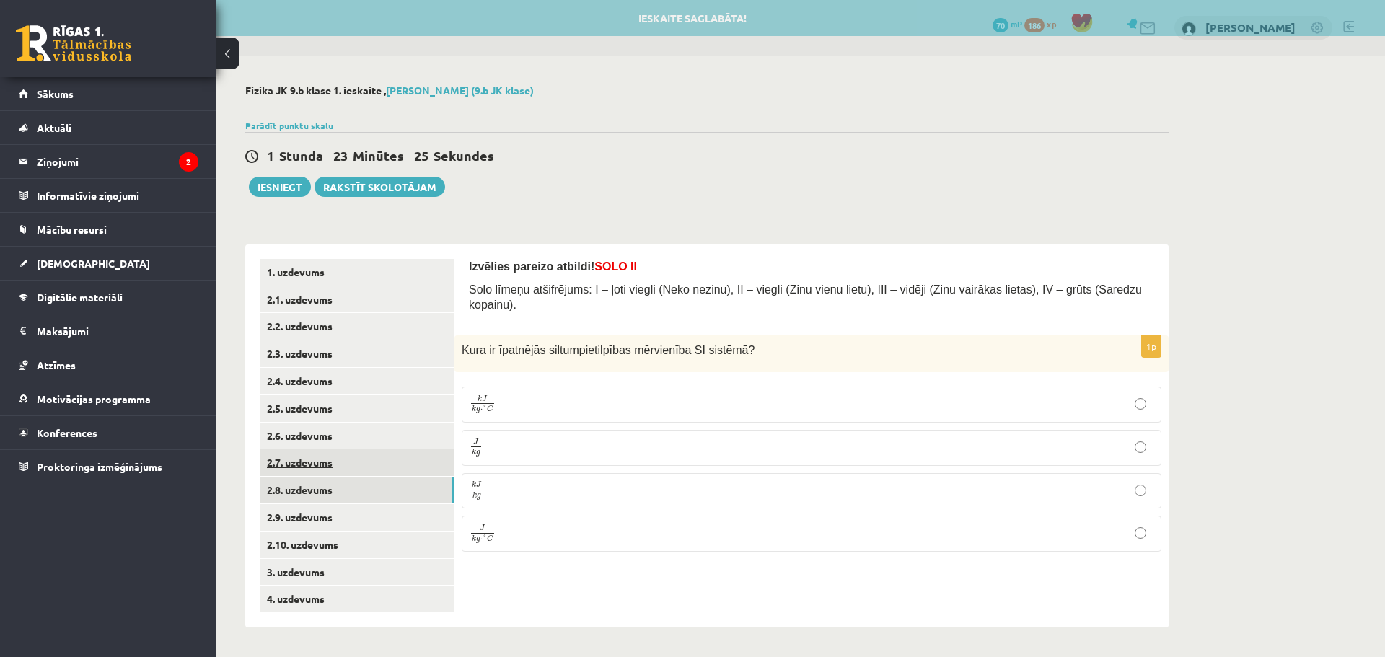
click at [330, 464] on link "2.7. uzdevums" at bounding box center [357, 462] width 194 height 27
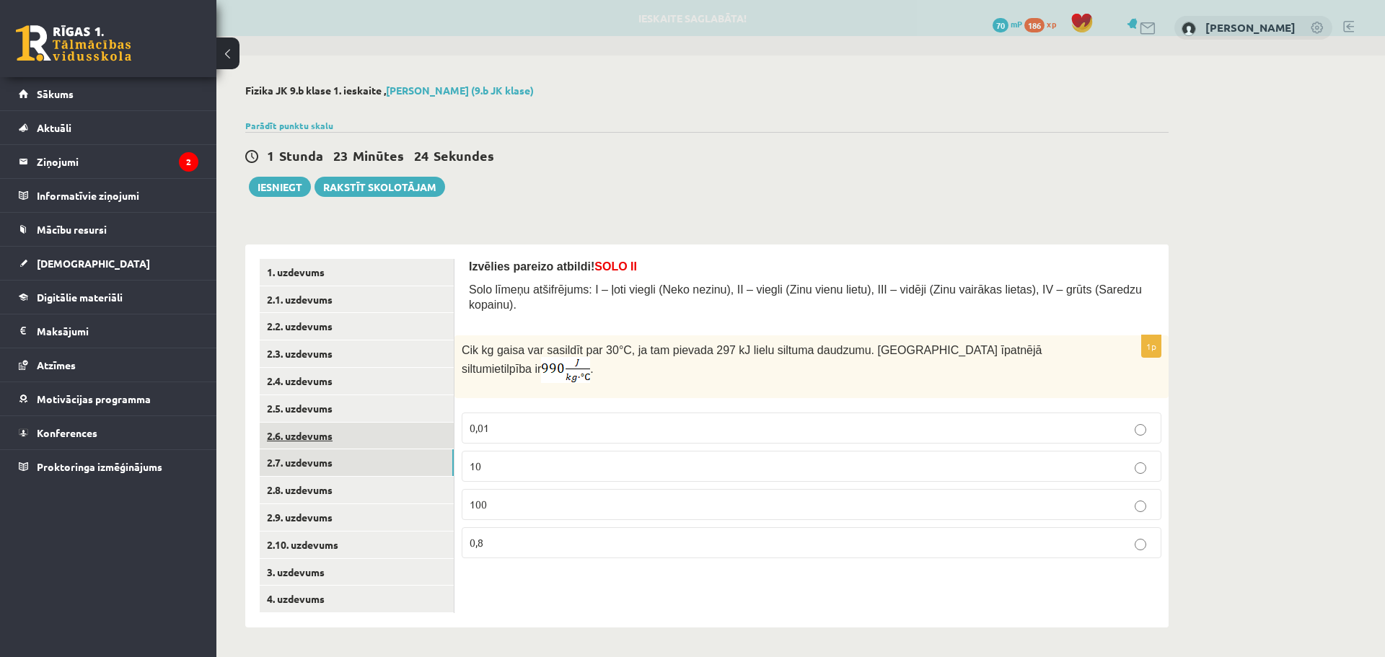
click at [323, 433] on link "2.6. uzdevums" at bounding box center [357, 436] width 194 height 27
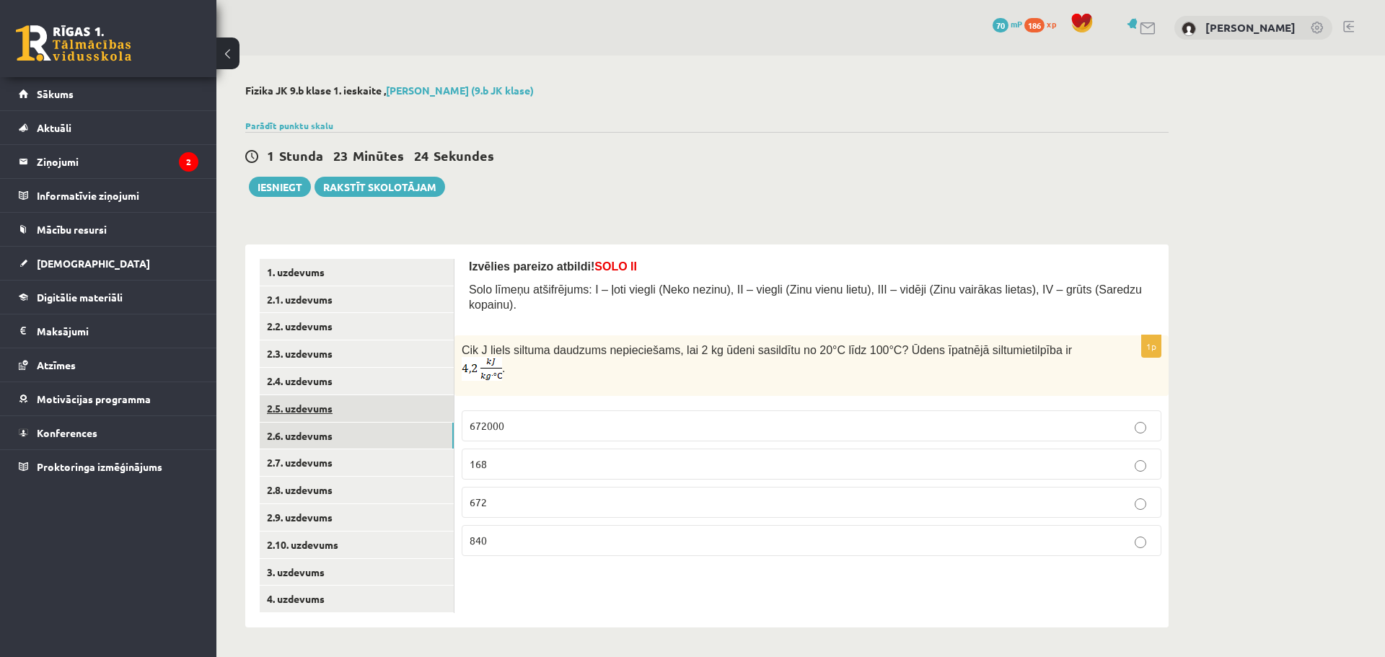
click at [317, 412] on link "2.5. uzdevums" at bounding box center [357, 408] width 194 height 27
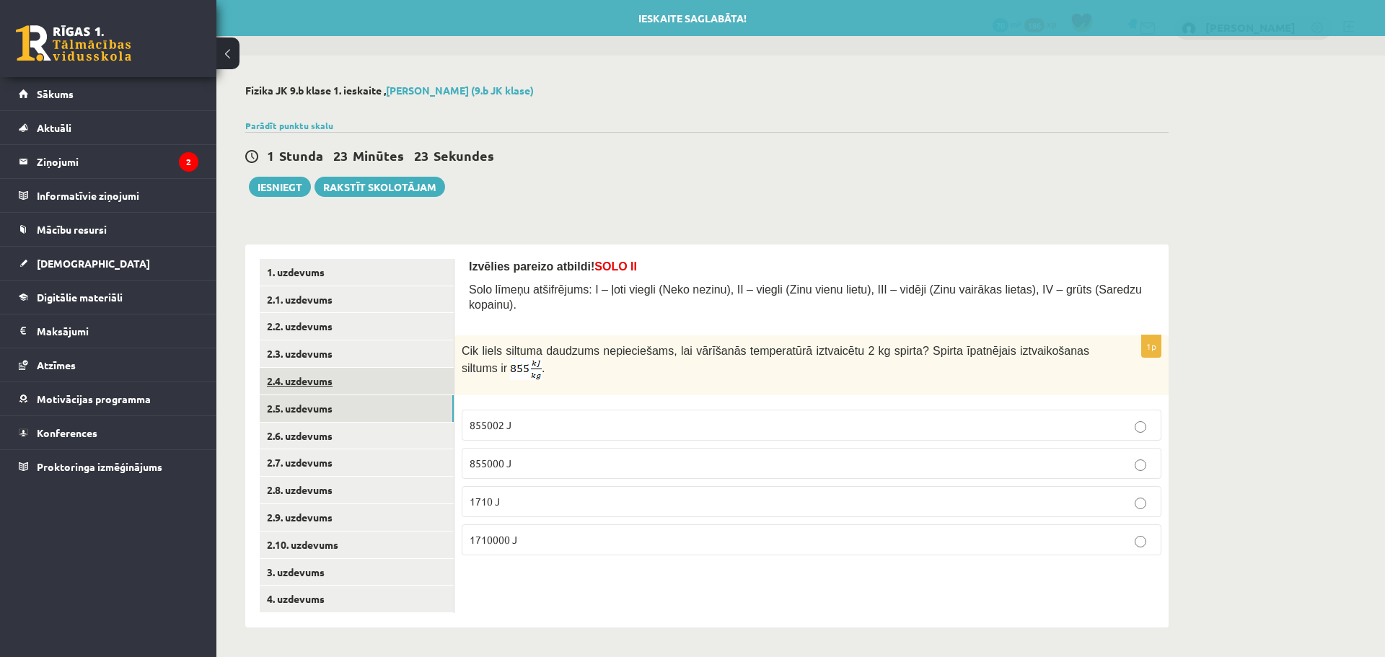
click at [317, 376] on link "2.4. uzdevums" at bounding box center [357, 381] width 194 height 27
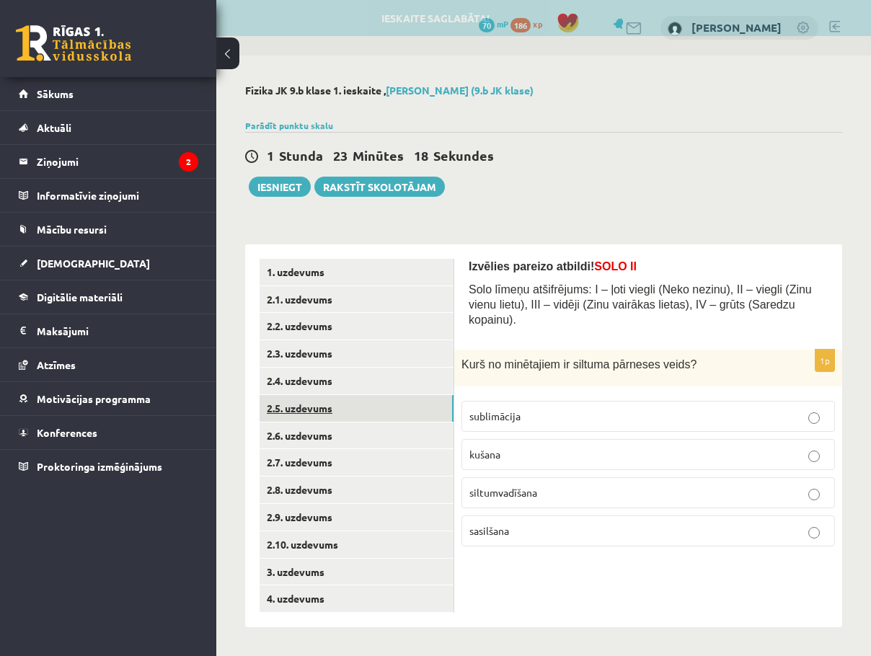
click at [363, 410] on link "2.5. uzdevums" at bounding box center [357, 408] width 194 height 27
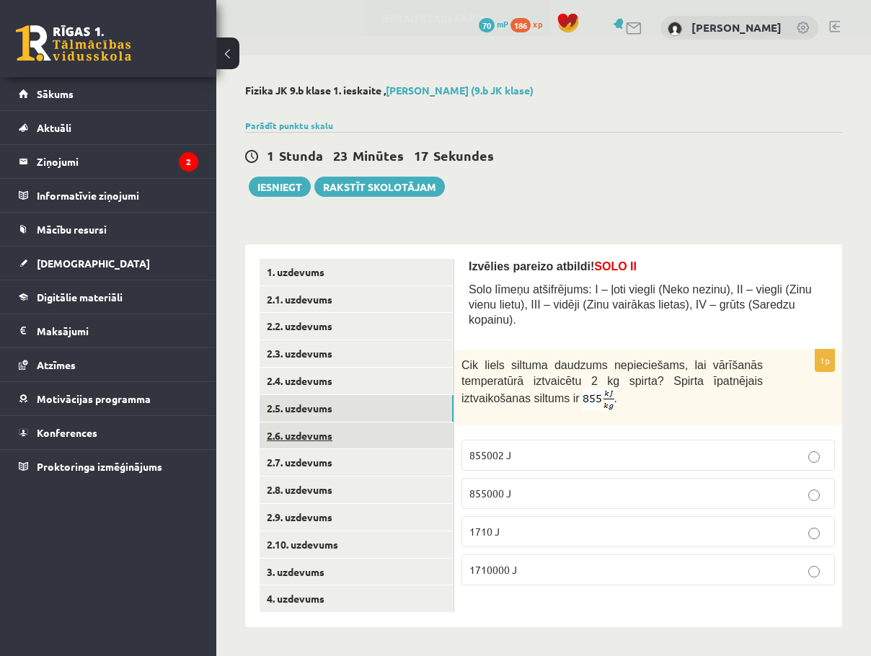
scroll to position [1, 0]
click at [514, 486] on p "855000 J" at bounding box center [649, 493] width 358 height 15
click at [355, 439] on link "2.6. uzdevums" at bounding box center [357, 436] width 194 height 27
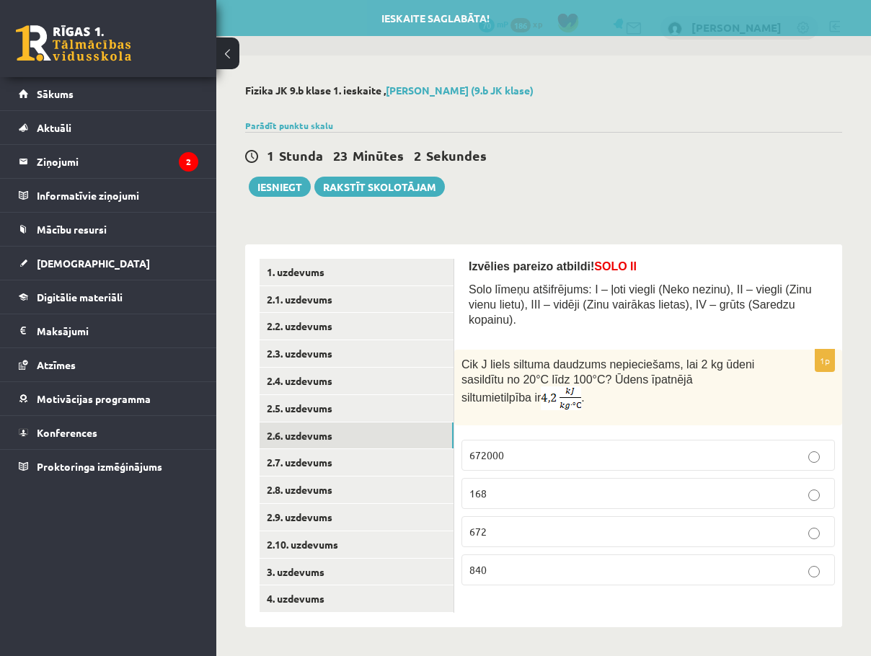
click at [512, 524] on p "672" at bounding box center [649, 531] width 358 height 15
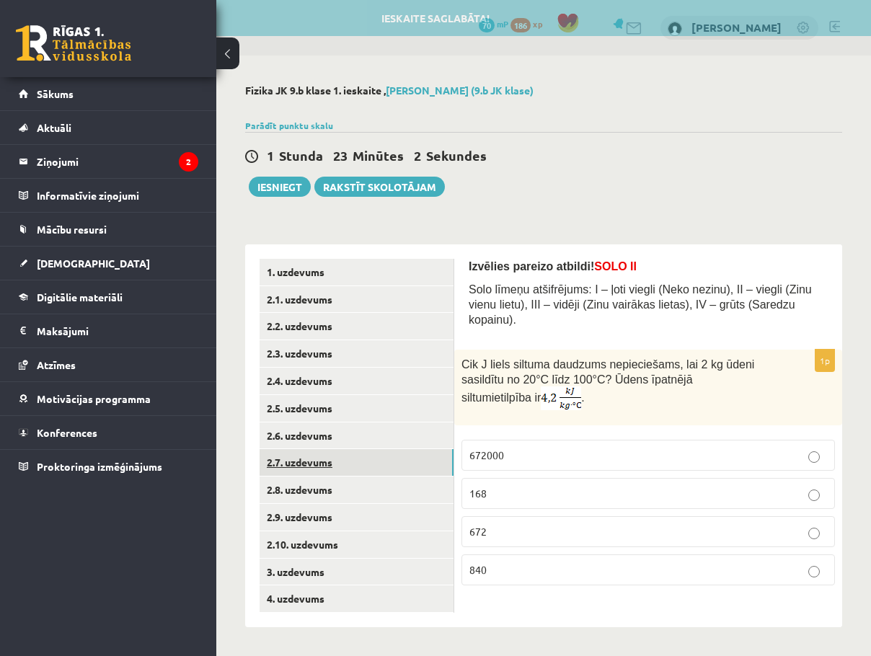
click at [378, 469] on link "2.7. uzdevums" at bounding box center [357, 462] width 194 height 27
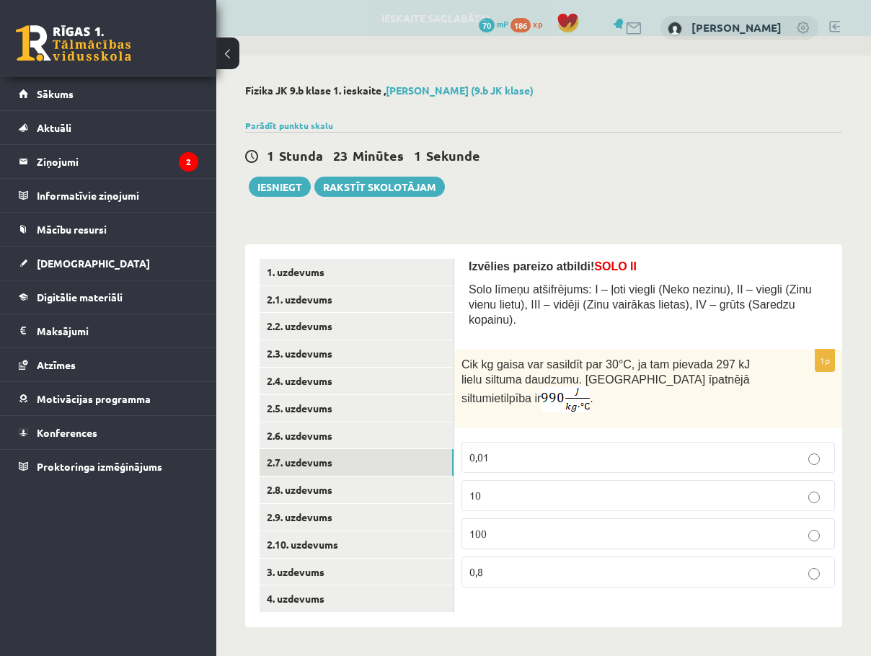
click at [526, 480] on label "10" at bounding box center [649, 495] width 374 height 31
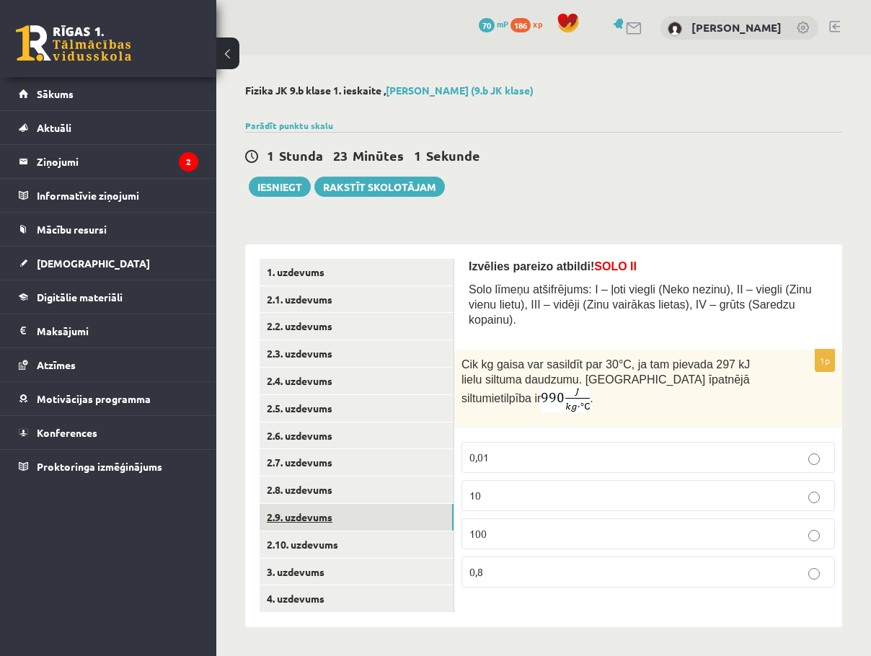
click at [366, 507] on link "2.9. uzdevums" at bounding box center [357, 517] width 194 height 27
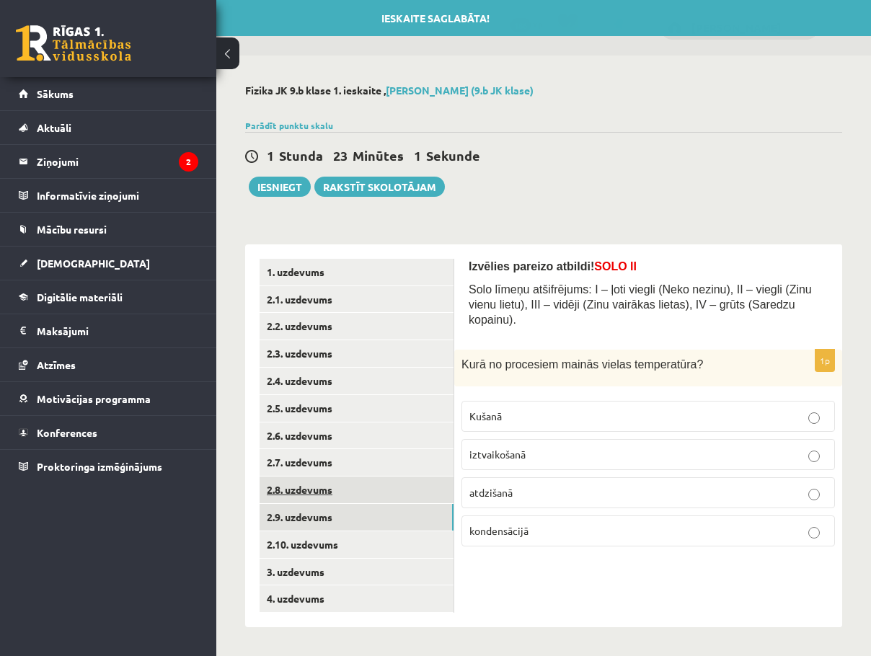
click at [366, 493] on link "2.8. uzdevums" at bounding box center [357, 490] width 194 height 27
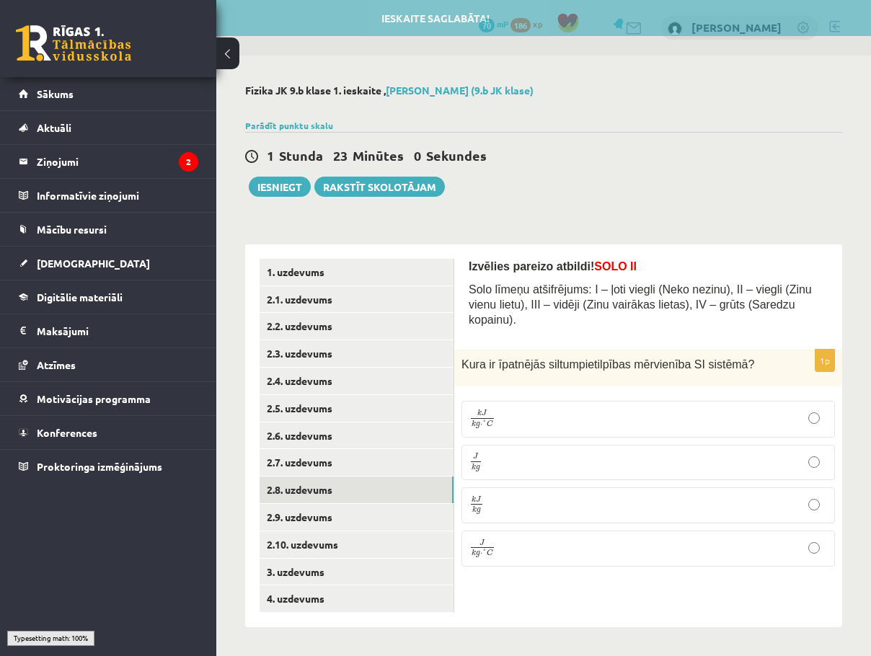
click at [630, 501] on label "k J k g k J k g" at bounding box center [649, 506] width 374 height 36
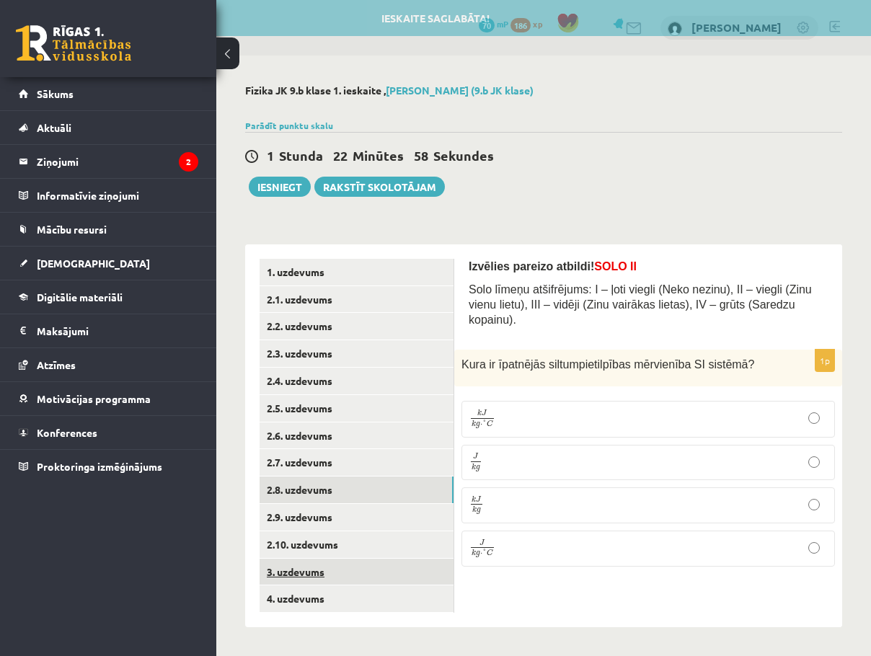
click at [359, 564] on link "3. uzdevums" at bounding box center [357, 572] width 194 height 27
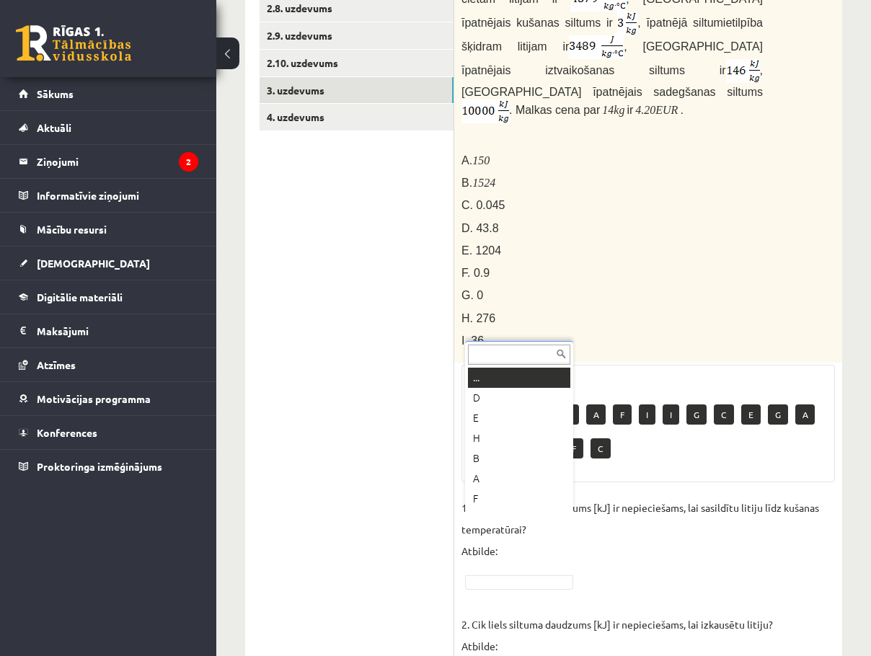
scroll to position [17, 0]
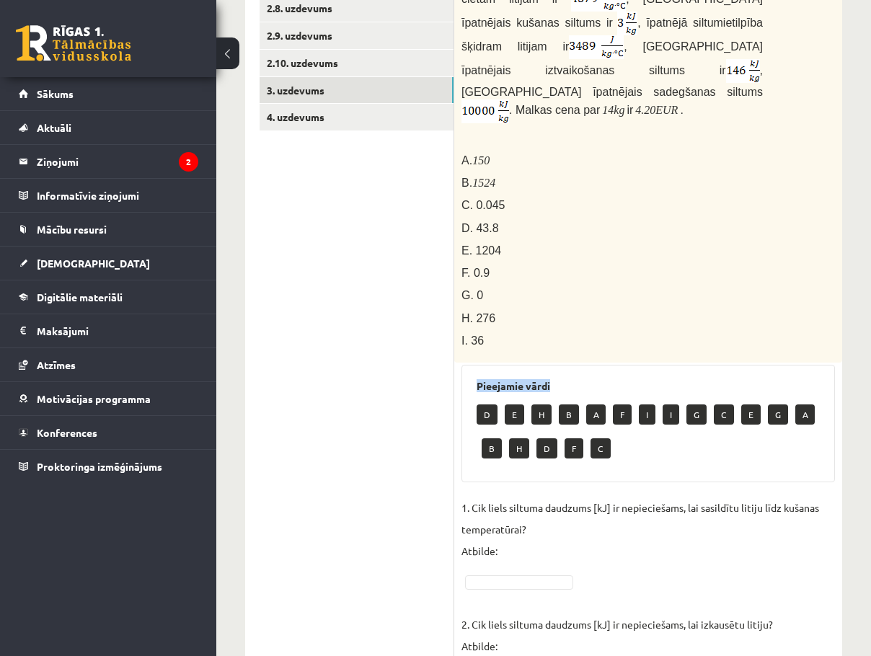
drag, startPoint x: 551, startPoint y: 323, endPoint x: 478, endPoint y: 325, distance: 72.9
click at [478, 380] on h3 "Pieejamie vārdi" at bounding box center [648, 386] width 343 height 12
copy h3 "Pieejamie vārdi"
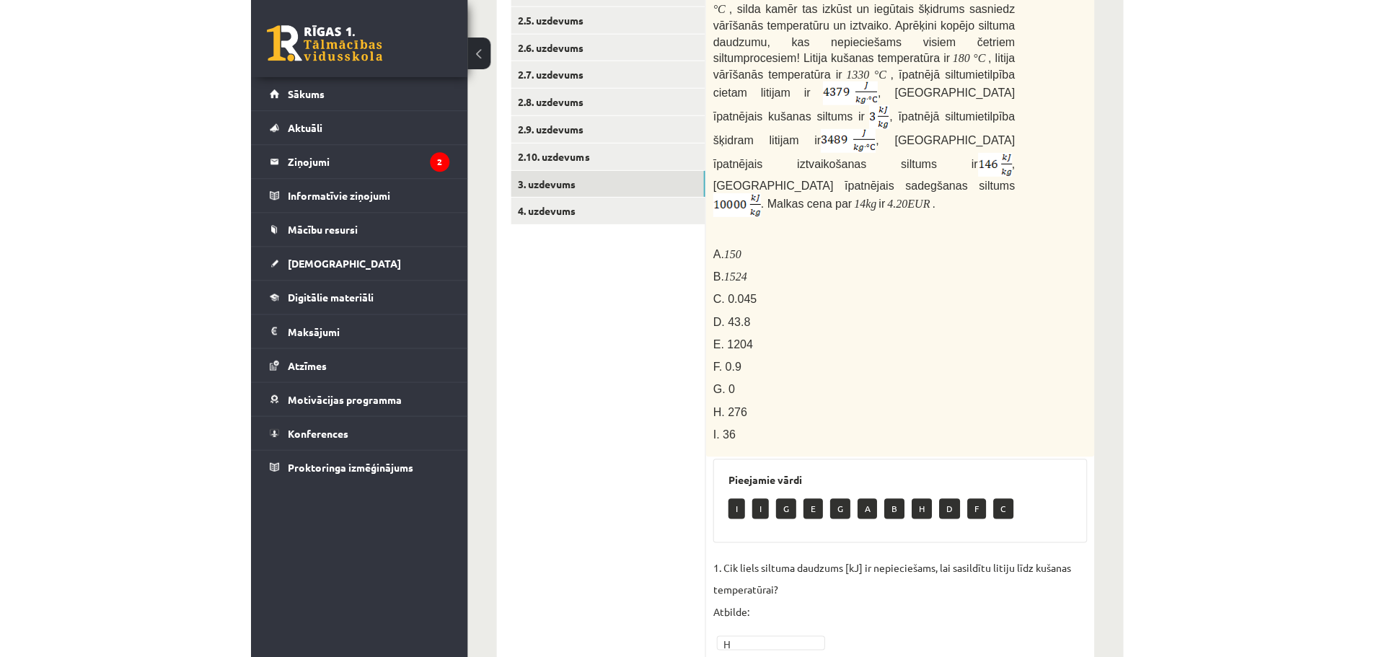
scroll to position [0, 0]
